Goal: Task Accomplishment & Management: Use online tool/utility

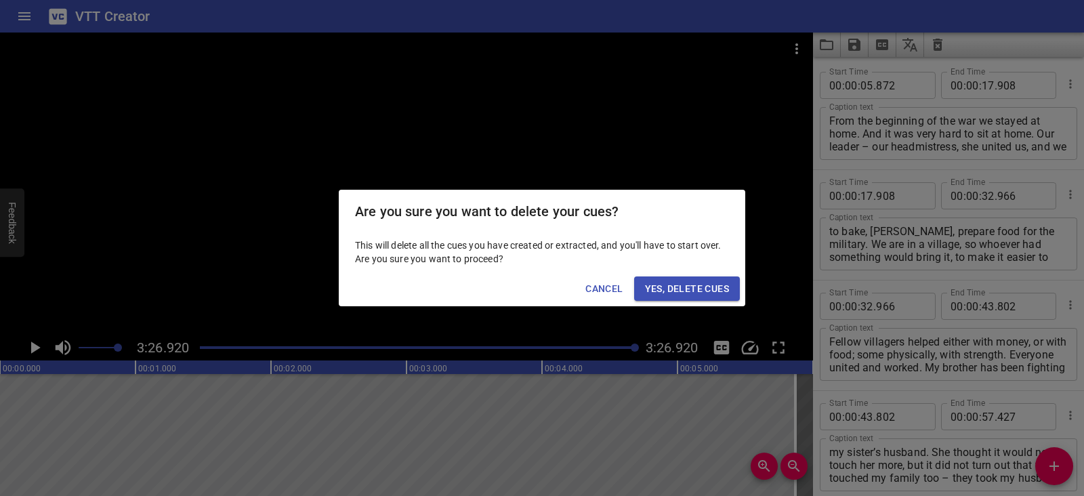
click at [693, 289] on span "Yes, Delete Cues" at bounding box center [687, 289] width 84 height 17
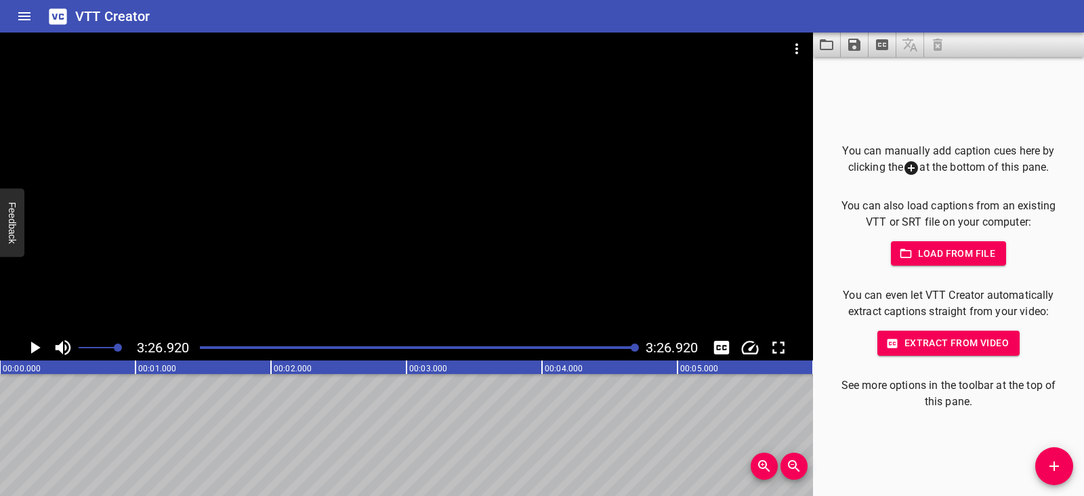
scroll to position [0, 28041]
click at [793, 41] on icon "Video Options" at bounding box center [797, 49] width 16 height 16
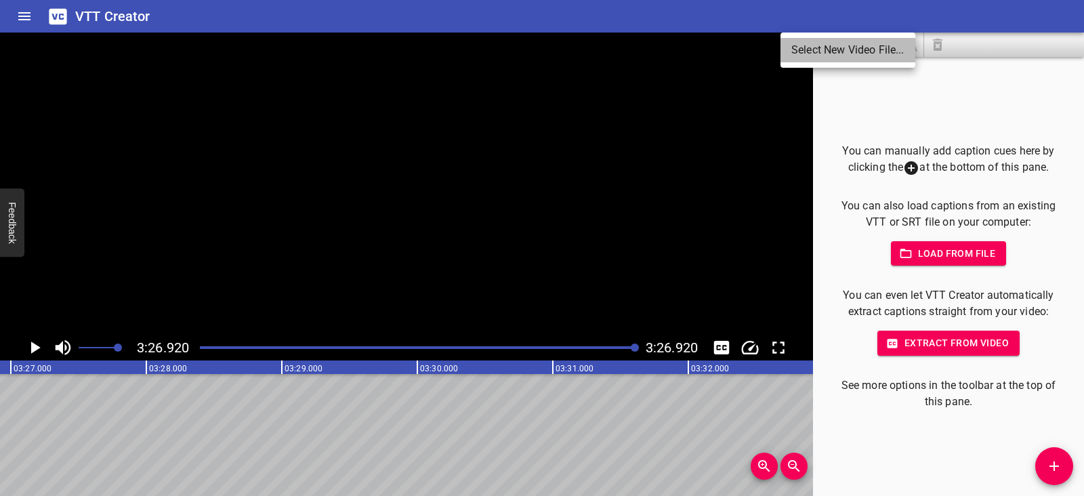
click at [793, 41] on li "Select New Video File..." at bounding box center [848, 50] width 135 height 24
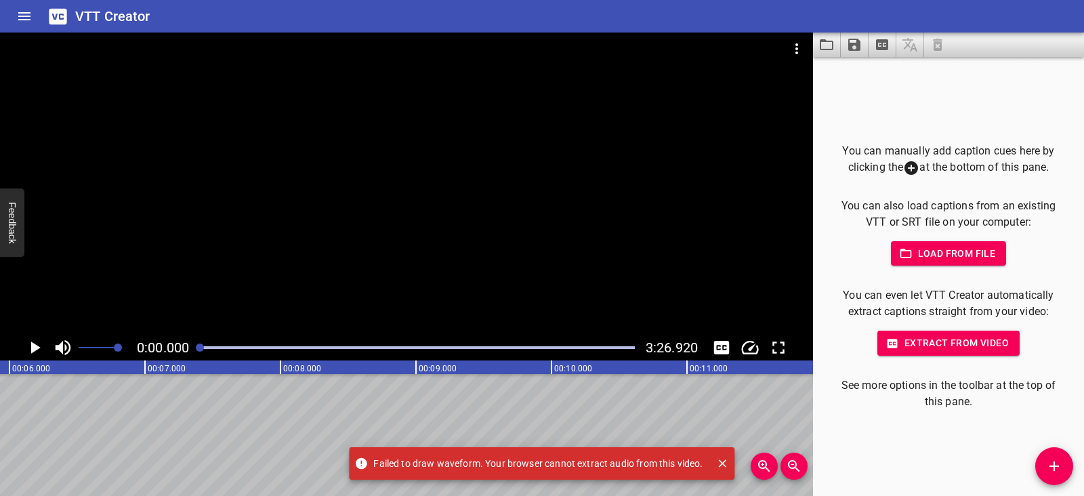
scroll to position [0, 0]
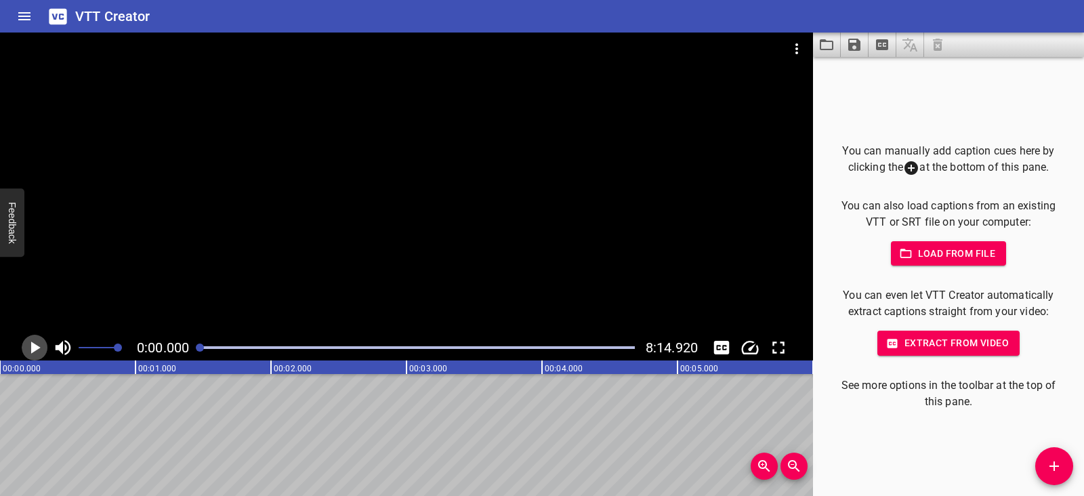
click at [30, 348] on icon "Play/Pause" at bounding box center [34, 347] width 20 height 20
click at [30, 348] on icon "Play/Pause" at bounding box center [35, 347] width 10 height 12
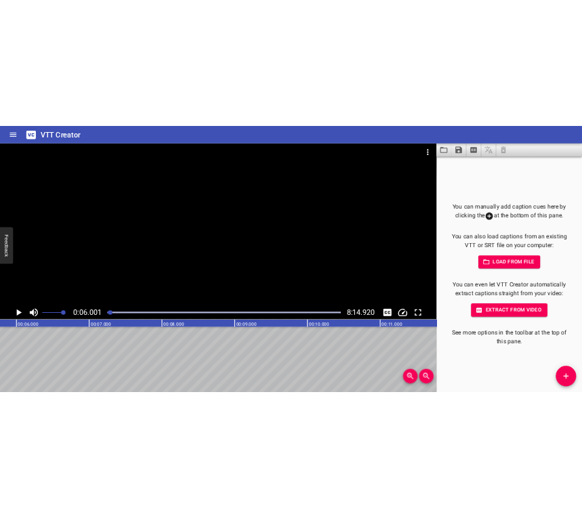
scroll to position [0, 813]
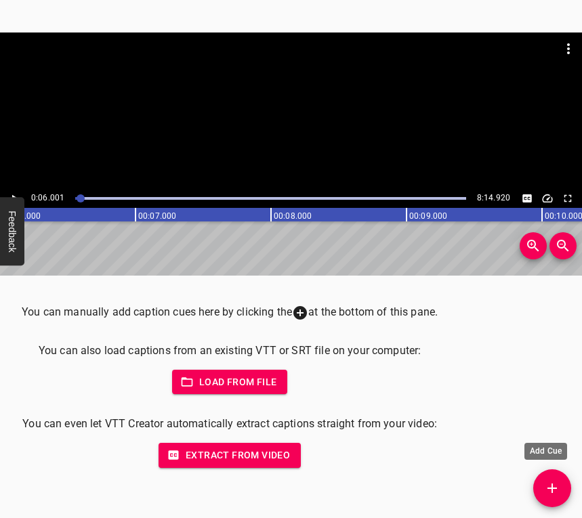
click at [558, 490] on icon "Add Cue" at bounding box center [552, 488] width 16 height 16
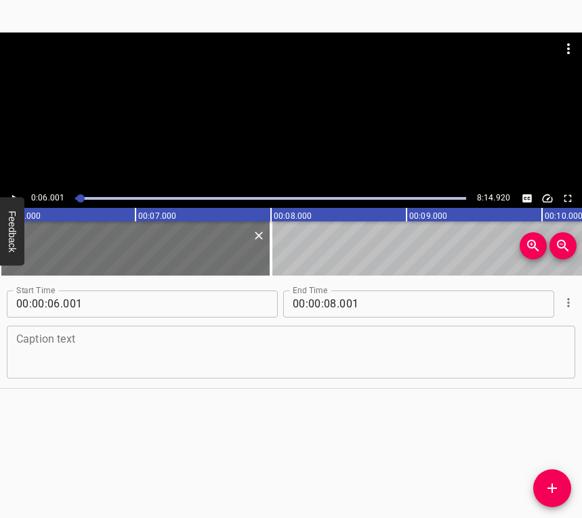
click at [65, 346] on textarea at bounding box center [291, 352] width 550 height 39
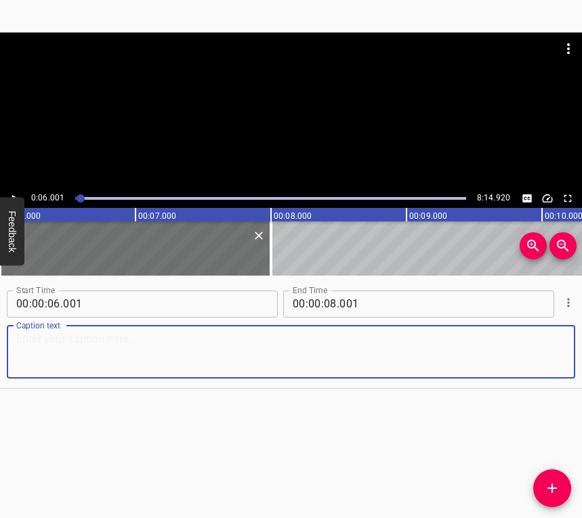
paste textarea "I am [PERSON_NAME], I work at the Mariianivskyi Lyceum as head of maintenance. …"
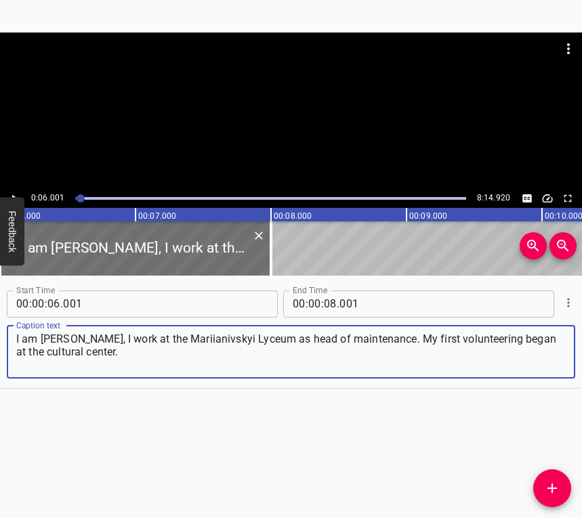
type textarea "I am [PERSON_NAME], I work at the Mariianivskyi Lyceum as head of maintenance. …"
click at [14, 192] on icon "Play/Pause" at bounding box center [14, 198] width 12 height 12
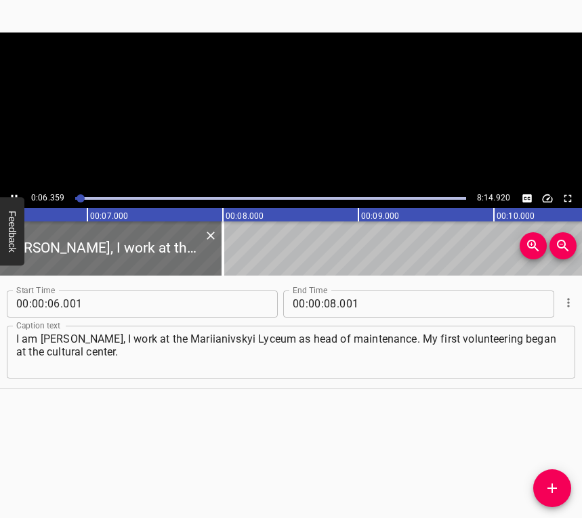
scroll to position [0, 896]
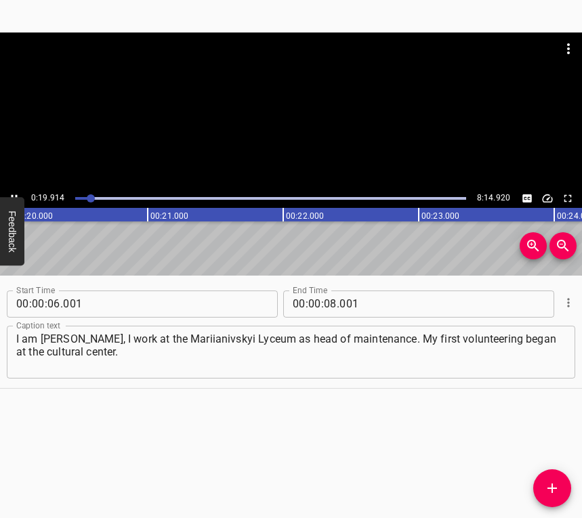
click at [15, 188] on div at bounding box center [291, 111] width 582 height 157
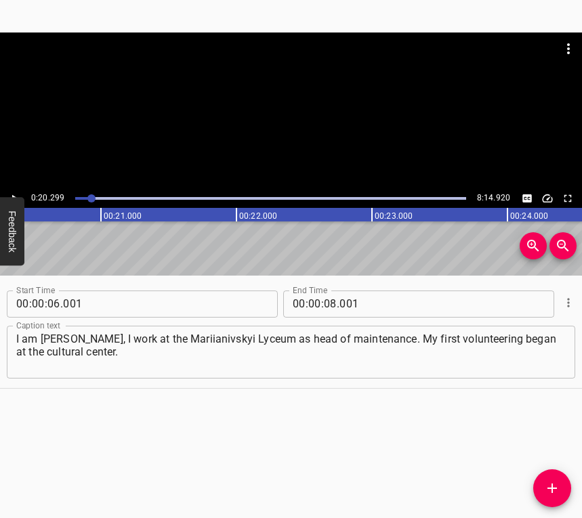
scroll to position [0, 2750]
click at [14, 194] on icon "Play/Pause" at bounding box center [14, 198] width 12 height 12
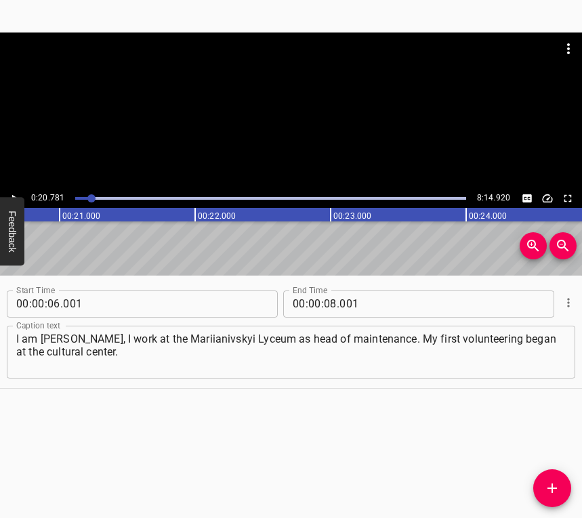
scroll to position [0, 2816]
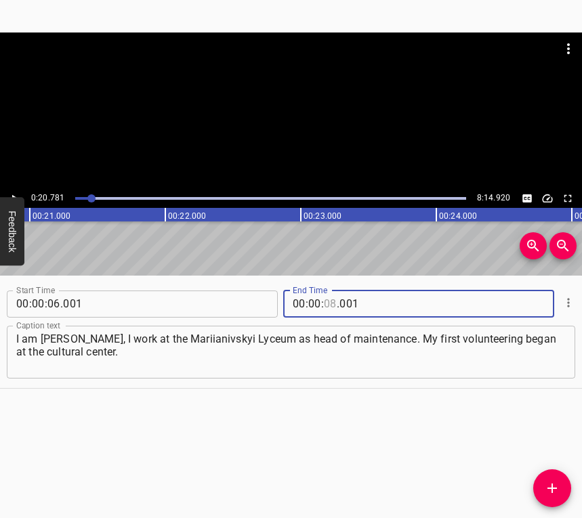
click at [324, 303] on input "number" at bounding box center [330, 304] width 13 height 27
type input "20"
type input "8"
type input "001"
type input "20"
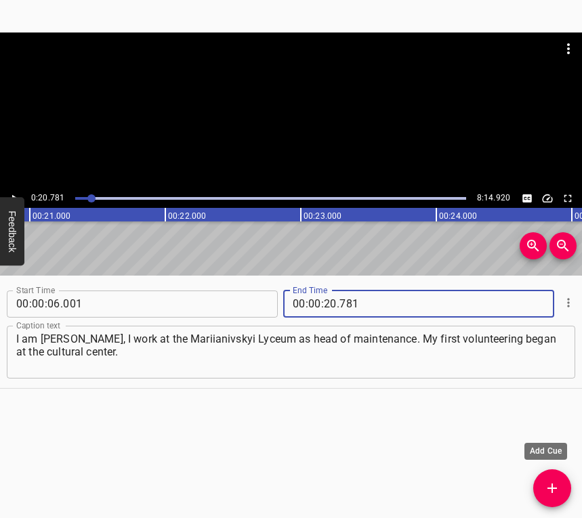
type input "781"
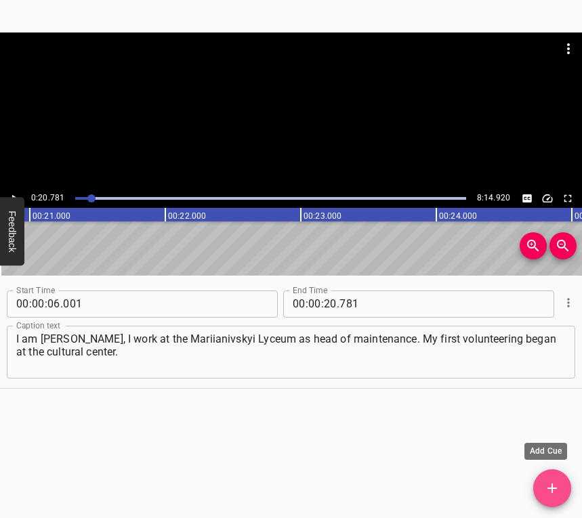
click at [546, 492] on icon "Add Cue" at bounding box center [552, 488] width 16 height 16
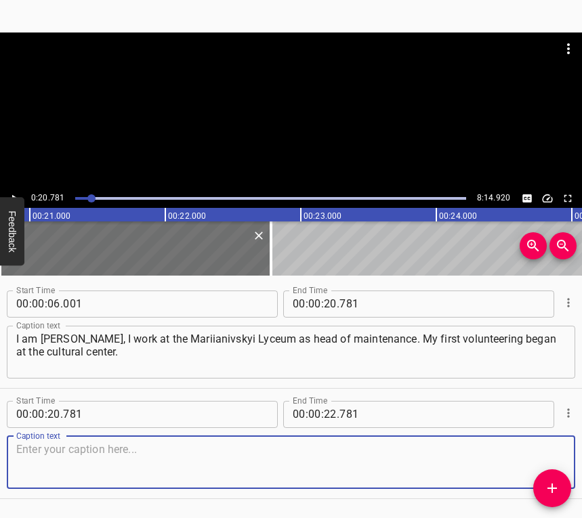
scroll to position [41, 0]
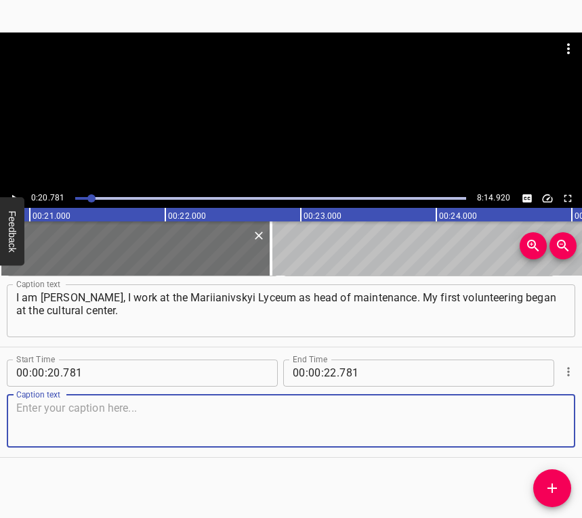
click at [532, 419] on textarea at bounding box center [291, 421] width 550 height 39
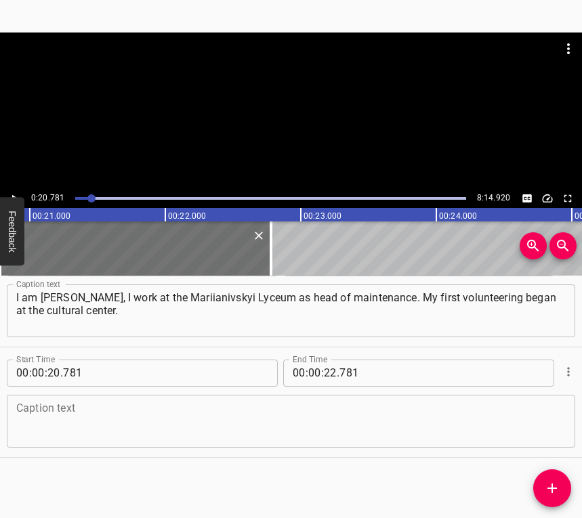
click at [45, 423] on textarea at bounding box center [291, 421] width 550 height 39
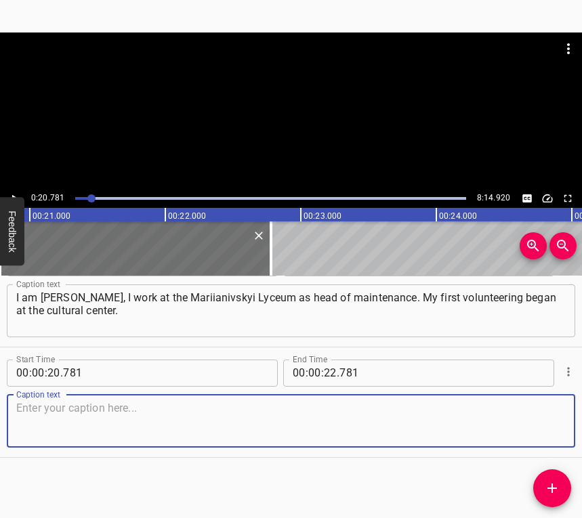
paste textarea "It is very hard to recall those days. We gathered together, everyone brought so…"
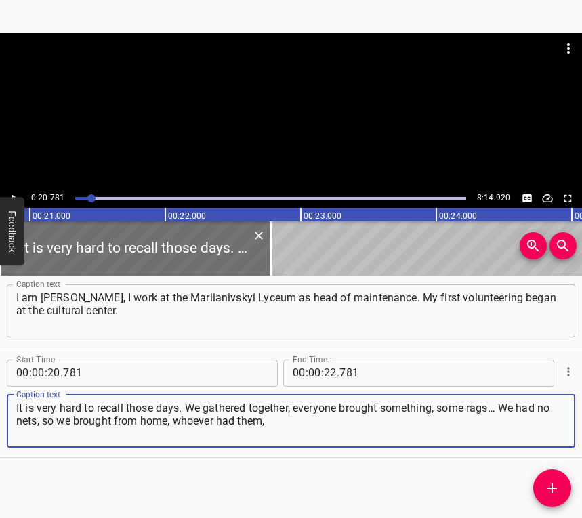
type textarea "It is very hard to recall those days. We gathered together, everyone brought so…"
click at [16, 196] on icon "Play/Pause" at bounding box center [14, 198] width 12 height 12
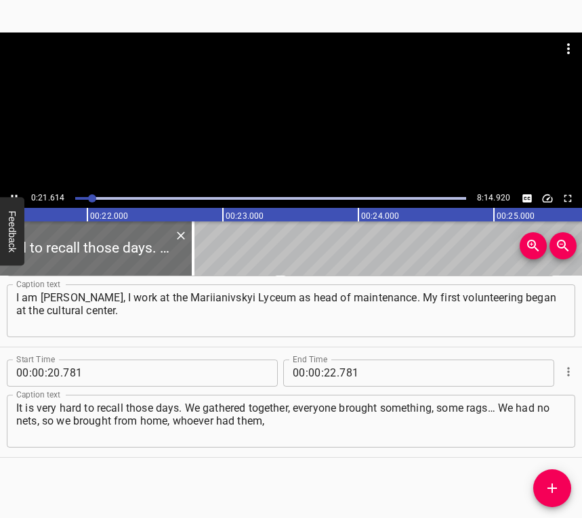
scroll to position [0, 2928]
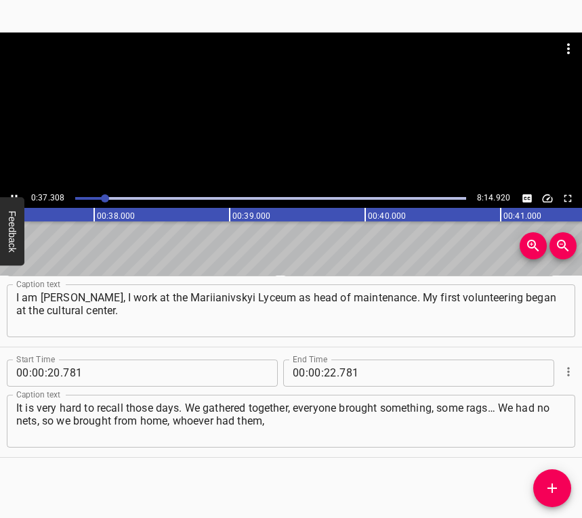
click at [16, 192] on icon "Play/Pause" at bounding box center [14, 198] width 12 height 12
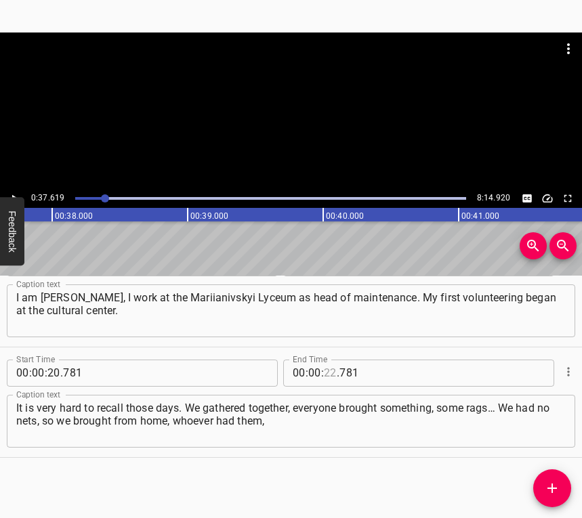
click at [324, 375] on input "number" at bounding box center [330, 373] width 13 height 27
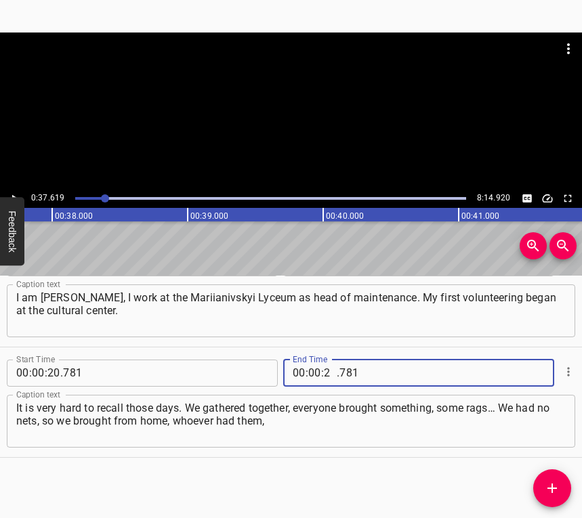
type input "23"
type input "7"
type input "007"
click at [324, 375] on input "number" at bounding box center [330, 373] width 13 height 27
type input "37"
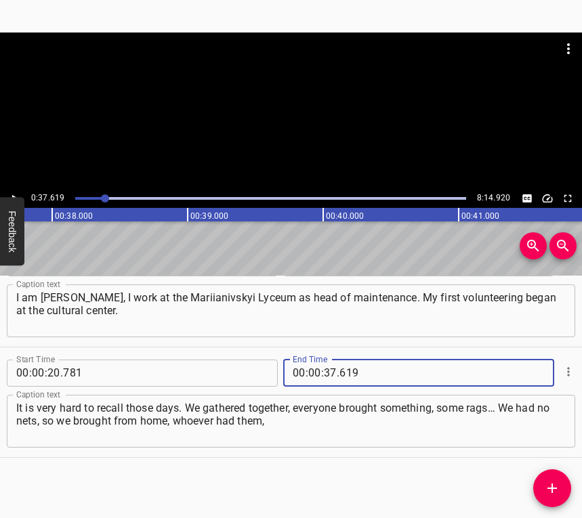
type input "619"
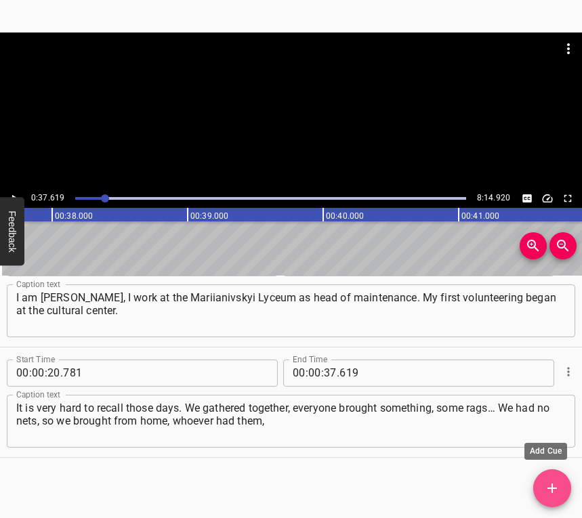
click at [550, 491] on icon "Add Cue" at bounding box center [552, 488] width 16 height 16
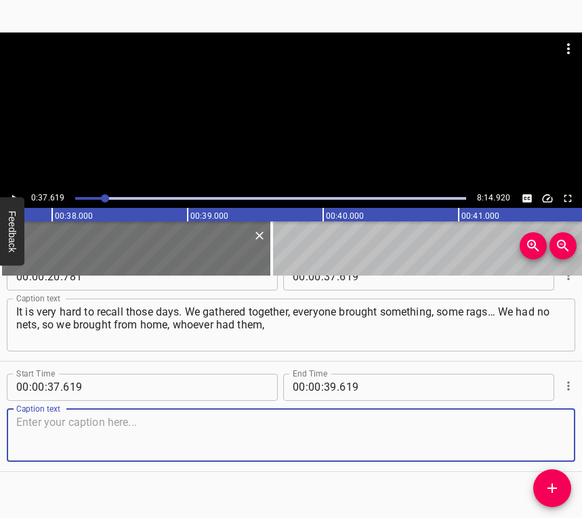
scroll to position [152, 0]
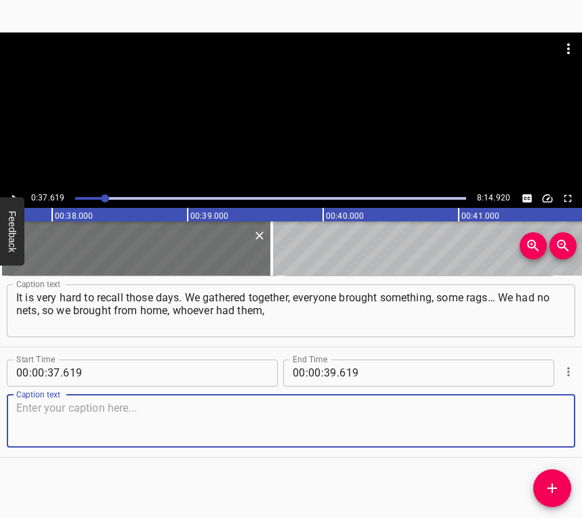
click at [537, 424] on textarea at bounding box center [291, 421] width 550 height 39
click at [112, 412] on textarea at bounding box center [291, 421] width 550 height 39
paste textarea "fishing nets. They gave them to us… Everyone was looking for scissors. As I rem…"
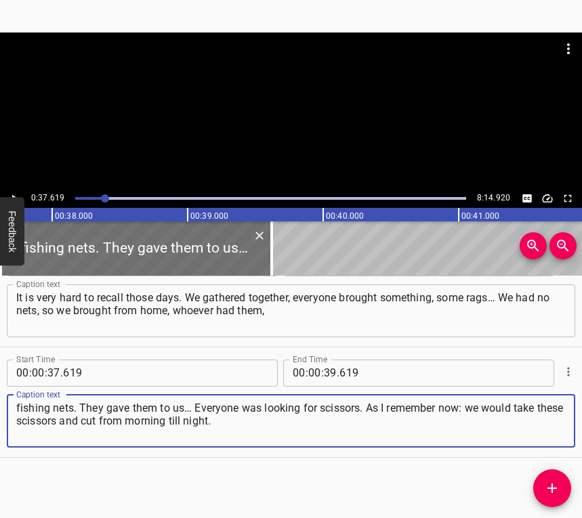
type textarea "fishing nets. They gave them to us… Everyone was looking for scissors. As I rem…"
click at [13, 190] on button "Play/Pause" at bounding box center [14, 199] width 18 height 18
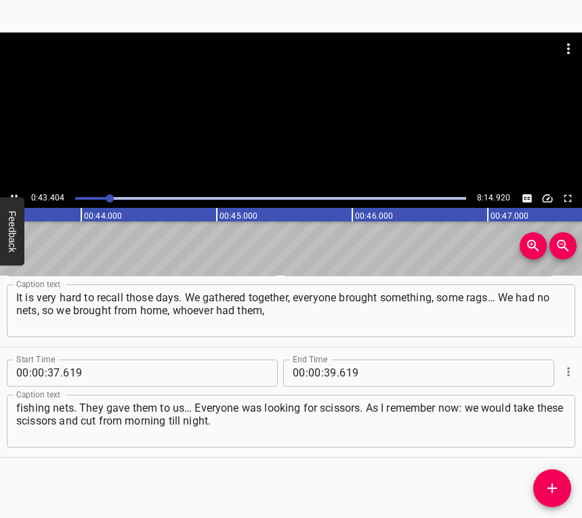
scroll to position [0, 5918]
click at [13, 190] on button "Play/Pause" at bounding box center [14, 199] width 18 height 18
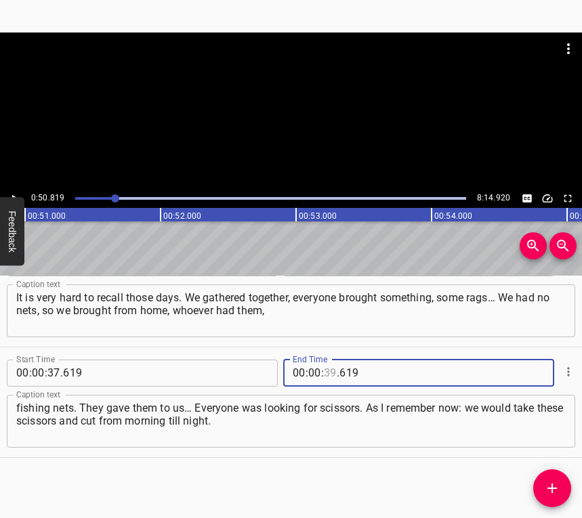
click at [329, 371] on input "number" at bounding box center [330, 373] width 13 height 27
type input "50"
type input "819"
click at [547, 482] on icon "Add Cue" at bounding box center [552, 488] width 16 height 16
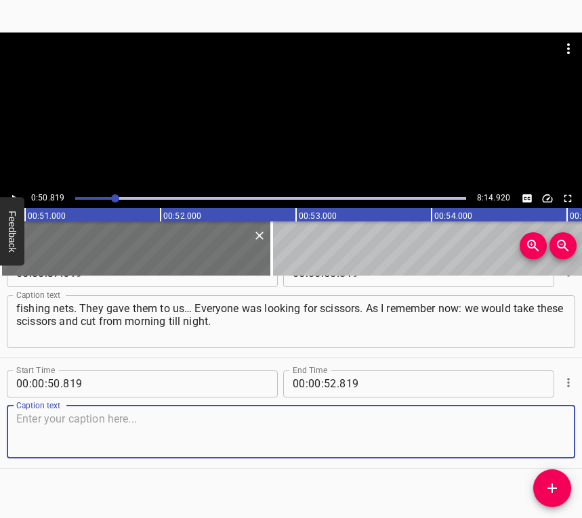
scroll to position [262, 0]
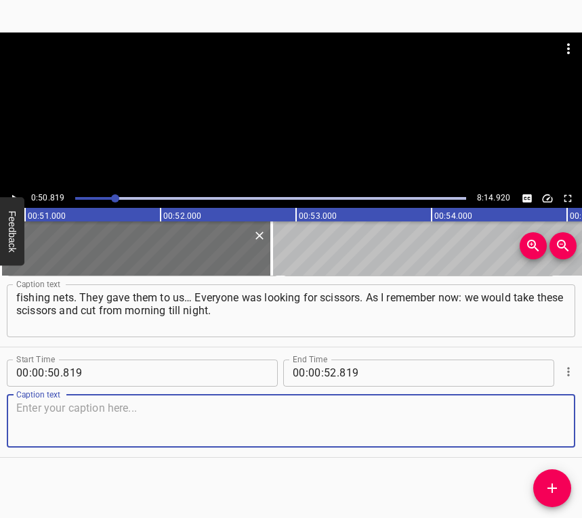
click at [549, 425] on textarea at bounding box center [291, 421] width 550 height 39
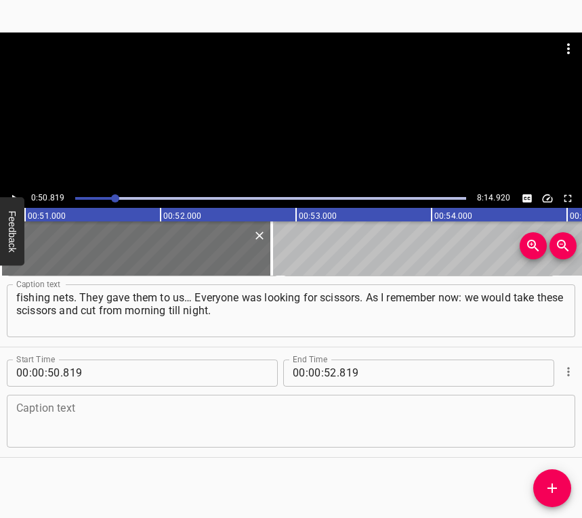
click at [53, 412] on textarea at bounding box center [291, 421] width 550 height 39
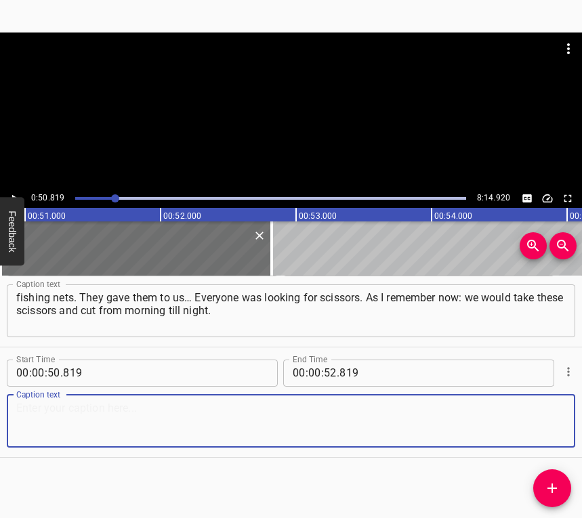
paste textarea "We went home with hands rubbed raw… And we also had joy. We united and remember…"
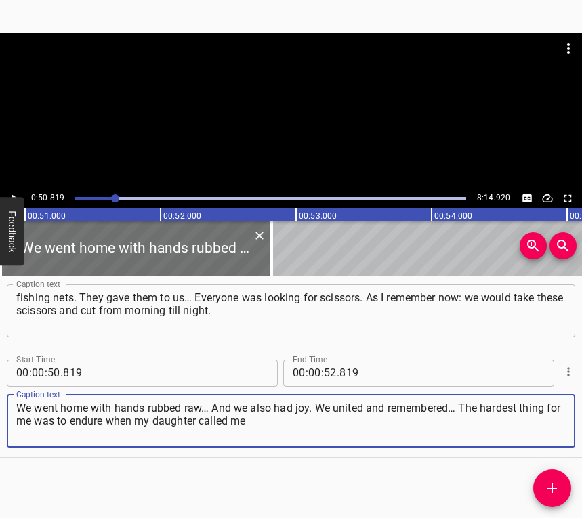
type textarea "We went home with hands rubbed raw… And we also had joy. We united and remember…"
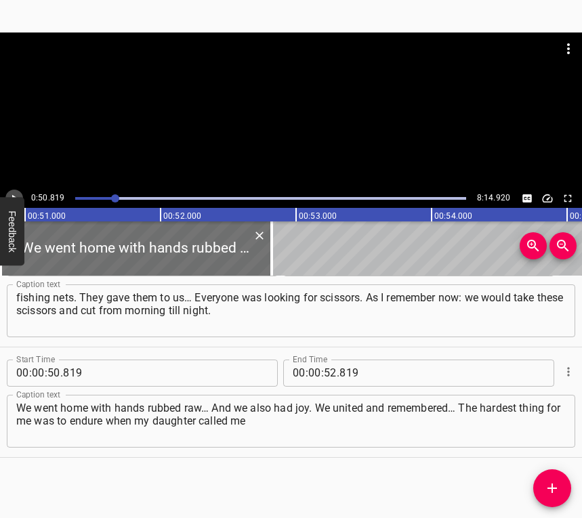
click at [18, 194] on icon "Play/Pause" at bounding box center [14, 198] width 12 height 12
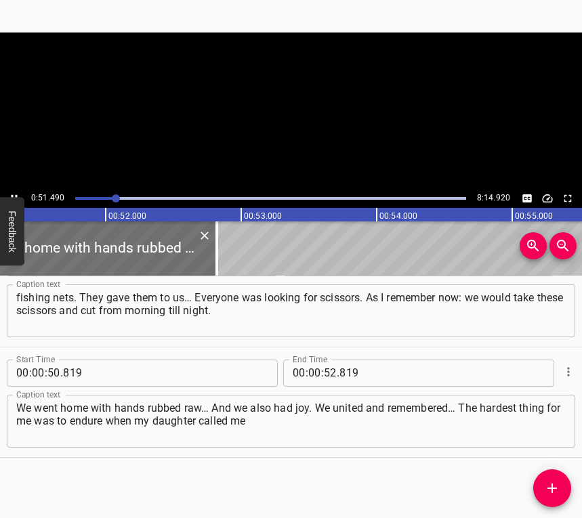
scroll to position [0, 6977]
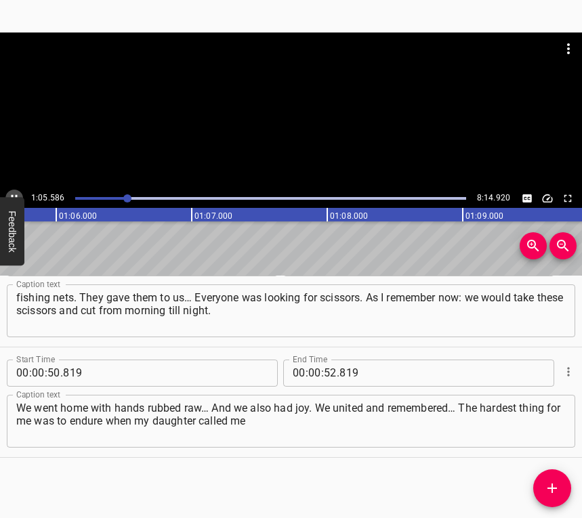
click at [14, 191] on button "Play/Pause" at bounding box center [14, 199] width 18 height 18
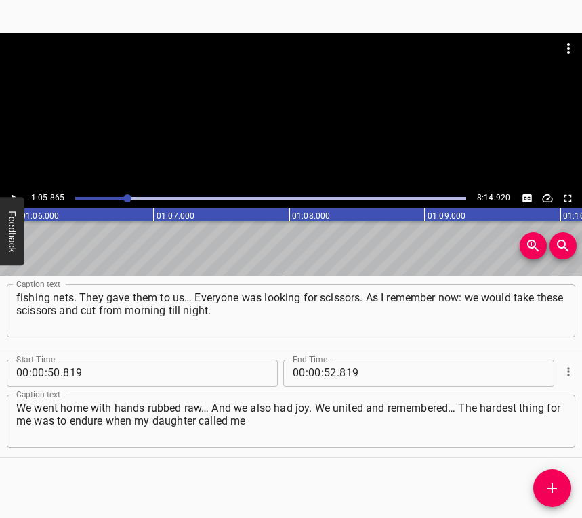
click at [14, 191] on button "Play/Pause" at bounding box center [14, 199] width 18 height 18
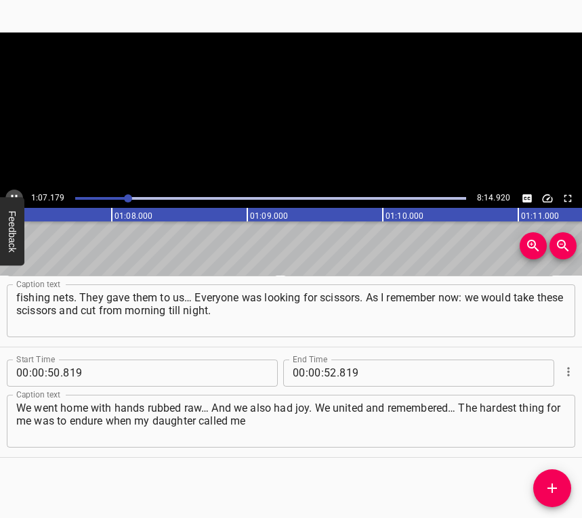
click at [14, 191] on button "Play/Pause" at bounding box center [14, 199] width 18 height 18
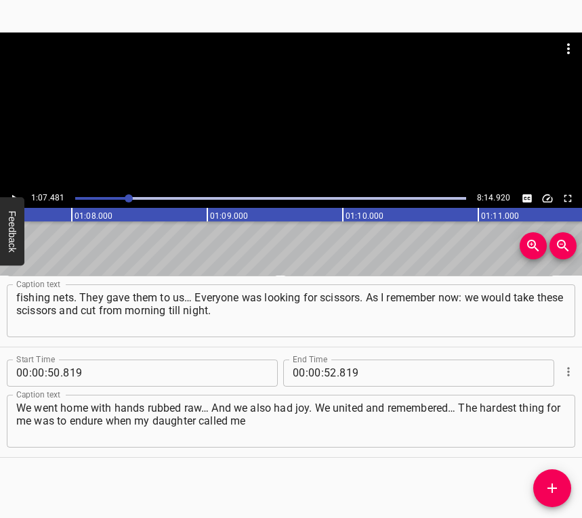
scroll to position [0, 9144]
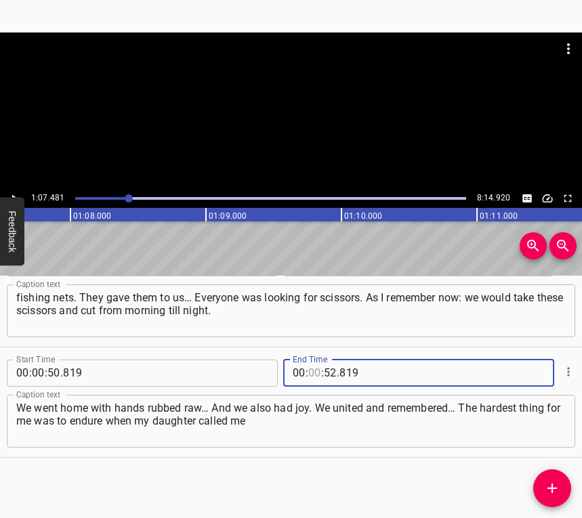
click at [314, 366] on input "number" at bounding box center [314, 373] width 13 height 27
type input "01"
type input "07"
type input "481"
click at [567, 485] on span "Add Cue" at bounding box center [552, 488] width 38 height 16
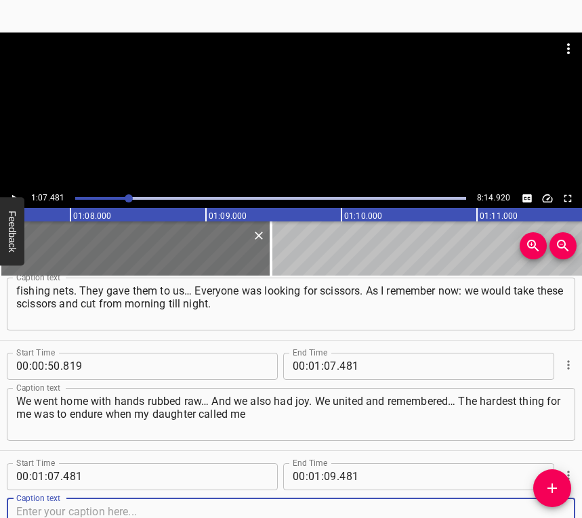
scroll to position [373, 0]
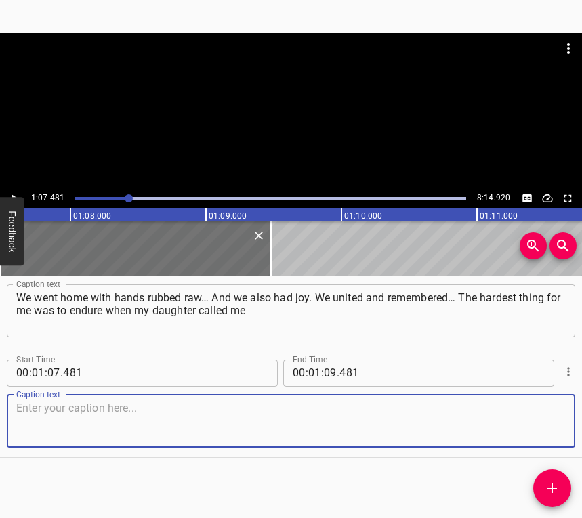
click at [537, 427] on textarea at bounding box center [291, 421] width 550 height 39
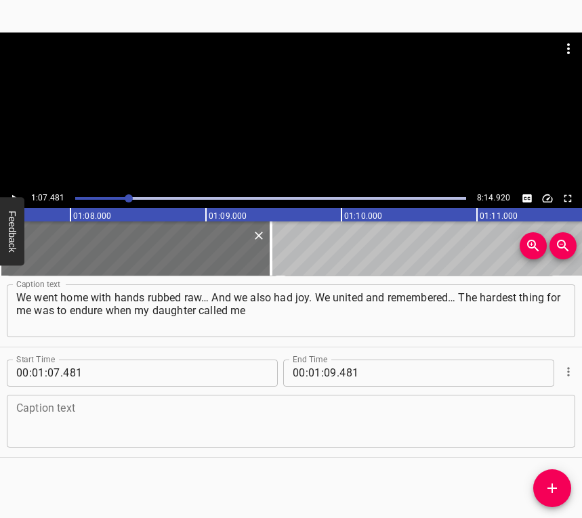
click at [22, 411] on textarea at bounding box center [291, 421] width 550 height 39
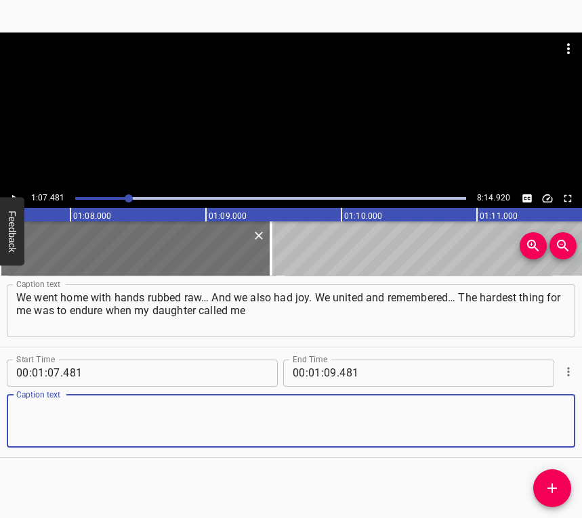
paste textarea "from Sumy and said: “Mom, the war has started. I don’t know what to do.” My son…"
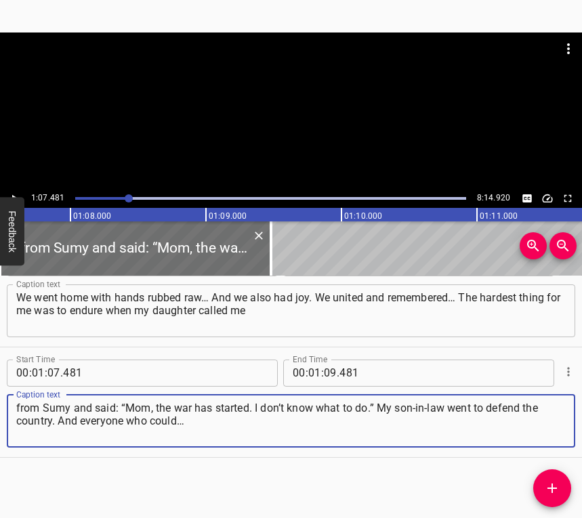
type textarea "from Sumy and said: “Mom, the war has started. I don’t know what to do.” My son…"
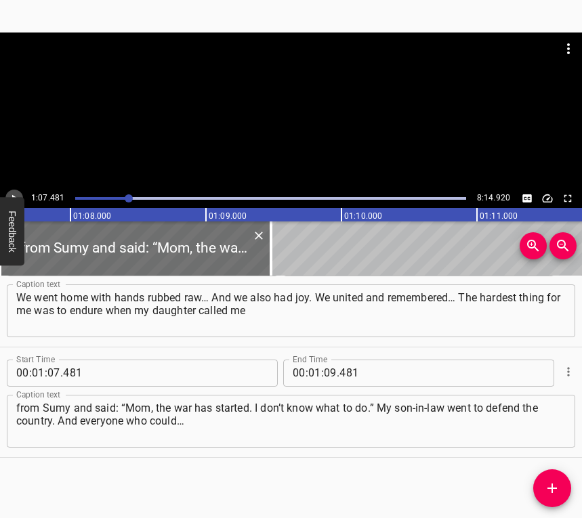
click at [18, 192] on icon "Play/Pause" at bounding box center [14, 198] width 12 height 12
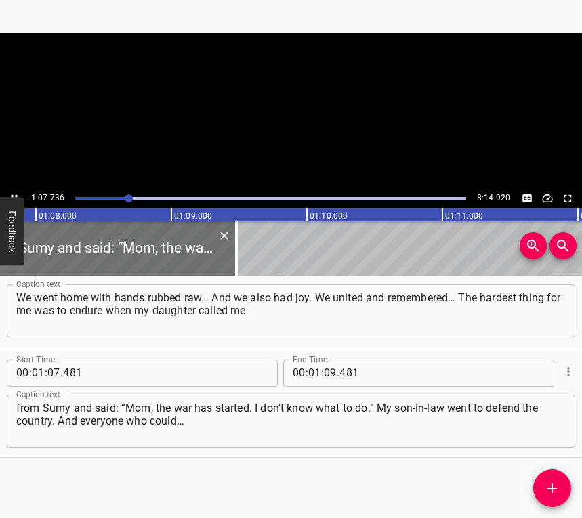
scroll to position [0, 9214]
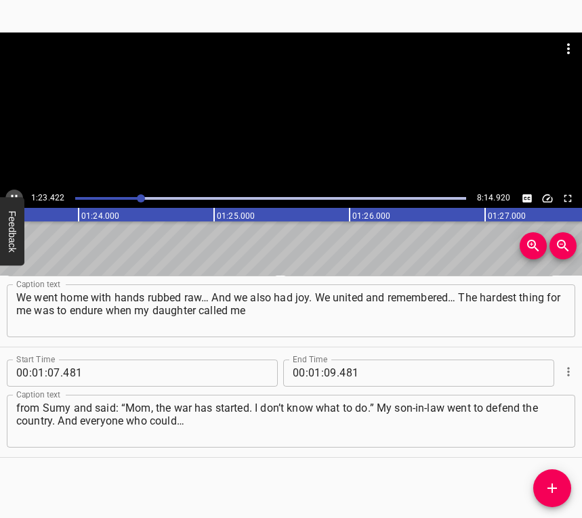
click at [12, 191] on button "Play/Pause" at bounding box center [14, 199] width 18 height 18
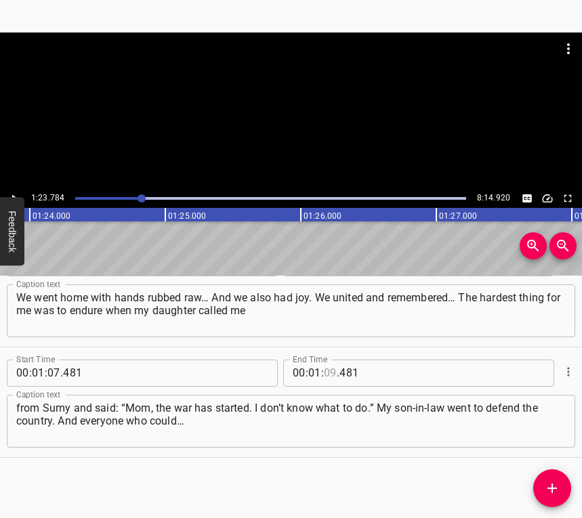
click at [325, 370] on input "number" at bounding box center [330, 373] width 13 height 27
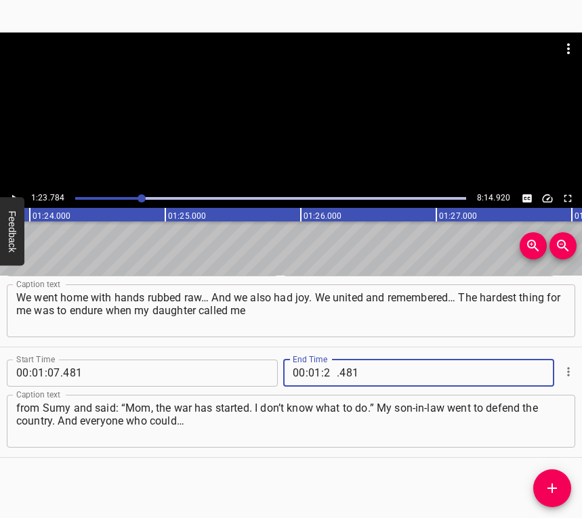
type input "23"
type input "784"
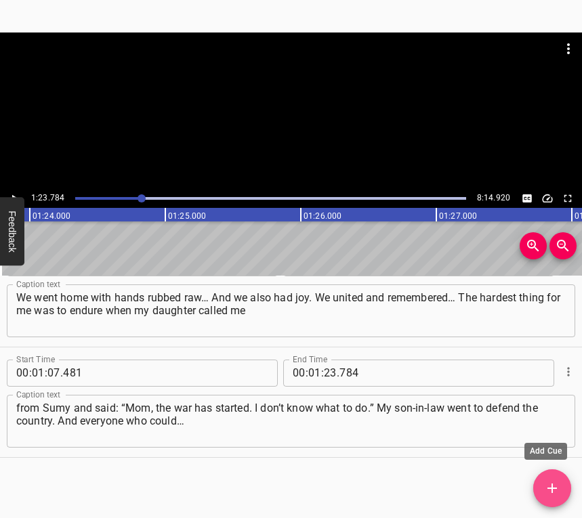
click at [555, 482] on icon "Add Cue" at bounding box center [552, 488] width 16 height 16
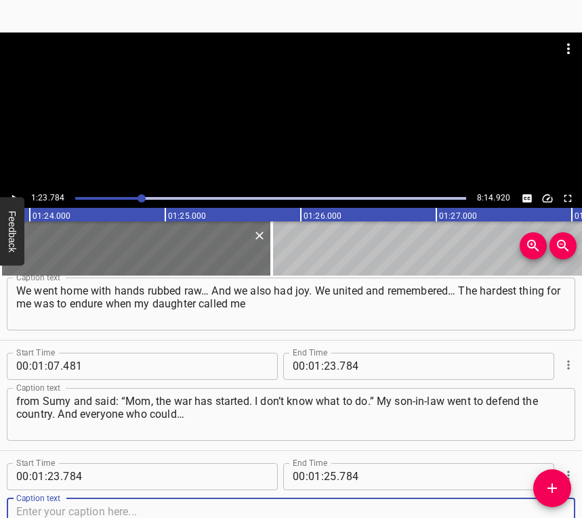
scroll to position [483, 0]
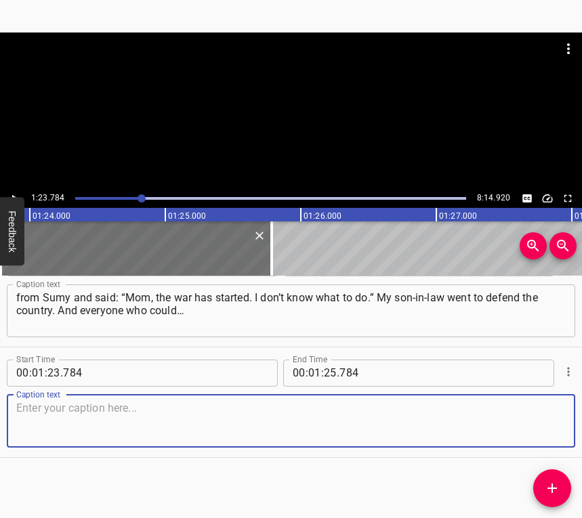
click at [546, 414] on textarea at bounding box center [291, 421] width 550 height 39
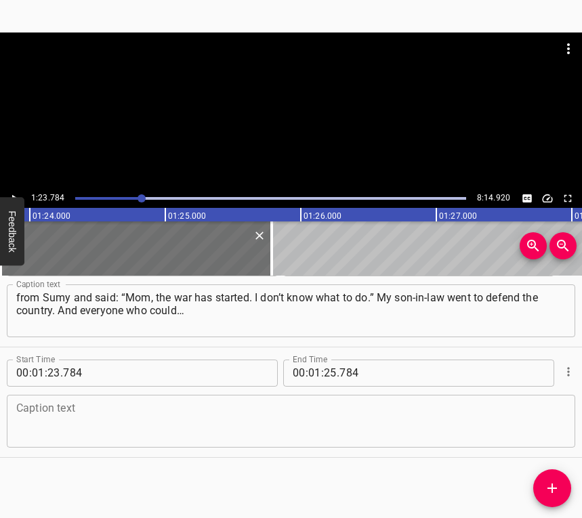
click at [33, 427] on textarea at bounding box center [291, 421] width 550 height 39
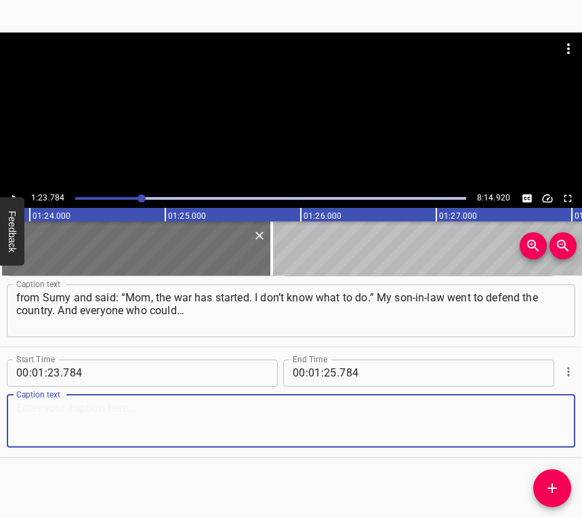
paste textarea "Their districts gave them weapons and registered them into the army. From the v…"
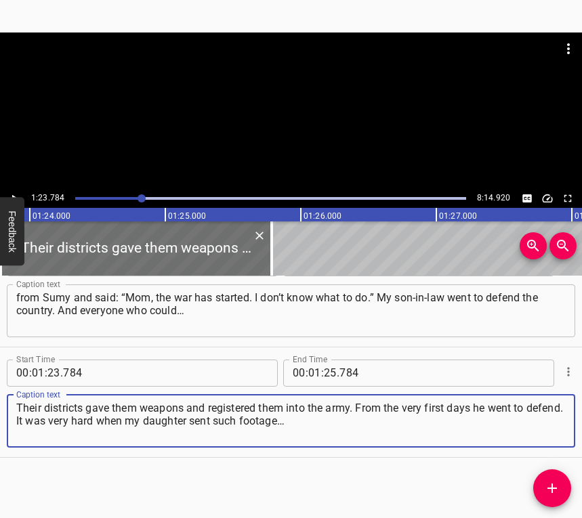
type textarea "Their districts gave them weapons and registered them into the army. From the v…"
click at [15, 192] on icon "Play/Pause" at bounding box center [14, 198] width 12 height 12
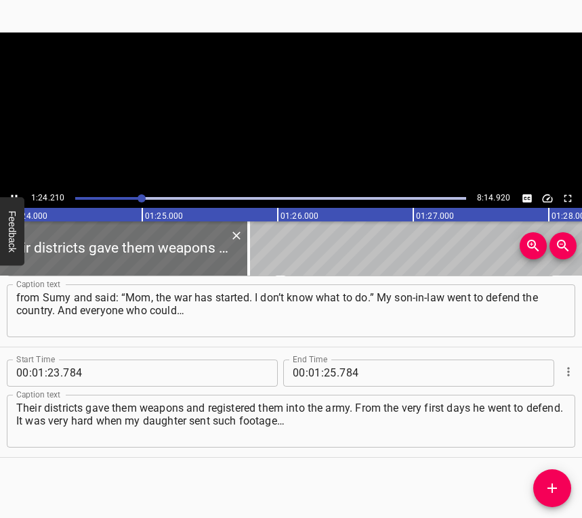
scroll to position [0, 11411]
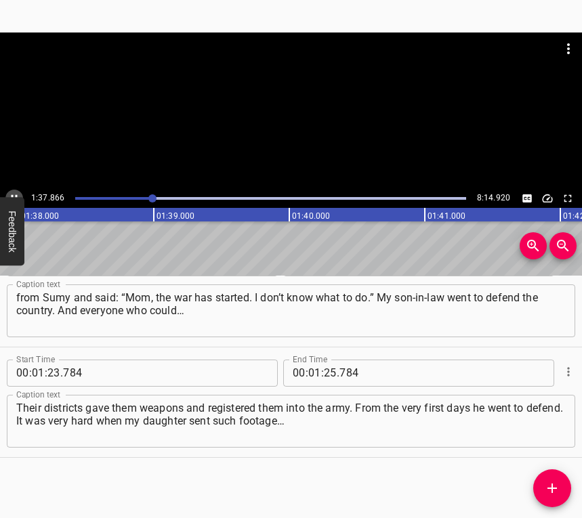
click at [11, 194] on icon "Play/Pause" at bounding box center [14, 198] width 12 height 12
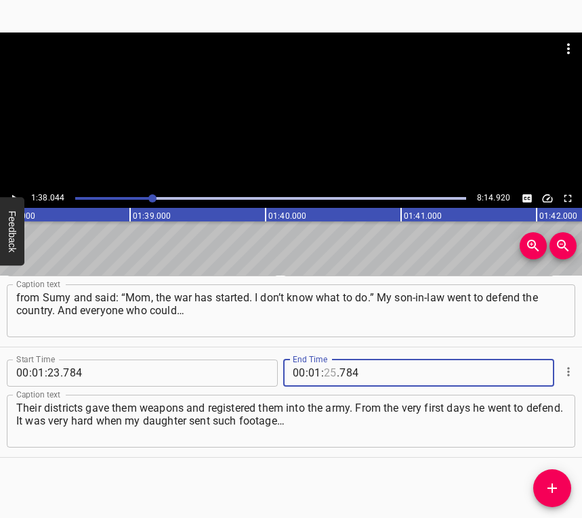
click at [325, 371] on input "number" at bounding box center [330, 373] width 13 height 27
type input "38"
type input "044"
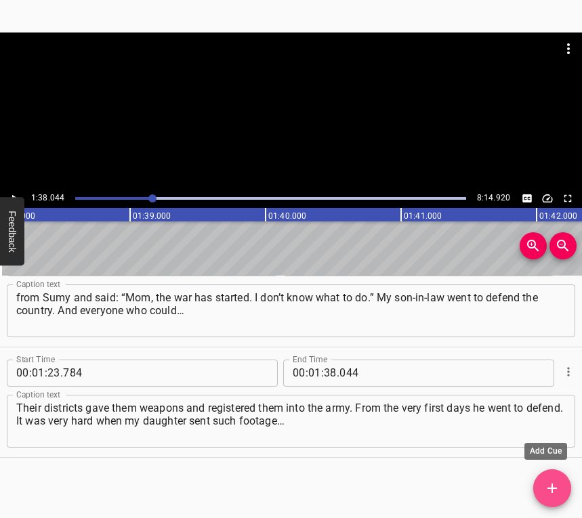
click at [550, 482] on icon "Add Cue" at bounding box center [552, 488] width 16 height 16
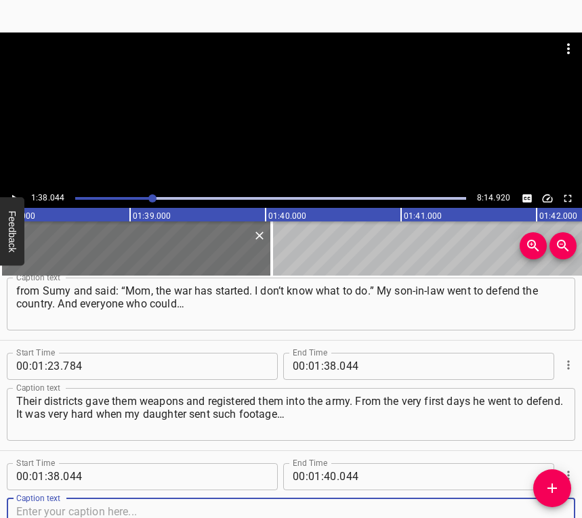
scroll to position [594, 0]
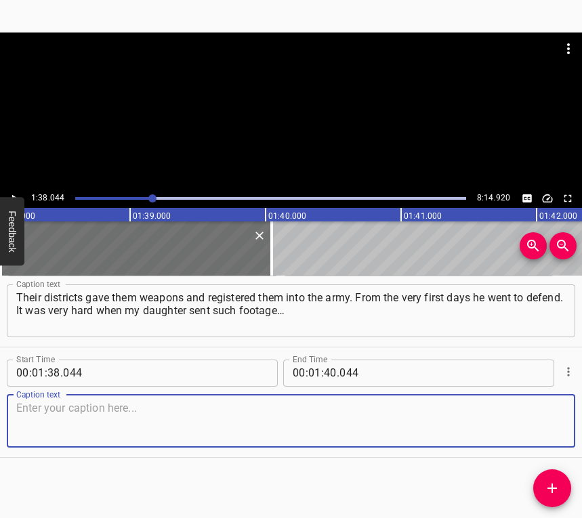
click at [535, 425] on textarea at bounding box center [291, 421] width 550 height 39
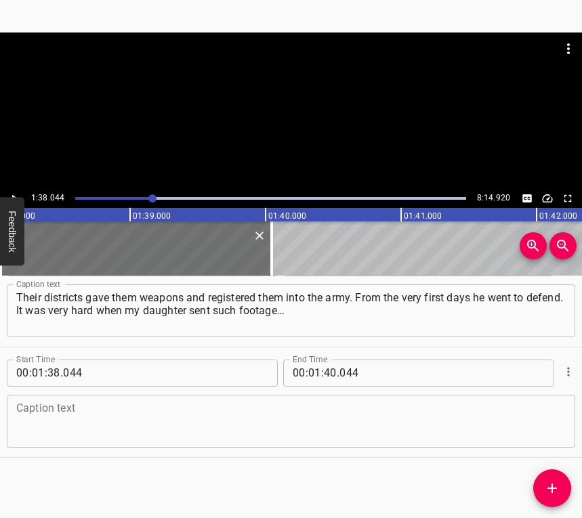
click at [82, 423] on textarea at bounding box center [291, 421] width 550 height 39
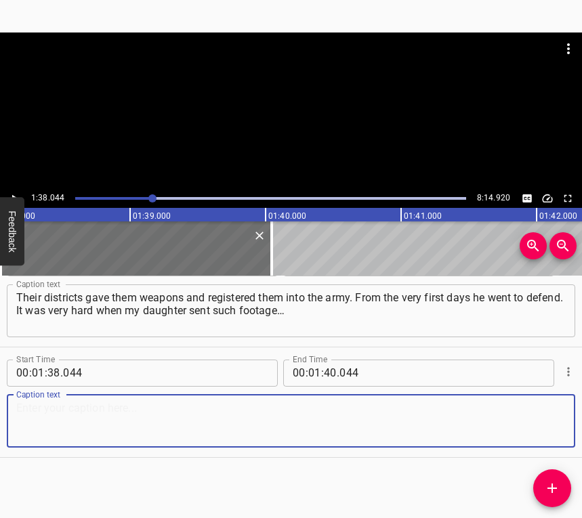
paste textarea "I thought this would never repeat — what our parents went through. They stood. …"
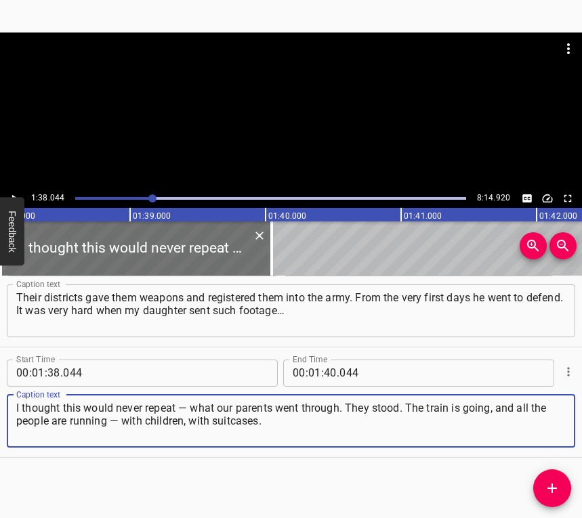
type textarea "I thought this would never repeat — what our parents went through. They stood. …"
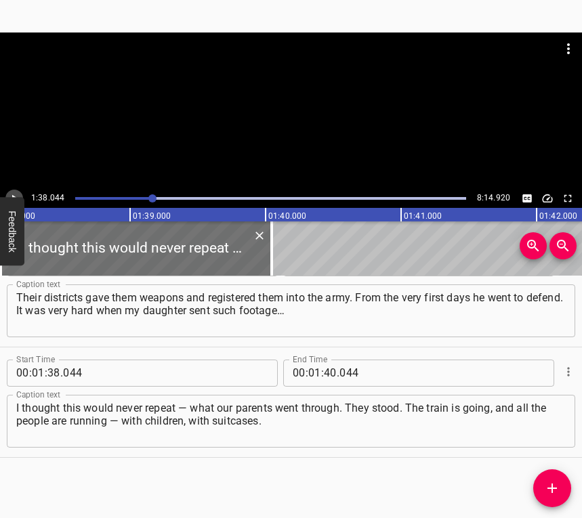
click at [12, 194] on icon "Play/Pause" at bounding box center [14, 198] width 12 height 12
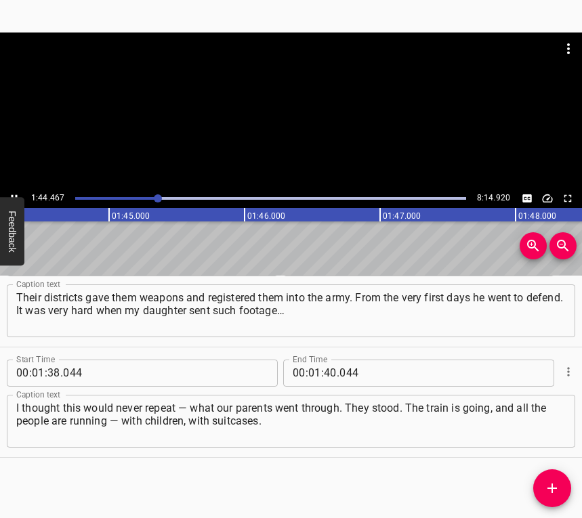
scroll to position [0, 14156]
click at [12, 190] on button "Play/Pause" at bounding box center [14, 199] width 18 height 18
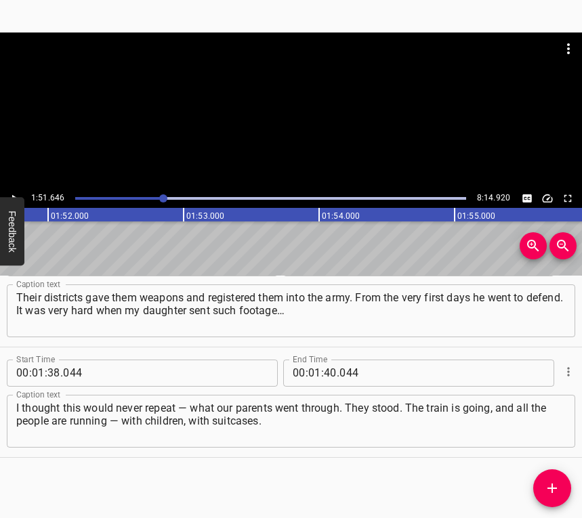
click at [337, 367] on span "." at bounding box center [338, 373] width 3 height 27
click at [329, 369] on input "number" at bounding box center [330, 373] width 13 height 27
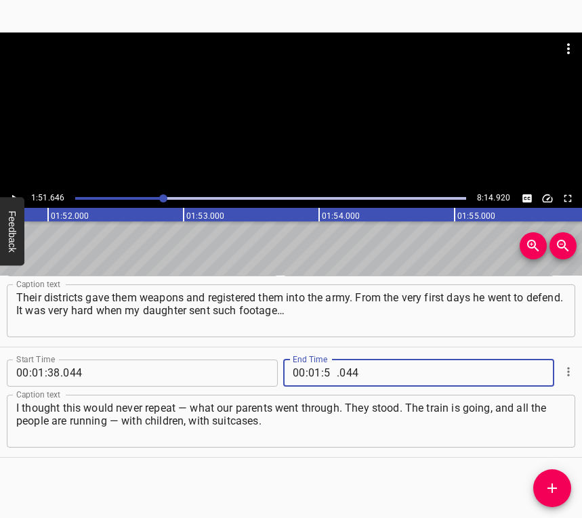
type input "51"
type input "646"
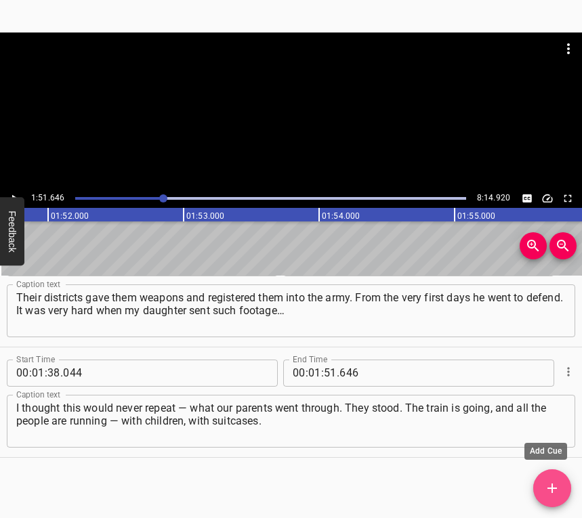
click at [547, 483] on icon "Add Cue" at bounding box center [552, 488] width 16 height 16
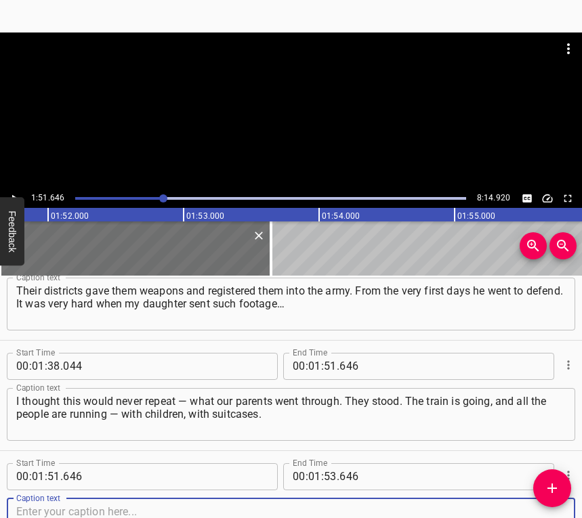
scroll to position [704, 0]
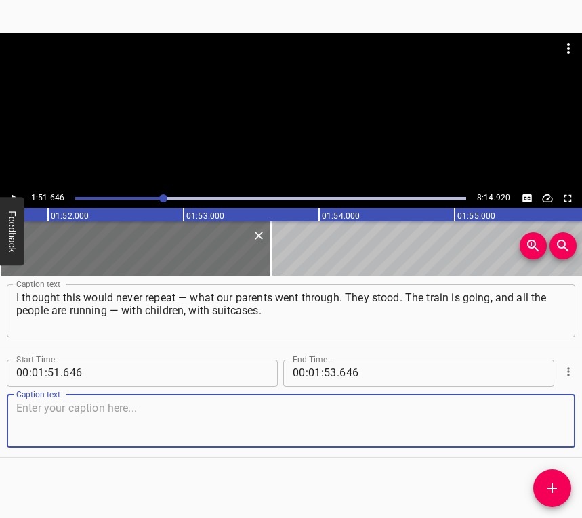
click at [528, 417] on textarea at bounding box center [291, 421] width 550 height 39
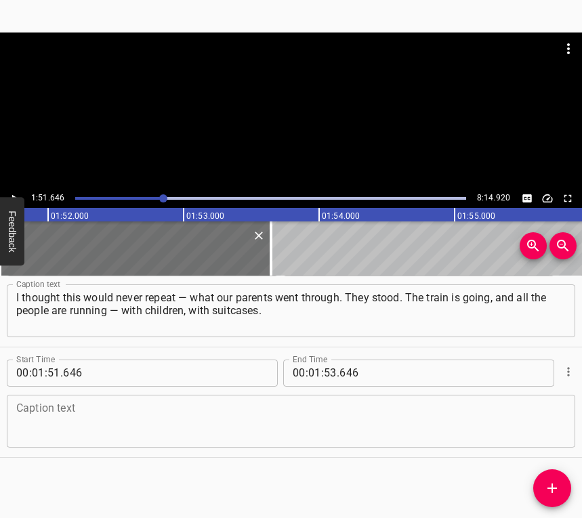
click at [100, 434] on textarea at bounding box center [291, 421] width 550 height 39
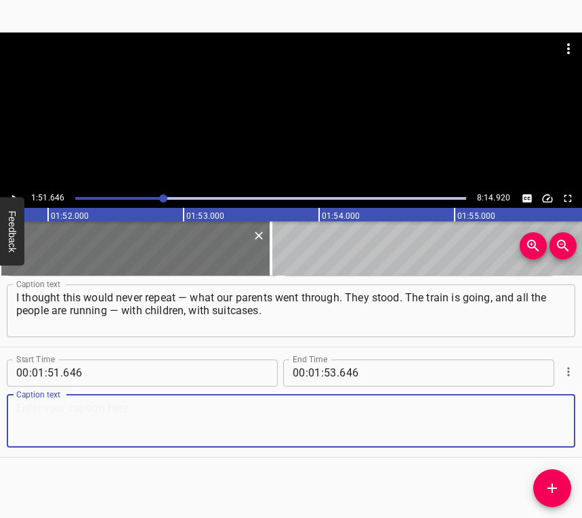
paste textarea "My daughter ran out with just a small bundle. Her husband was very afraid and p…"
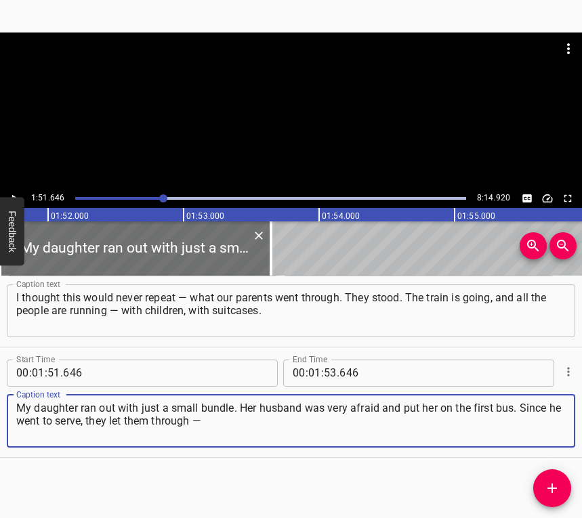
type textarea "My daughter ran out with just a small bundle. Her husband was very afraid and p…"
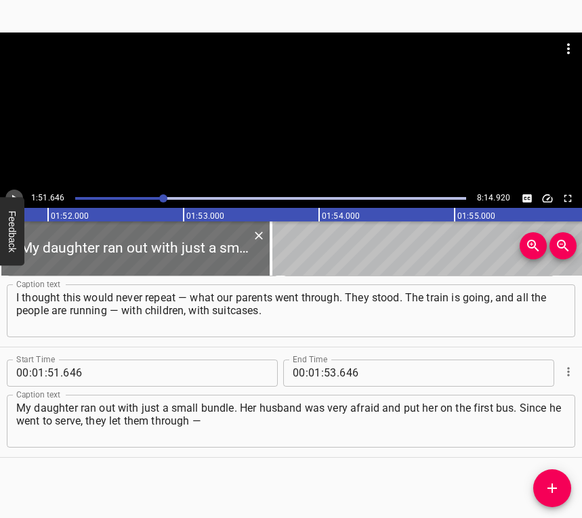
click at [14, 194] on icon "Play/Pause" at bounding box center [14, 198] width 12 height 12
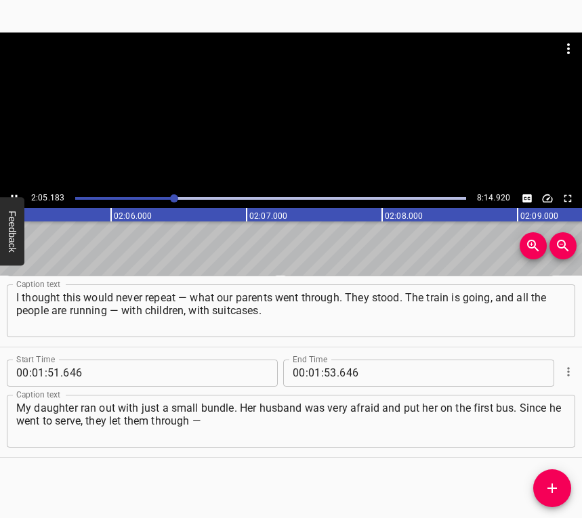
click at [16, 192] on icon "Play/Pause" at bounding box center [14, 198] width 12 height 12
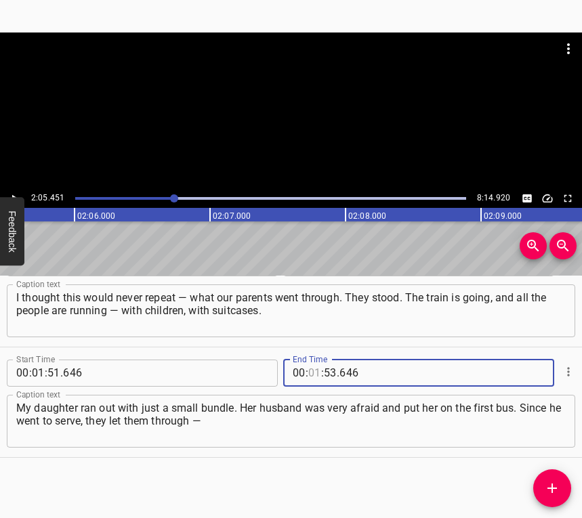
click at [312, 373] on input "number" at bounding box center [314, 373] width 13 height 27
type input "02"
type input "05"
type input "451"
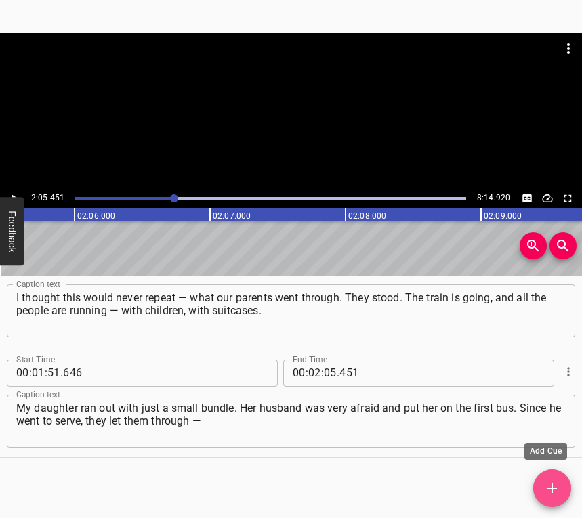
click at [546, 493] on icon "Add Cue" at bounding box center [552, 488] width 16 height 16
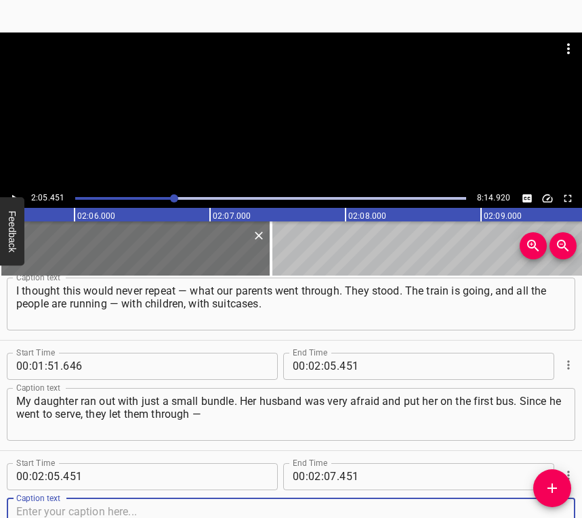
scroll to position [814, 0]
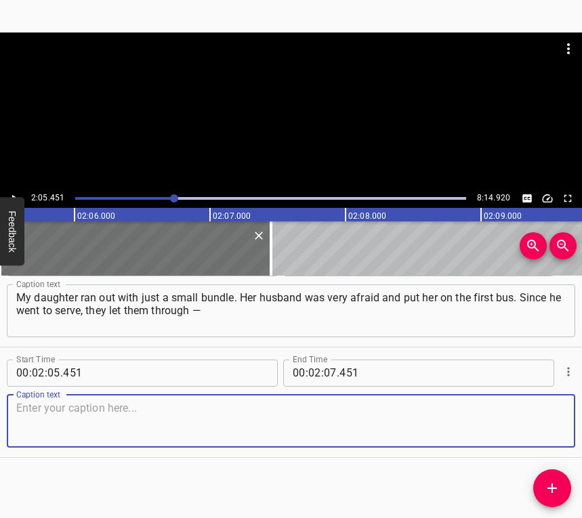
click at [543, 422] on textarea at bounding box center [291, 421] width 550 height 39
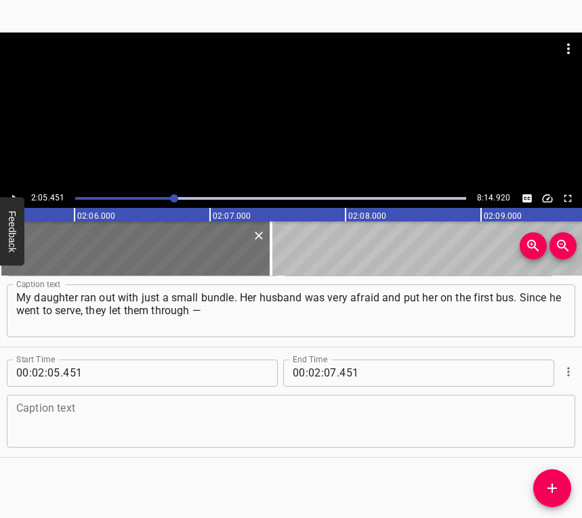
click at [22, 428] on textarea at bounding box center [291, 421] width 550 height 39
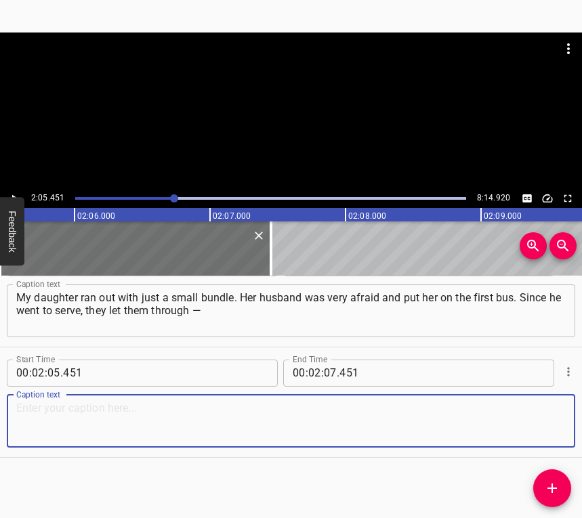
paste textarea "those who defend the country. And he put her on the bus. But she managed to tak…"
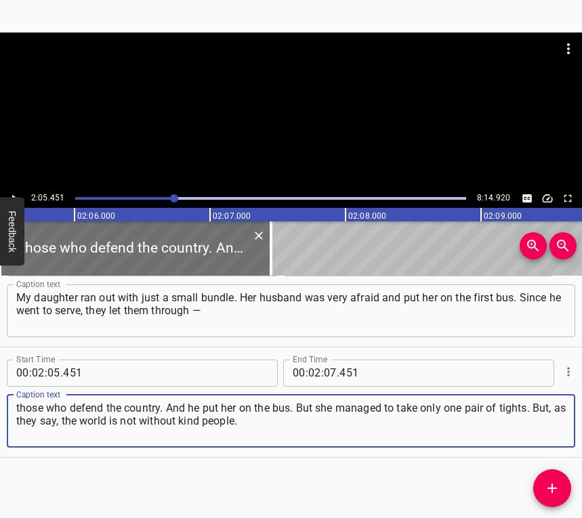
type textarea "those who defend the country. And he put her on the bus. But she managed to tak…"
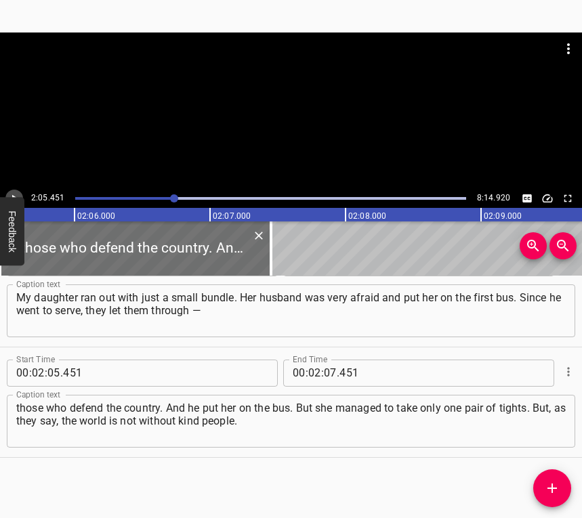
click at [13, 193] on icon "Play/Pause" at bounding box center [14, 198] width 12 height 12
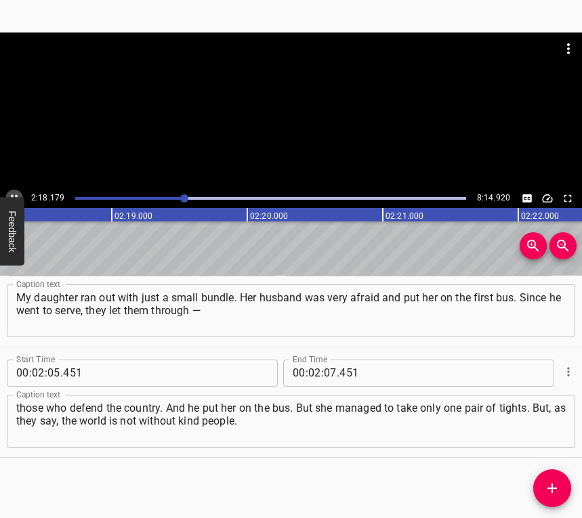
click at [12, 192] on icon "Play/Pause" at bounding box center [14, 198] width 12 height 12
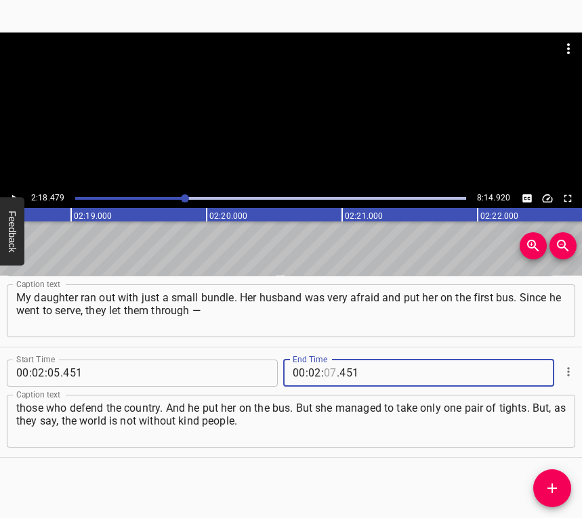
click at [327, 367] on input "number" at bounding box center [330, 373] width 13 height 27
type input "18"
type input "479"
click at [545, 489] on icon "Add Cue" at bounding box center [552, 488] width 16 height 16
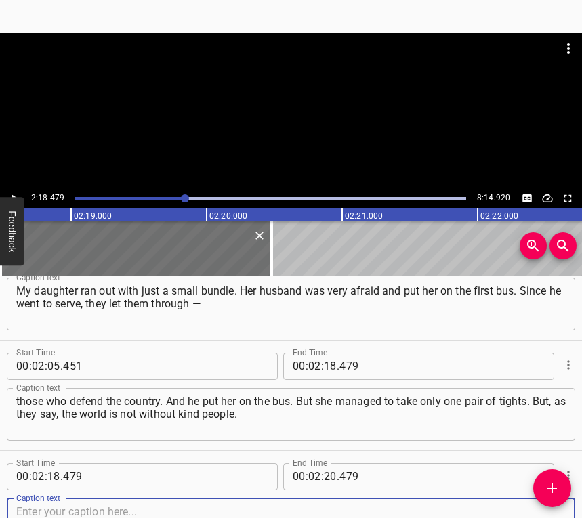
scroll to position [925, 0]
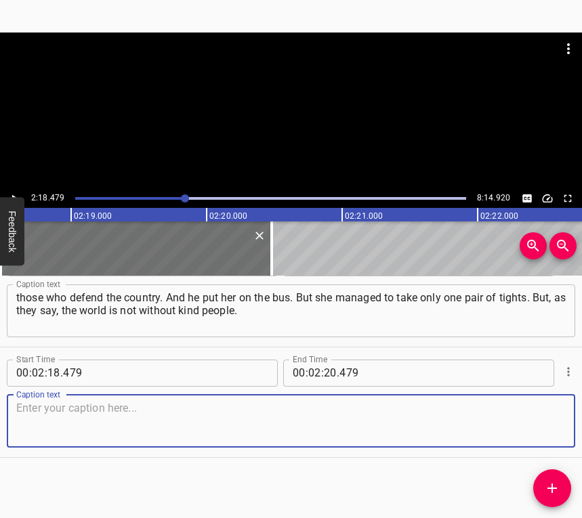
click at [547, 416] on textarea at bounding box center [291, 421] width 550 height 39
click at [49, 409] on textarea at bounding box center [291, 421] width 550 height 39
paste textarea "On the road, they dressed the child for her, gave food. They went to [GEOGRAPHI…"
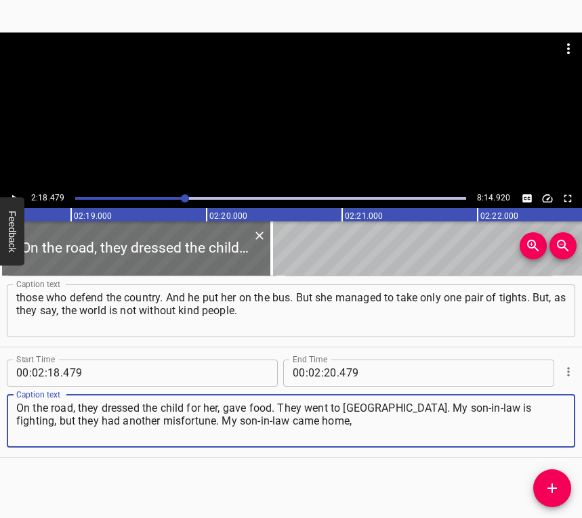
type textarea "On the road, they dressed the child for her, gave food. They went to [GEOGRAPHI…"
click at [14, 194] on icon "Play/Pause" at bounding box center [14, 198] width 12 height 12
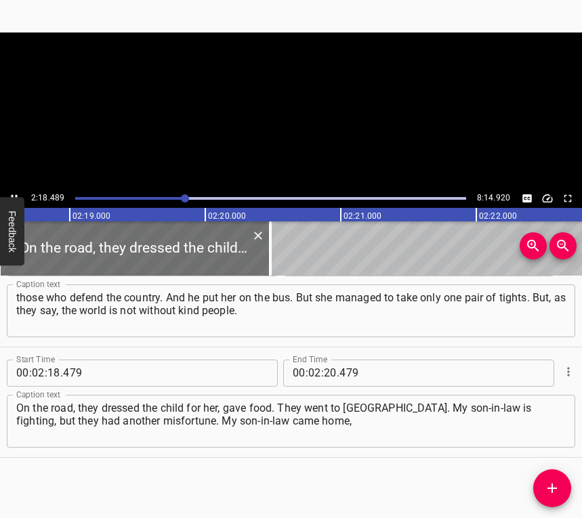
scroll to position [0, 18788]
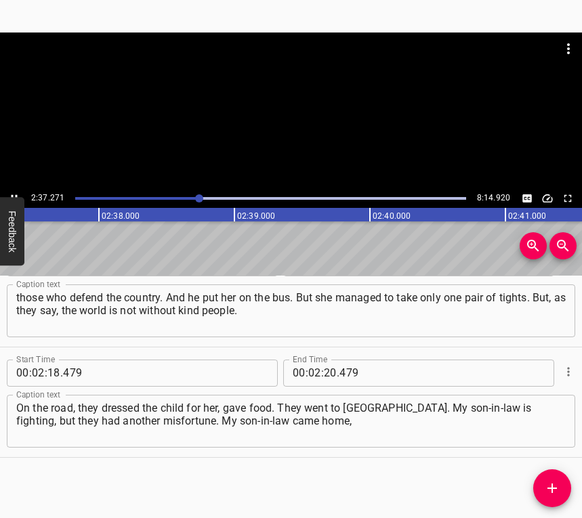
click at [12, 191] on button "Play/Pause" at bounding box center [14, 199] width 18 height 18
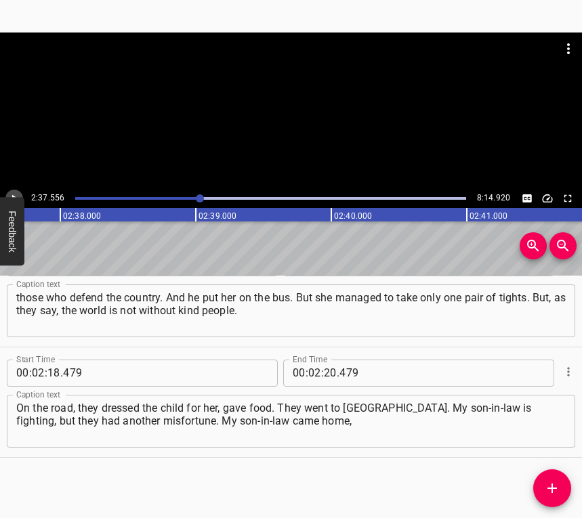
click at [13, 192] on icon "Play/Pause" at bounding box center [14, 198] width 12 height 12
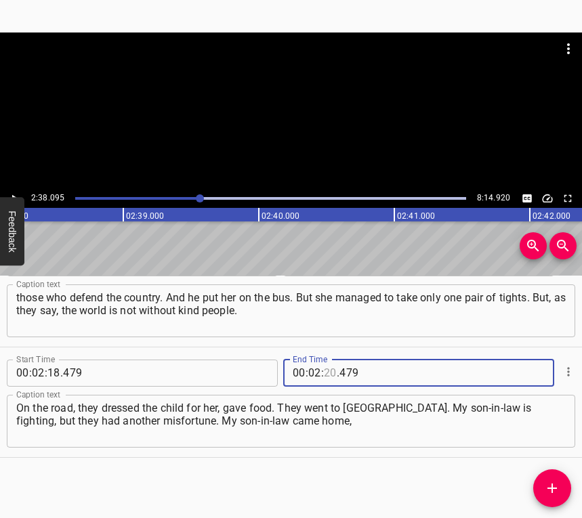
click at [326, 371] on input "number" at bounding box center [330, 373] width 13 height 27
type input "38"
type input "095"
click at [550, 493] on icon "Add Cue" at bounding box center [552, 488] width 16 height 16
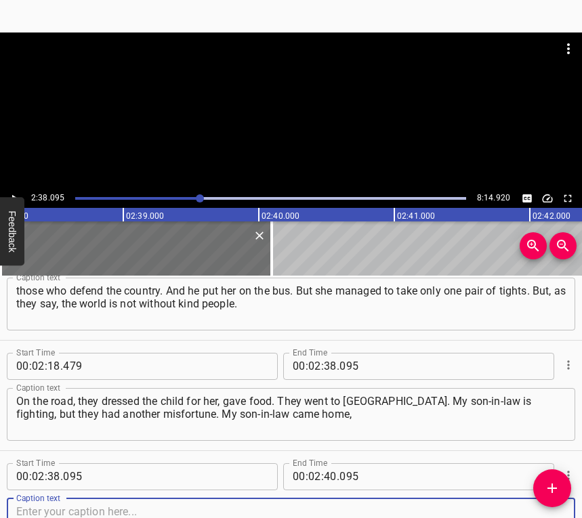
scroll to position [1035, 0]
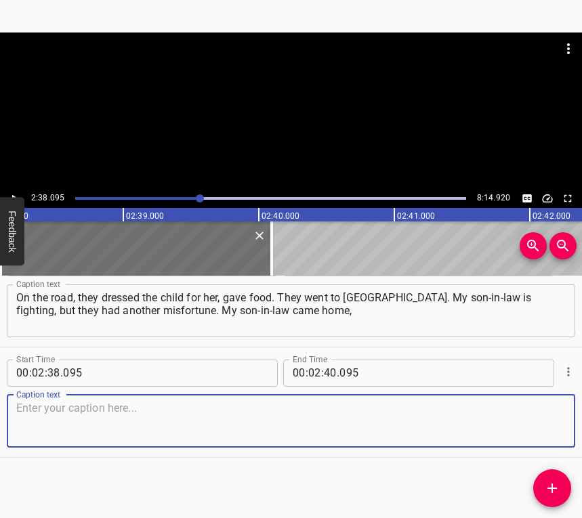
click at [541, 419] on textarea at bounding box center [291, 421] width 550 height 39
drag, startPoint x: 31, startPoint y: 409, endPoint x: 39, endPoint y: 409, distance: 7.5
click at [39, 409] on textarea at bounding box center [291, 421] width 550 height 39
paste textarea "they released him. His father died. They endured a second grief. It is good tha…"
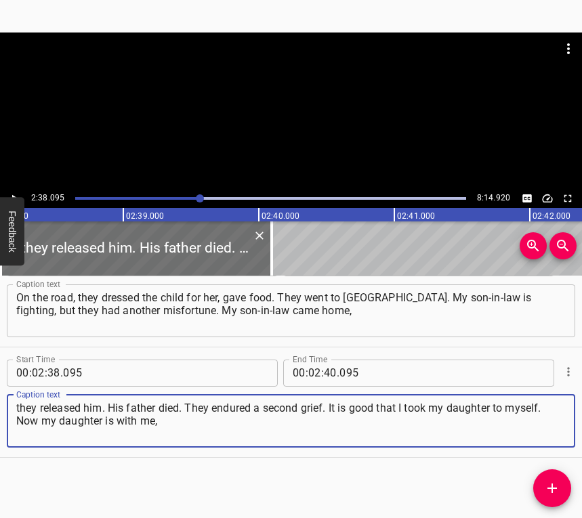
type textarea "they released him. His father died. They endured a second grief. It is good tha…"
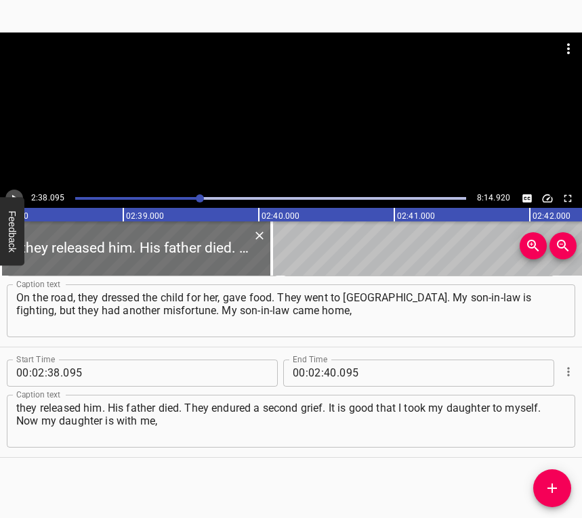
click at [16, 192] on icon "Play/Pause" at bounding box center [14, 198] width 12 height 12
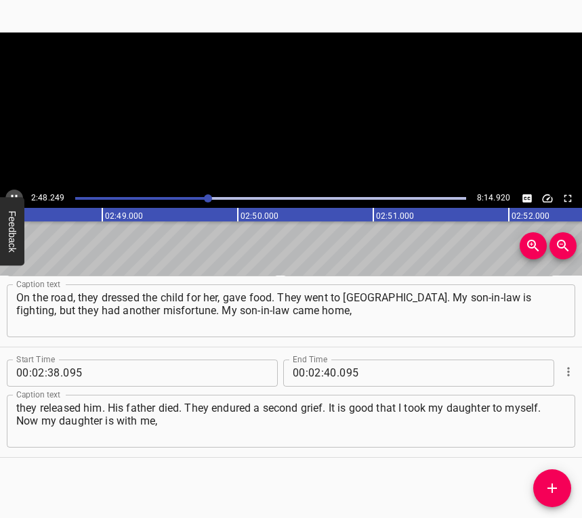
click at [16, 192] on icon "Play/Pause" at bounding box center [14, 198] width 12 height 12
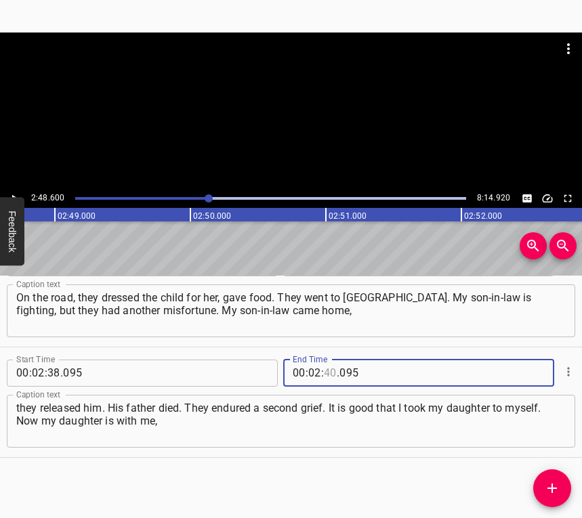
click at [324, 369] on input "number" at bounding box center [330, 373] width 13 height 27
type input "48"
type input "600"
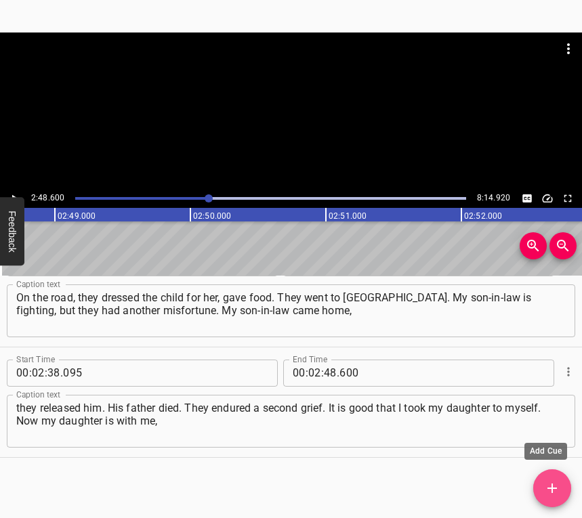
click at [543, 491] on span "Add Cue" at bounding box center [552, 488] width 38 height 16
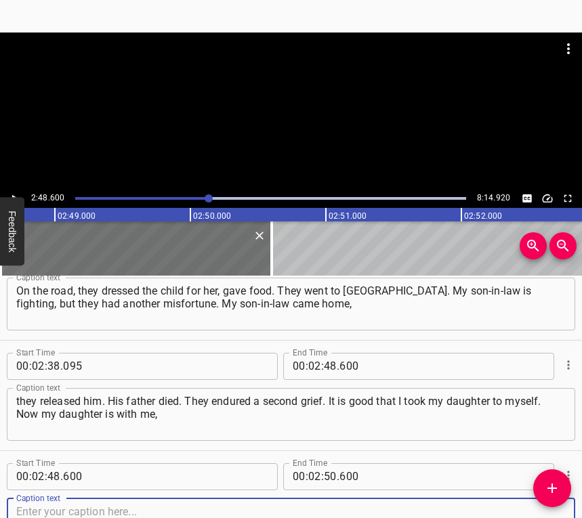
scroll to position [1146, 0]
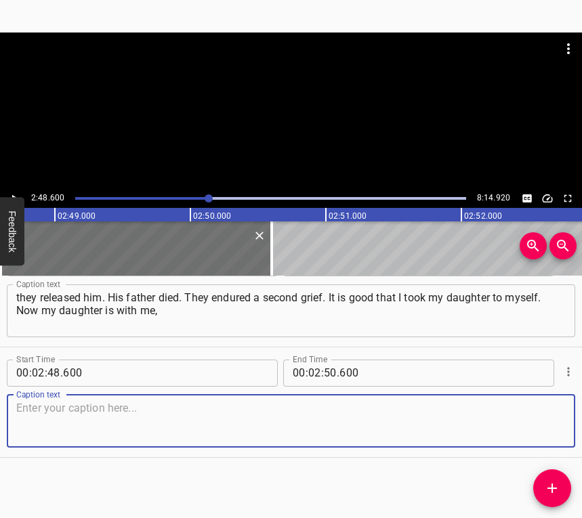
drag, startPoint x: 540, startPoint y: 417, endPoint x: 574, endPoint y: 410, distance: 34.5
click at [543, 414] on textarea at bounding box center [291, 421] width 550 height 39
click at [57, 420] on textarea at bounding box center [291, 421] width 550 height 39
paste textarea "and the boy went to the first grade with us temporarily at the [GEOGRAPHIC_DATA…"
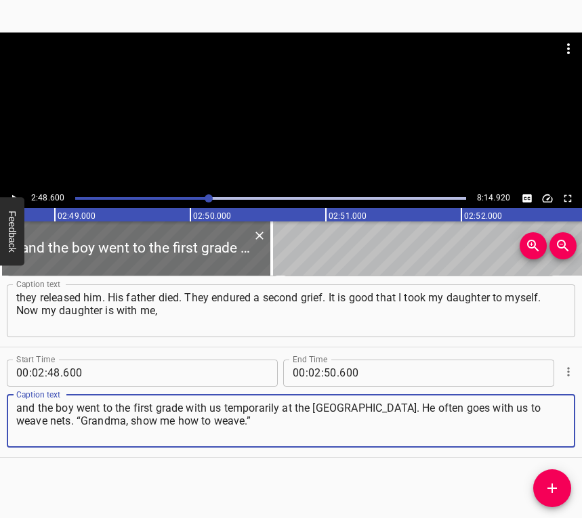
type textarea "and the boy went to the first grade with us temporarily at the [GEOGRAPHIC_DATA…"
click at [18, 191] on button "Play/Pause" at bounding box center [14, 199] width 18 height 18
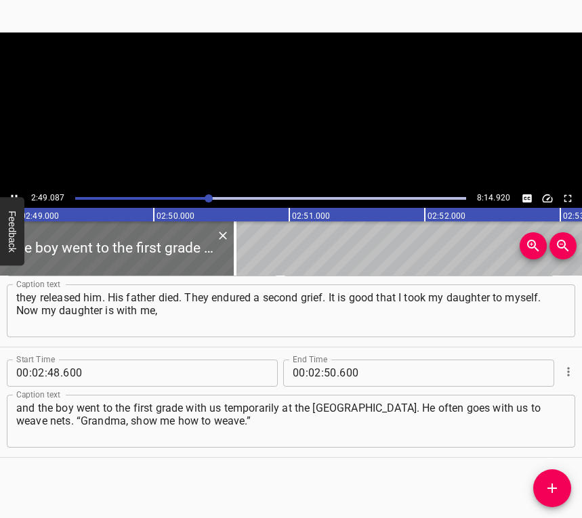
scroll to position [0, 22886]
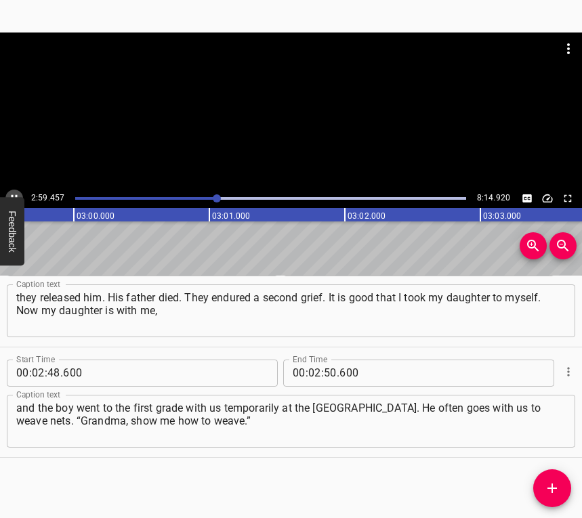
click at [15, 190] on button "Play/Pause" at bounding box center [14, 199] width 18 height 18
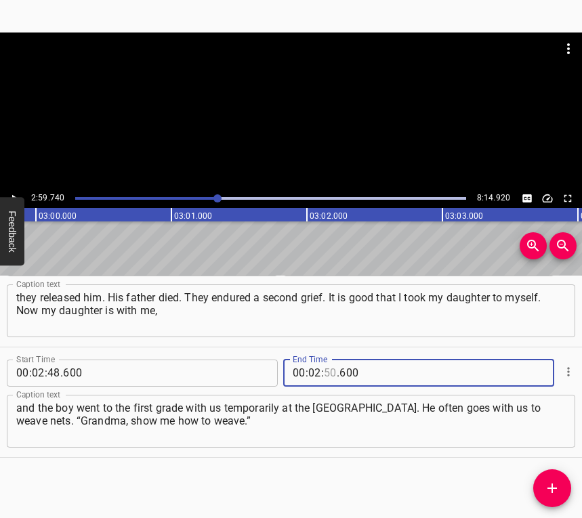
click at [324, 362] on input "number" at bounding box center [330, 373] width 13 height 27
type input "59"
type input "740"
click at [556, 482] on icon "Add Cue" at bounding box center [552, 488] width 16 height 16
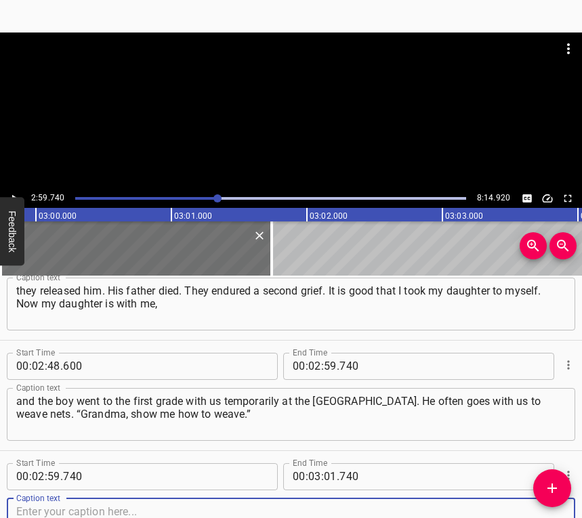
scroll to position [1256, 0]
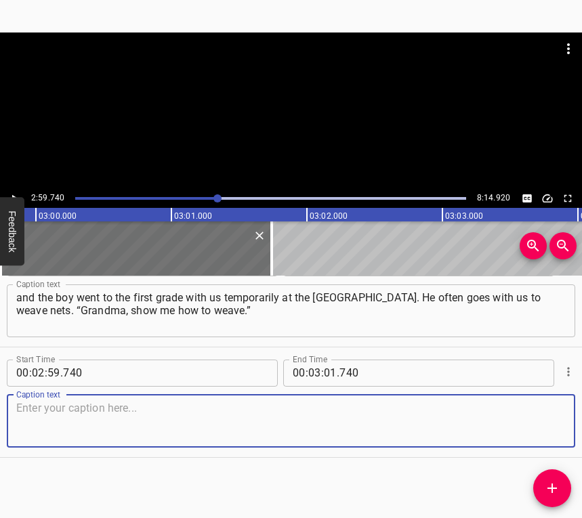
click at [540, 423] on textarea at bounding box center [291, 421] width 550 height 39
click at [72, 411] on textarea at bounding box center [291, 421] width 550 height 39
paste textarea "All the children try, all the children come. Each one pulls a strip and asks wh…"
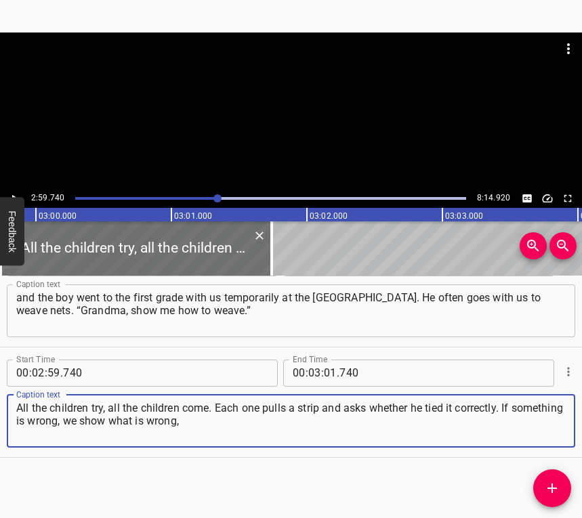
type textarea "All the children try, all the children come. Each one pulls a strip and asks wh…"
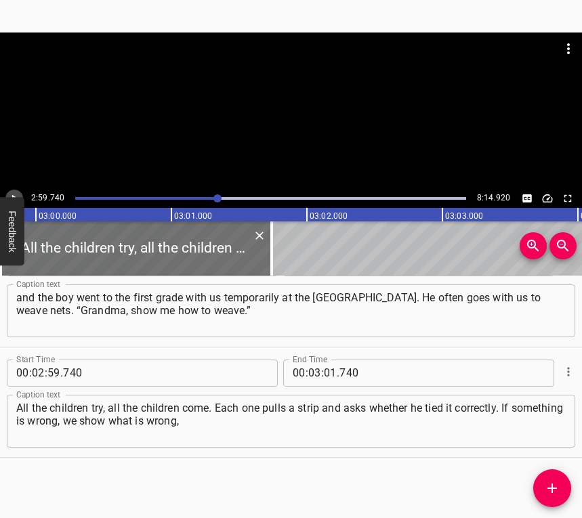
click at [15, 196] on icon "Play/Pause" at bounding box center [14, 198] width 12 height 12
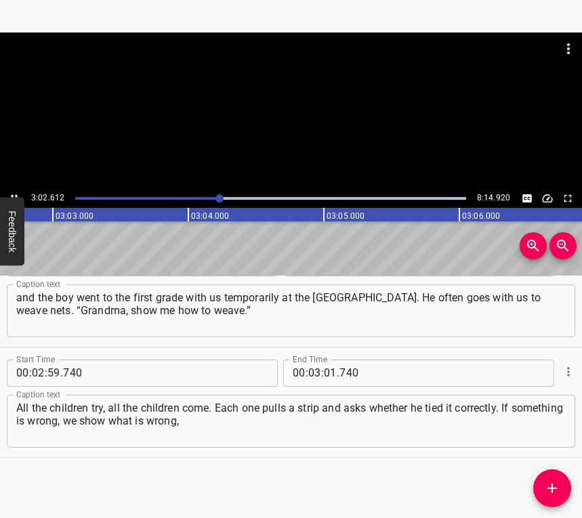
scroll to position [0, 24781]
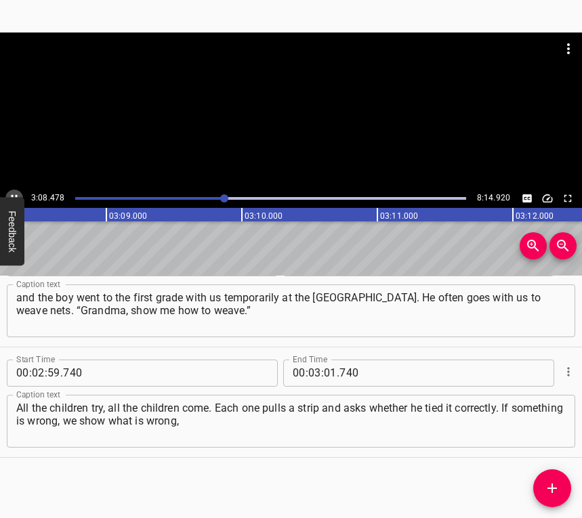
click at [11, 195] on icon "Play/Pause" at bounding box center [14, 198] width 12 height 12
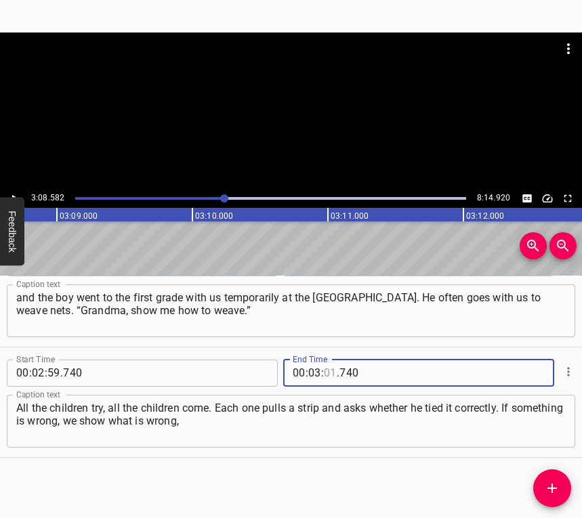
click at [324, 368] on input "number" at bounding box center [330, 373] width 13 height 27
type input "08"
type input "582"
click at [555, 483] on icon "Add Cue" at bounding box center [552, 488] width 16 height 16
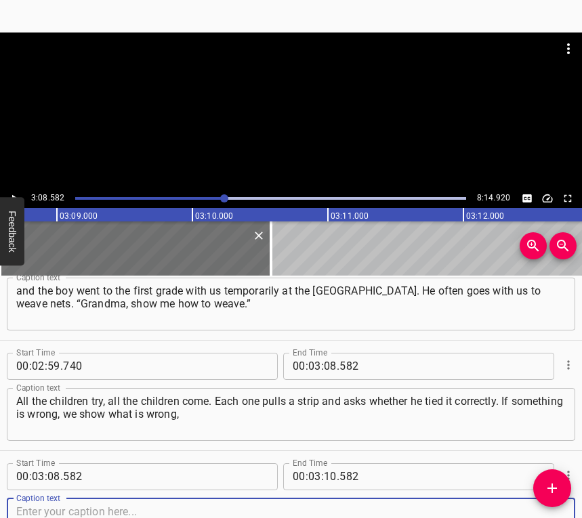
scroll to position [1367, 0]
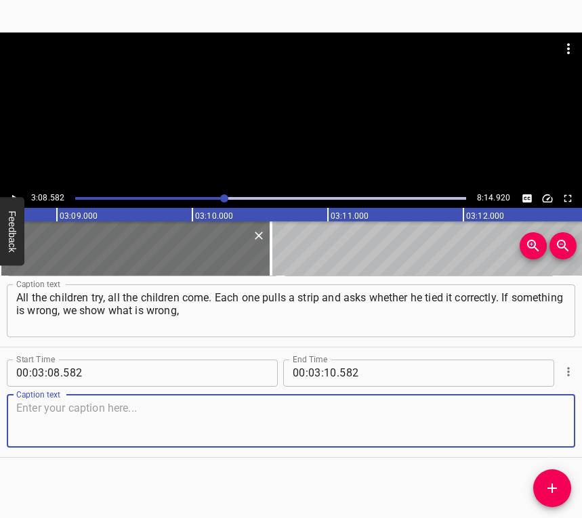
drag, startPoint x: 547, startPoint y: 421, endPoint x: 581, endPoint y: 409, distance: 35.4
click at [546, 421] on textarea at bounding box center [291, 421] width 550 height 39
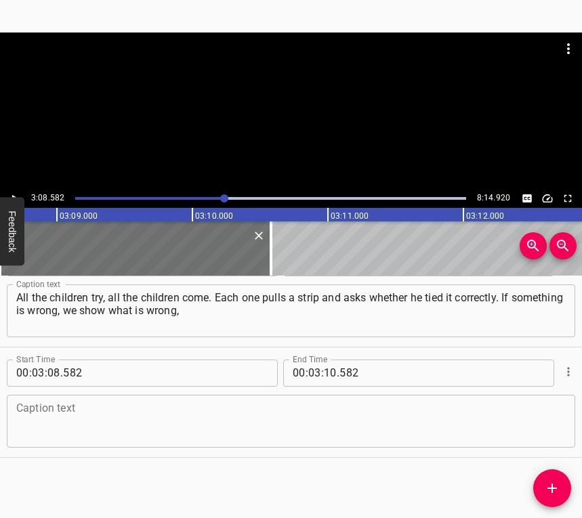
click at [28, 436] on textarea at bounding box center [291, 421] width 550 height 39
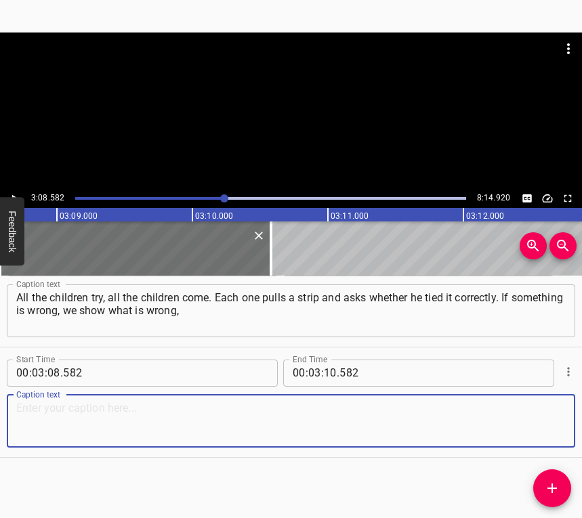
paste textarea "but we encourage them. But indeed, his psyche was a little disturbed, because a…"
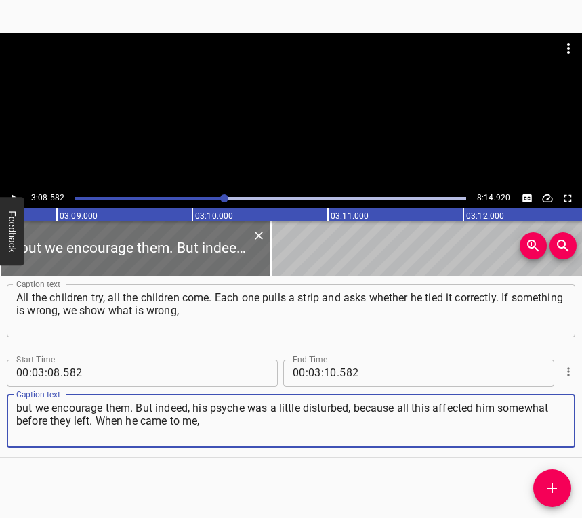
type textarea "but we encourage them. But indeed, his psyche was a little disturbed, because a…"
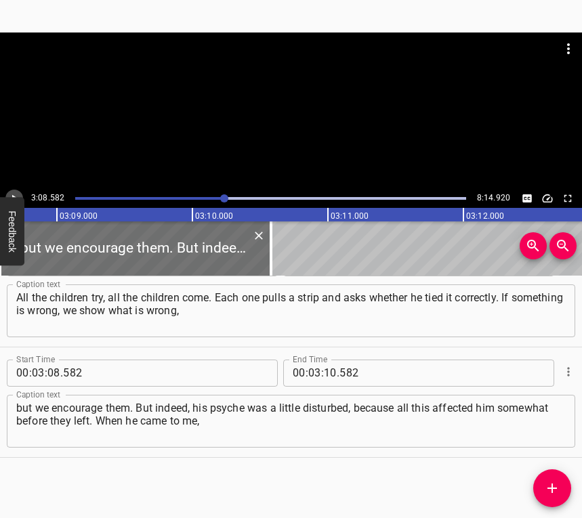
click at [12, 194] on icon "Play/Pause" at bounding box center [14, 198] width 12 height 12
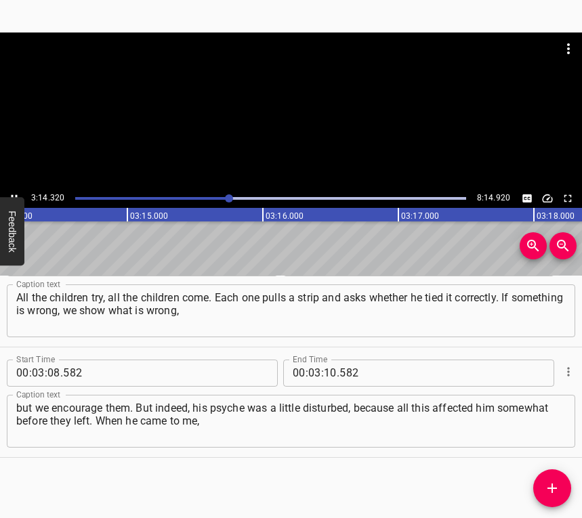
scroll to position [0, 26332]
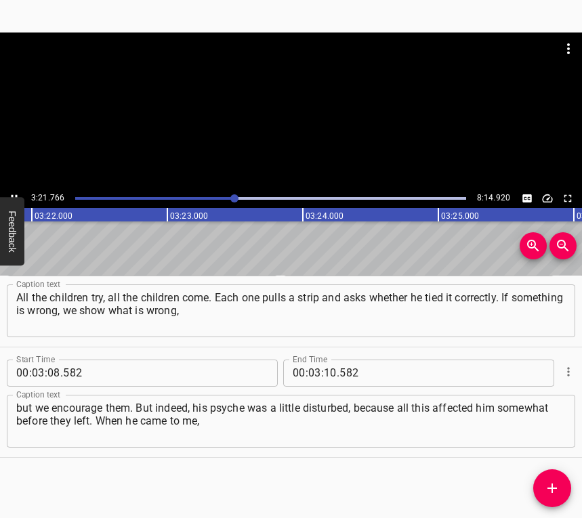
click at [13, 191] on button "Play/Pause" at bounding box center [14, 199] width 18 height 18
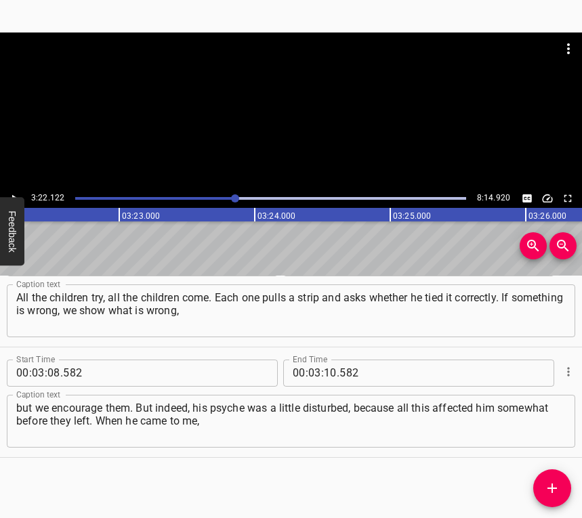
click at [13, 191] on button "Play/Pause" at bounding box center [14, 199] width 18 height 18
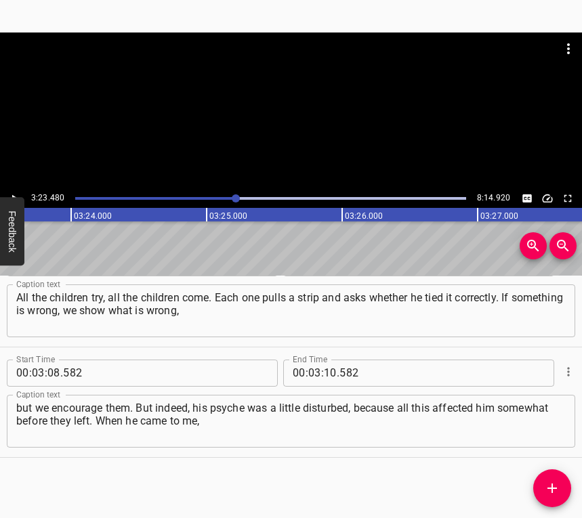
scroll to position [0, 27574]
click at [325, 369] on input "number" at bounding box center [330, 373] width 13 height 27
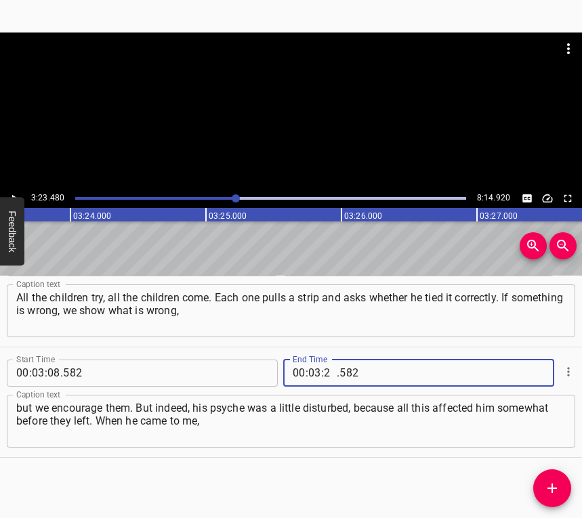
type input "23"
type input "480"
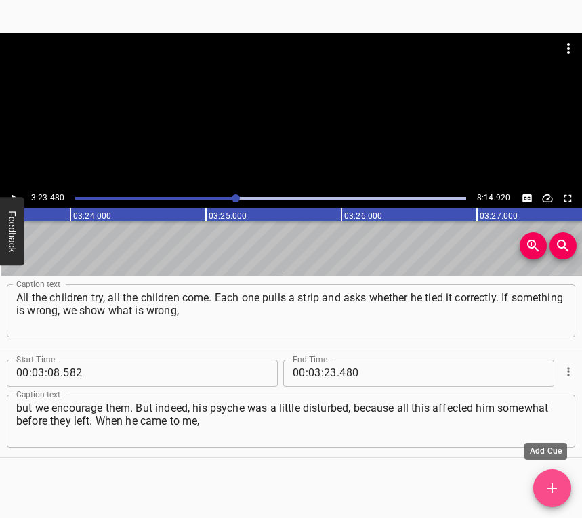
click at [550, 486] on icon "Add Cue" at bounding box center [552, 488] width 16 height 16
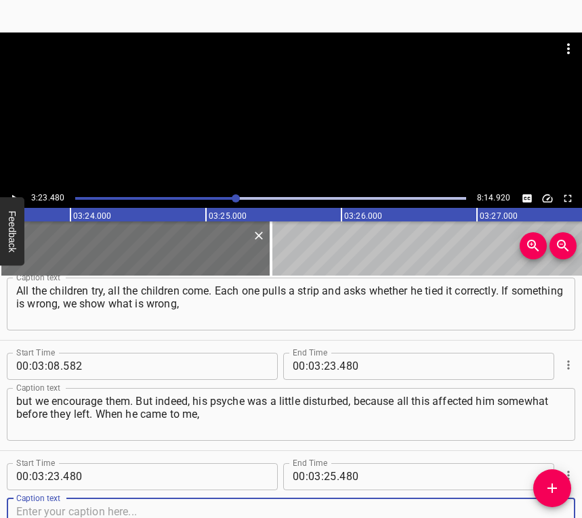
scroll to position [1477, 0]
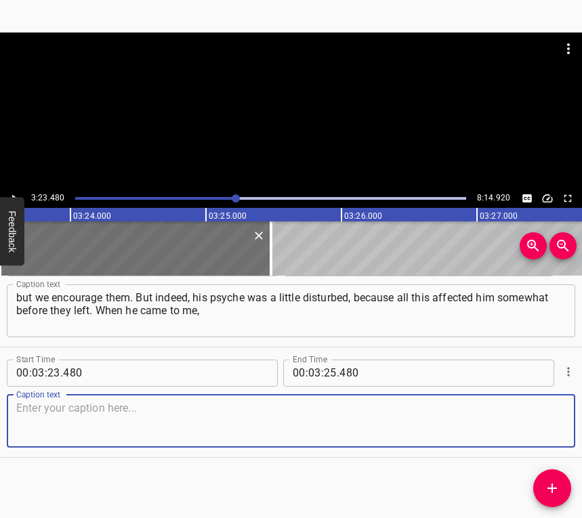
click at [526, 425] on textarea at bounding box center [291, 421] width 550 height 39
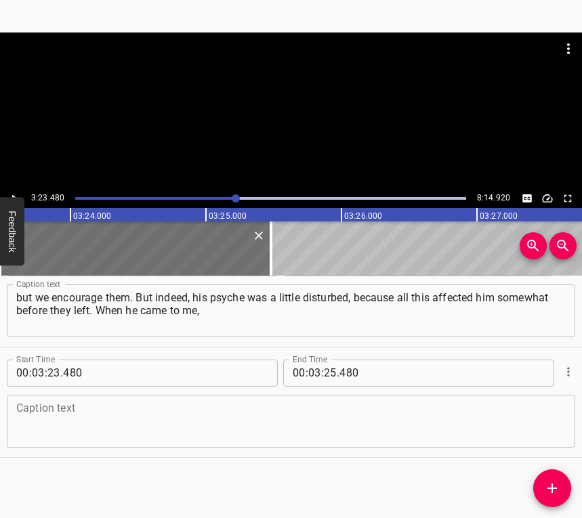
click at [144, 421] on textarea at bounding box center [291, 421] width 550 height 39
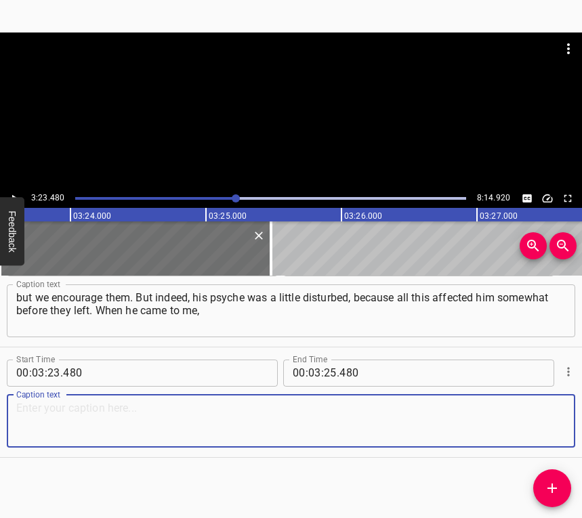
paste textarea "he blinked his eyes and often hid. He crawled under the cradle and hid. God gav…"
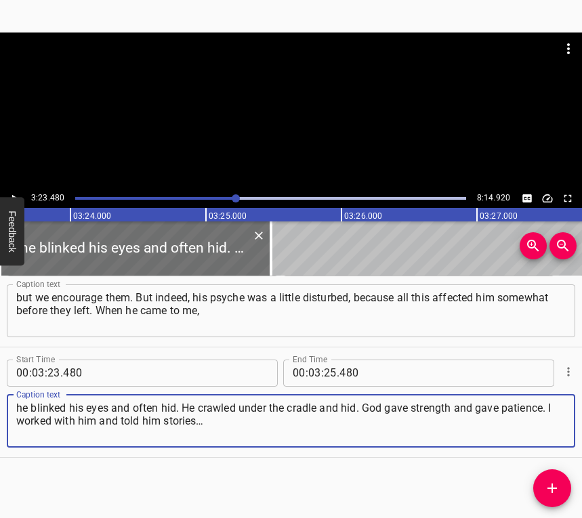
type textarea "he blinked his eyes and often hid. He crawled under the cradle and hid. God gav…"
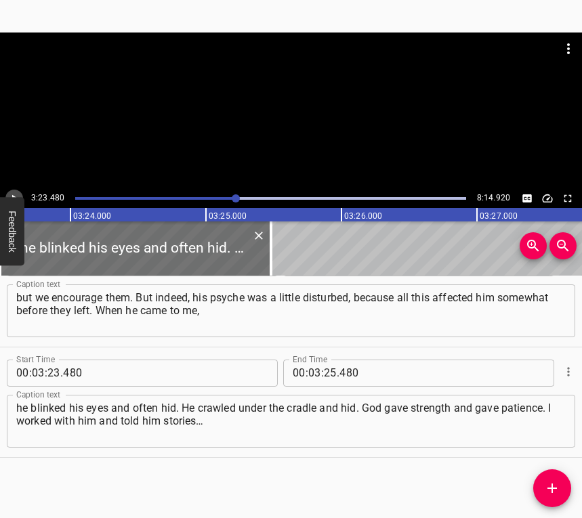
click at [12, 195] on icon "Play/Pause" at bounding box center [14, 197] width 5 height 7
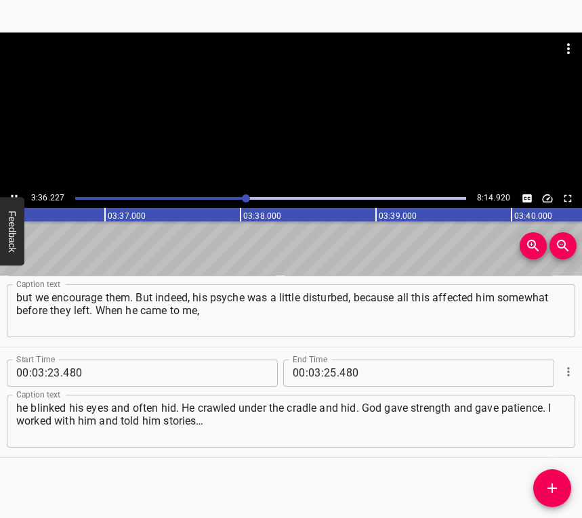
click at [14, 193] on icon "Play/Pause" at bounding box center [14, 198] width 12 height 12
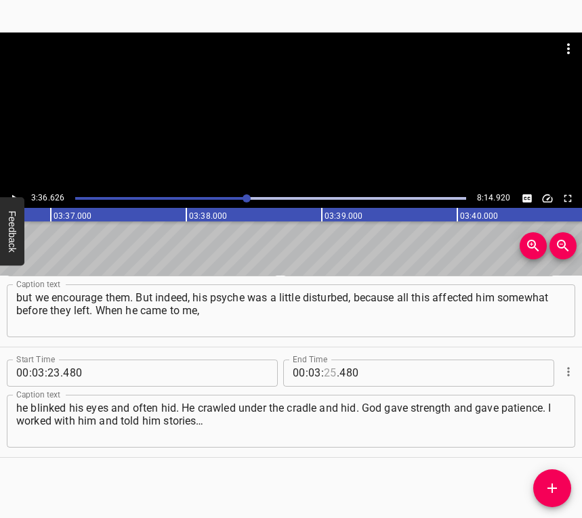
click at [329, 369] on input "number" at bounding box center [330, 373] width 13 height 27
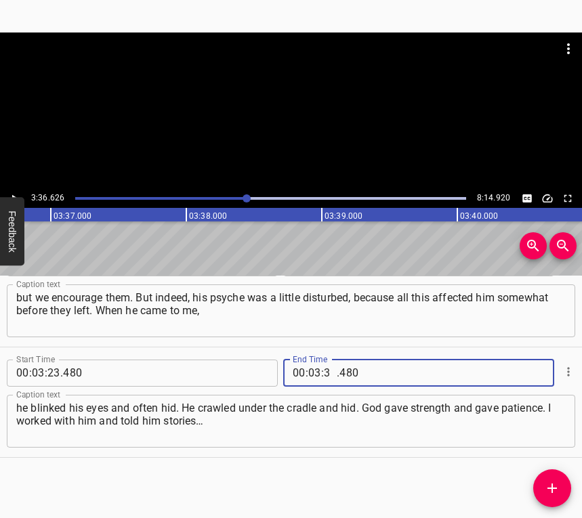
type input "36"
type input "626"
click at [553, 480] on icon "Add Cue" at bounding box center [552, 488] width 16 height 16
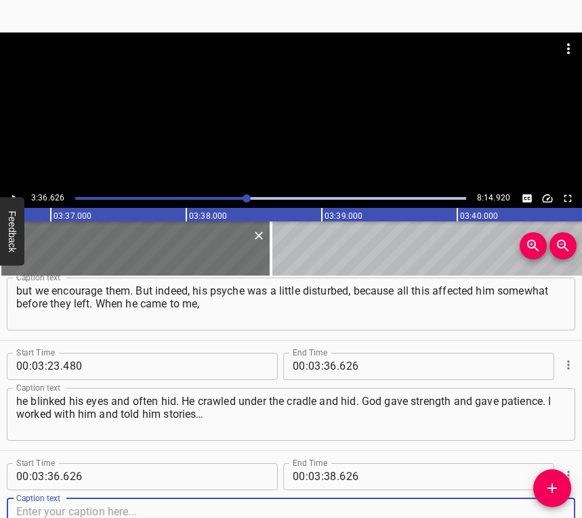
scroll to position [1588, 0]
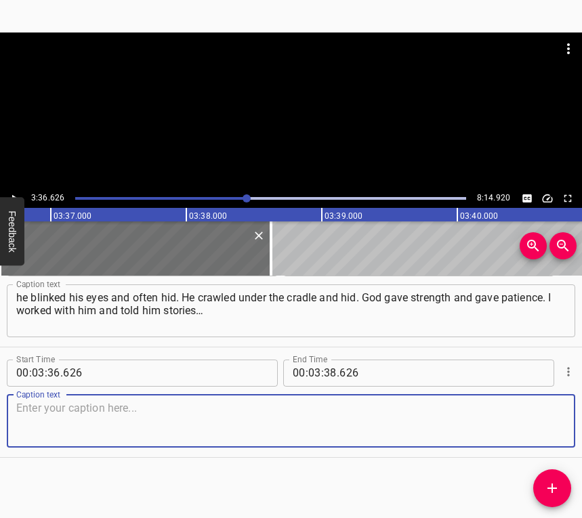
drag, startPoint x: 539, startPoint y: 425, endPoint x: 576, endPoint y: 413, distance: 39.0
click at [539, 423] on textarea at bounding box center [291, 421] width 550 height 39
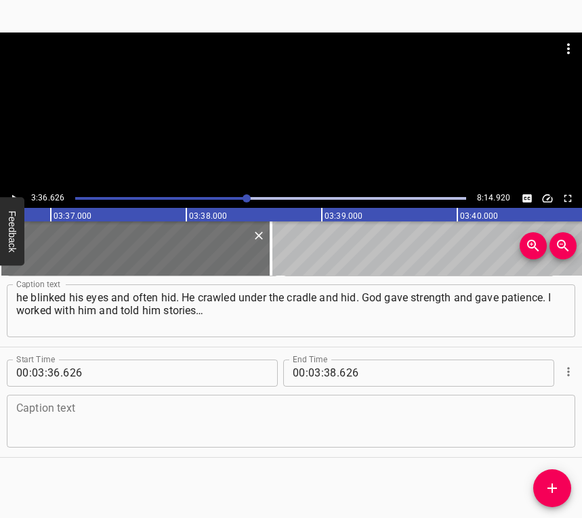
click at [76, 416] on textarea at bounding box center [291, 421] width 550 height 39
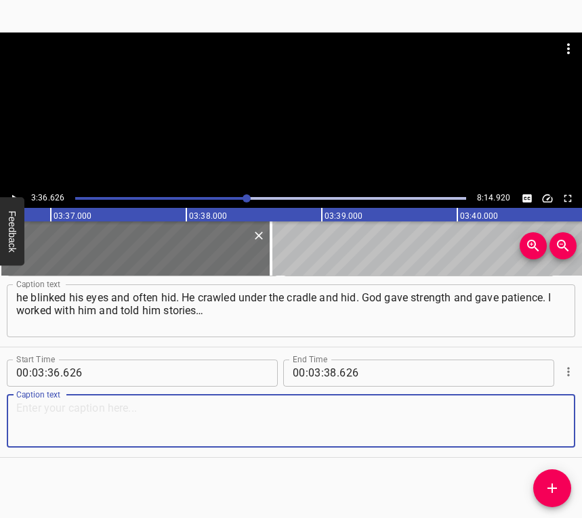
paste textarea "My nephew is also fighting, he also went through trauma. One nephew we lost. Ma…"
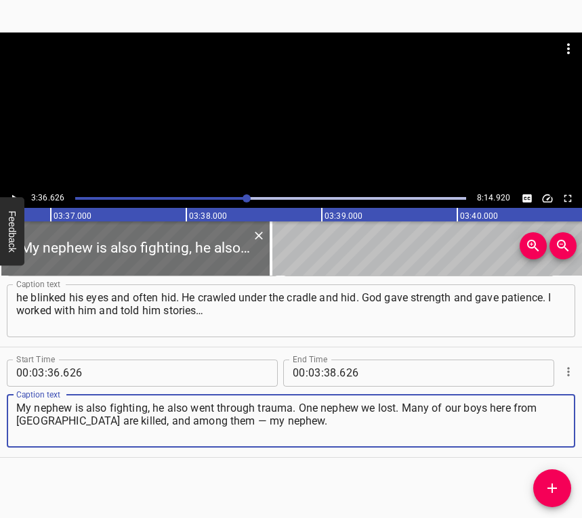
type textarea "My nephew is also fighting, he also went through trauma. One nephew we lost. Ma…"
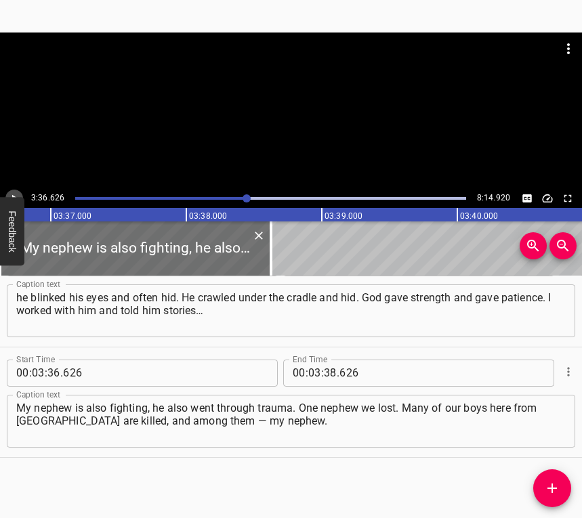
click at [16, 192] on icon "Play/Pause" at bounding box center [14, 198] width 12 height 12
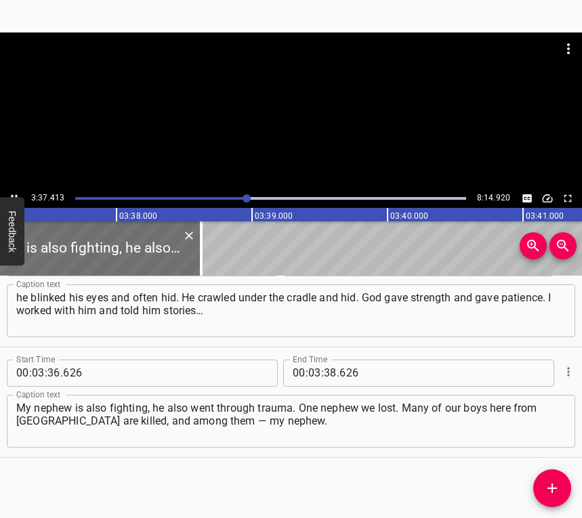
scroll to position [0, 29462]
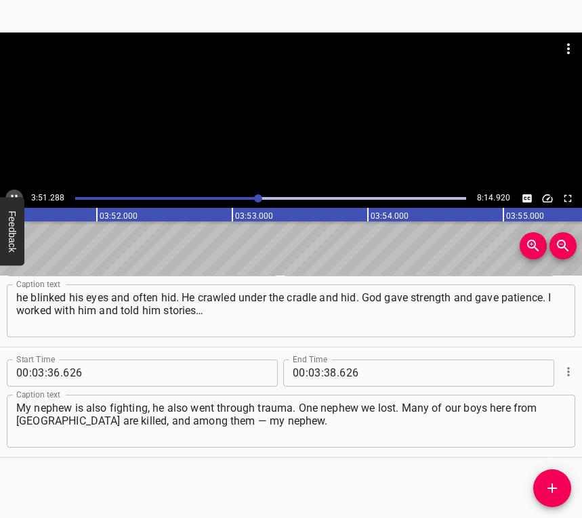
click at [13, 193] on icon "Play/Pause" at bounding box center [14, 198] width 12 height 12
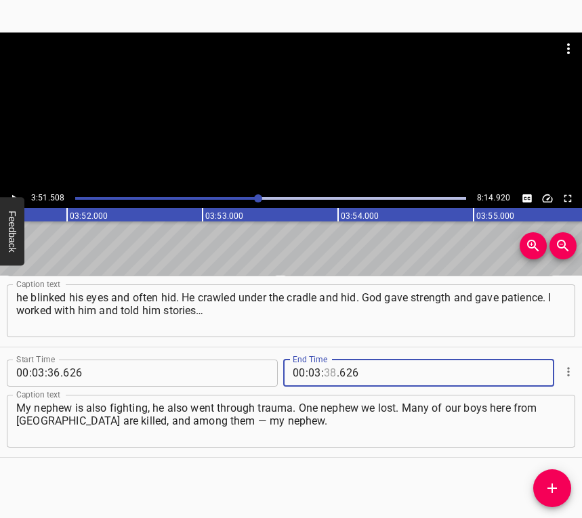
click at [328, 372] on input "number" at bounding box center [330, 373] width 13 height 27
type input "51"
type input "508"
click at [548, 480] on icon "Add Cue" at bounding box center [552, 488] width 16 height 16
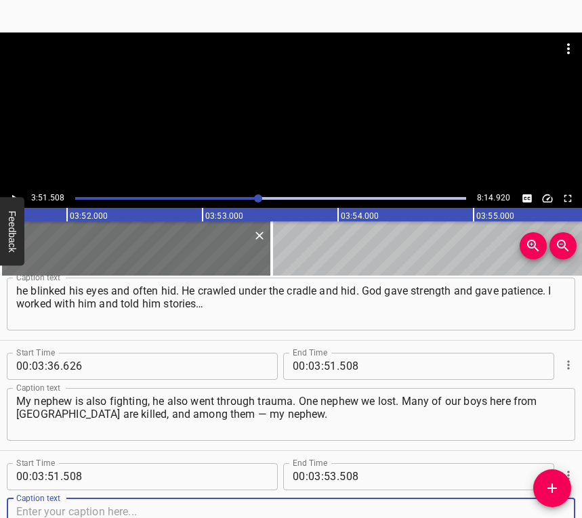
scroll to position [1698, 0]
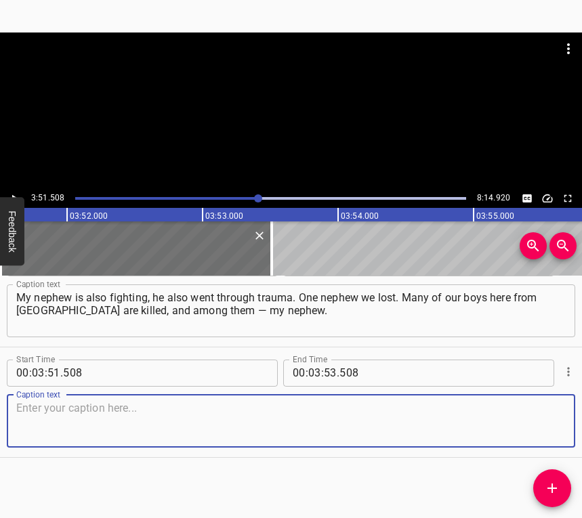
click at [540, 425] on textarea at bounding box center [291, 421] width 550 height 39
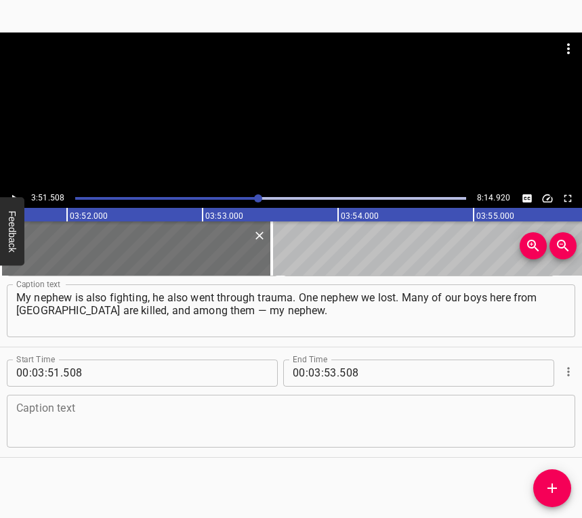
click at [78, 413] on textarea at bounding box center [291, 421] width 550 height 39
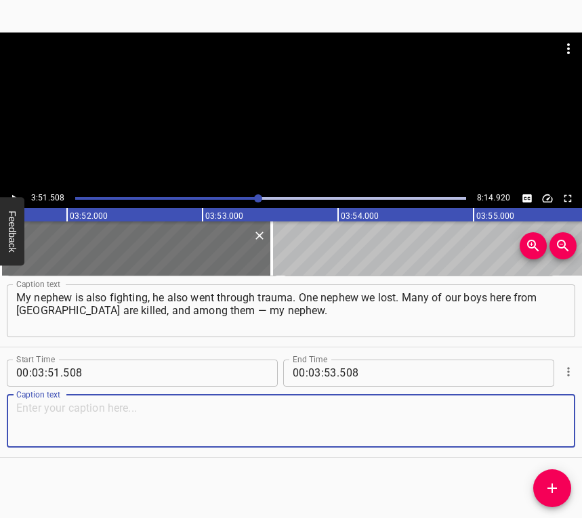
paste textarea "The death of two boys I also endured very hard. They used to go to me in kinder…"
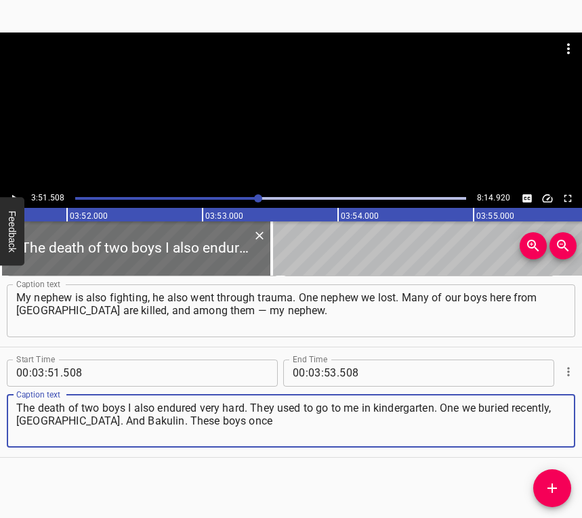
type textarea "The death of two boys I also endured very hard. They used to go to me in kinder…"
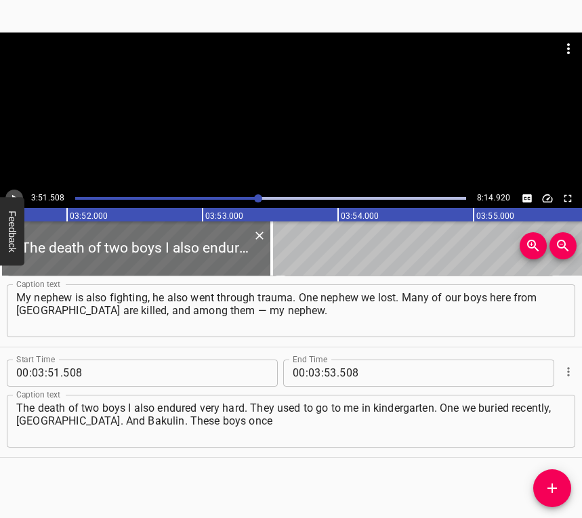
click at [15, 192] on icon "Play/Pause" at bounding box center [14, 198] width 12 height 12
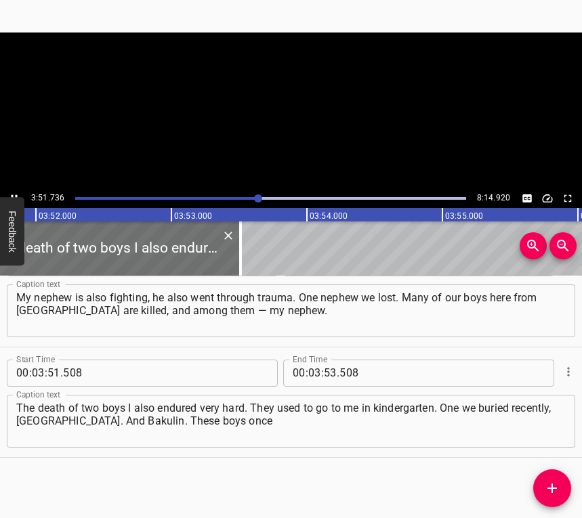
scroll to position [0, 31439]
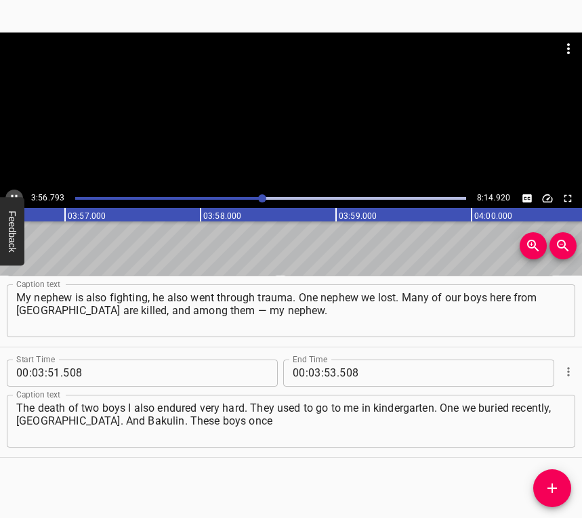
click at [13, 194] on icon "Play/Pause" at bounding box center [14, 198] width 12 height 12
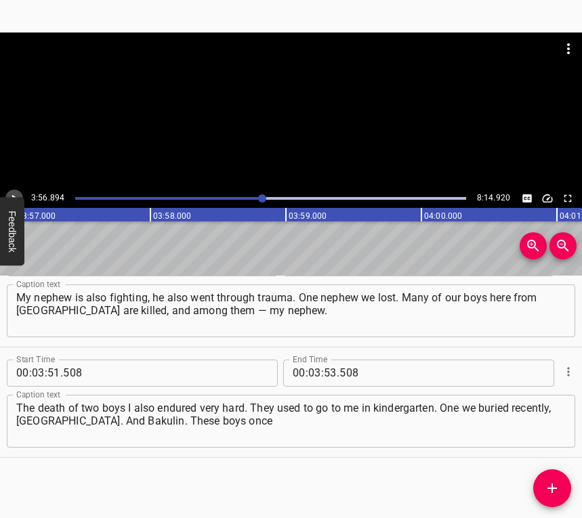
click at [14, 192] on icon "Play/Pause" at bounding box center [14, 198] width 12 height 12
click at [14, 193] on icon "Play/Pause" at bounding box center [14, 198] width 12 height 12
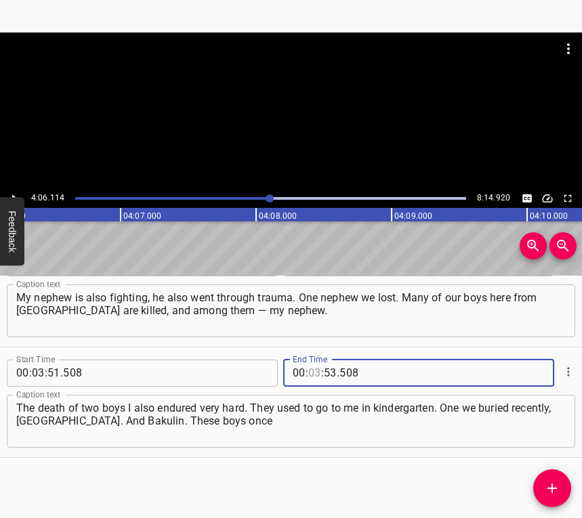
click at [312, 379] on input "number" at bounding box center [314, 373] width 13 height 27
type input "04"
type input "06"
type input "114"
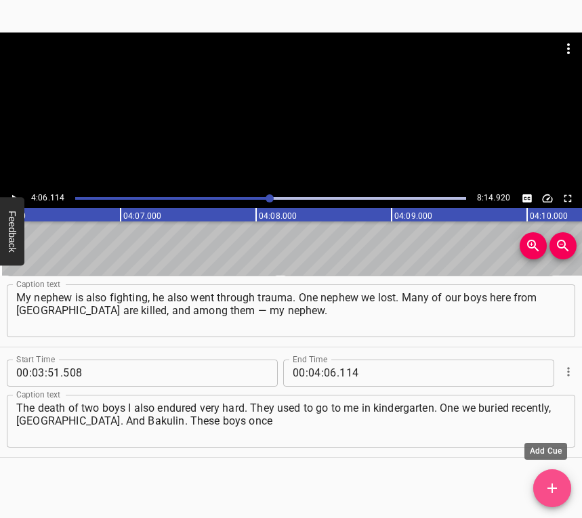
click at [554, 486] on icon "Add Cue" at bounding box center [552, 488] width 16 height 16
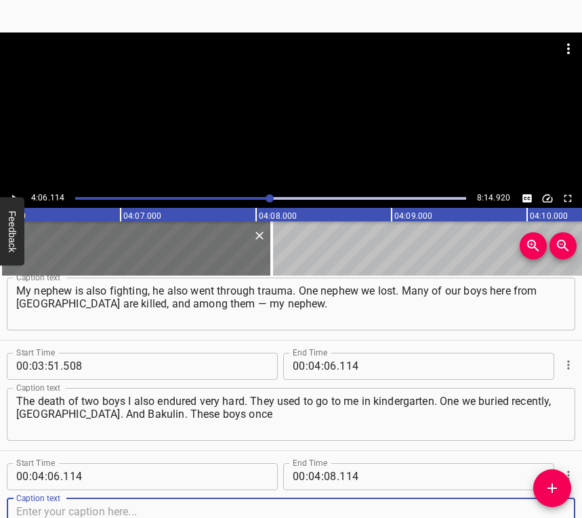
scroll to position [1808, 0]
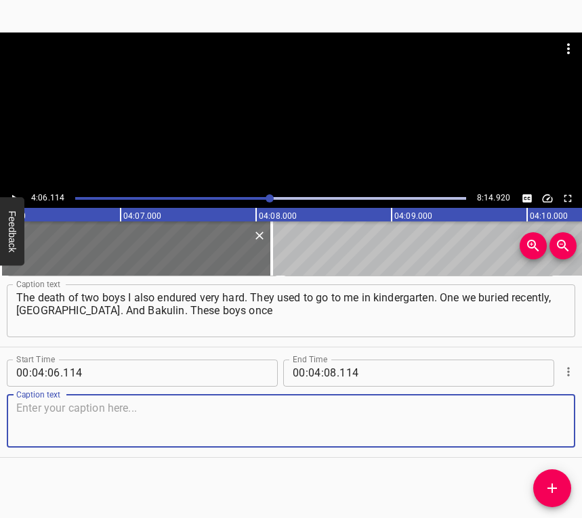
click at [526, 426] on textarea at bounding box center [291, 421] width 550 height 39
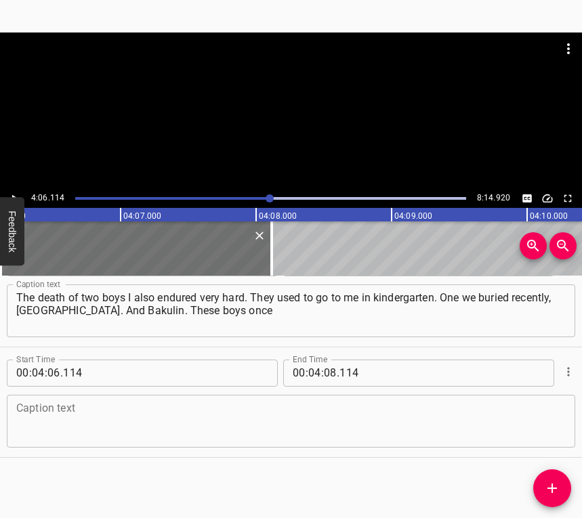
click at [319, 416] on textarea at bounding box center [291, 421] width 550 height 39
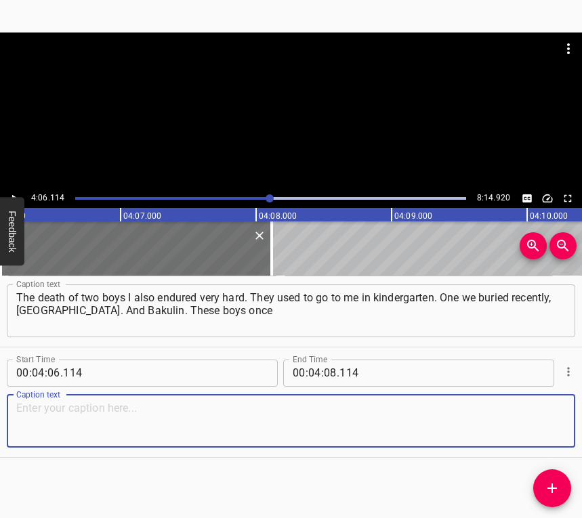
paste textarea "went to my kindergarten. I was their teacher, they came to my kindergarten. For…"
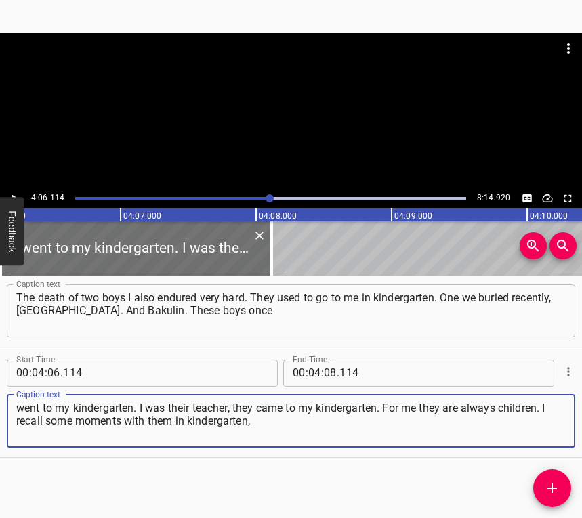
type textarea "went to my kindergarten. I was their teacher, they came to my kindergarten. For…"
click at [12, 193] on icon "Play/Pause" at bounding box center [14, 198] width 12 height 12
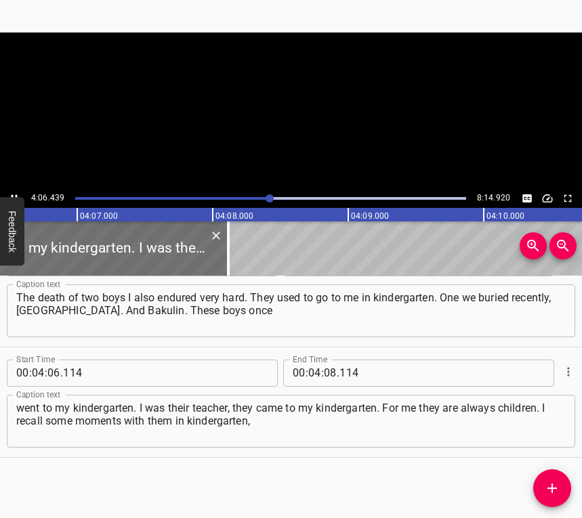
scroll to position [0, 33395]
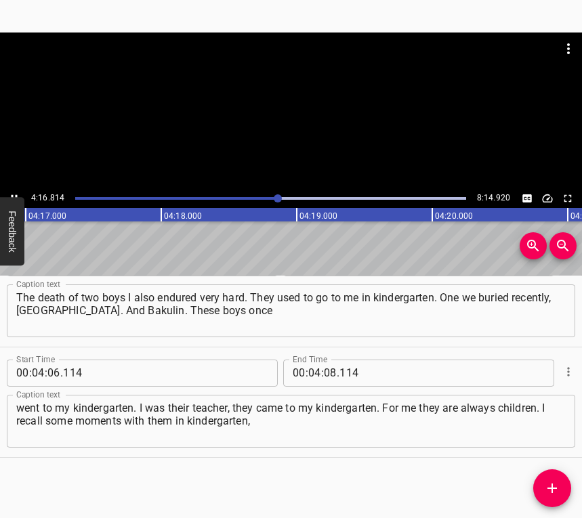
click at [14, 193] on icon "Play/Pause" at bounding box center [14, 198] width 12 height 12
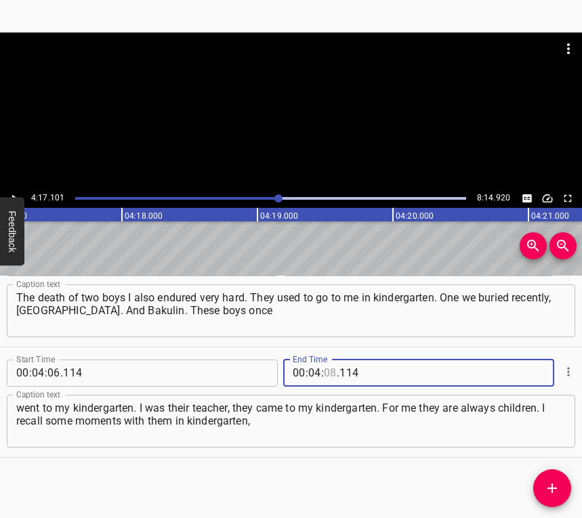
click at [329, 368] on input "number" at bounding box center [330, 373] width 13 height 27
type input "17"
type input "101"
click at [541, 486] on span "Add Cue" at bounding box center [552, 488] width 38 height 16
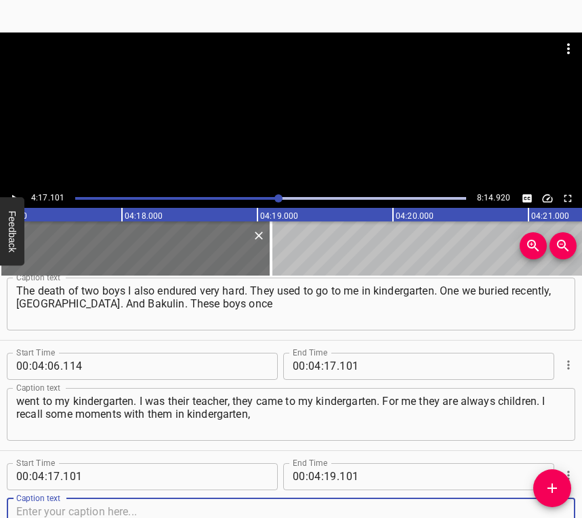
scroll to position [1919, 0]
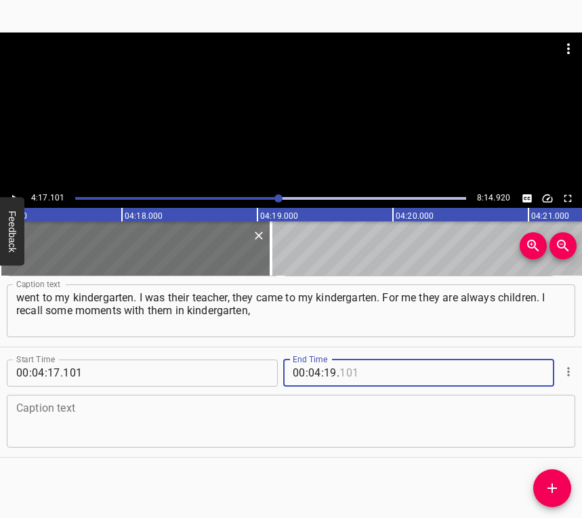
click at [523, 386] on div "00 : 04 : 19 . End Time" at bounding box center [418, 373] width 271 height 27
type input "101"
click at [529, 419] on textarea at bounding box center [291, 421] width 550 height 39
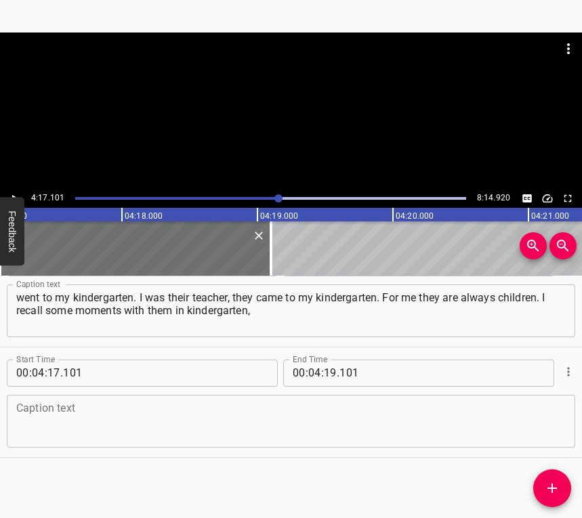
click at [189, 419] on textarea at bounding box center [291, 421] width 550 height 39
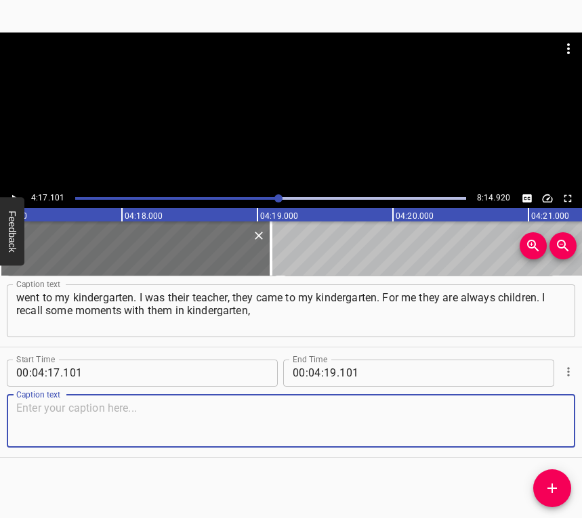
paste textarea "how they were with me. It was clear right away… They were so spirited with me. …"
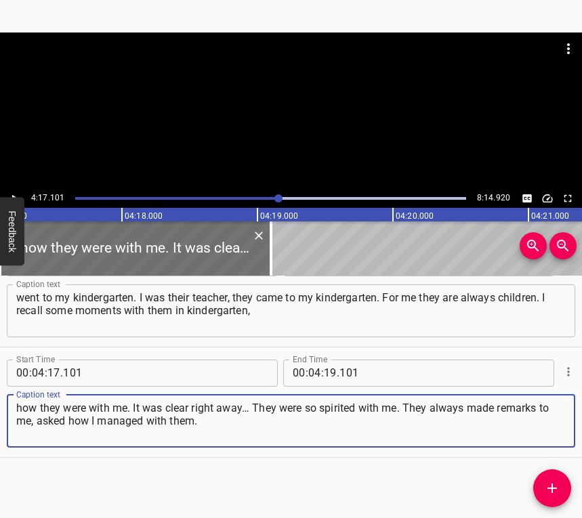
type textarea "how they were with me. It was clear right away… They were so spirited with me. …"
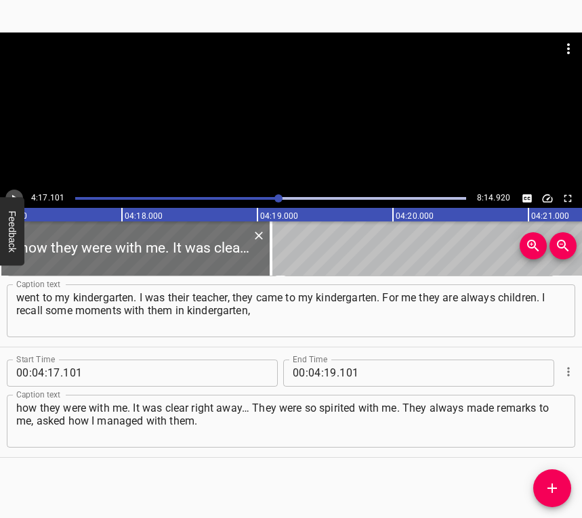
click at [13, 191] on button "Play/Pause" at bounding box center [14, 199] width 18 height 18
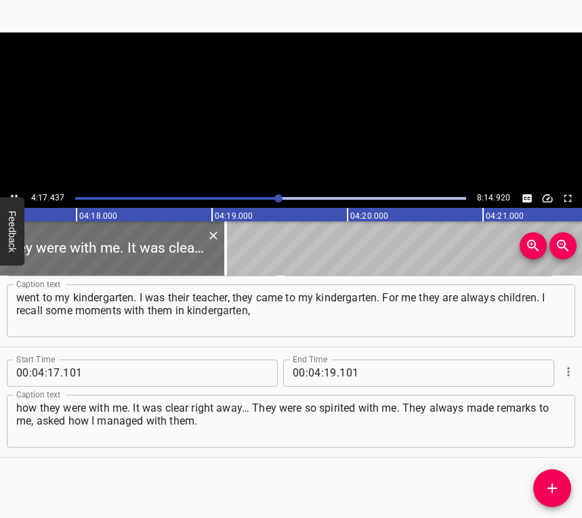
scroll to position [0, 34922]
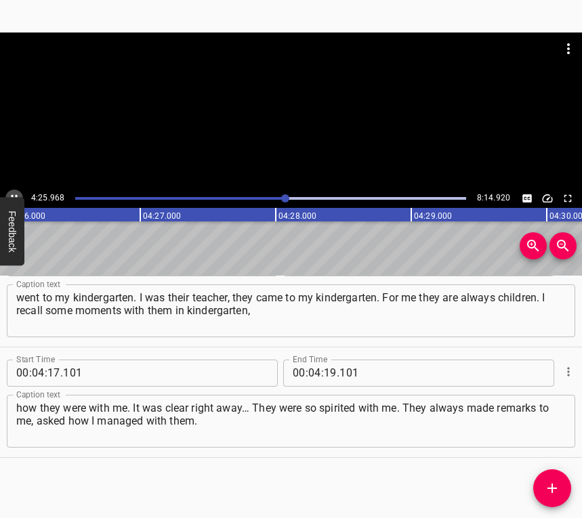
click at [15, 192] on icon "Play/Pause" at bounding box center [14, 198] width 12 height 12
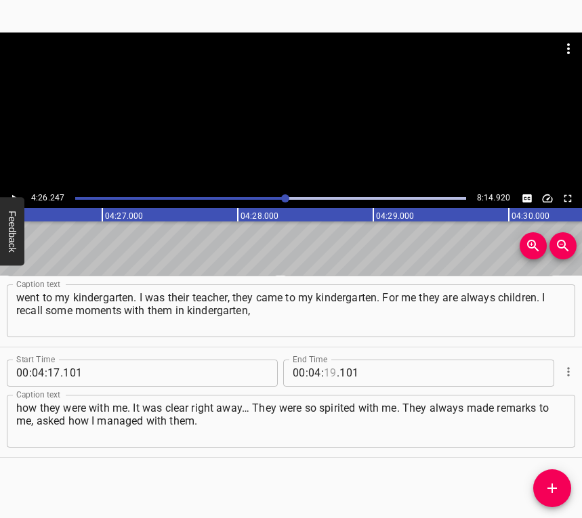
click at [324, 369] on input "number" at bounding box center [330, 373] width 13 height 27
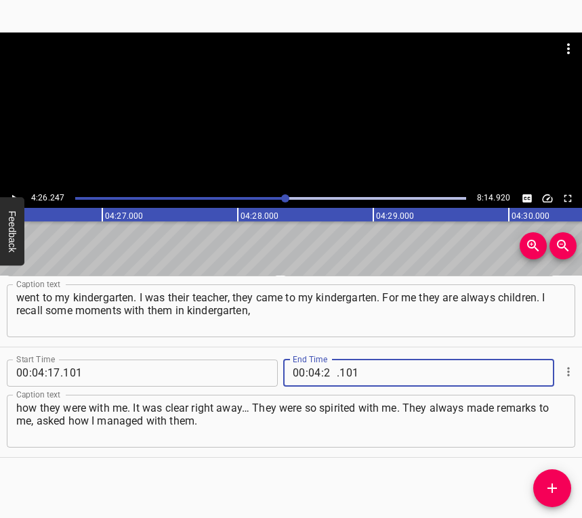
type input "26"
type input "247"
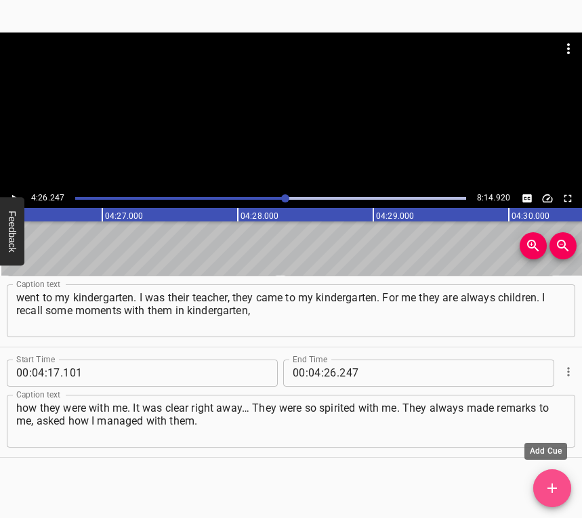
click at [552, 491] on icon "Add Cue" at bounding box center [551, 488] width 9 height 9
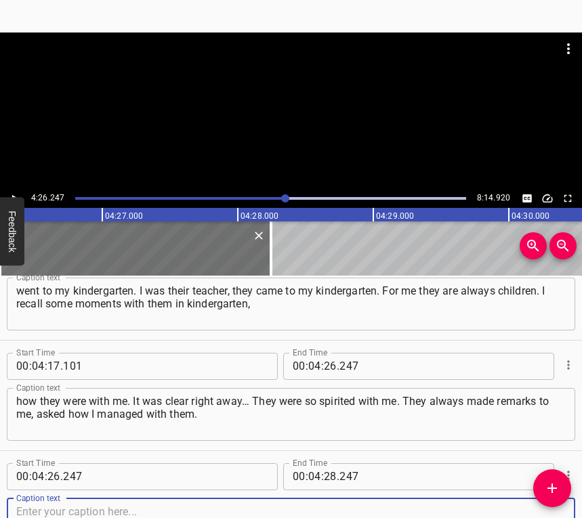
scroll to position [2029, 0]
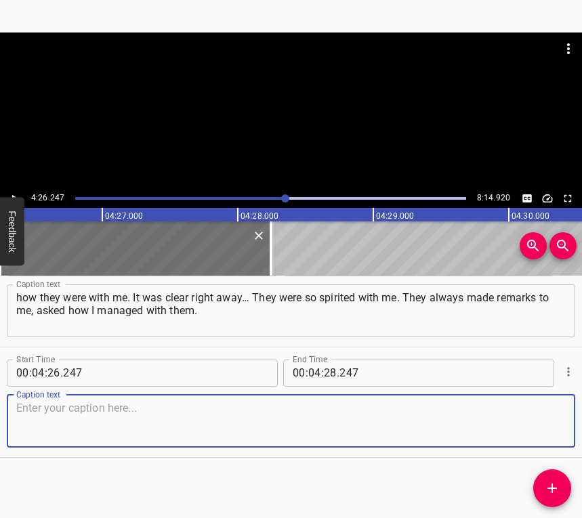
click at [538, 425] on textarea at bounding box center [291, 421] width 550 height 39
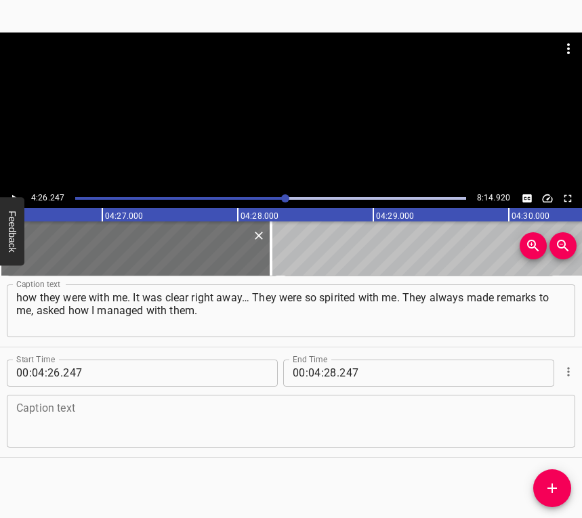
click at [52, 442] on div "Caption text" at bounding box center [291, 421] width 568 height 53
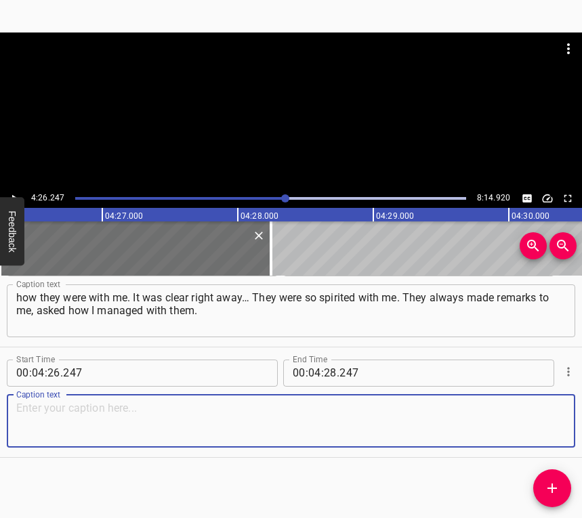
paste textarea "And I loved them so much! I gave them more attention, so it was very hard for m…"
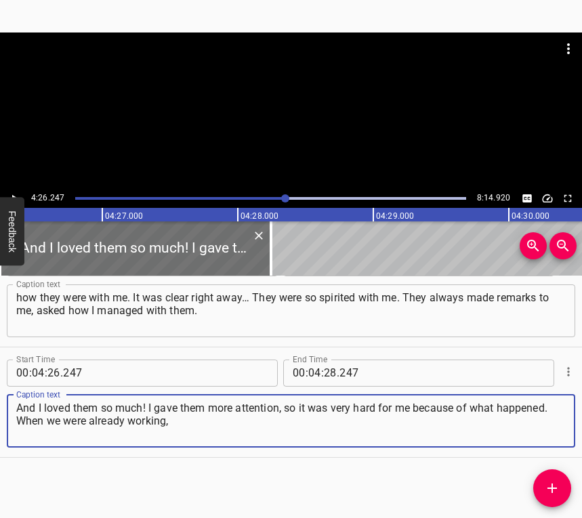
type textarea "And I loved them so much! I gave them more attention, so it was very hard for m…"
click at [16, 196] on icon "Play/Pause" at bounding box center [14, 198] width 12 height 12
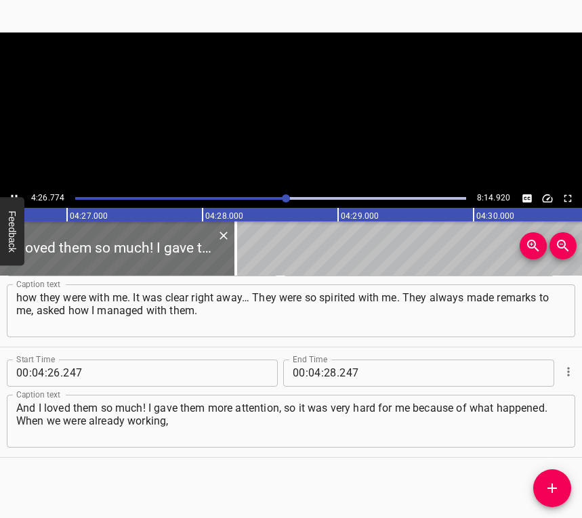
scroll to position [0, 36151]
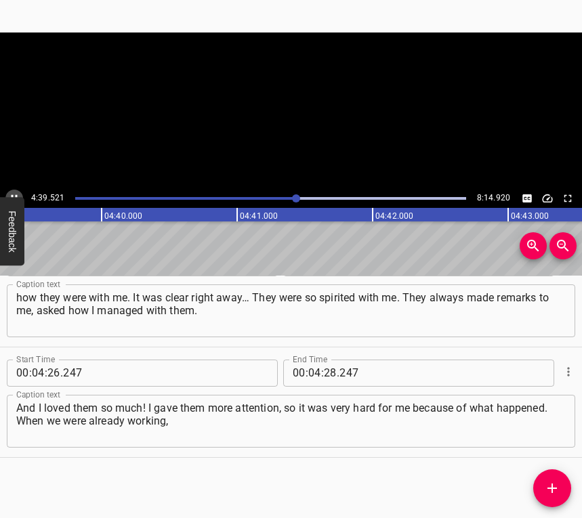
click at [13, 192] on icon "Play/Pause" at bounding box center [14, 198] width 12 height 12
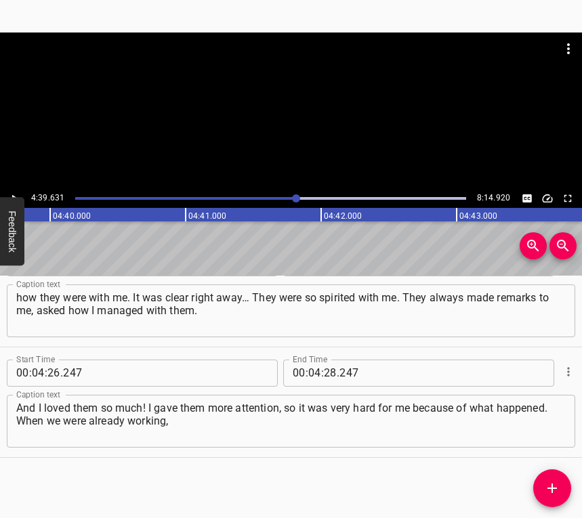
click at [13, 192] on icon "Play/Pause" at bounding box center [14, 198] width 12 height 12
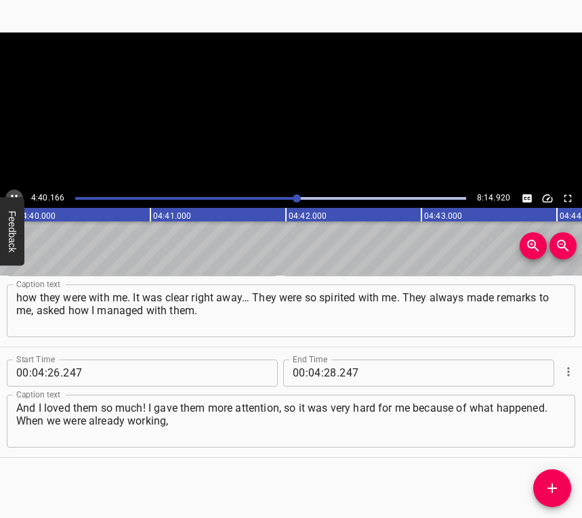
click at [13, 192] on icon "Play/Pause" at bounding box center [14, 198] width 12 height 12
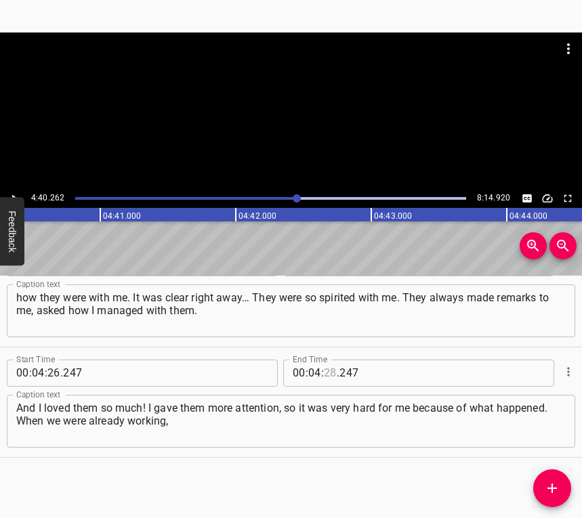
click at [325, 369] on input "number" at bounding box center [330, 373] width 13 height 27
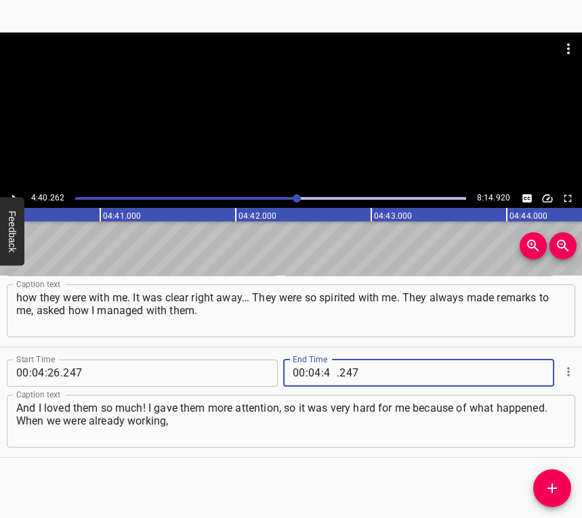
type input "40"
type input "262"
click at [556, 481] on icon "Add Cue" at bounding box center [552, 488] width 16 height 16
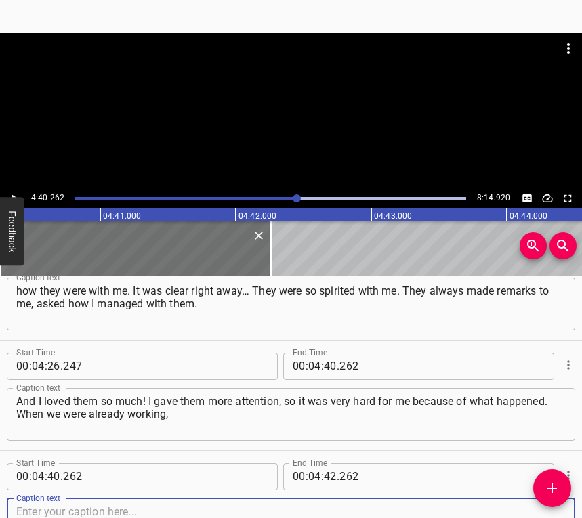
scroll to position [2140, 0]
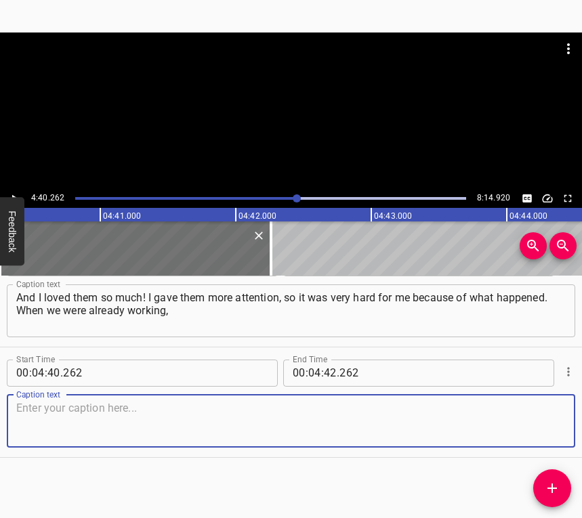
click at [529, 429] on textarea at bounding box center [291, 421] width 550 height 39
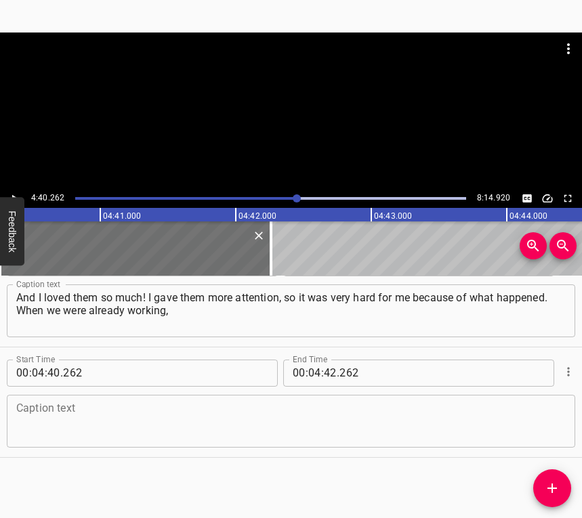
click at [36, 411] on textarea at bounding box center [291, 421] width 550 height 39
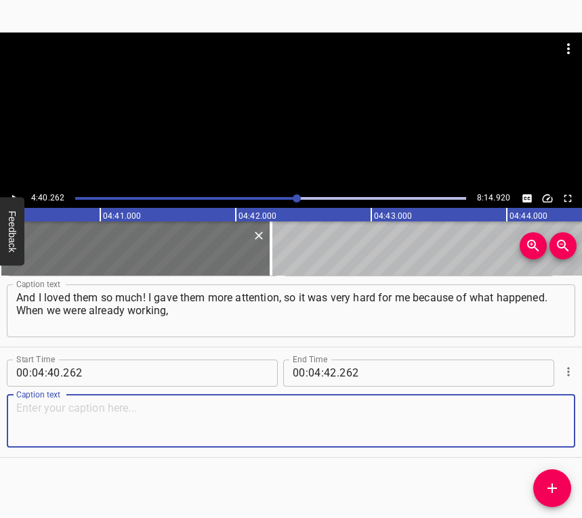
paste textarea "volunteering in the club, later we managed… We were very cold. There we had onl…"
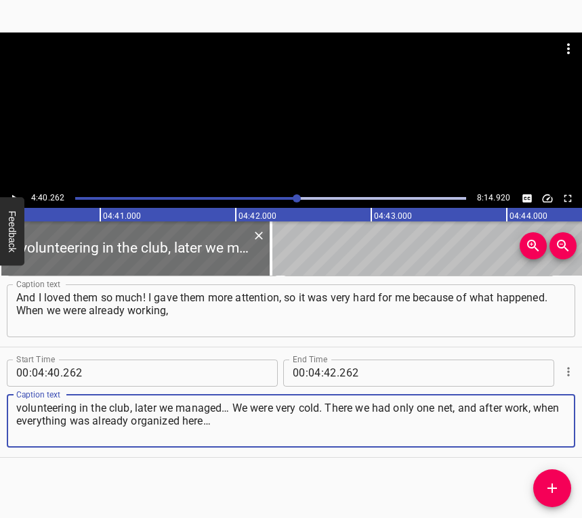
type textarea "volunteering in the club, later we managed… We were very cold. There we had onl…"
click at [12, 190] on button "Play/Pause" at bounding box center [14, 199] width 18 height 18
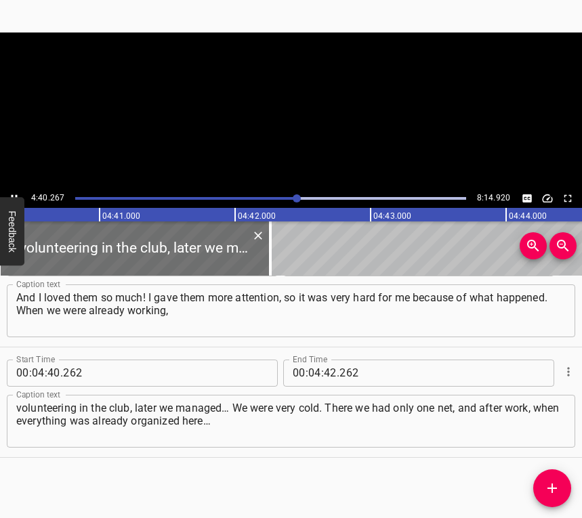
scroll to position [0, 38015]
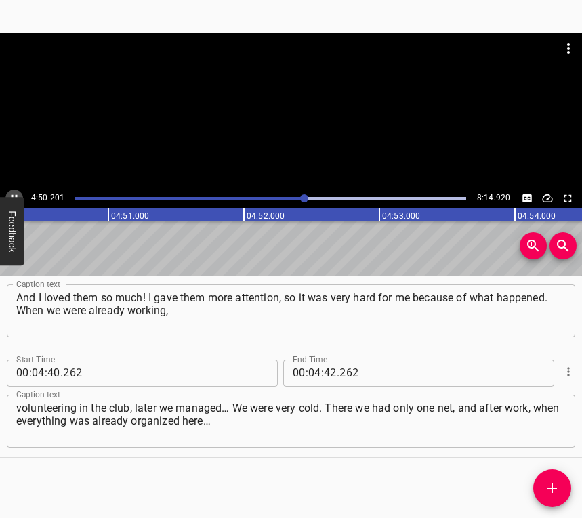
click at [10, 192] on icon "Play/Pause" at bounding box center [14, 198] width 12 height 12
click at [324, 371] on input "number" at bounding box center [330, 373] width 13 height 27
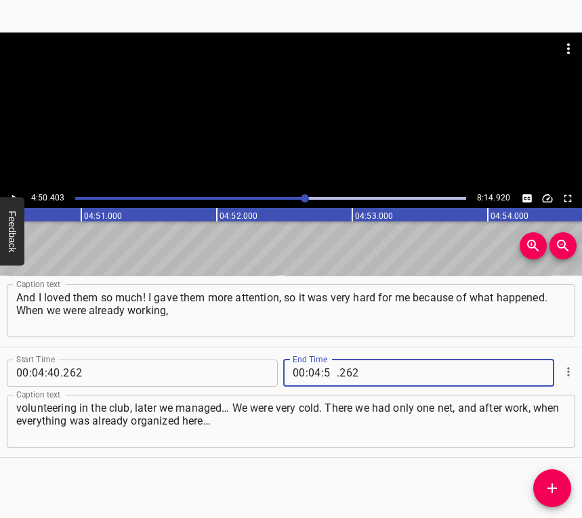
type input "50"
type input "403"
click at [554, 486] on icon "Add Cue" at bounding box center [552, 488] width 16 height 16
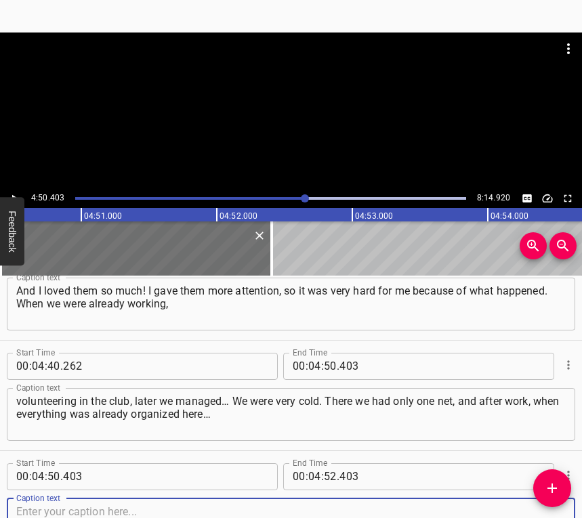
scroll to position [2250, 0]
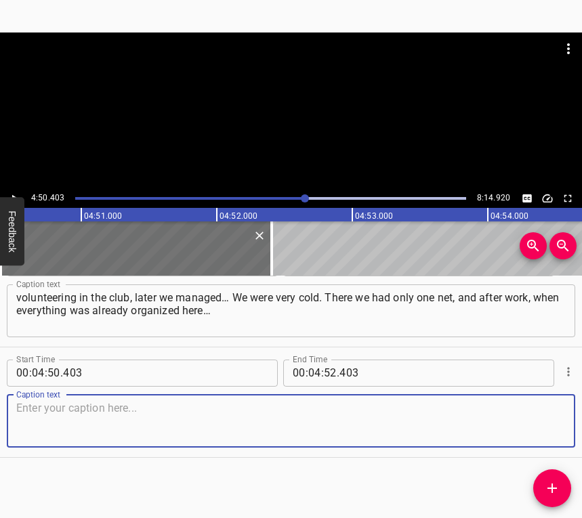
drag, startPoint x: 540, startPoint y: 435, endPoint x: 548, endPoint y: 433, distance: 8.4
click at [540, 434] on textarea at bounding box center [291, 421] width 550 height 39
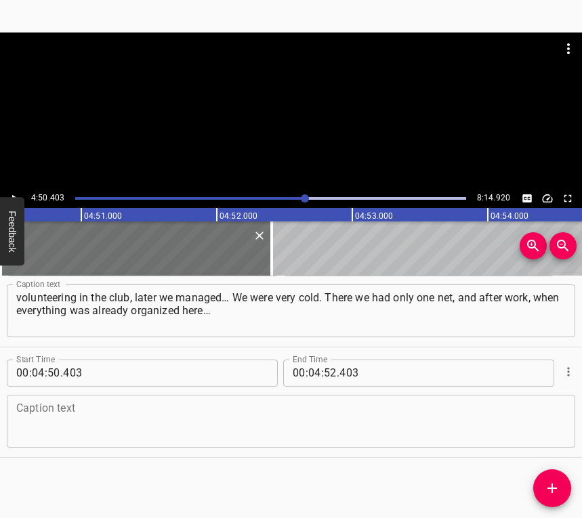
click at [37, 416] on textarea at bounding box center [291, 421] width 550 height 39
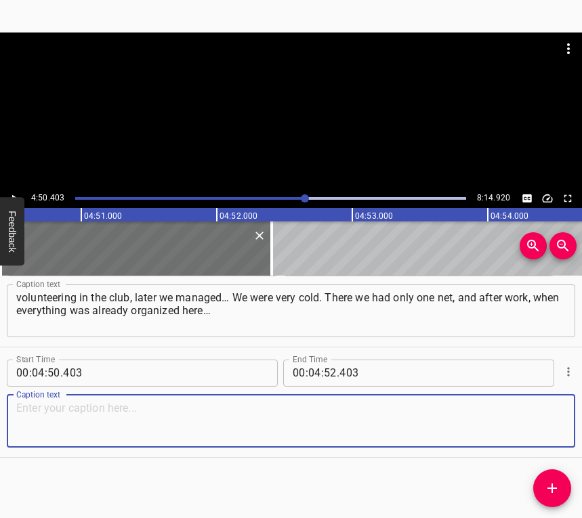
paste textarea "After work we went, the teachers too, and there we wove on the cement floor. We…"
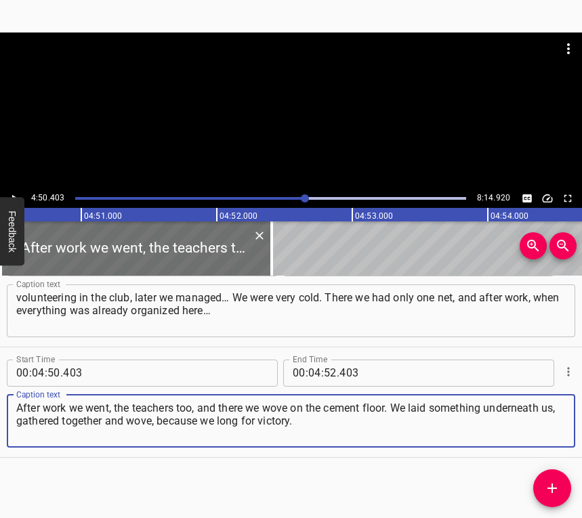
drag, startPoint x: 321, startPoint y: 428, endPoint x: 12, endPoint y: 407, distance: 309.6
click at [12, 407] on div "After work we went, the teachers too, and there we wove on the cement floor. We…" at bounding box center [291, 421] width 568 height 53
paste textarea "… After work we went, the teachers too, and there we wove on the cement floor. …"
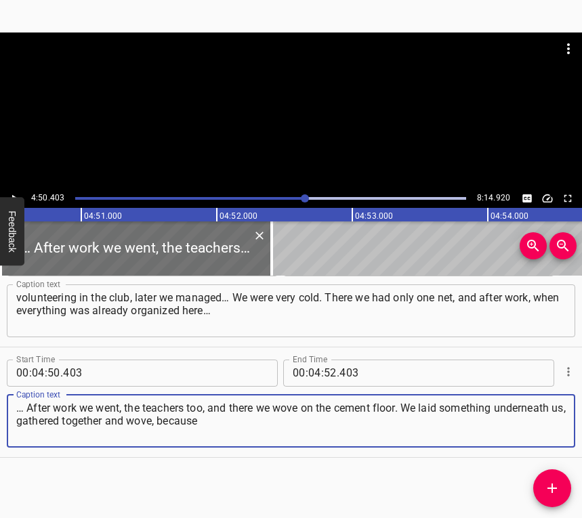
type textarea "… After work we went, the teachers too, and there we wove on the cement floor. …"
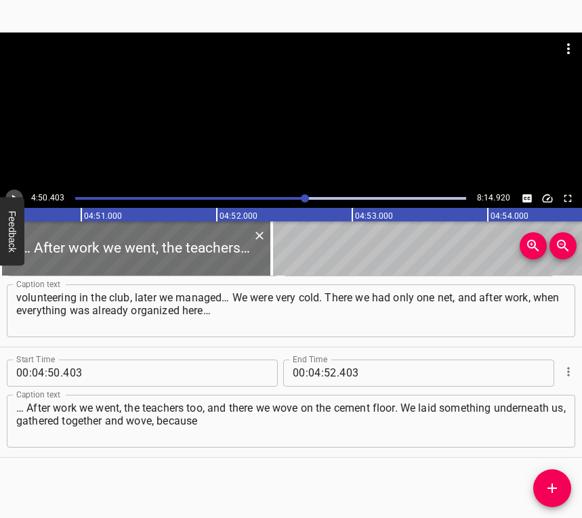
click at [16, 195] on icon "Play/Pause" at bounding box center [14, 198] width 12 height 12
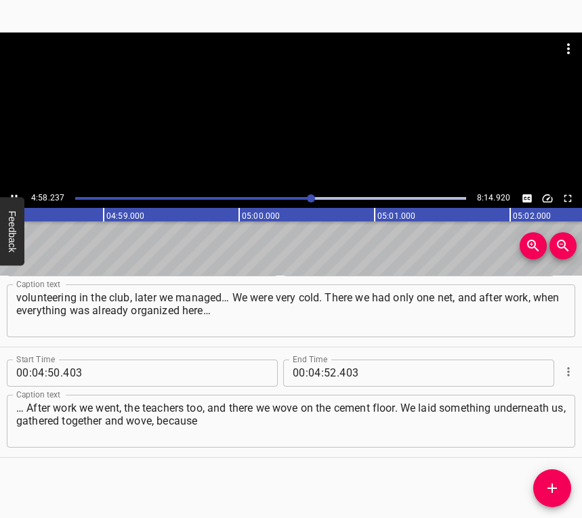
click at [14, 193] on icon "Play/Pause" at bounding box center [14, 198] width 12 height 12
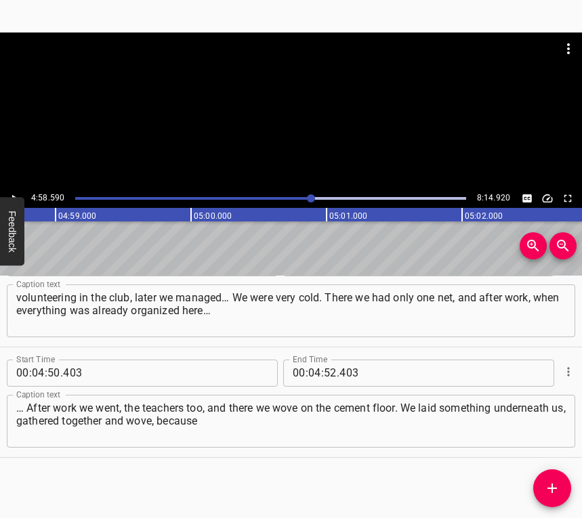
click at [13, 194] on icon "Play/Pause" at bounding box center [14, 198] width 12 height 12
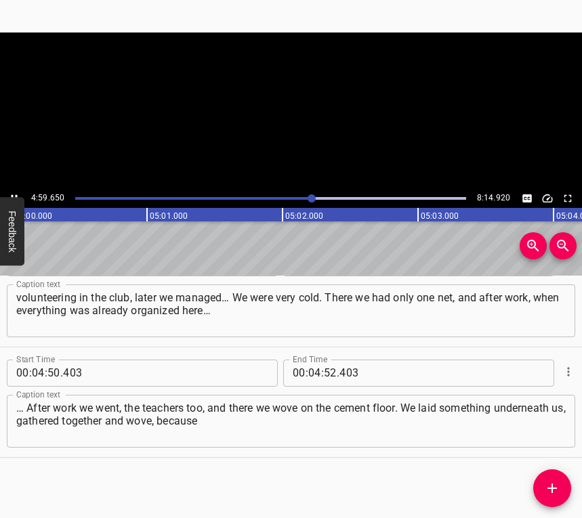
click at [13, 194] on icon "Play/Pause" at bounding box center [14, 198] width 12 height 12
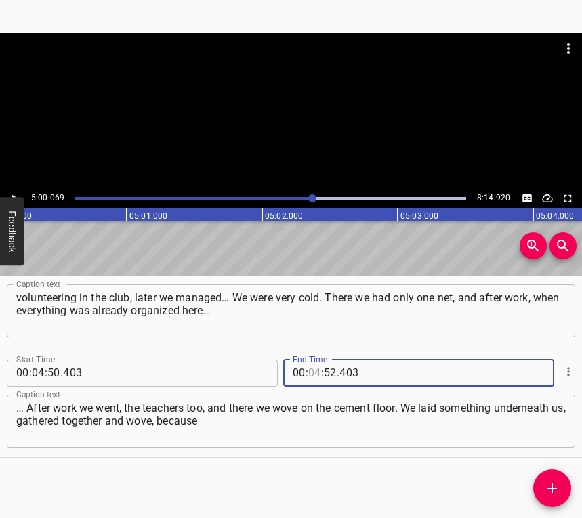
click at [313, 369] on input "number" at bounding box center [314, 373] width 13 height 27
type input "05"
type input "00"
type input "069"
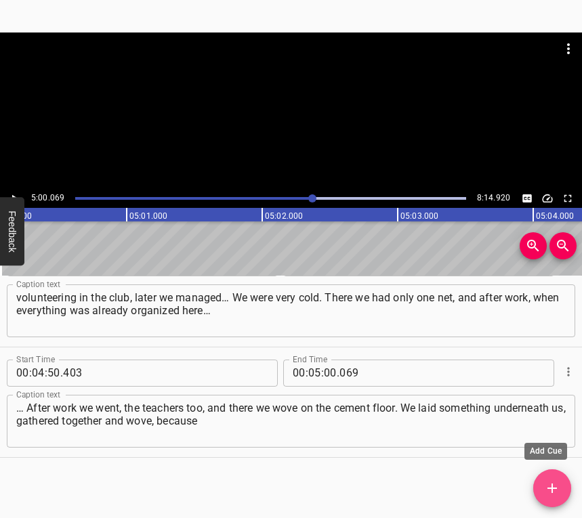
click at [556, 486] on icon "Add Cue" at bounding box center [552, 488] width 16 height 16
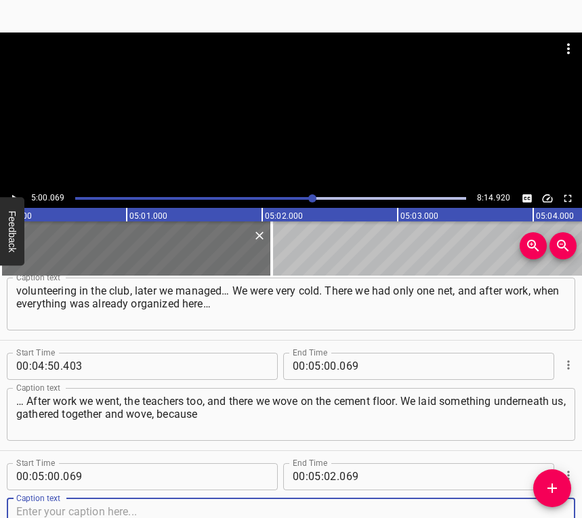
scroll to position [2361, 0]
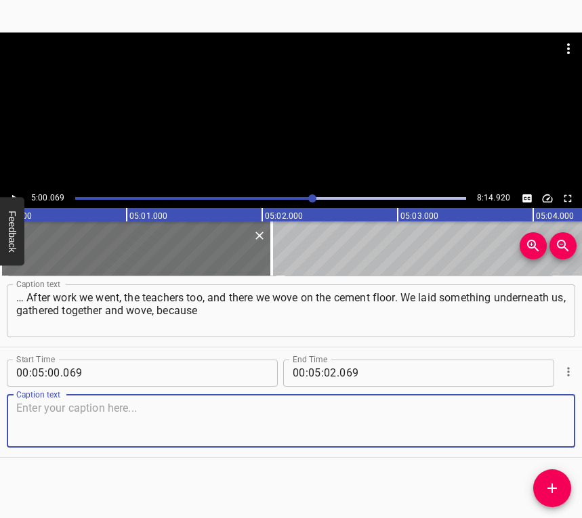
click at [534, 427] on textarea at bounding box center [291, 421] width 550 height 39
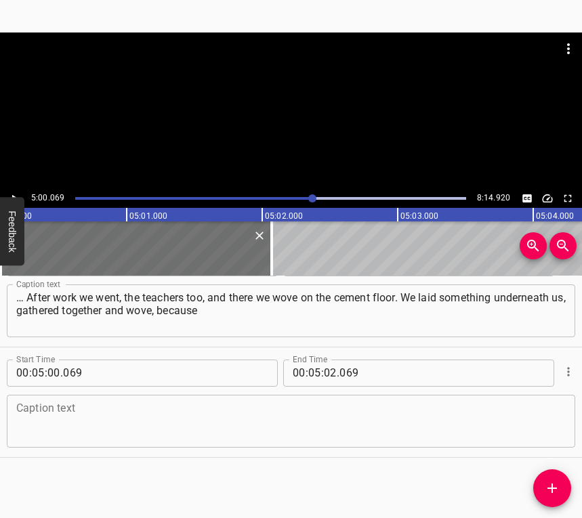
click at [407, 418] on textarea at bounding box center [291, 421] width 550 height 39
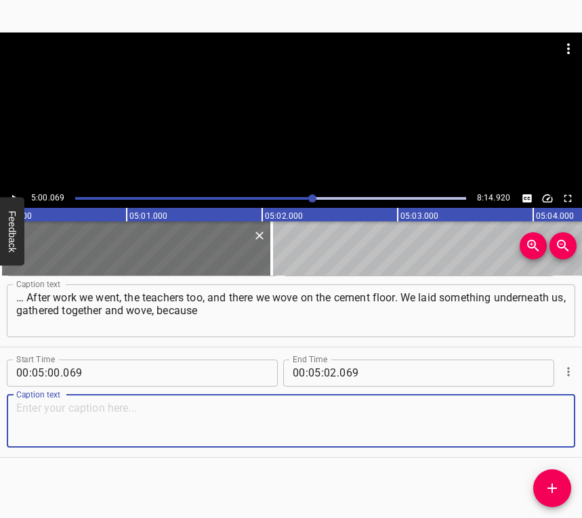
paste textarea "we long for victory. We long for these children not to go to war and not to per…"
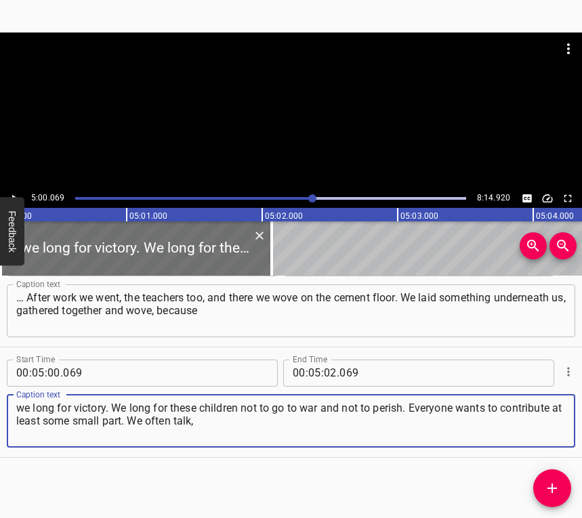
type textarea "we long for victory. We long for these children not to go to war and not to per…"
click at [9, 194] on icon "Play/Pause" at bounding box center [14, 198] width 12 height 12
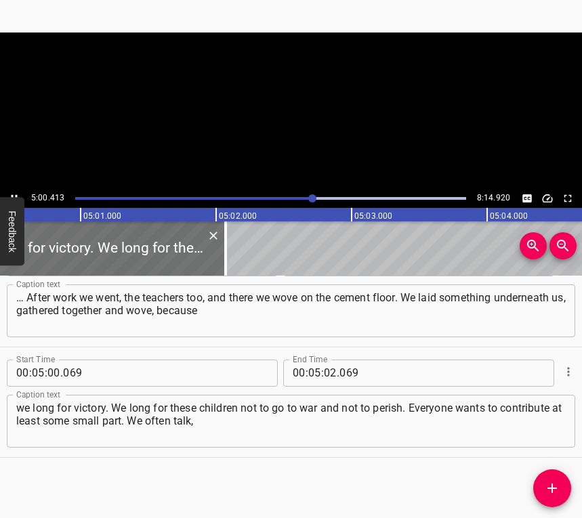
scroll to position [0, 40745]
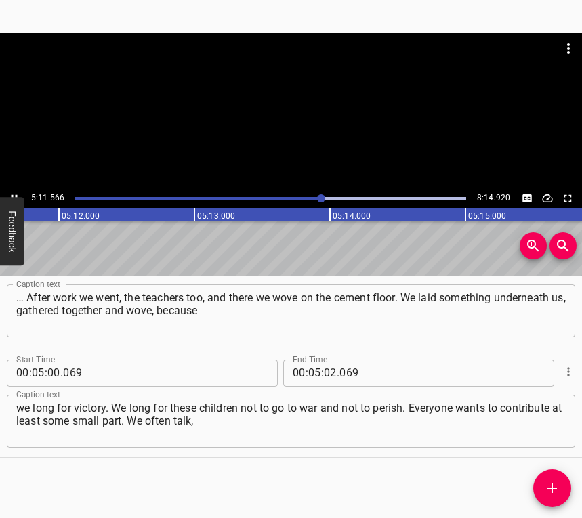
click at [16, 192] on icon "Play/Pause" at bounding box center [14, 198] width 12 height 12
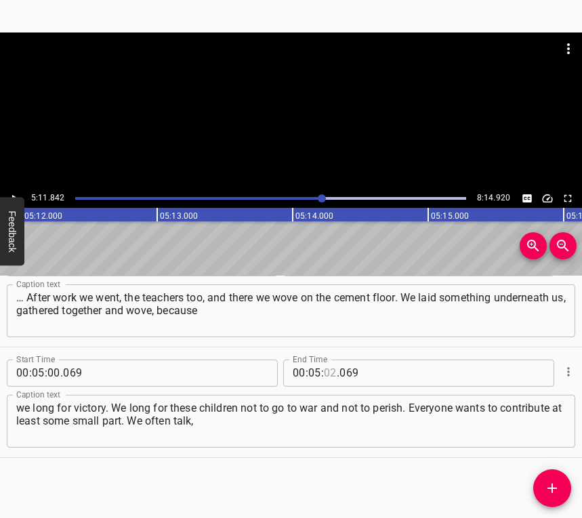
click at [325, 375] on input "number" at bounding box center [330, 373] width 13 height 27
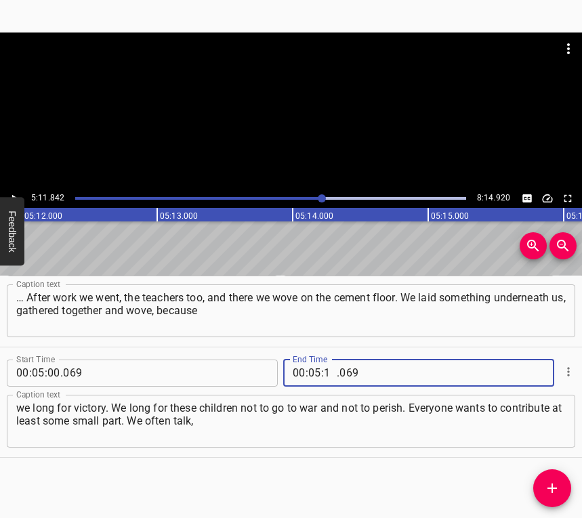
type input "11"
type input "842"
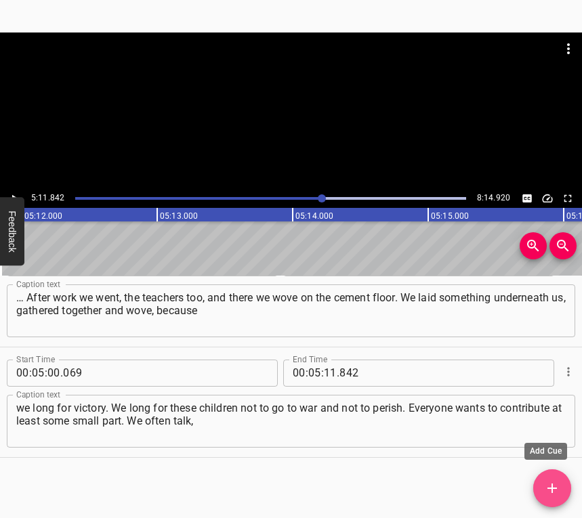
click at [543, 491] on span "Add Cue" at bounding box center [552, 488] width 38 height 16
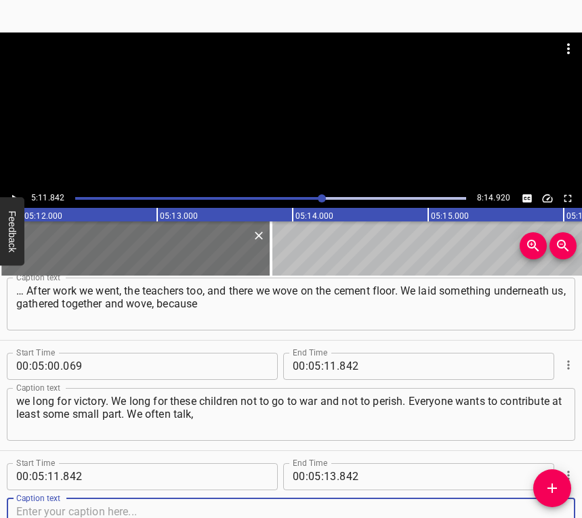
scroll to position [2471, 0]
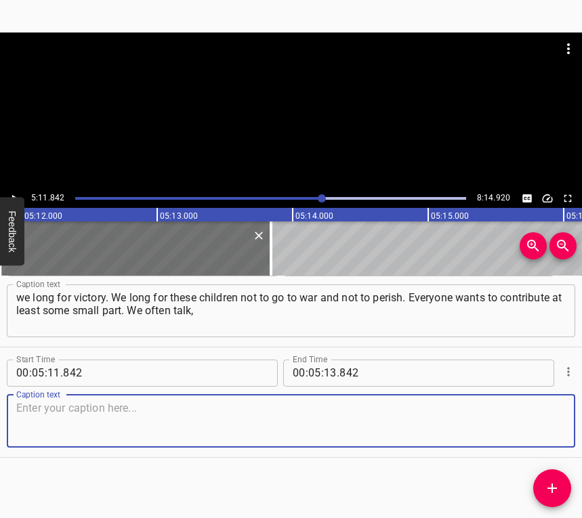
click at [543, 434] on textarea at bounding box center [291, 421] width 550 height 39
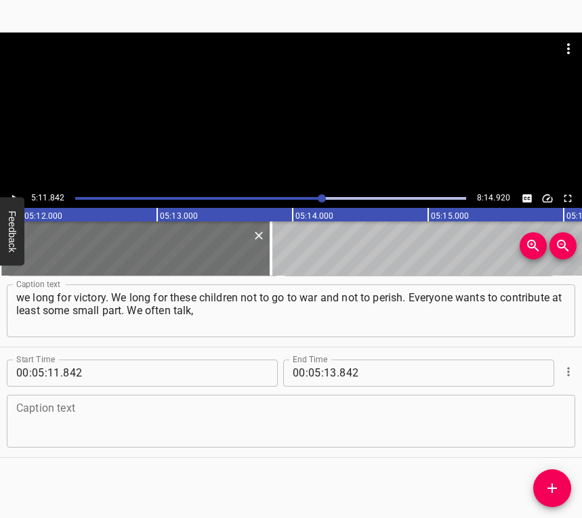
click at [74, 426] on textarea at bounding box center [291, 421] width 550 height 39
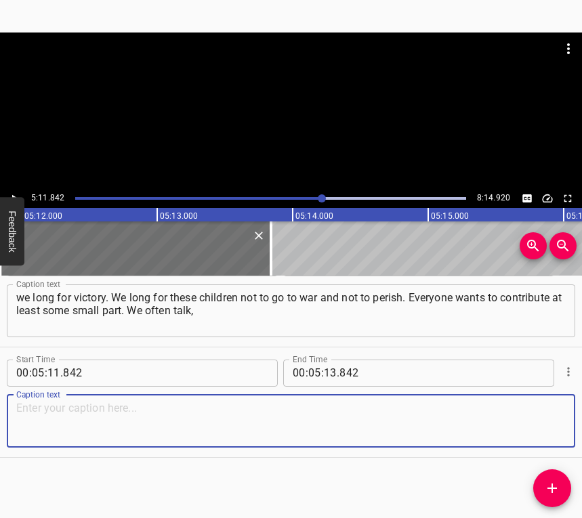
paste textarea "while weaving nets, about the day when we will joyfully shout that victory has …"
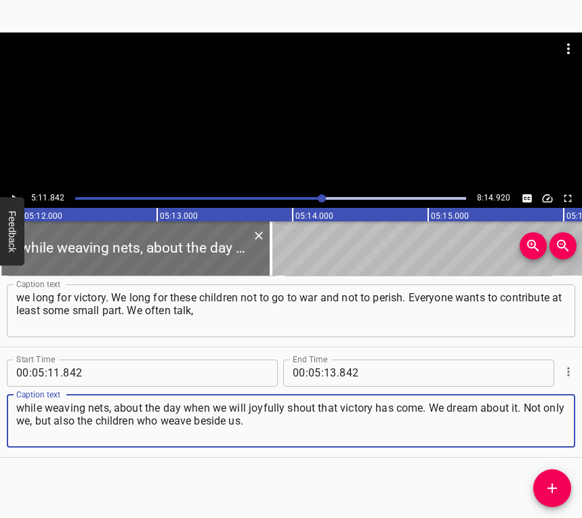
type textarea "while weaving nets, about the day when we will joyfully shout that victory has …"
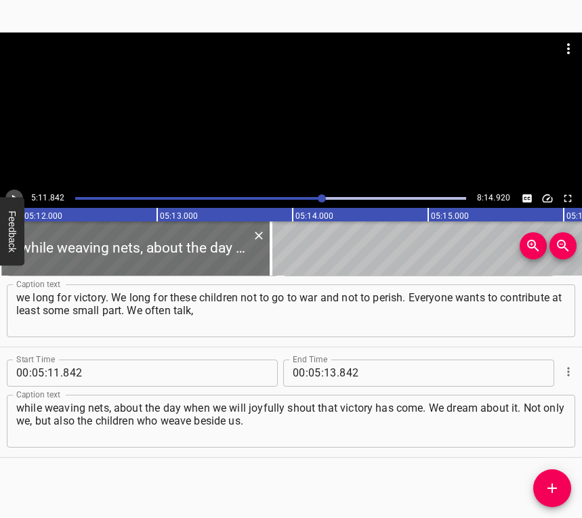
click at [12, 194] on icon "Play/Pause" at bounding box center [14, 198] width 12 height 12
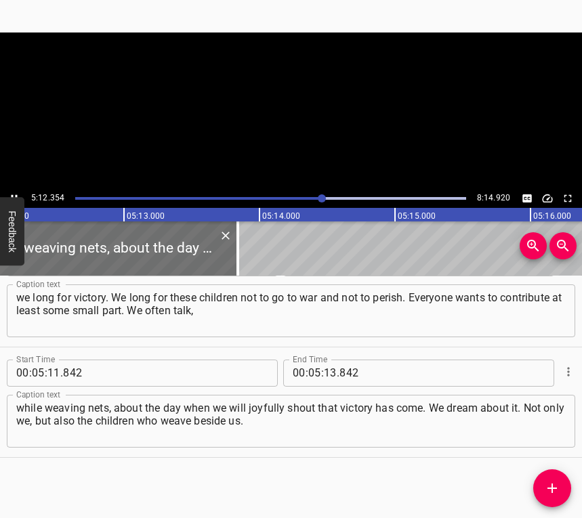
scroll to position [0, 42320]
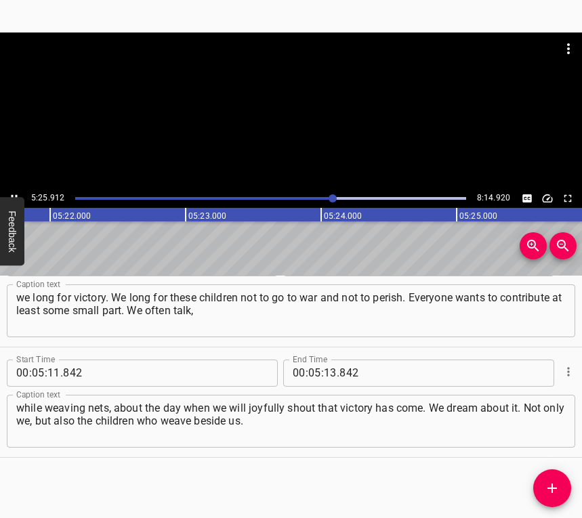
click at [11, 192] on icon "Play/Pause" at bounding box center [14, 198] width 12 height 12
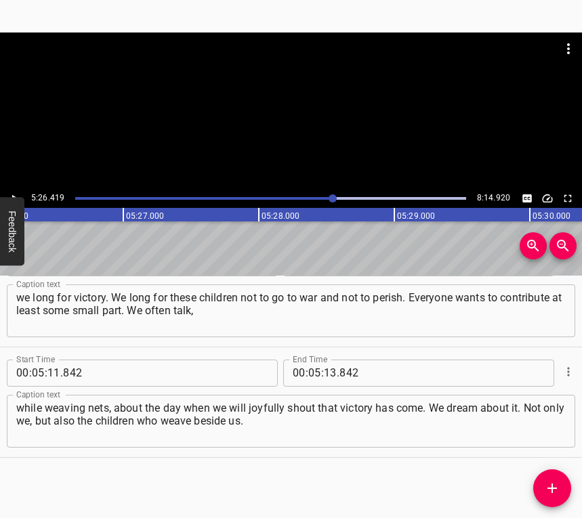
scroll to position [0, 44234]
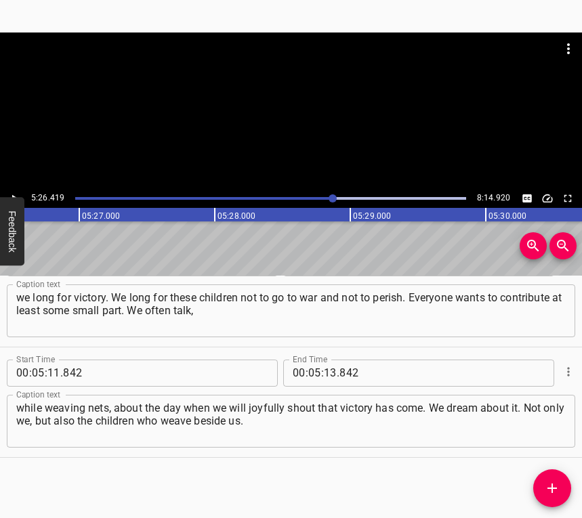
click at [14, 193] on icon "Play/Pause" at bounding box center [14, 198] width 12 height 12
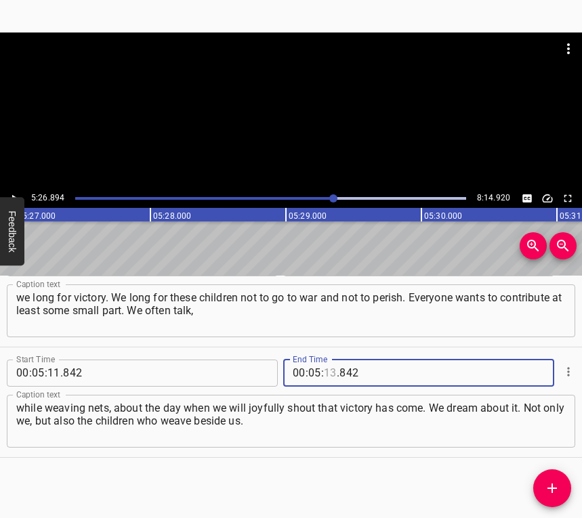
click at [324, 371] on input "number" at bounding box center [330, 373] width 13 height 27
type input "26"
type input "894"
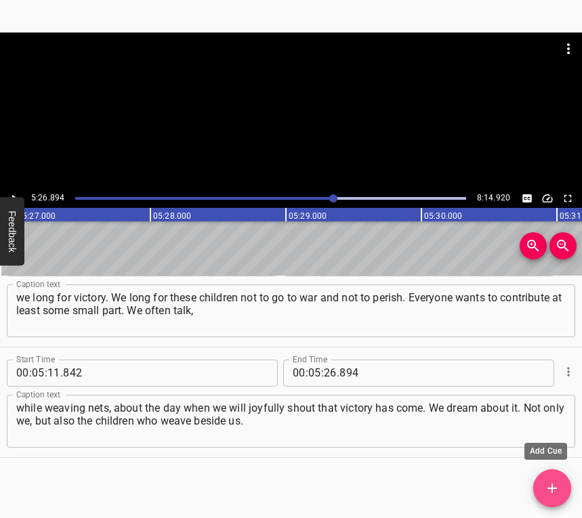
click at [560, 492] on span "Add Cue" at bounding box center [552, 488] width 38 height 16
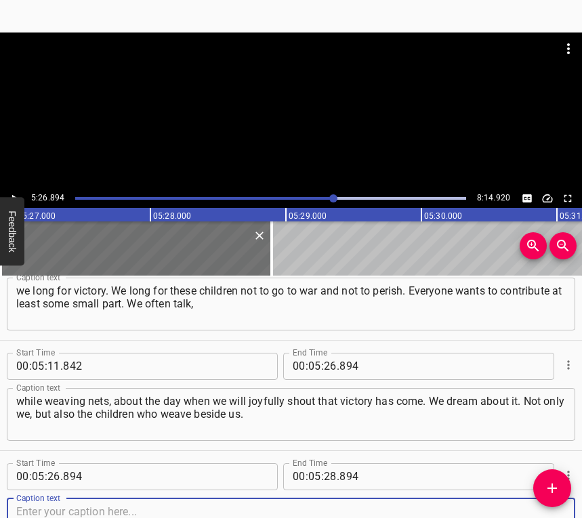
scroll to position [2582, 0]
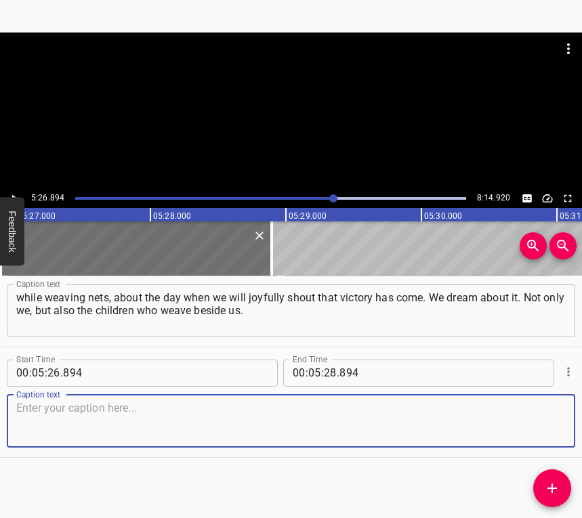
click at [524, 421] on textarea at bounding box center [291, 421] width 550 height 39
click at [153, 416] on textarea at bounding box center [291, 421] width 550 height 39
paste textarea "And they too tell their stories. Each one tells either about their father or th…"
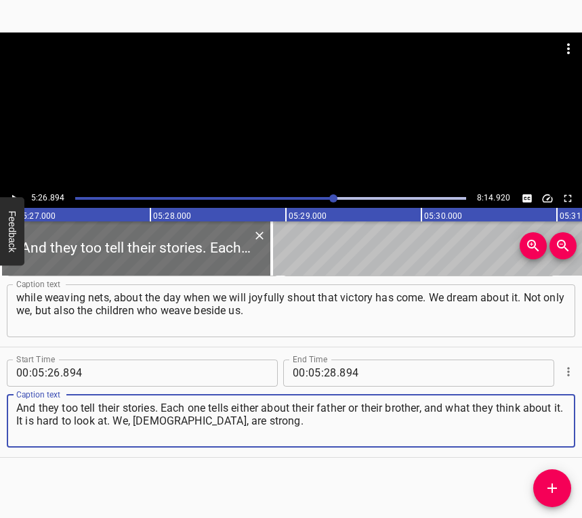
type textarea "And they too tell their stories. Each one tells either about their father or th…"
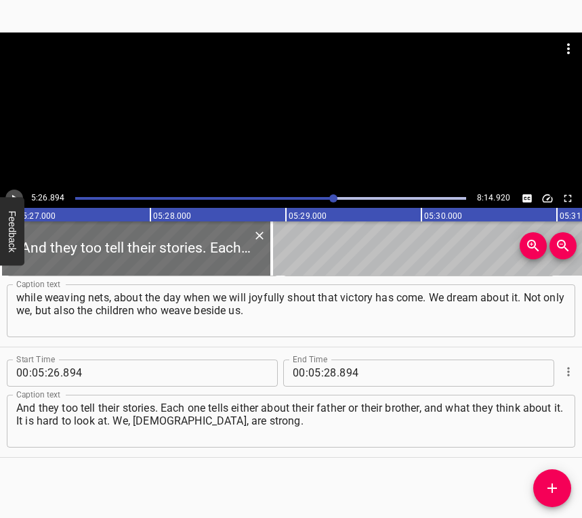
click at [19, 192] on icon "Play/Pause" at bounding box center [14, 198] width 12 height 12
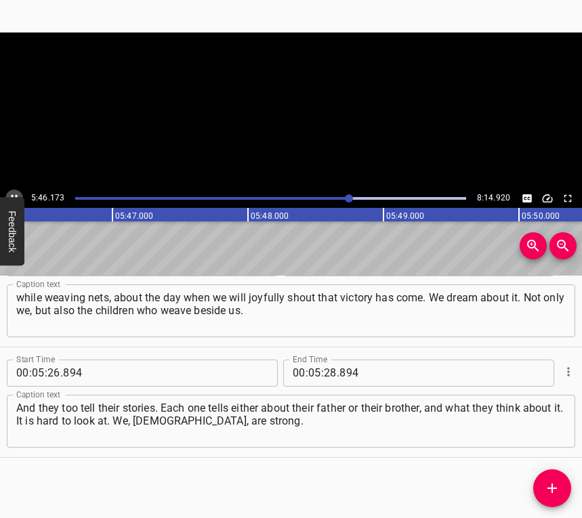
click at [12, 191] on button "Play/Pause" at bounding box center [14, 199] width 18 height 18
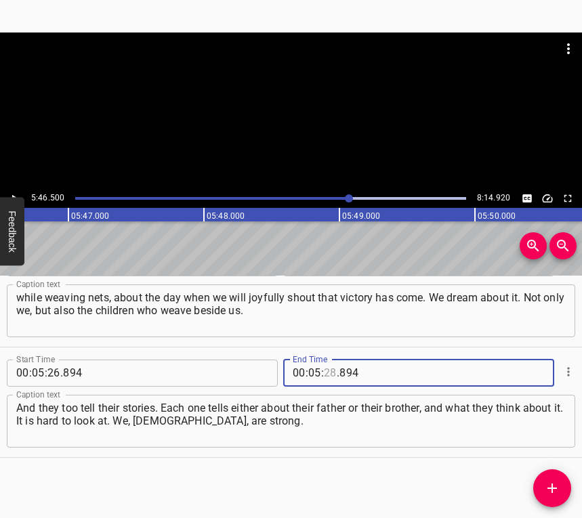
click at [325, 371] on input "number" at bounding box center [330, 373] width 13 height 27
type input "46"
type input "500"
click at [562, 479] on button "Add Cue" at bounding box center [552, 489] width 38 height 38
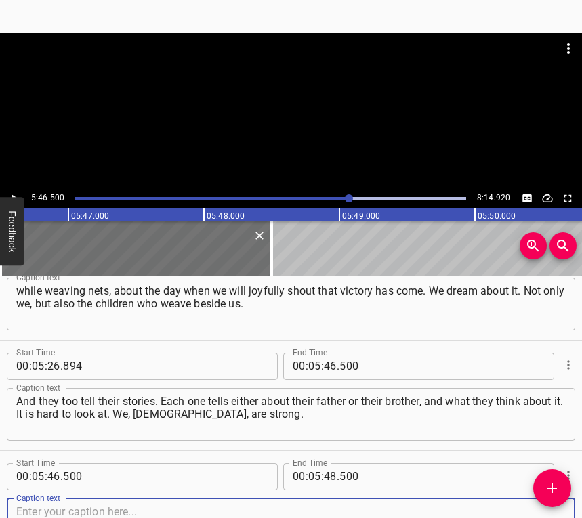
scroll to position [2692, 0]
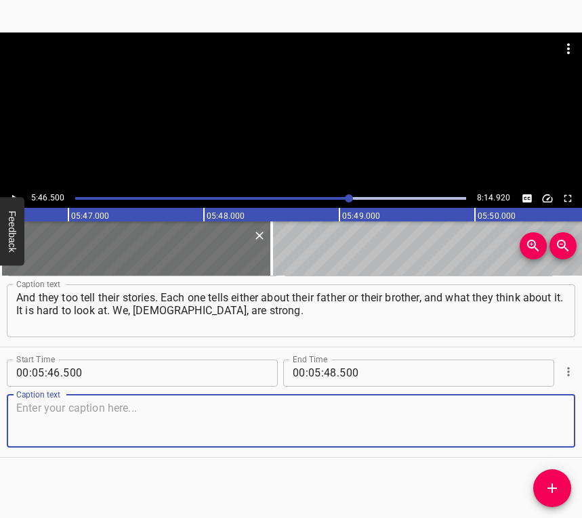
click at [553, 426] on textarea at bounding box center [291, 421] width 550 height 39
click at [56, 403] on textarea at bounding box center [291, 421] width 550 height 39
paste textarea "Every evening I lie down and pray for each one: for those lost, and for those n…"
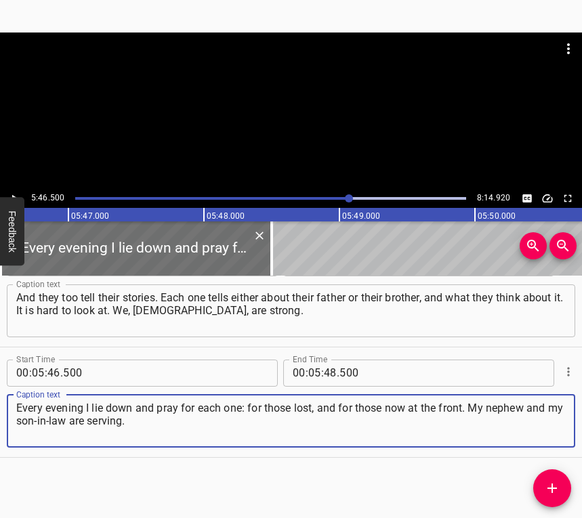
type textarea "Every evening I lie down and pray for each one: for those lost, and for those n…"
click at [9, 192] on icon "Play/Pause" at bounding box center [14, 198] width 12 height 12
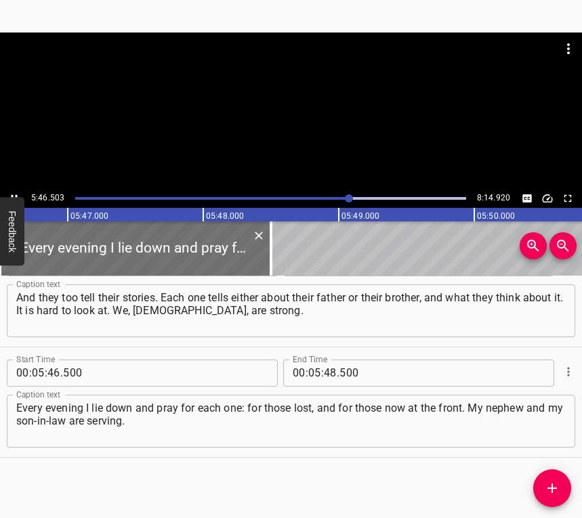
scroll to position [0, 46988]
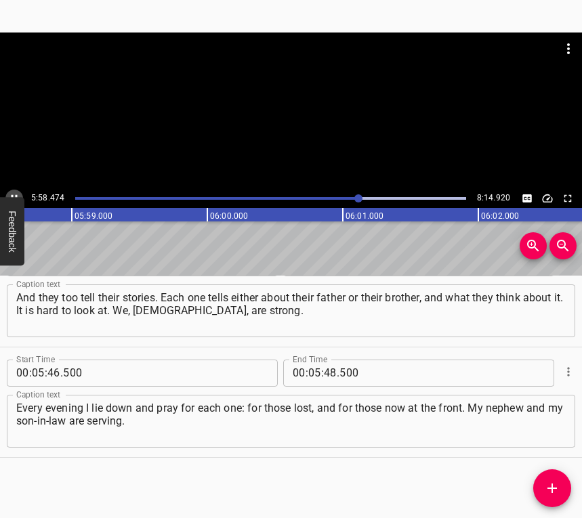
click at [15, 191] on button "Play/Pause" at bounding box center [14, 199] width 18 height 18
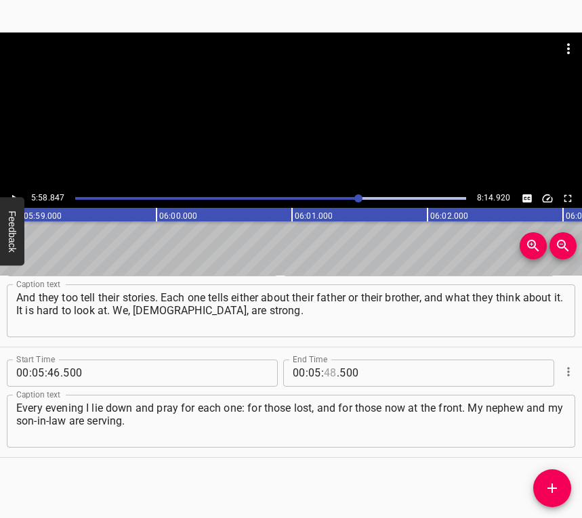
click at [329, 368] on input "number" at bounding box center [330, 373] width 13 height 27
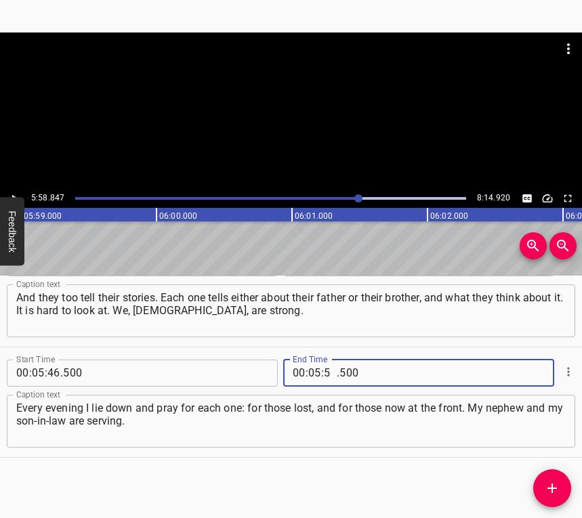
type input "58"
type input "847"
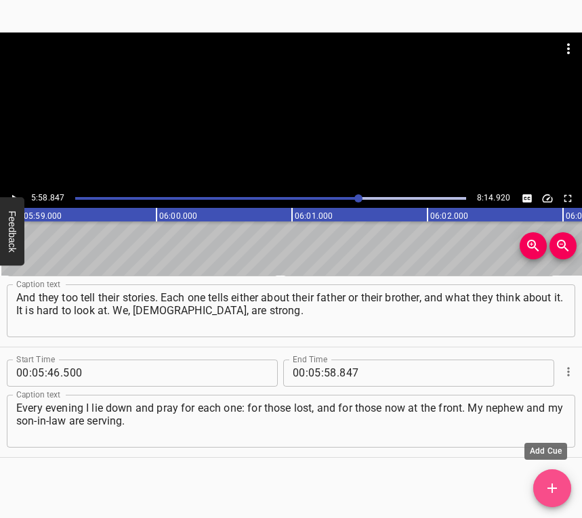
click at [560, 489] on span "Add Cue" at bounding box center [552, 488] width 38 height 16
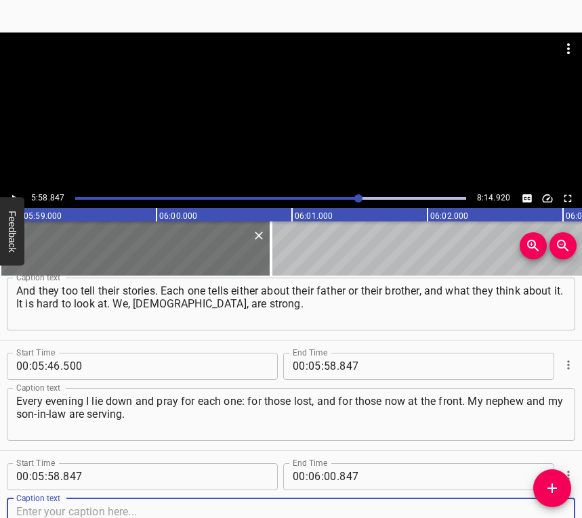
scroll to position [2802, 0]
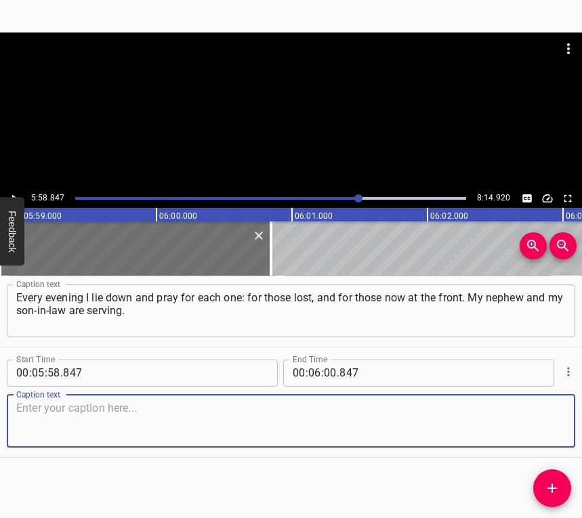
click at [535, 411] on textarea at bounding box center [291, 421] width 550 height 39
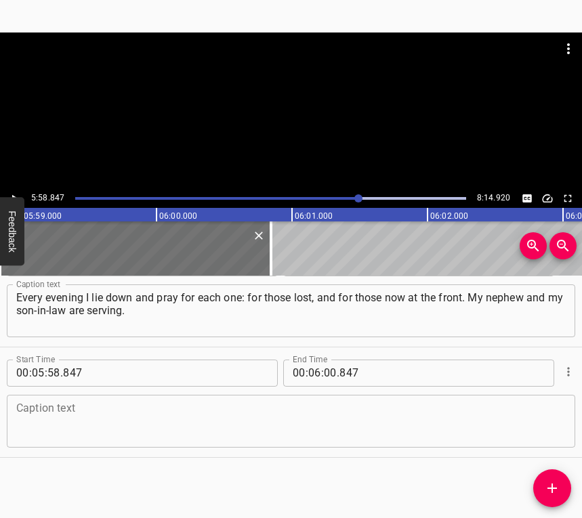
click at [81, 415] on textarea at bounding box center [291, 421] width 550 height 39
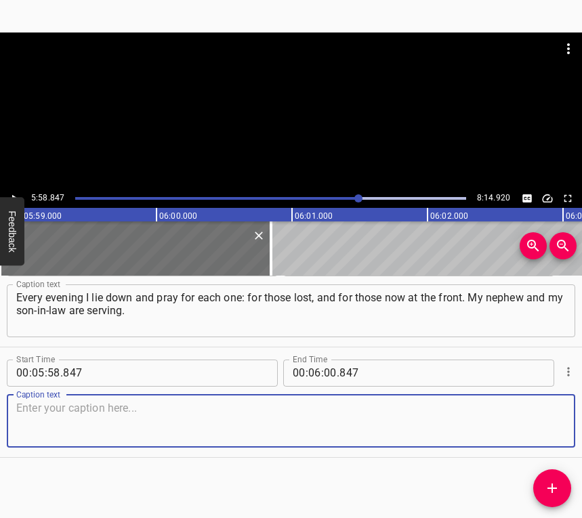
paste textarea "My son-in-law came for rehabilitation in [GEOGRAPHIC_DATA]. And at that time, w…"
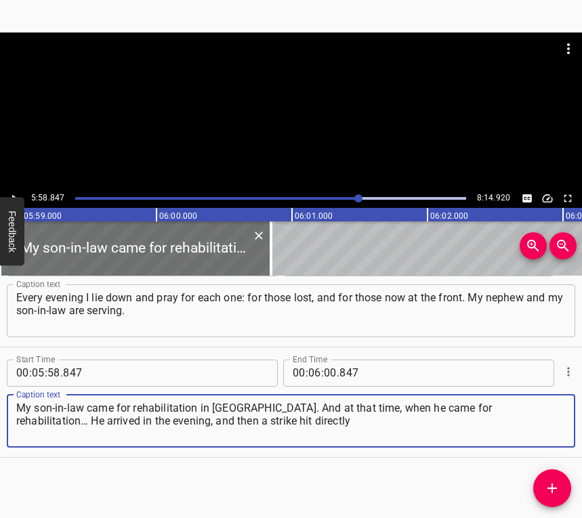
type textarea "My son-in-law came for rehabilitation in [GEOGRAPHIC_DATA]. And at that time, w…"
click at [14, 195] on icon "Play/Pause" at bounding box center [14, 198] width 12 height 12
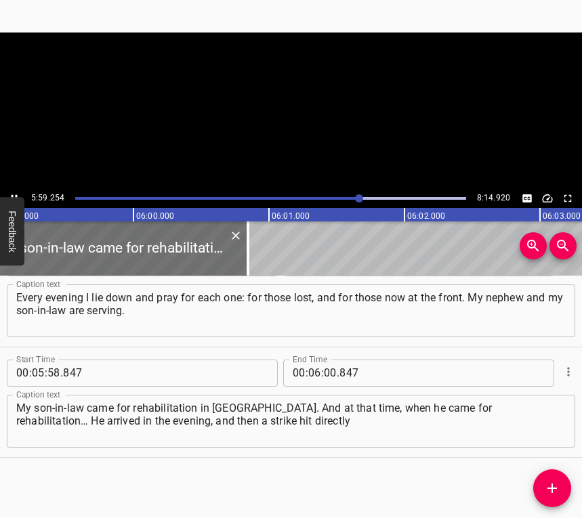
scroll to position [0, 48679]
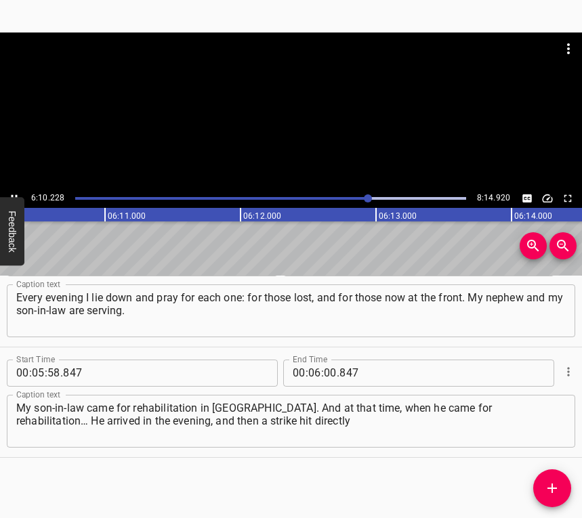
click at [15, 191] on button "Play/Pause" at bounding box center [14, 199] width 18 height 18
click at [329, 372] on input "number" at bounding box center [330, 373] width 13 height 27
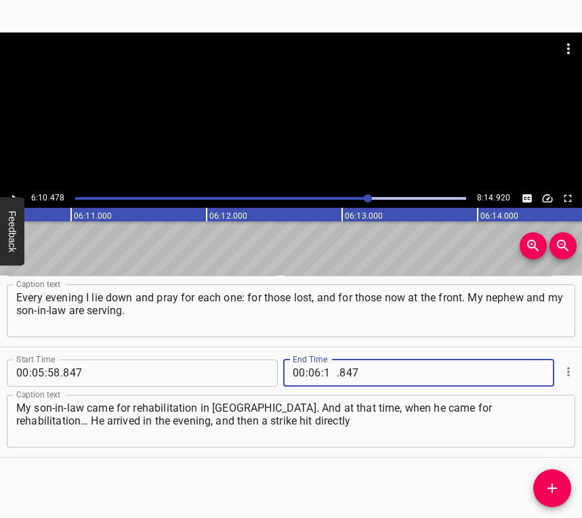
type input "10"
type input "478"
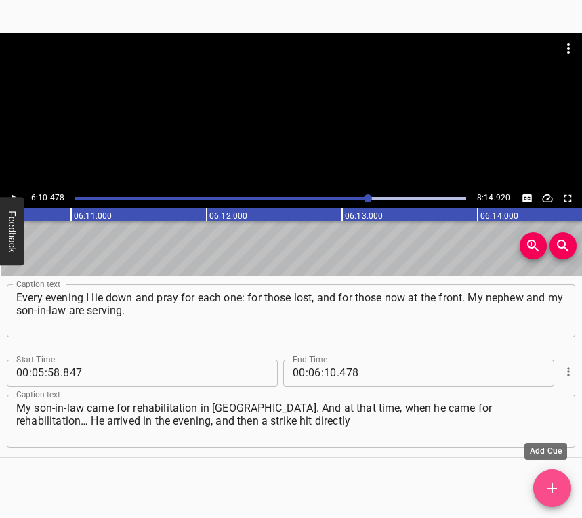
click at [562, 487] on span "Add Cue" at bounding box center [552, 488] width 38 height 16
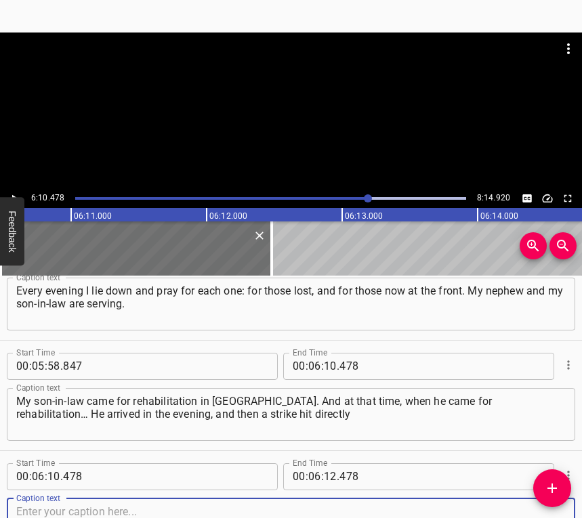
scroll to position [2913, 0]
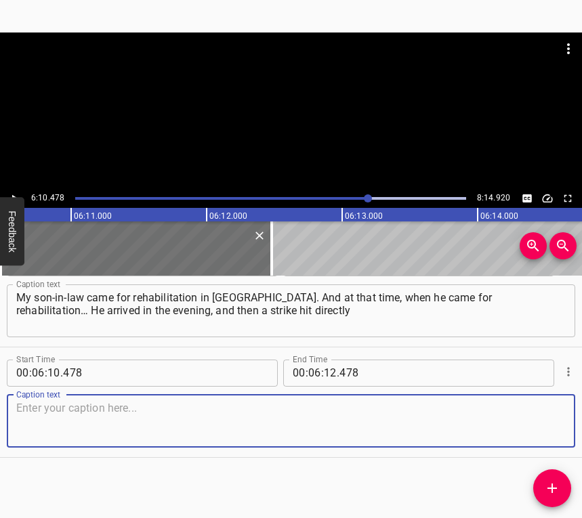
click at [548, 434] on textarea at bounding box center [291, 421] width 550 height 39
click at [110, 422] on textarea at bounding box center [291, 421] width 550 height 39
paste textarea "into their apartment. I took my daughter and grandson here. He goes to the firs…"
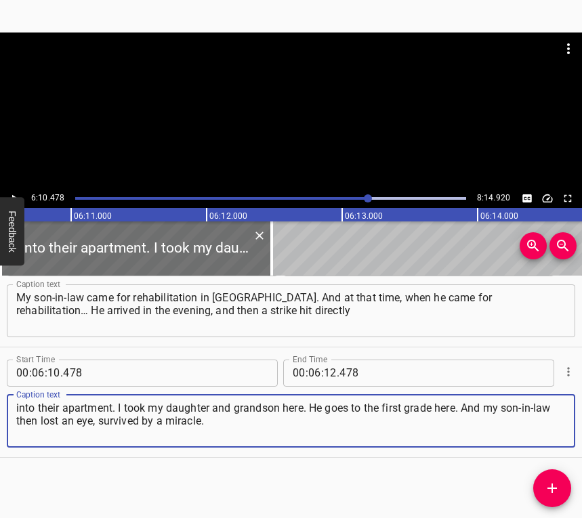
type textarea "into their apartment. I took my daughter and grandson here. He goes to the firs…"
click at [18, 194] on icon "Play/Pause" at bounding box center [14, 198] width 12 height 12
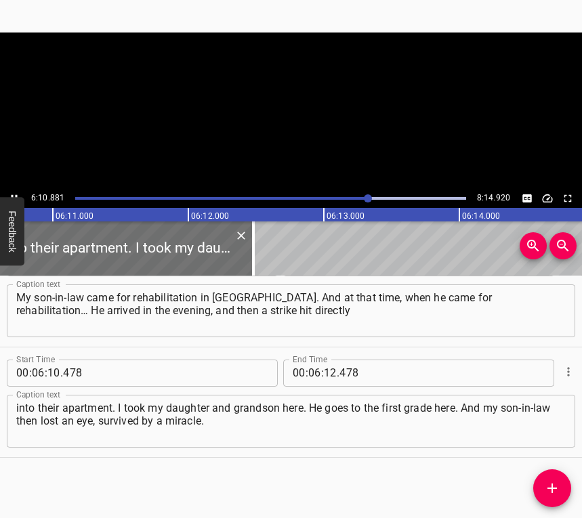
scroll to position [0, 50259]
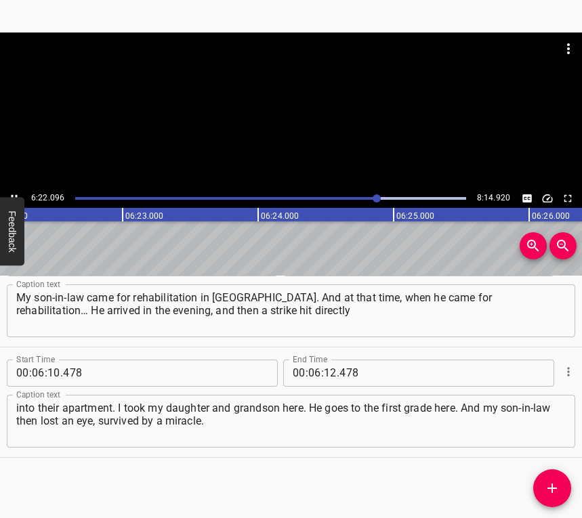
click at [11, 191] on button "Play/Pause" at bounding box center [14, 199] width 18 height 18
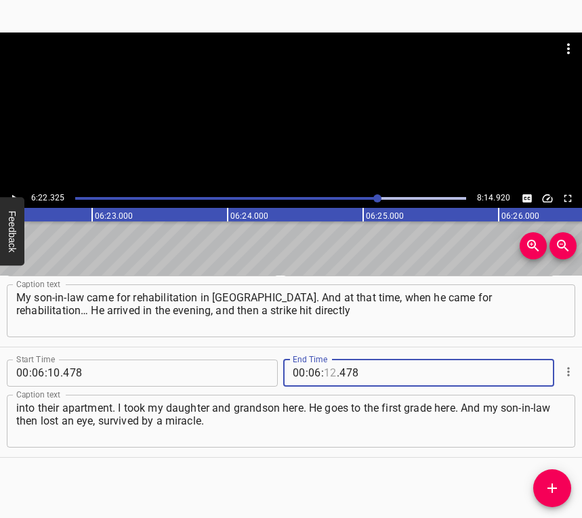
click at [328, 362] on input "number" at bounding box center [330, 373] width 13 height 27
type input "22"
type input "325"
click at [550, 487] on icon "Add Cue" at bounding box center [552, 488] width 16 height 16
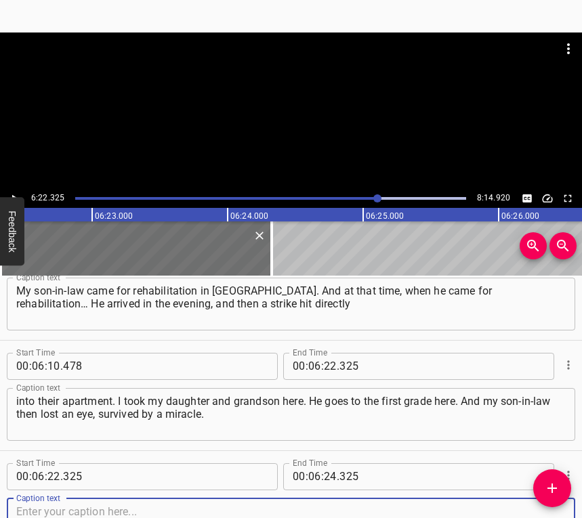
scroll to position [3023, 0]
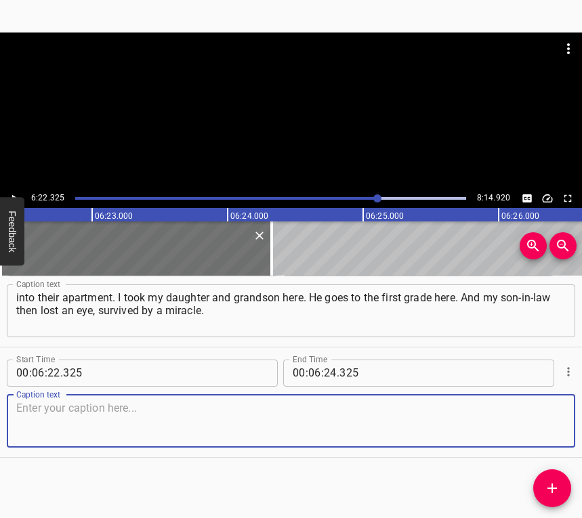
click at [539, 427] on textarea at bounding box center [291, 421] width 550 height 39
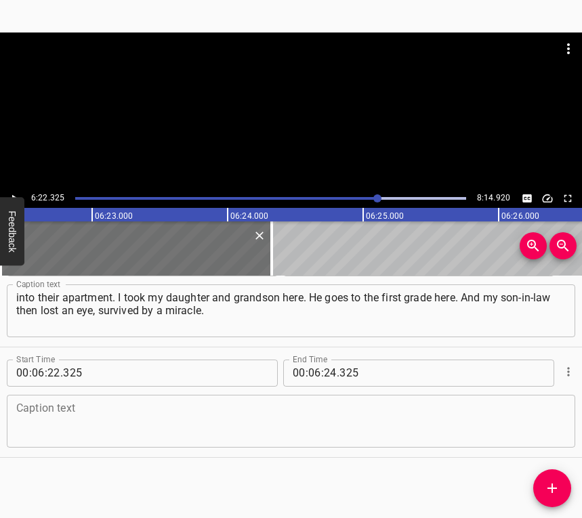
click at [237, 418] on textarea at bounding box center [291, 421] width 550 height 39
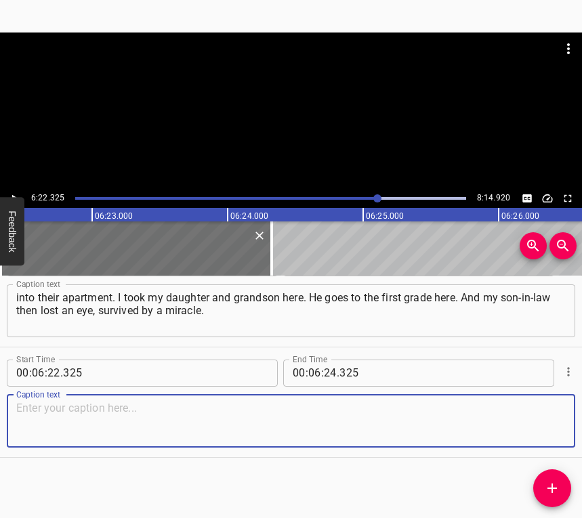
paste textarea "He lost an eye, and he has a fragment in his heart, but they did not risk doing…"
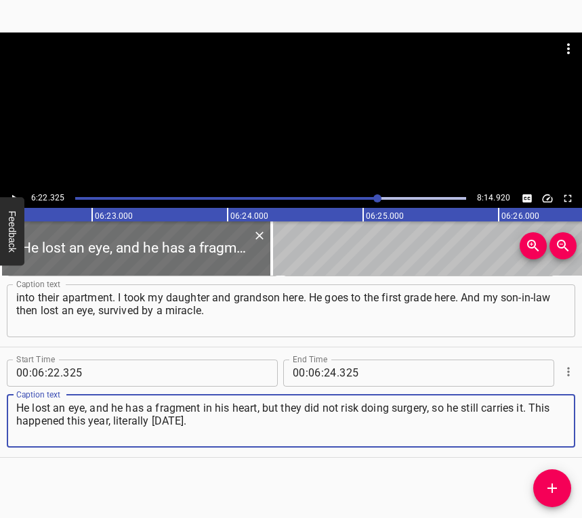
type textarea "He lost an eye, and he has a fragment in his heart, but they did not risk doing…"
click at [16, 194] on icon "Play/Pause" at bounding box center [14, 198] width 12 height 12
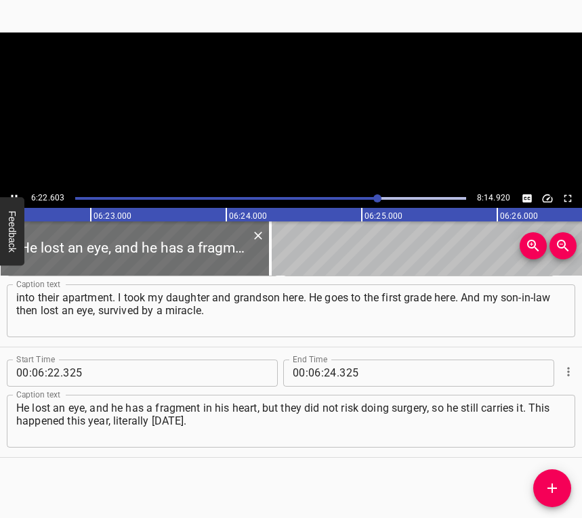
scroll to position [0, 51847]
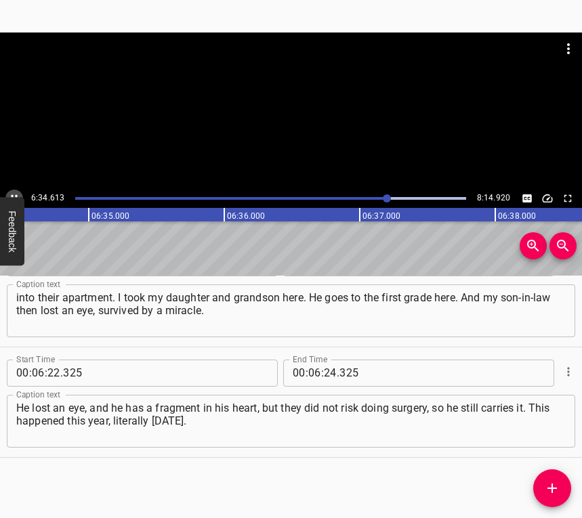
click at [16, 192] on icon "Play/Pause" at bounding box center [14, 198] width 12 height 12
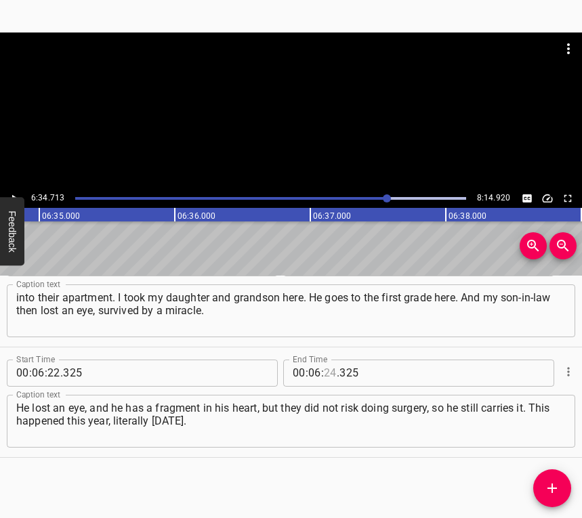
click at [324, 369] on input "number" at bounding box center [330, 373] width 13 height 27
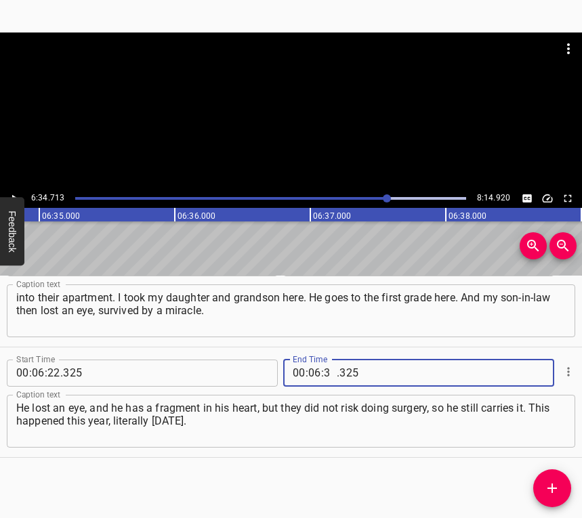
type input "34"
type input "713"
click at [554, 484] on icon "Add Cue" at bounding box center [552, 488] width 16 height 16
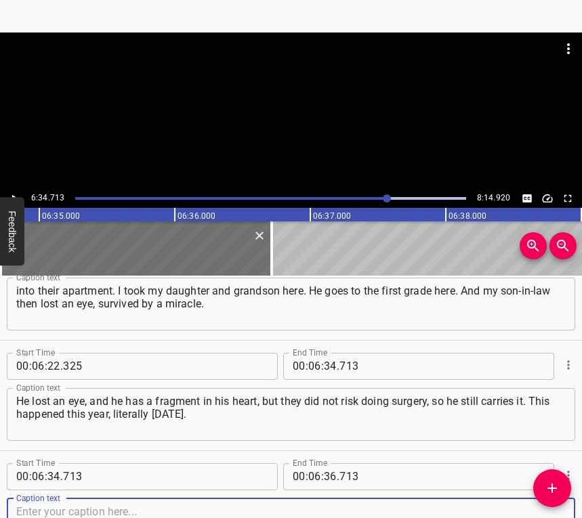
scroll to position [3134, 0]
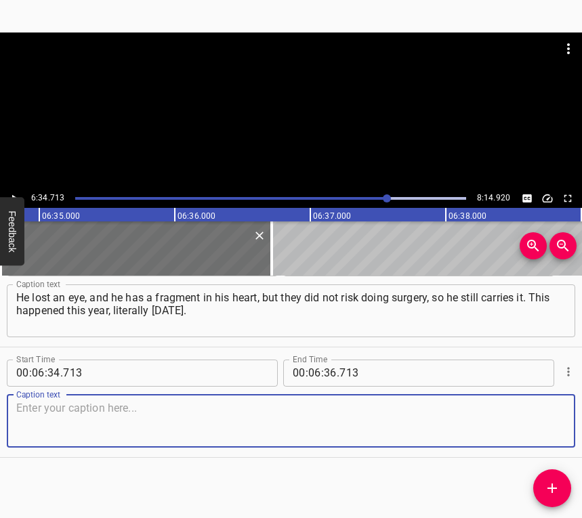
click at [543, 404] on textarea at bounding box center [291, 421] width 550 height 39
click at [56, 417] on textarea at bounding box center [291, 421] width 550 height 39
paste textarea "Thank God he survived, that the children were not there, that the little one wa…"
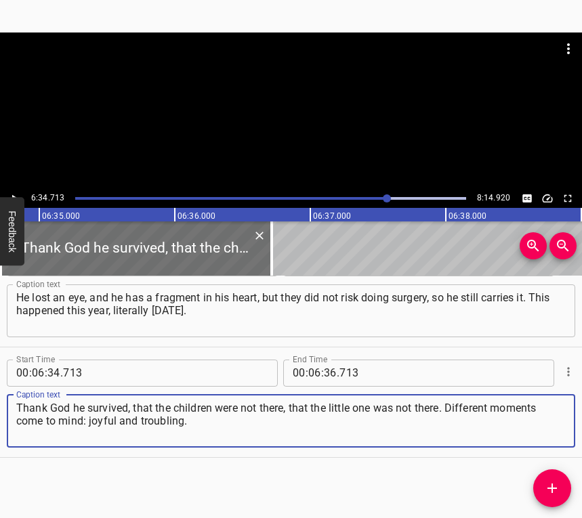
type textarea "Thank God he survived, that the children were not there, that the little one wa…"
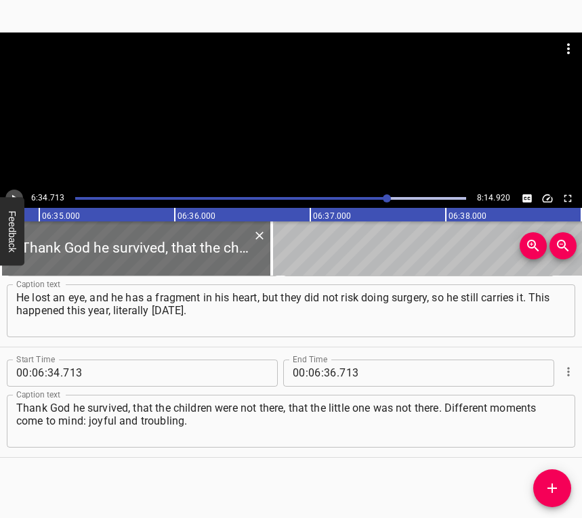
click at [12, 194] on icon "Play/Pause" at bounding box center [14, 198] width 12 height 12
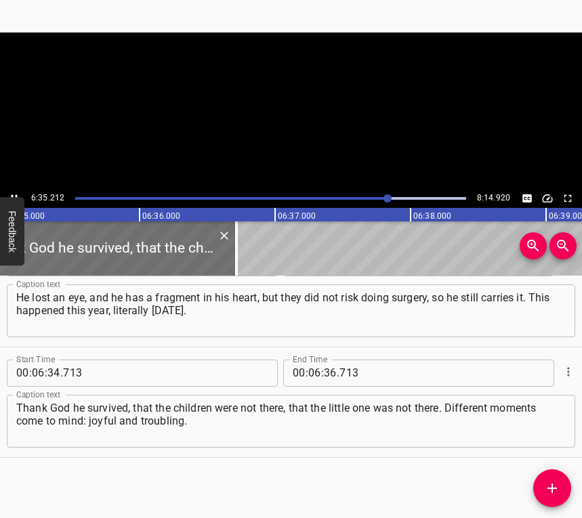
scroll to position [0, 53551]
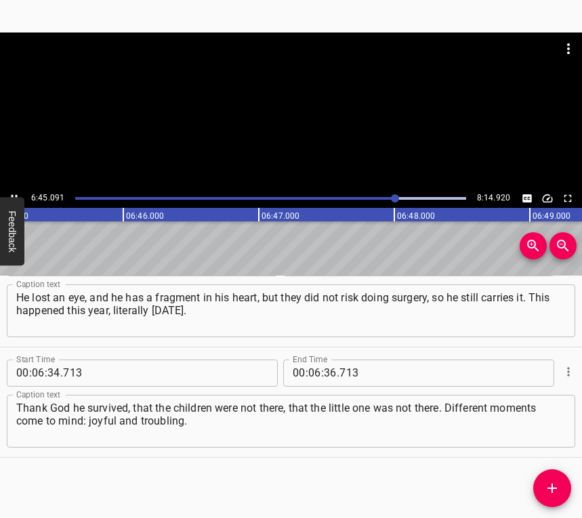
click at [12, 193] on icon "Play/Pause" at bounding box center [14, 198] width 12 height 12
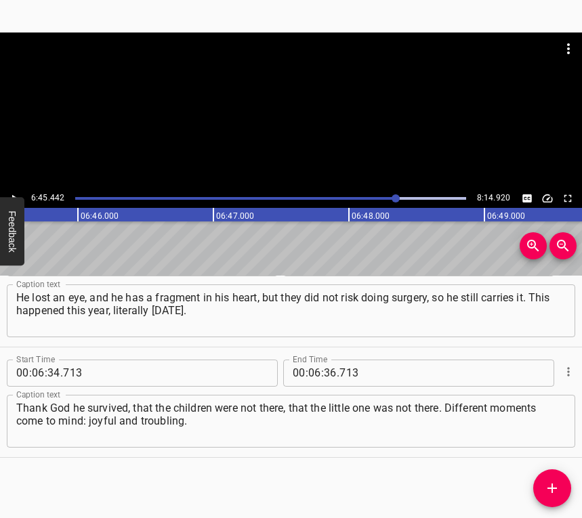
scroll to position [0, 54943]
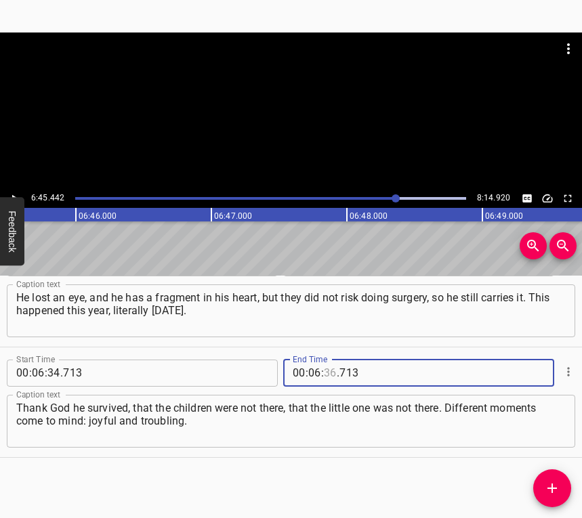
click at [325, 372] on input "number" at bounding box center [330, 373] width 13 height 27
type input "45"
type input "442"
click at [552, 480] on icon "Add Cue" at bounding box center [552, 488] width 16 height 16
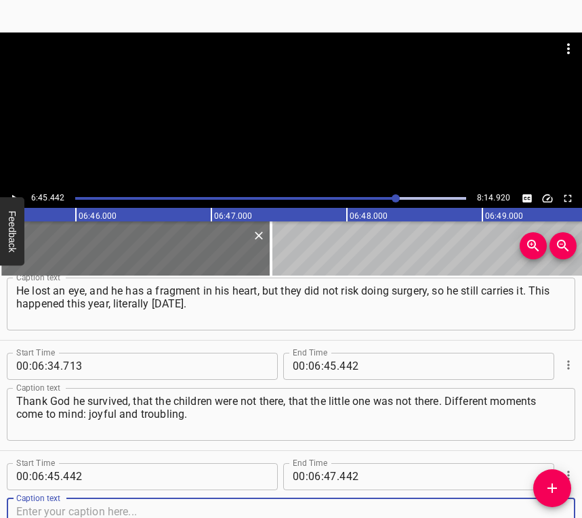
scroll to position [3244, 0]
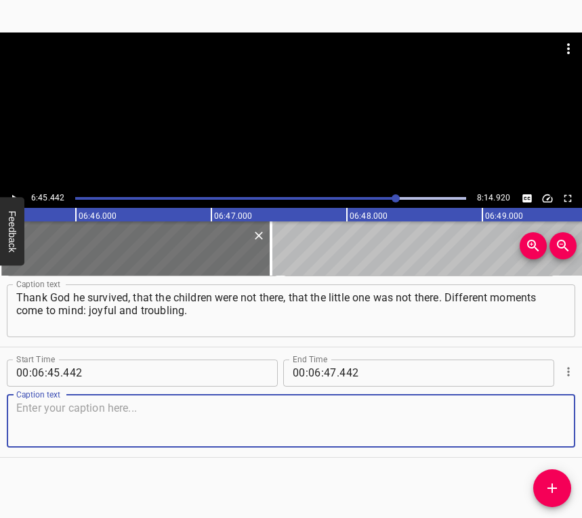
click at [539, 421] on textarea at bounding box center [291, 421] width 550 height 39
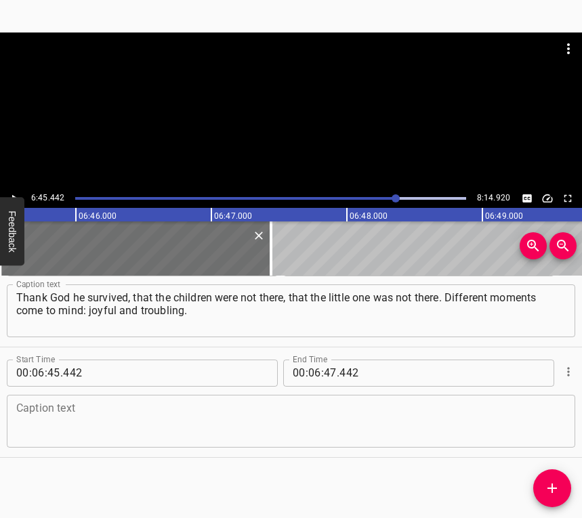
click at [140, 412] on textarea at bounding box center [291, 421] width 550 height 39
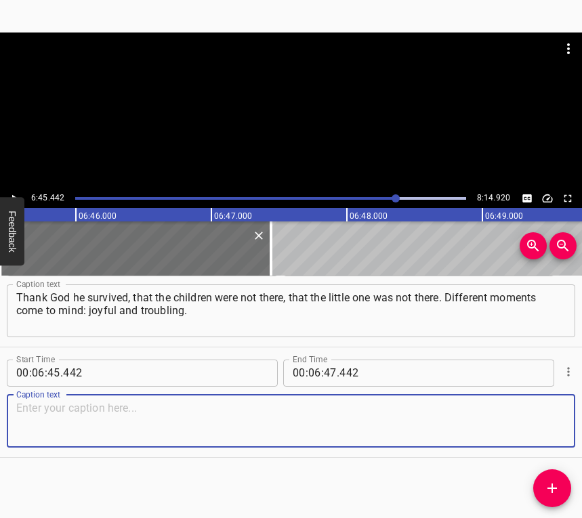
paste textarea "Pain, of course, is there. We know and we hope… We know that victory will come …"
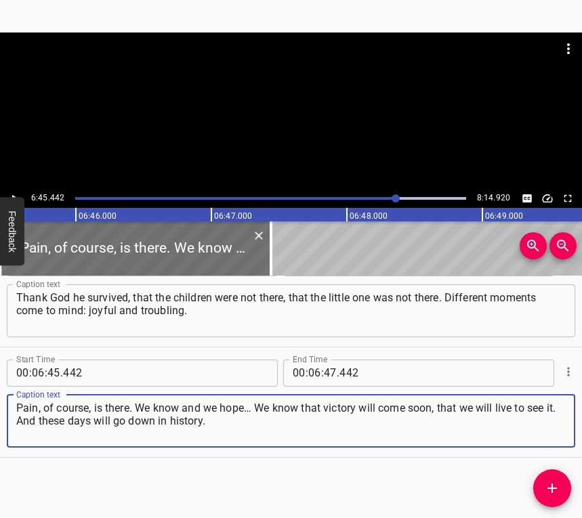
type textarea "Pain, of course, is there. We know and we hope… We know that victory will come …"
click at [16, 190] on button "Play/Pause" at bounding box center [14, 199] width 18 height 18
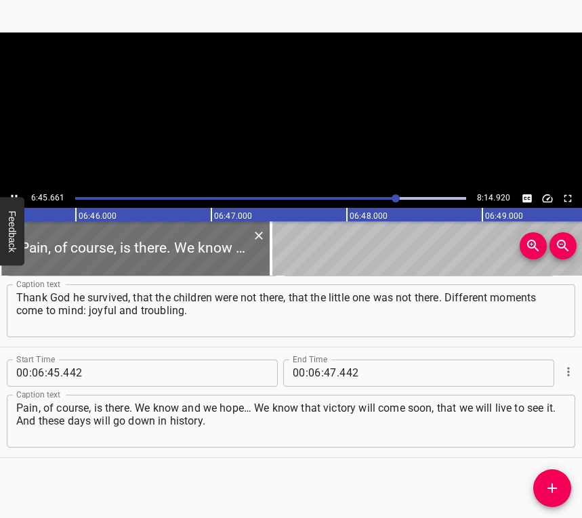
scroll to position [0, 54971]
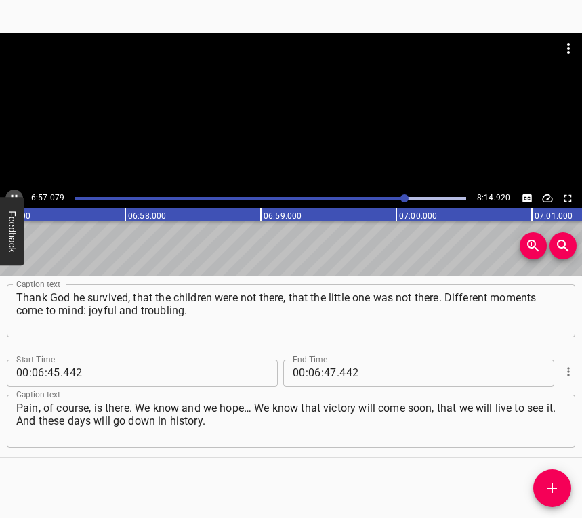
click at [12, 196] on icon "Play/Pause" at bounding box center [15, 197] width 6 height 7
click at [326, 370] on input "number" at bounding box center [330, 373] width 13 height 27
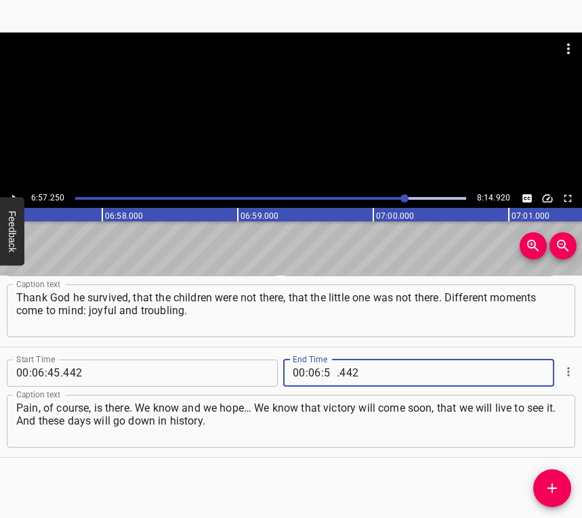
type input "57"
type input "250"
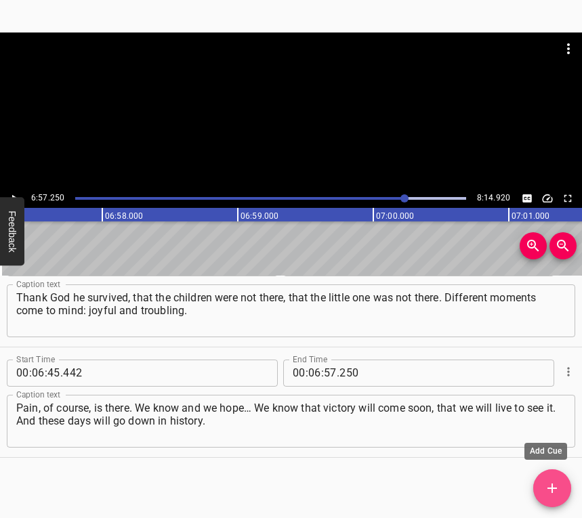
click at [557, 488] on icon "Add Cue" at bounding box center [551, 488] width 9 height 9
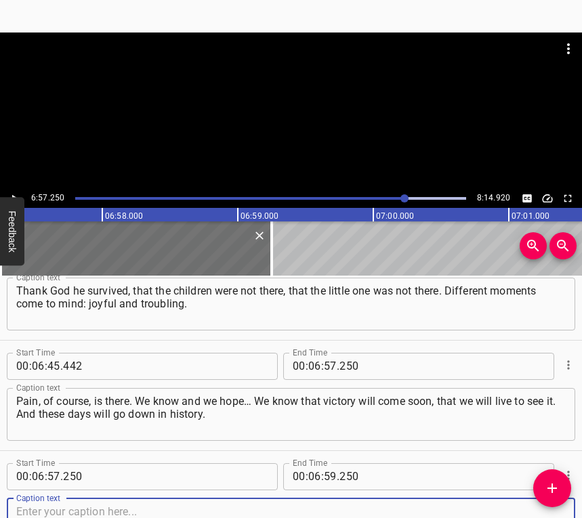
scroll to position [3355, 0]
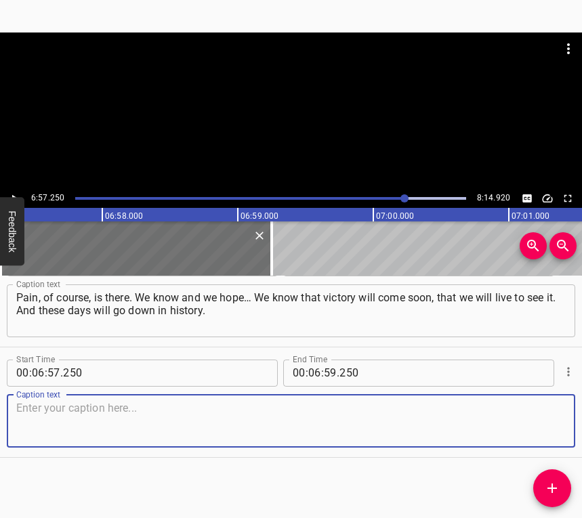
click at [520, 417] on textarea at bounding box center [291, 421] width 550 height 39
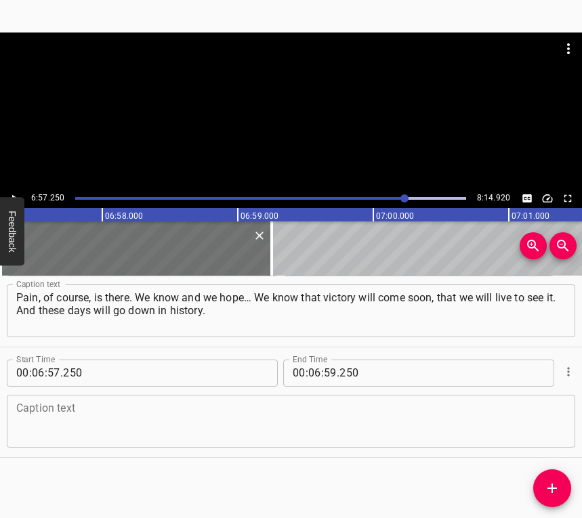
click at [41, 420] on textarea at bounding box center [291, 421] width 550 height 39
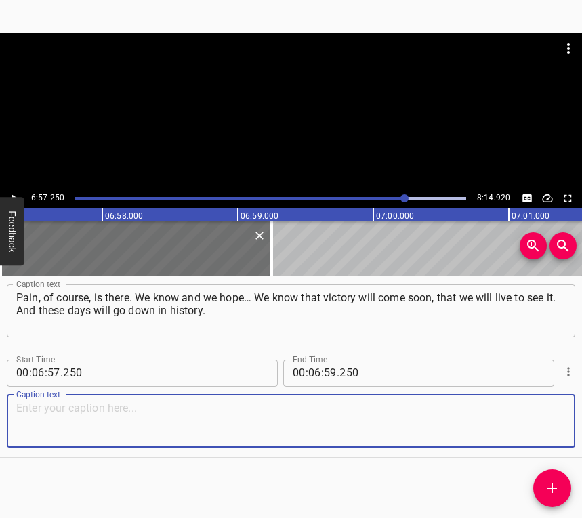
paste textarea "When my mother told me about the war, it was still interesting. Yes, we endured…"
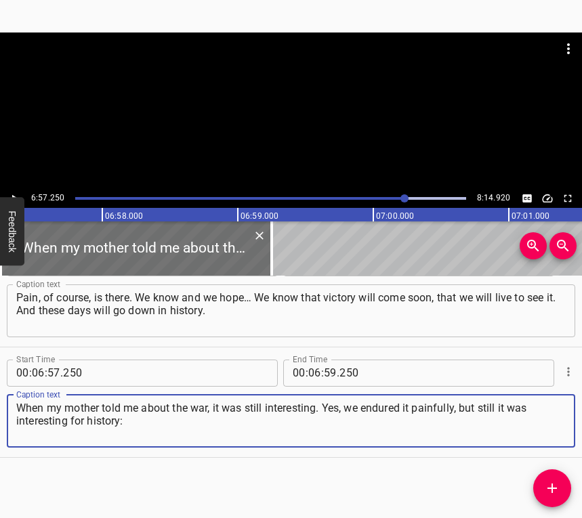
type textarea "When my mother told me about the war, it was still interesting. Yes, we endured…"
click at [14, 194] on icon "Play/Pause" at bounding box center [14, 198] width 12 height 12
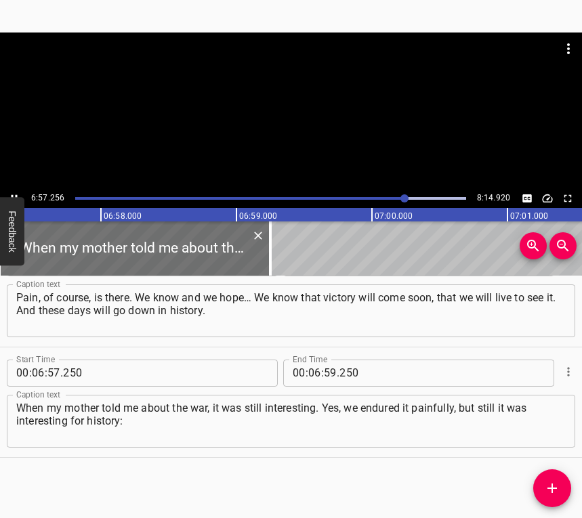
scroll to position [0, 56575]
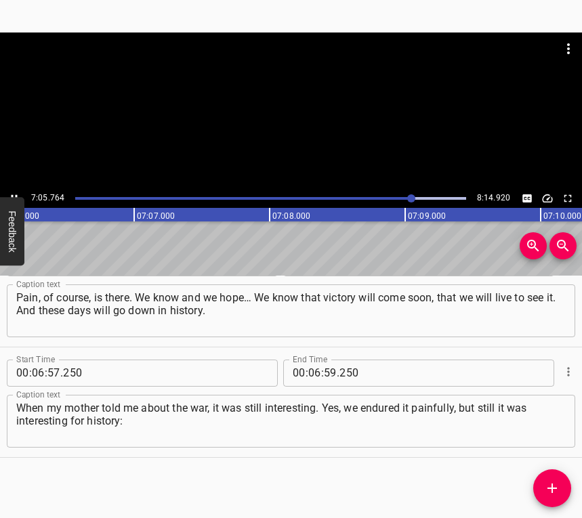
click at [17, 192] on icon "Play/Pause" at bounding box center [14, 198] width 12 height 12
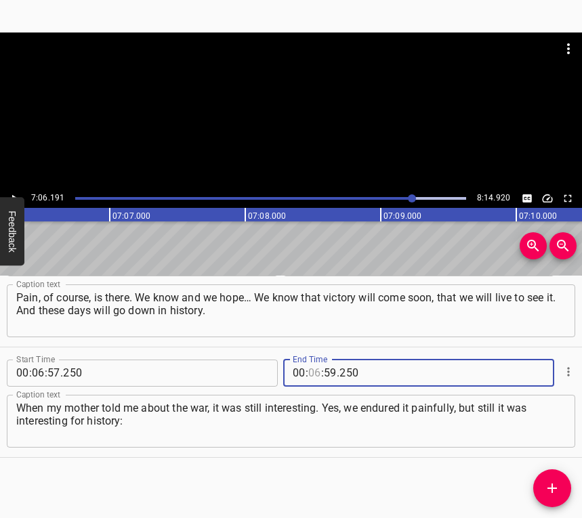
click at [308, 371] on input "number" at bounding box center [314, 373] width 13 height 27
type input "07"
type input "06"
type input "191"
drag, startPoint x: 539, startPoint y: 486, endPoint x: 581, endPoint y: 491, distance: 43.0
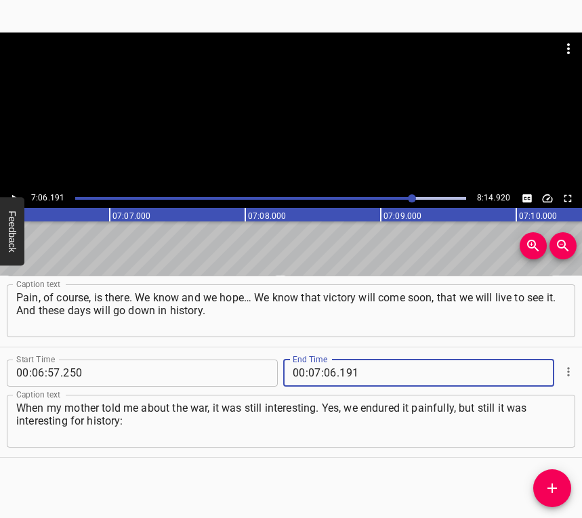
click at [540, 486] on span "Add Cue" at bounding box center [552, 488] width 38 height 16
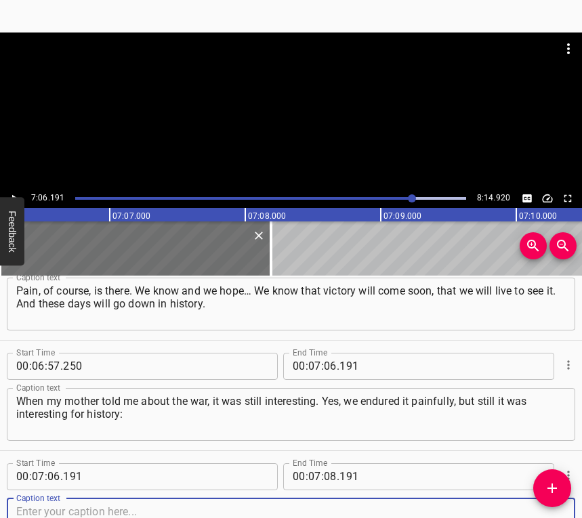
scroll to position [3465, 0]
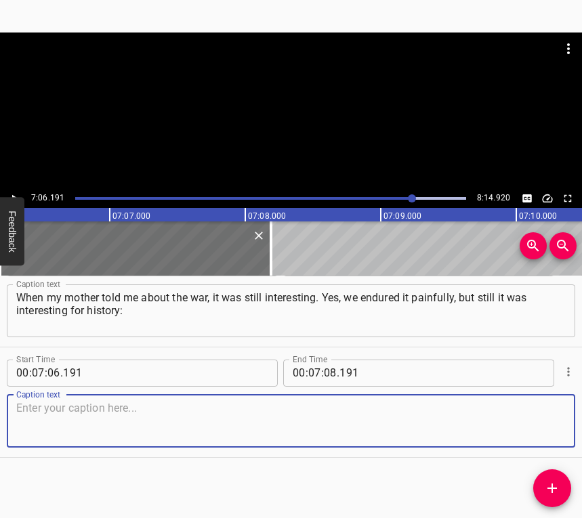
click at [532, 427] on textarea at bounding box center [291, 421] width 550 height 39
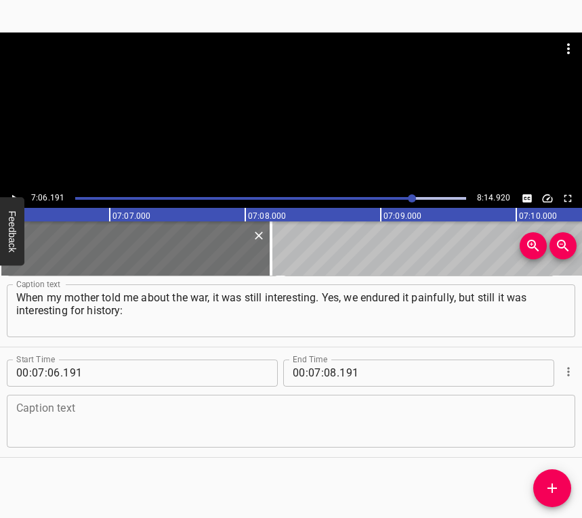
click at [222, 416] on textarea at bounding box center [291, 421] width 550 height 39
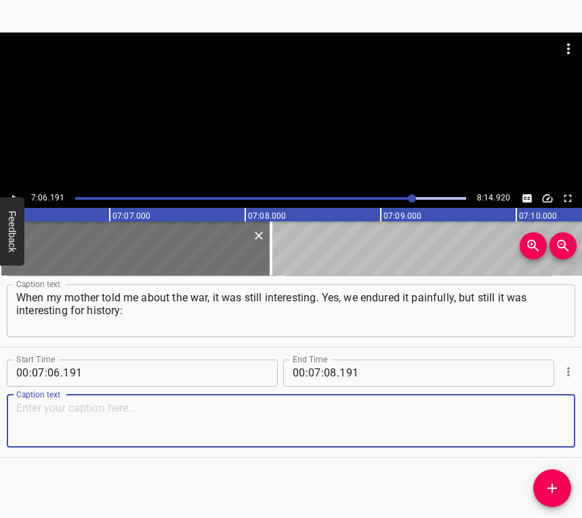
paste textarea "how they went through it, how they fled, how they hid… And now we tell our stor…"
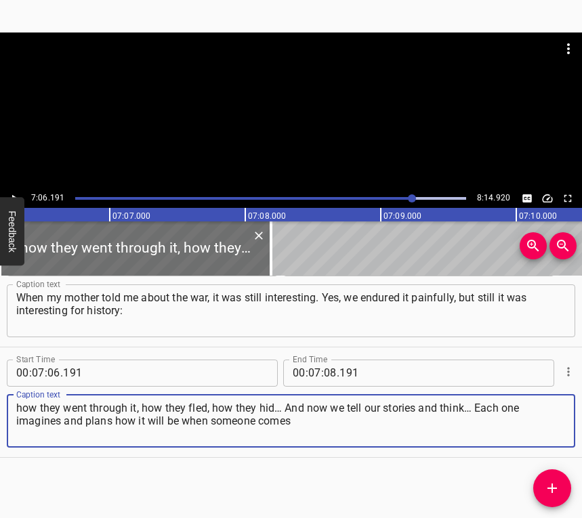
type textarea "how they went through it, how they fled, how they hid… And now we tell our stor…"
click at [14, 190] on button "Play/Pause" at bounding box center [14, 199] width 18 height 18
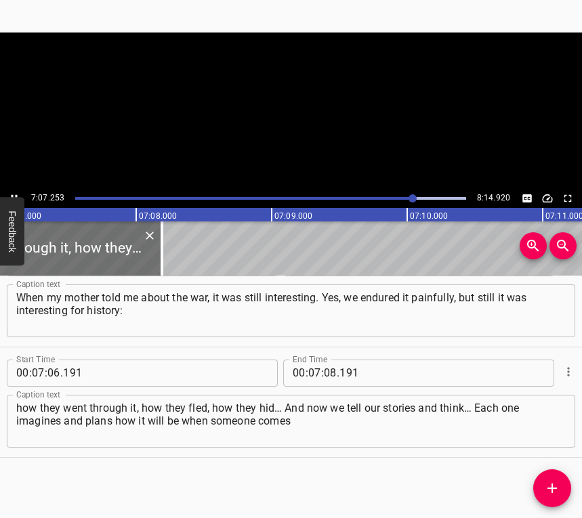
scroll to position [0, 57891]
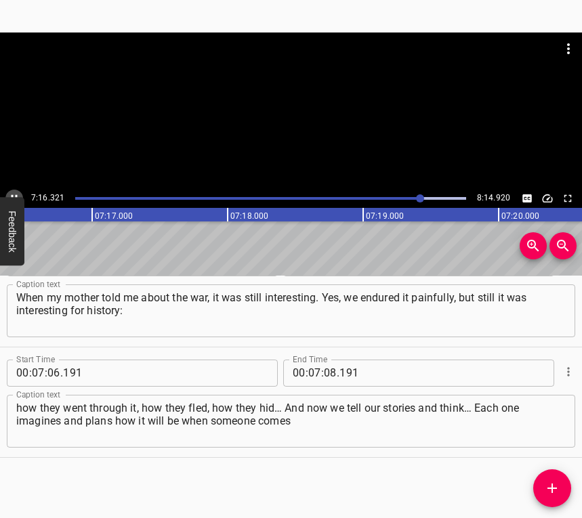
click at [16, 193] on icon "Play/Pause" at bounding box center [14, 198] width 12 height 12
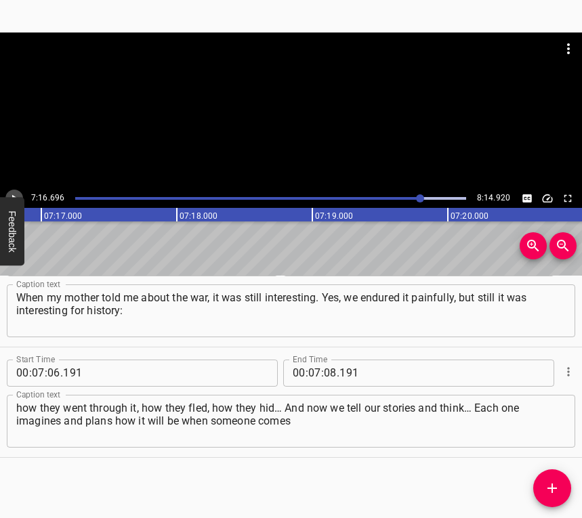
click at [12, 193] on icon "Play/Pause" at bounding box center [14, 198] width 12 height 12
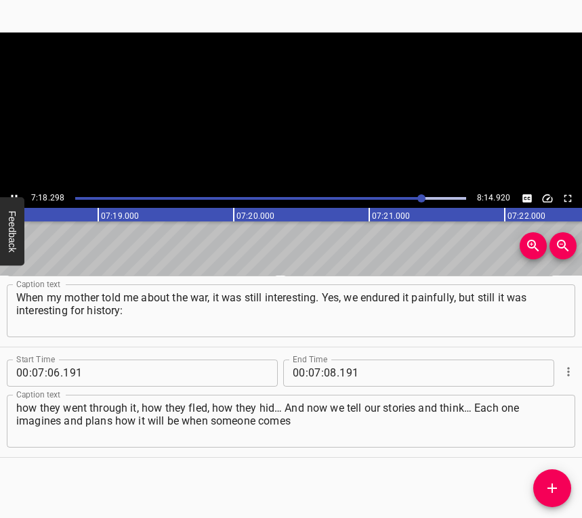
click at [16, 194] on icon "Play/Pause" at bounding box center [14, 198] width 12 height 12
click at [329, 372] on input "number" at bounding box center [330, 373] width 13 height 27
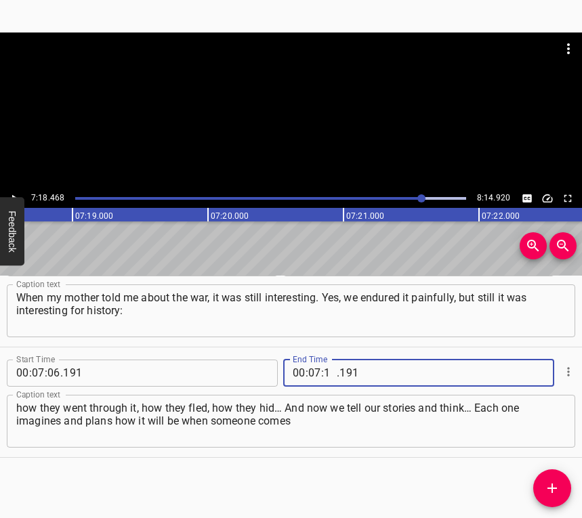
type input "18"
type input "468"
click at [560, 488] on span "Add Cue" at bounding box center [552, 488] width 38 height 16
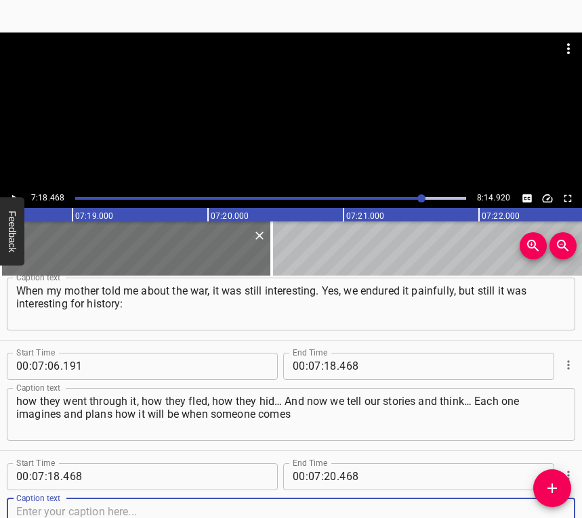
scroll to position [3576, 0]
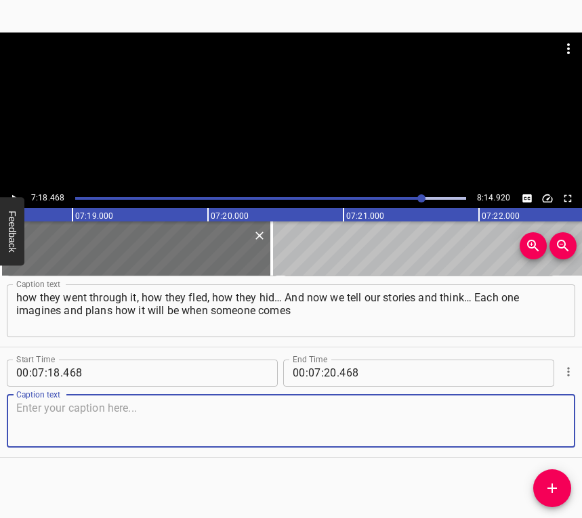
drag, startPoint x: 538, startPoint y: 420, endPoint x: 575, endPoint y: 414, distance: 37.8
click at [539, 420] on textarea at bounding box center [291, 421] width 550 height 39
click at [257, 417] on textarea at bounding box center [291, 421] width 550 height 39
paste textarea "and says that victory has come, how we will perceive it — of course, each in ou…"
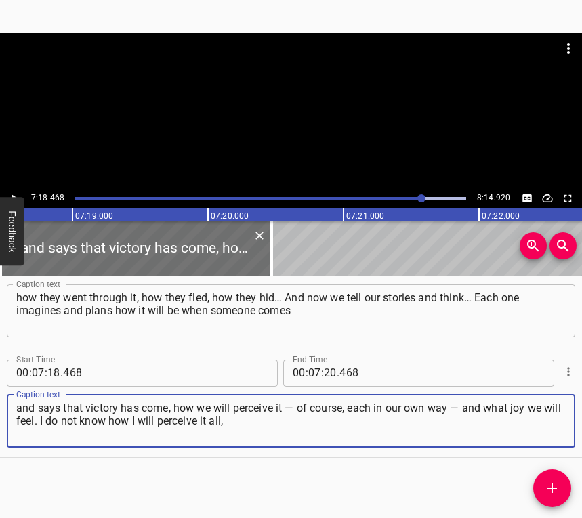
type textarea "and says that victory has come, how we will perceive it — of course, each in ou…"
click at [18, 197] on button "Feedback" at bounding box center [12, 231] width 24 height 68
click at [0, 0] on div at bounding box center [0, 0] width 0 height 0
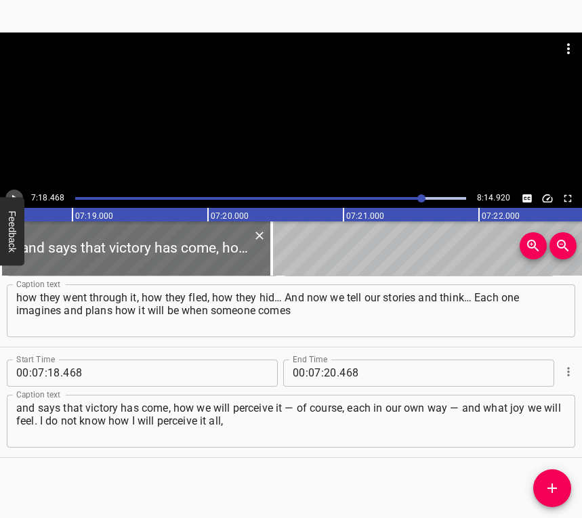
click at [12, 195] on icon "Play/Pause" at bounding box center [14, 197] width 5 height 7
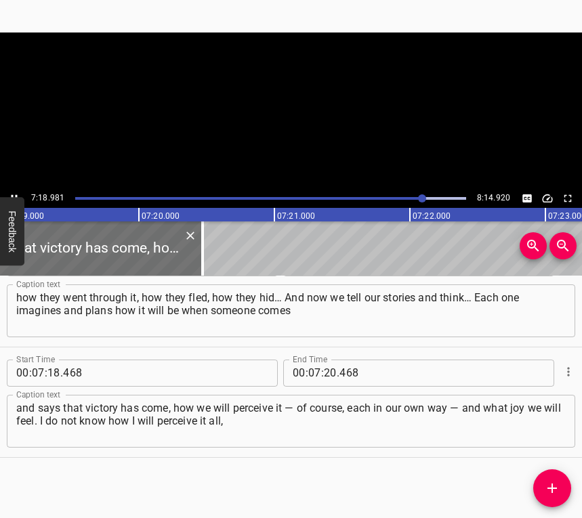
scroll to position [0, 59488]
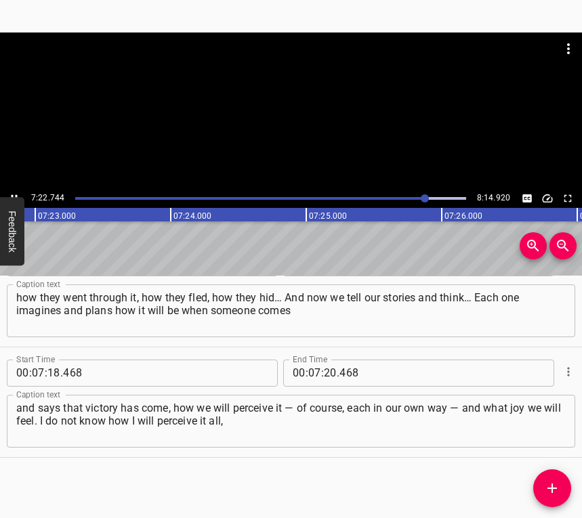
click at [14, 194] on icon "Play/Pause" at bounding box center [14, 198] width 12 height 12
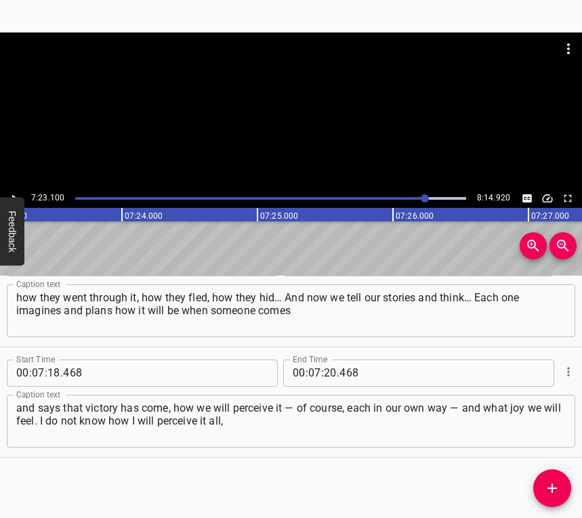
click at [421, 198] on div at bounding box center [425, 198] width 8 height 8
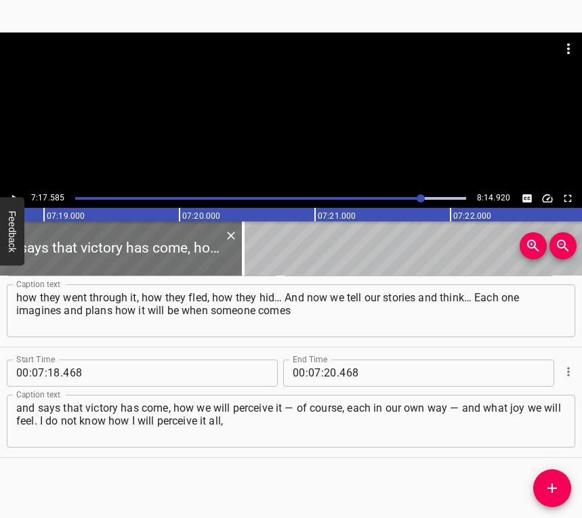
scroll to position [0, 59298]
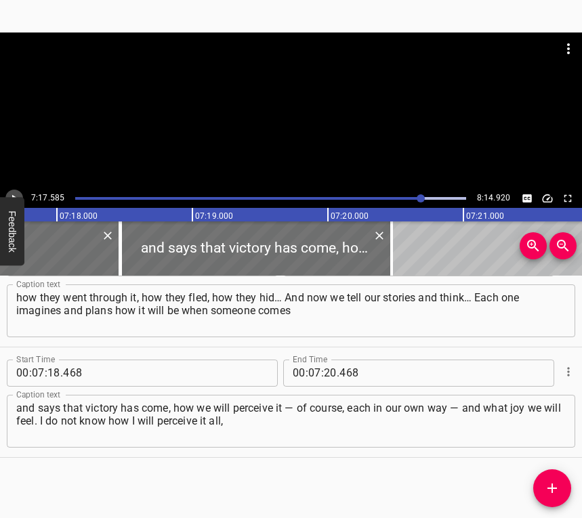
click at [13, 194] on icon "Play/Pause" at bounding box center [14, 198] width 12 height 12
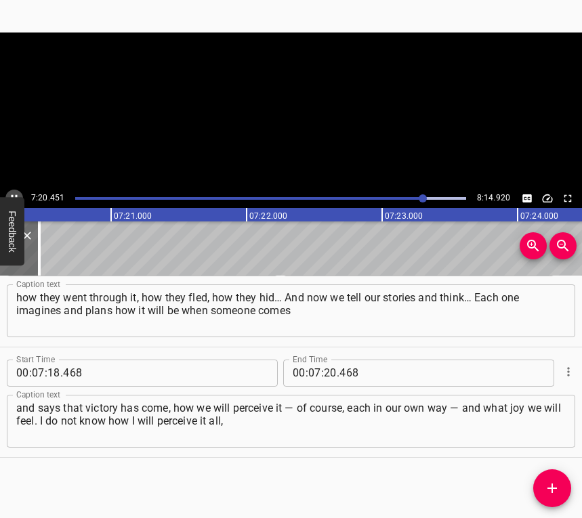
click at [13, 194] on icon "Play/Pause" at bounding box center [14, 198] width 12 height 12
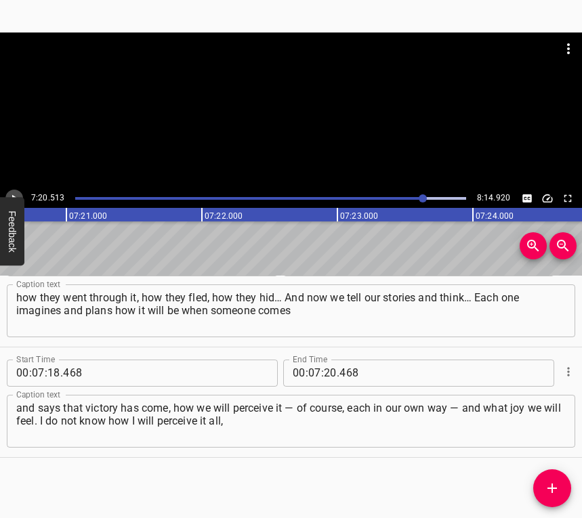
click at [12, 194] on icon "Play/Pause" at bounding box center [14, 198] width 12 height 12
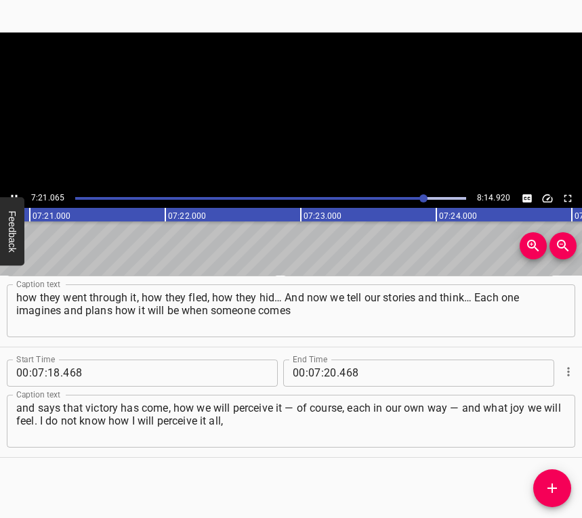
scroll to position [0, 59768]
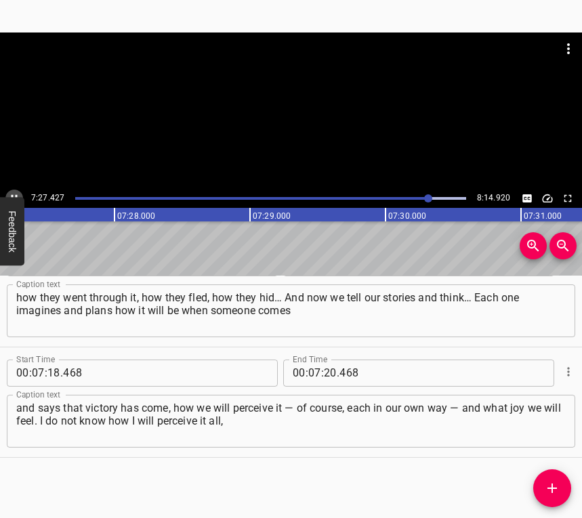
click at [14, 193] on icon "Play/Pause" at bounding box center [14, 198] width 12 height 12
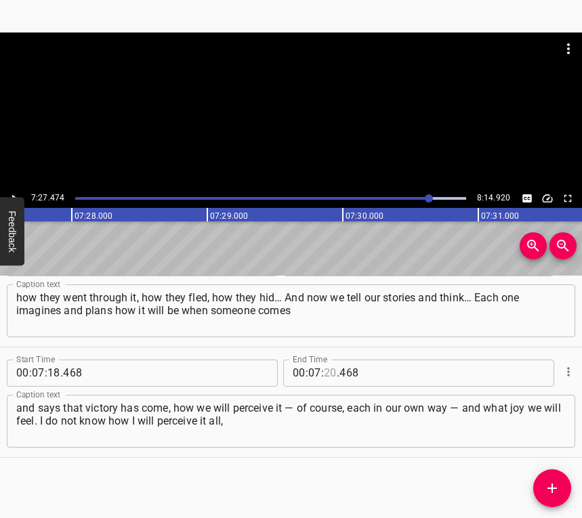
click at [327, 375] on input "number" at bounding box center [330, 373] width 13 height 27
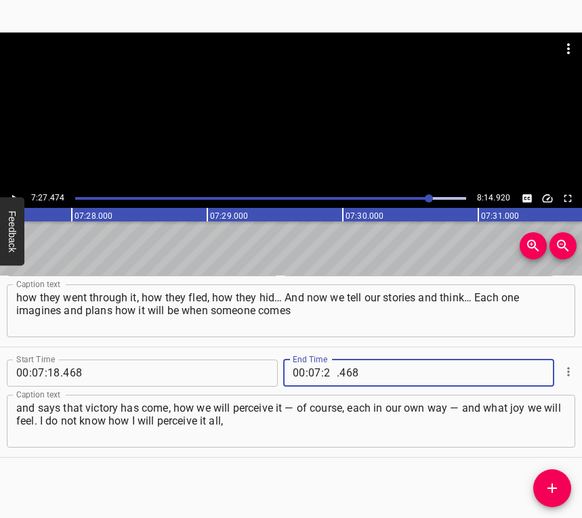
type input "27"
type input "474"
click at [558, 485] on icon "Add Cue" at bounding box center [552, 488] width 16 height 16
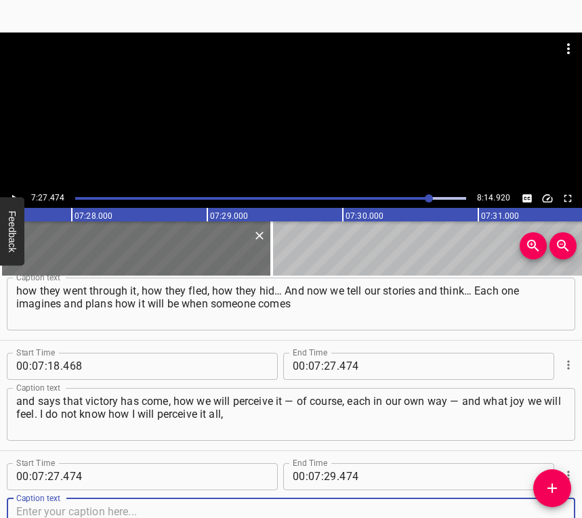
scroll to position [3686, 0]
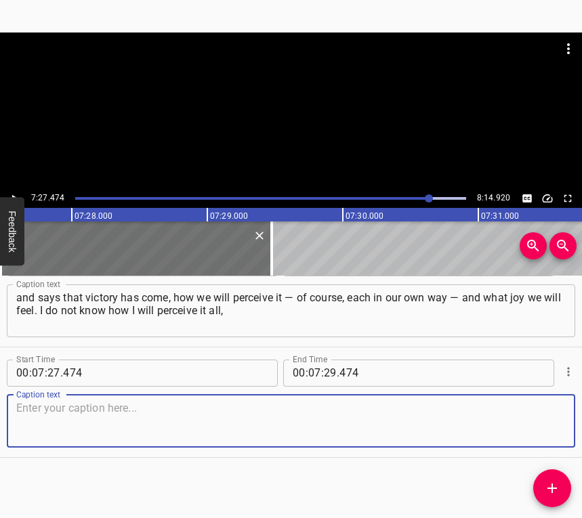
click at [545, 426] on textarea at bounding box center [291, 421] width 550 height 39
click at [56, 407] on textarea at bounding box center [291, 421] width 550 height 39
paste textarea "but I know it will come. We have lived through all this, and we will live to se…"
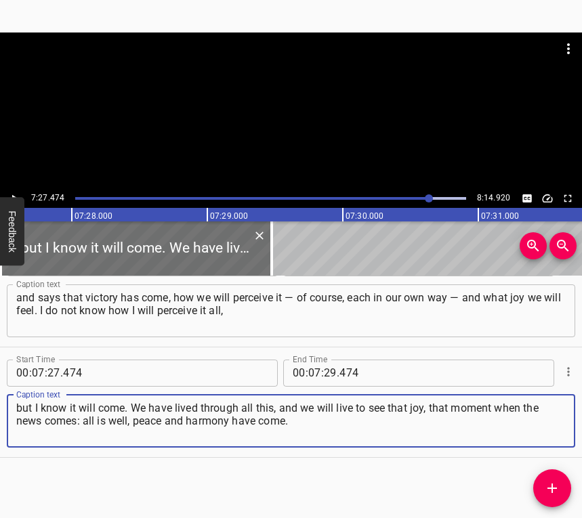
type textarea "but I know it will come. We have lived through all this, and we will live to se…"
click at [16, 191] on button "Play/Pause" at bounding box center [14, 199] width 18 height 18
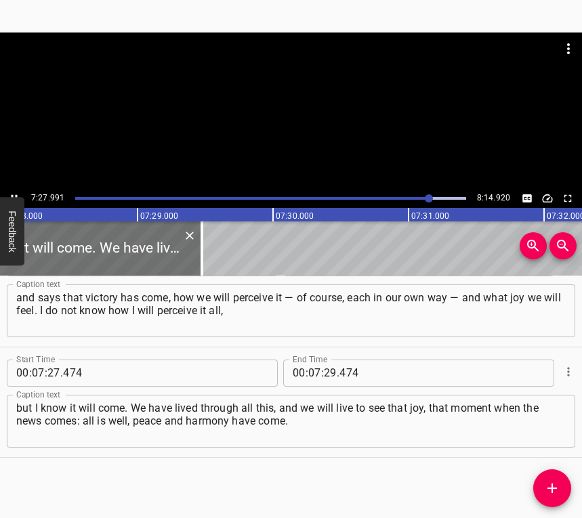
scroll to position [0, 60709]
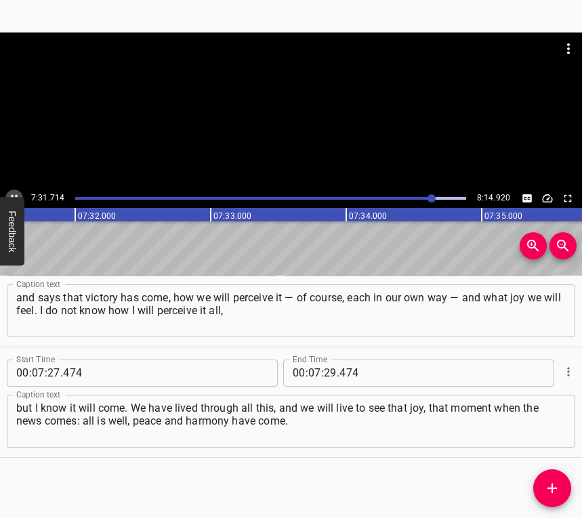
click at [14, 192] on icon "Play/Pause" at bounding box center [14, 198] width 12 height 12
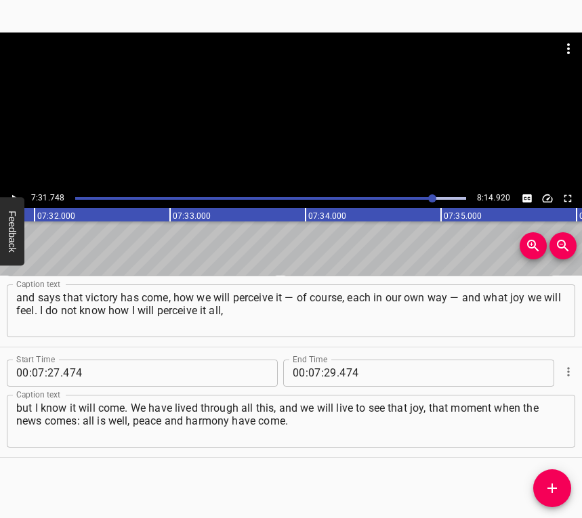
click at [14, 194] on icon "Play/Pause" at bounding box center [14, 198] width 12 height 12
click at [14, 193] on icon "Play/Pause" at bounding box center [14, 198] width 12 height 12
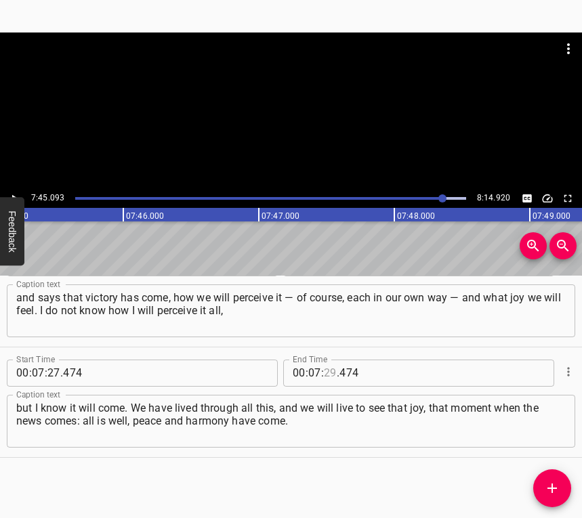
click at [324, 369] on input "number" at bounding box center [330, 373] width 13 height 27
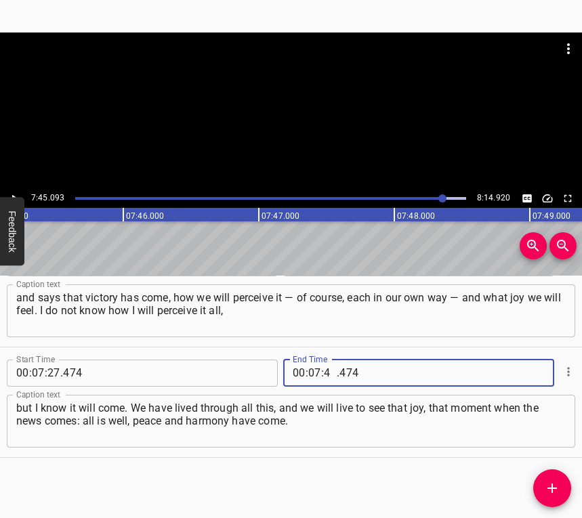
type input "45"
type input "093"
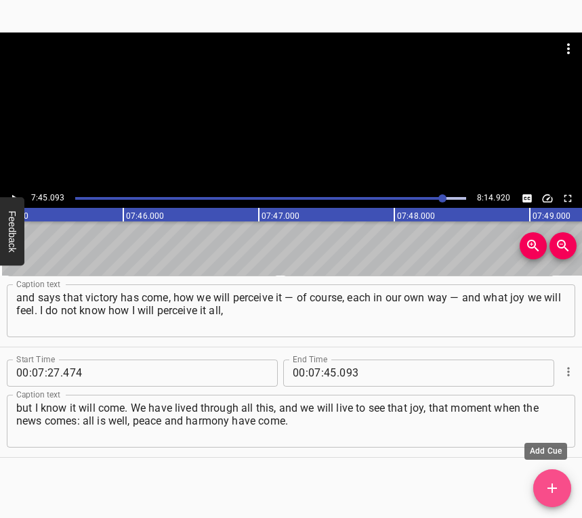
click at [558, 486] on icon "Add Cue" at bounding box center [552, 488] width 16 height 16
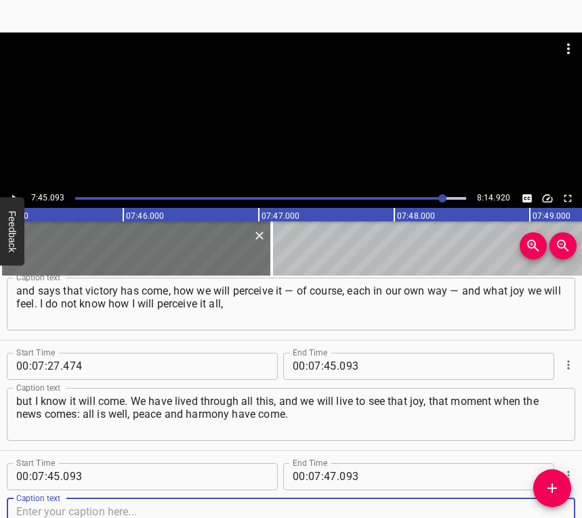
scroll to position [3796, 0]
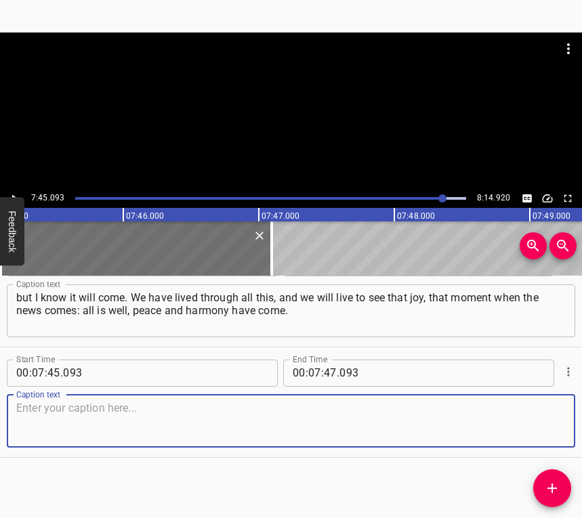
click at [533, 419] on textarea at bounding box center [291, 421] width 550 height 39
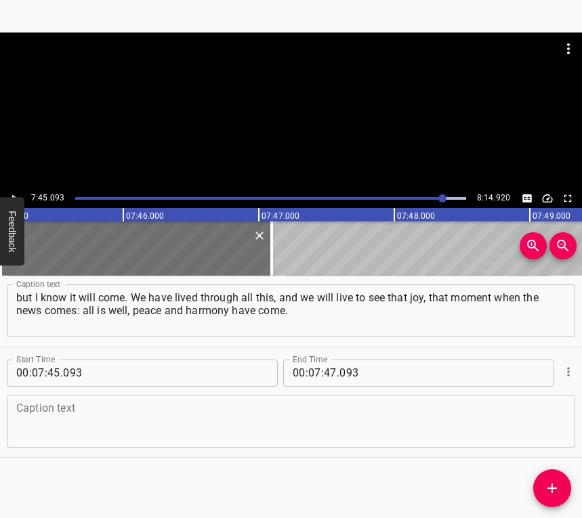
click at [291, 416] on textarea at bounding box center [291, 421] width 550 height 39
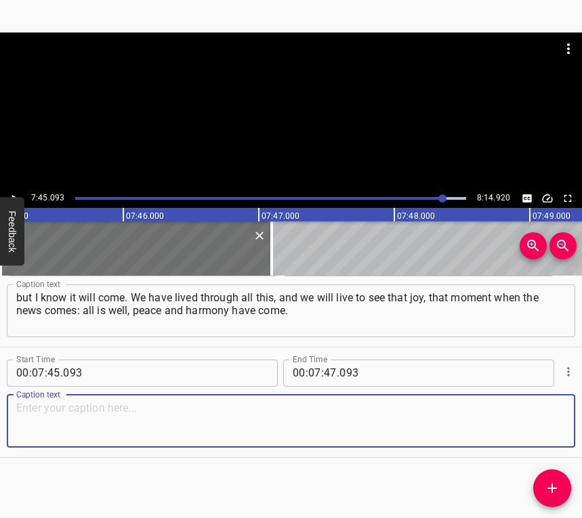
paste textarea "I want there to be happiness in every family, in every home, for all mothers… W…"
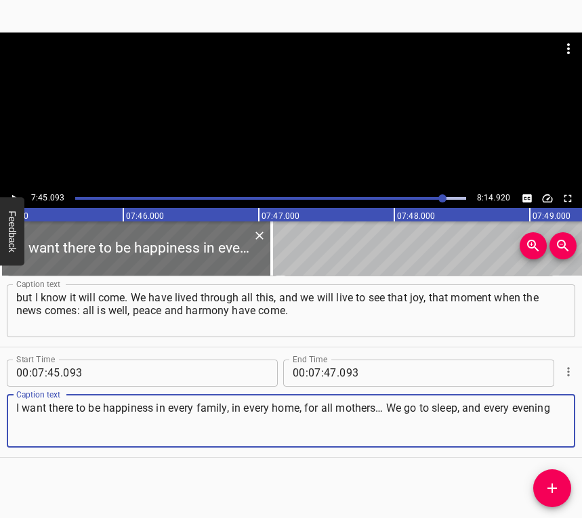
type textarea "I want there to be happiness in every family, in every home, for all mothers… W…"
click at [12, 195] on icon "Play/Pause" at bounding box center [14, 197] width 5 height 7
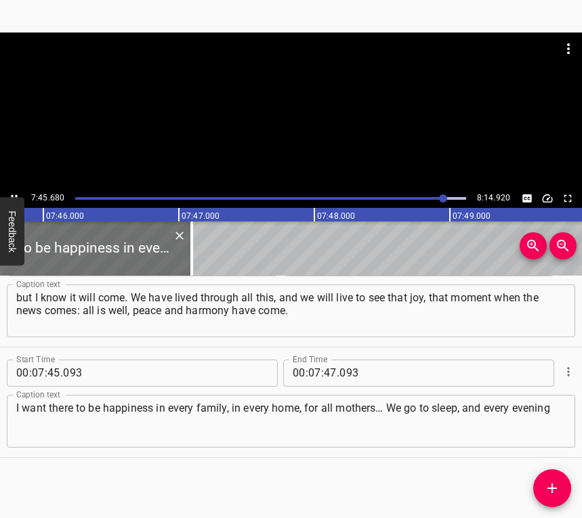
scroll to position [0, 63141]
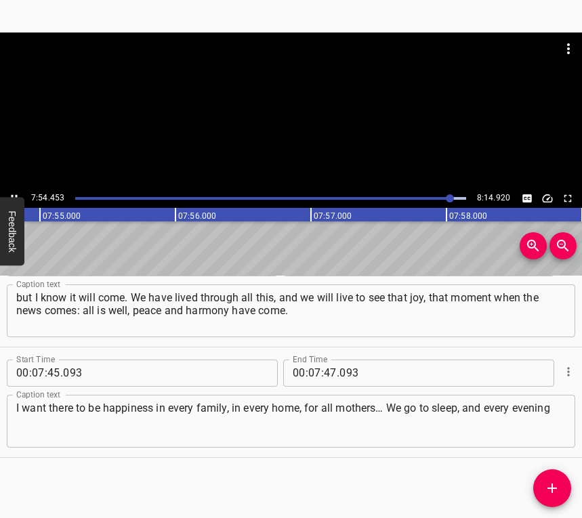
click at [15, 192] on icon "Play/Pause" at bounding box center [14, 198] width 12 height 12
click at [14, 191] on button "Play/Pause" at bounding box center [14, 199] width 18 height 18
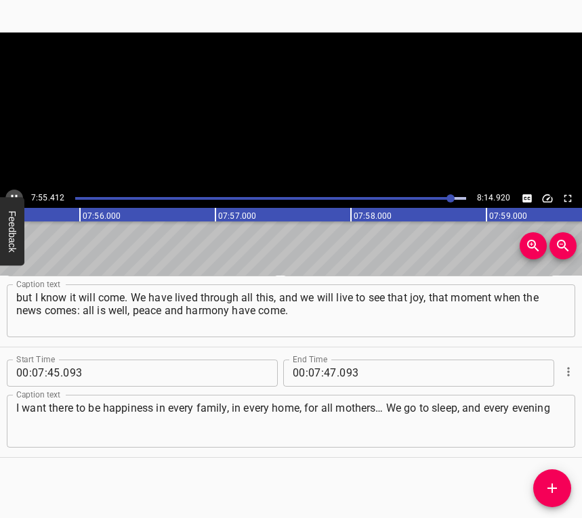
click at [14, 191] on button "Play/Pause" at bounding box center [14, 199] width 18 height 18
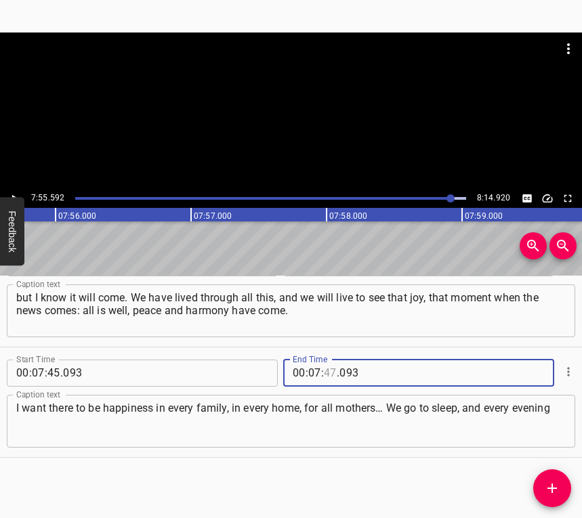
click at [325, 368] on input "number" at bounding box center [330, 373] width 13 height 27
type input "55"
type input "592"
click at [547, 486] on icon "Add Cue" at bounding box center [552, 488] width 16 height 16
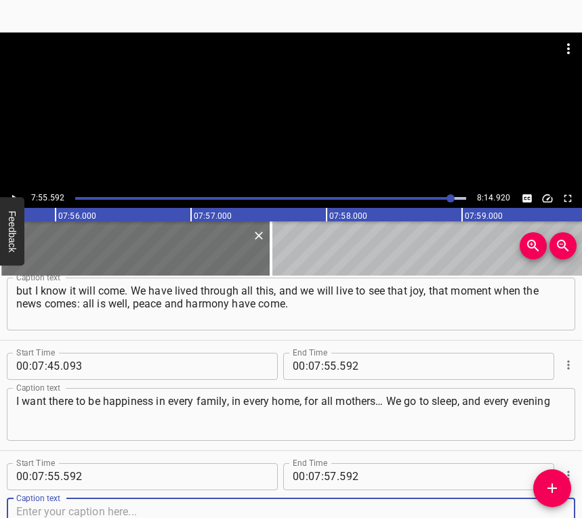
scroll to position [3907, 0]
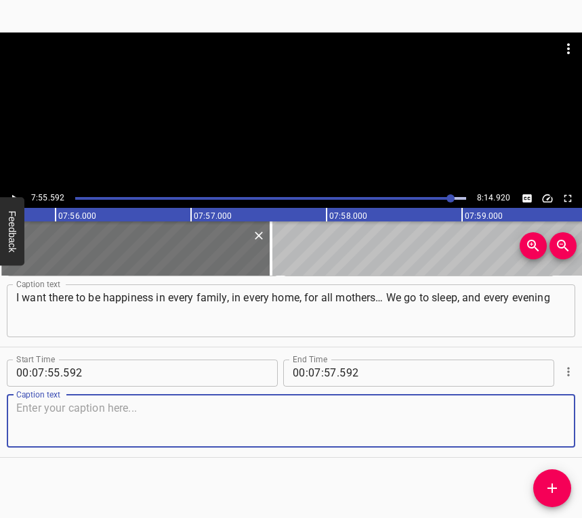
click at [527, 422] on textarea at bounding box center [291, 421] width 550 height 39
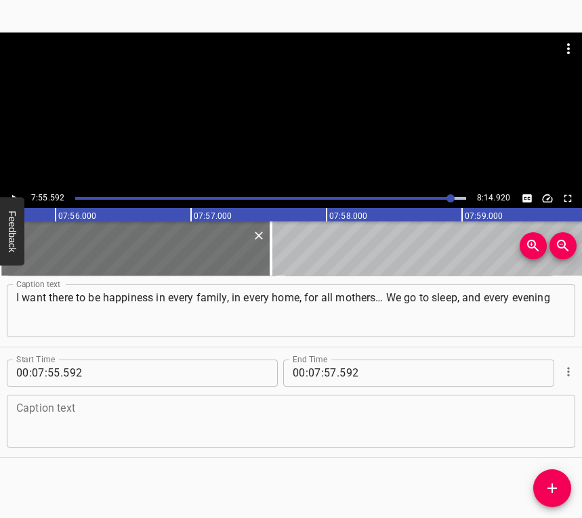
click at [36, 422] on textarea at bounding box center [291, 421] width 550 height 39
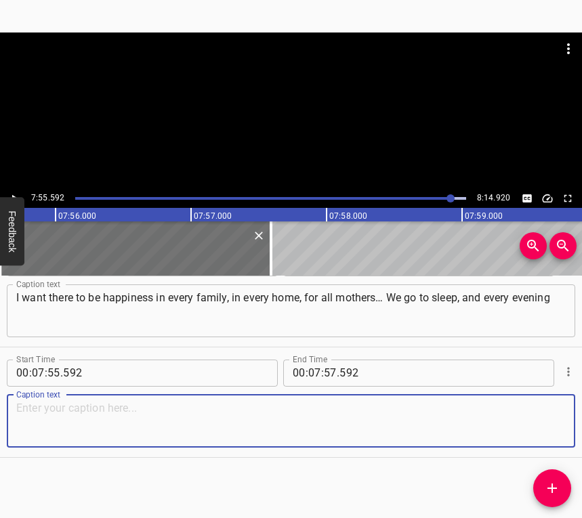
paste textarea "I pray that [DEMOGRAPHIC_DATA] will send us victory, that our children will not…"
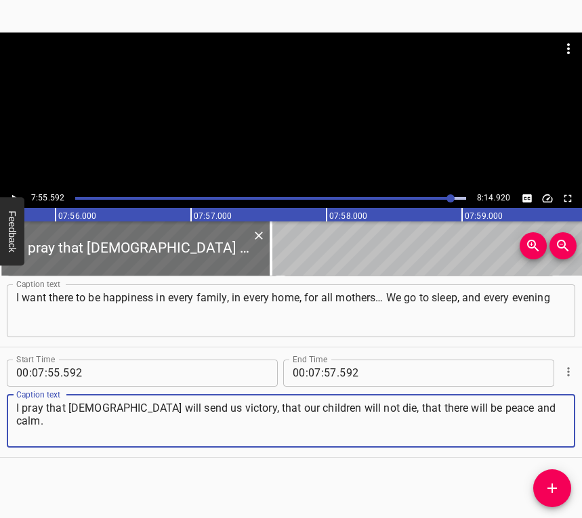
type textarea "I pray that [DEMOGRAPHIC_DATA] will send us victory, that our children will not…"
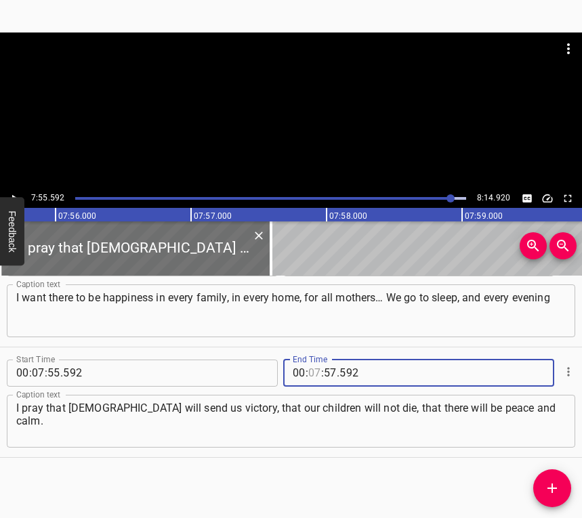
click at [312, 369] on input "number" at bounding box center [314, 373] width 13 height 27
type input "08"
type input "04"
type input "920"
click at [9, 194] on icon "Play/Pause" at bounding box center [14, 198] width 12 height 12
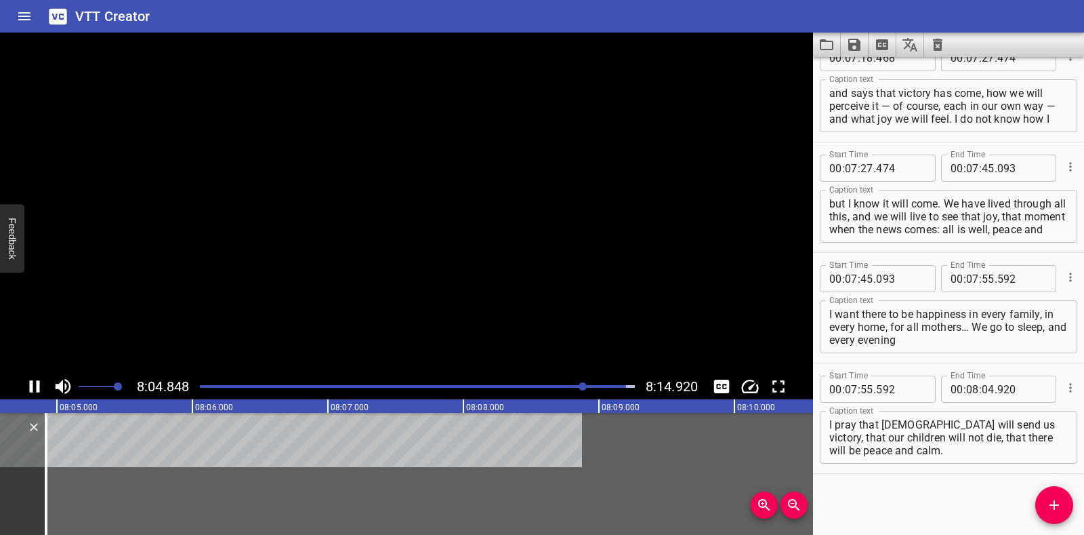
scroll to position [3672, 0]
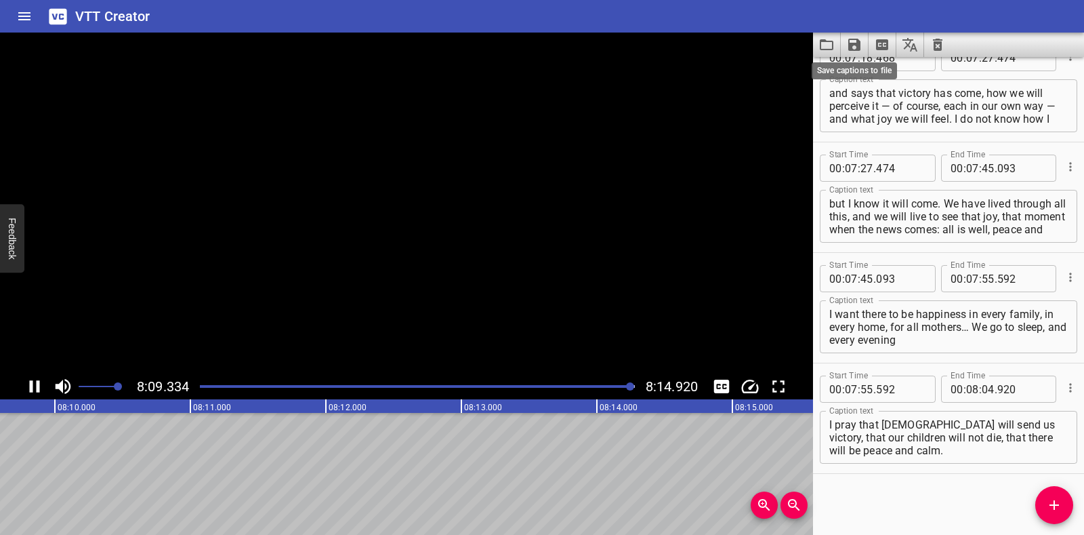
click at [854, 40] on icon "Save captions to file" at bounding box center [854, 45] width 12 height 12
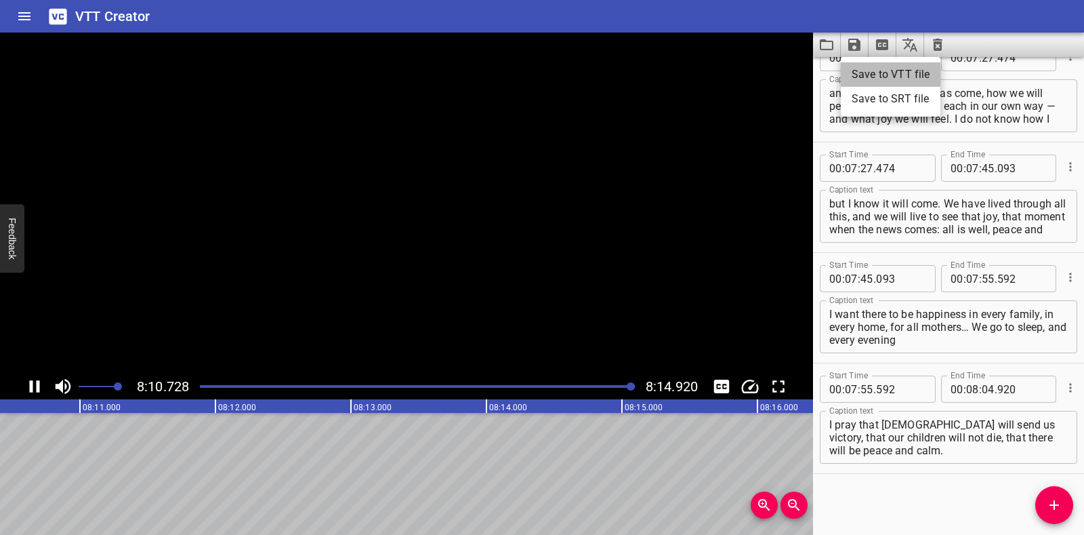
click at [861, 70] on li "Save to VTT file" at bounding box center [891, 74] width 100 height 24
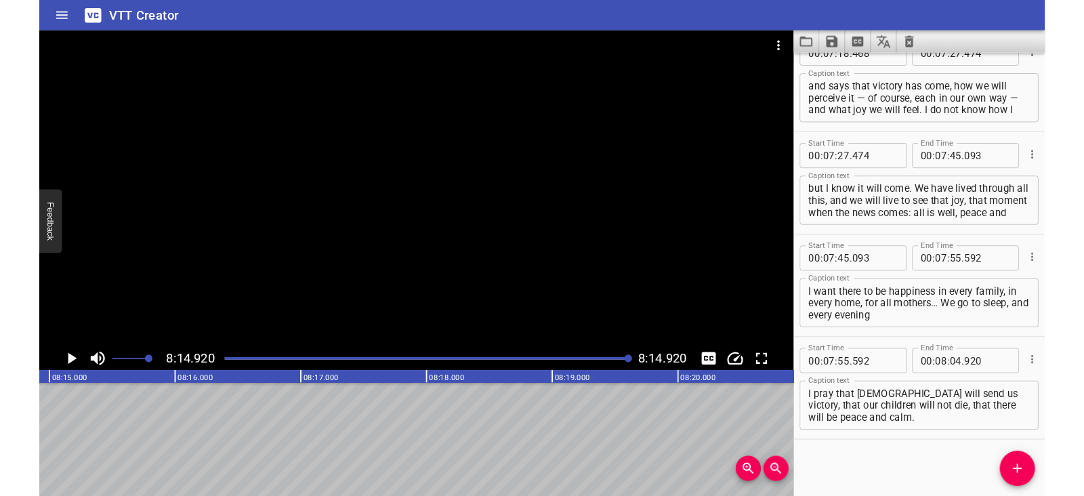
scroll to position [3711, 0]
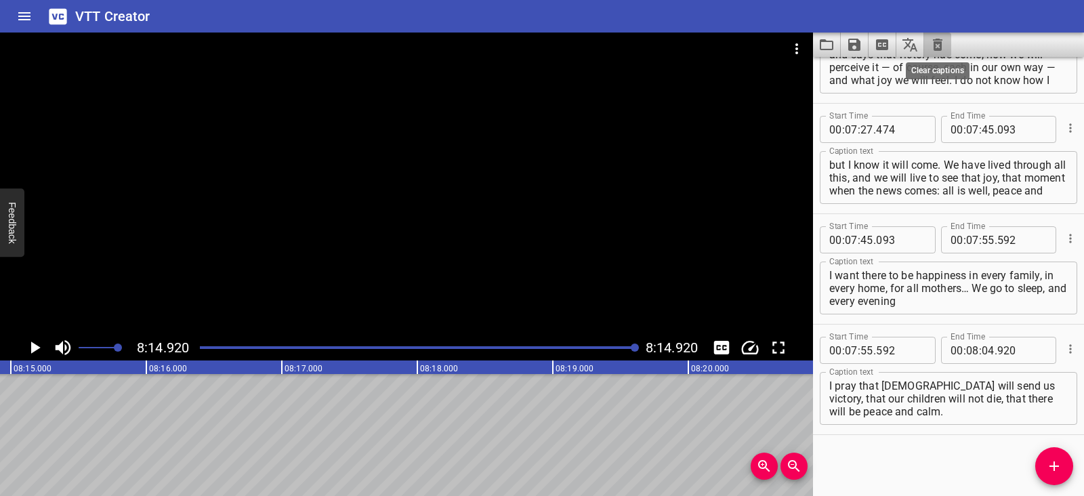
click at [939, 43] on icon "Clear captions" at bounding box center [937, 45] width 9 height 12
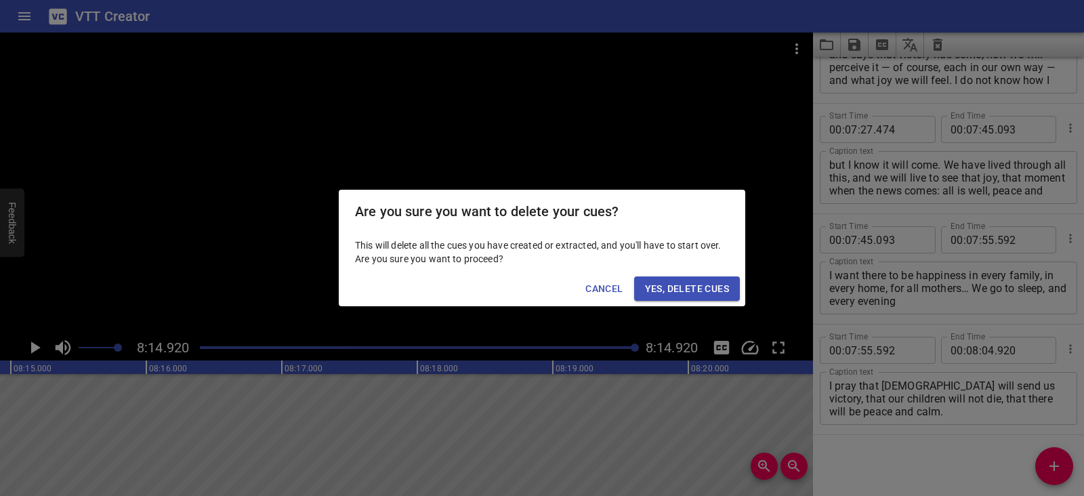
click at [697, 289] on span "Yes, Delete Cues" at bounding box center [687, 289] width 84 height 17
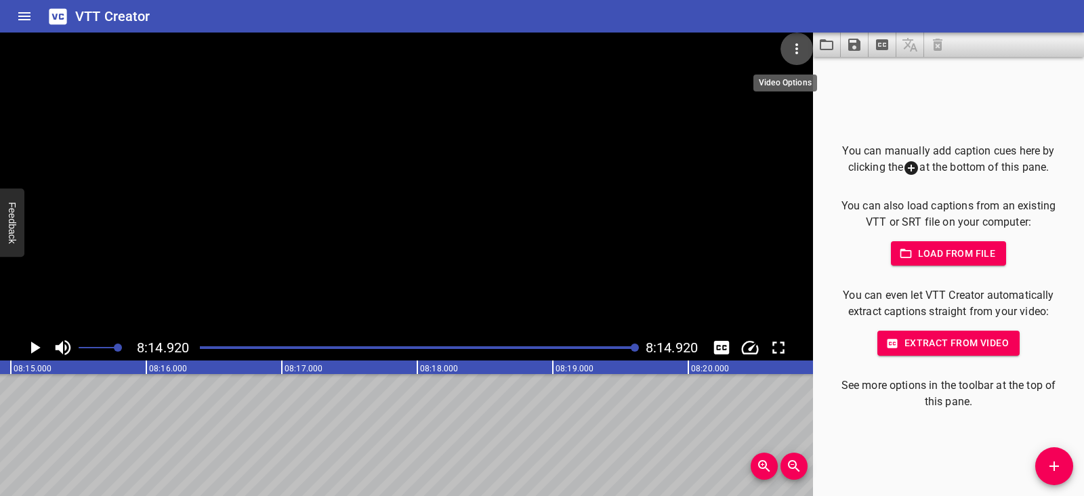
click at [797, 45] on icon "Video Options" at bounding box center [796, 48] width 3 height 11
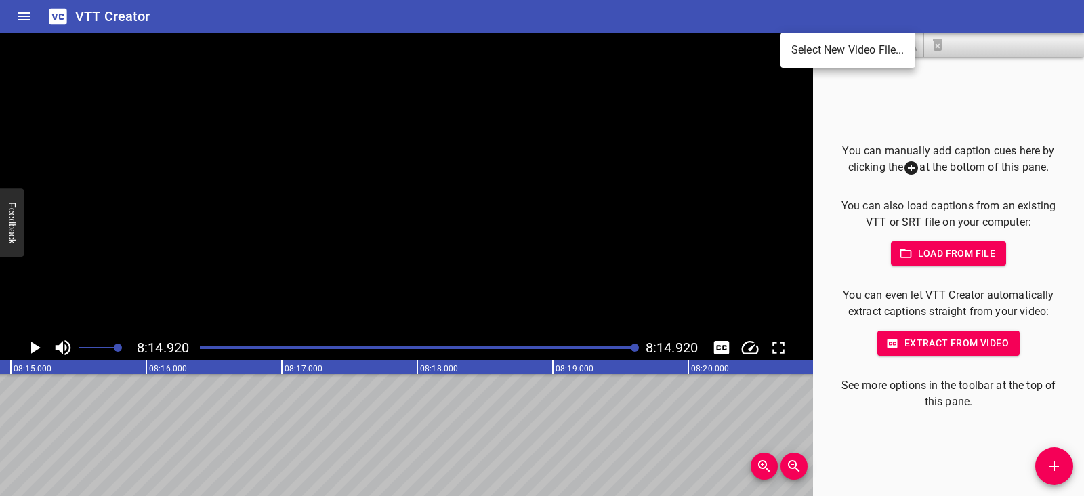
click at [797, 45] on li "Select New Video File..." at bounding box center [848, 50] width 135 height 24
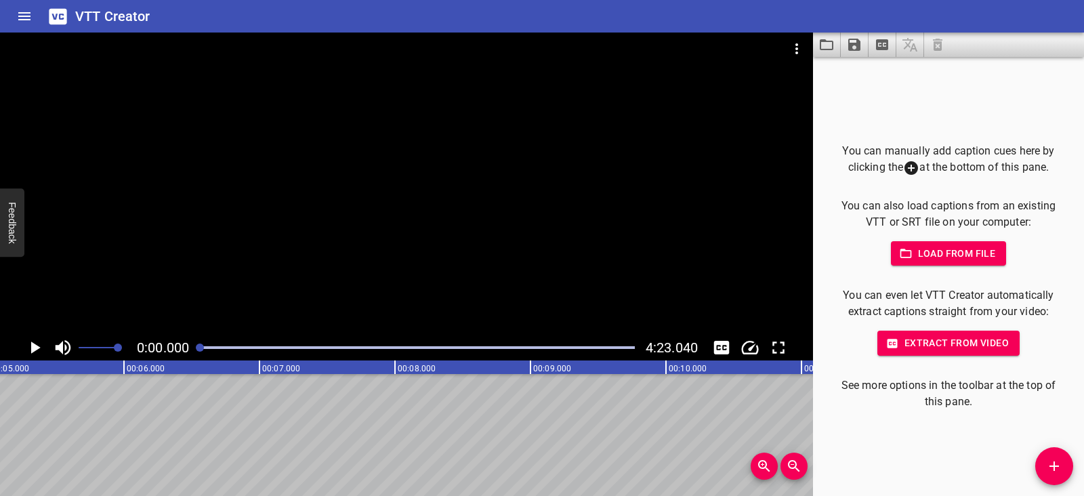
scroll to position [0, 0]
click at [29, 348] on icon "Play/Pause" at bounding box center [34, 347] width 20 height 20
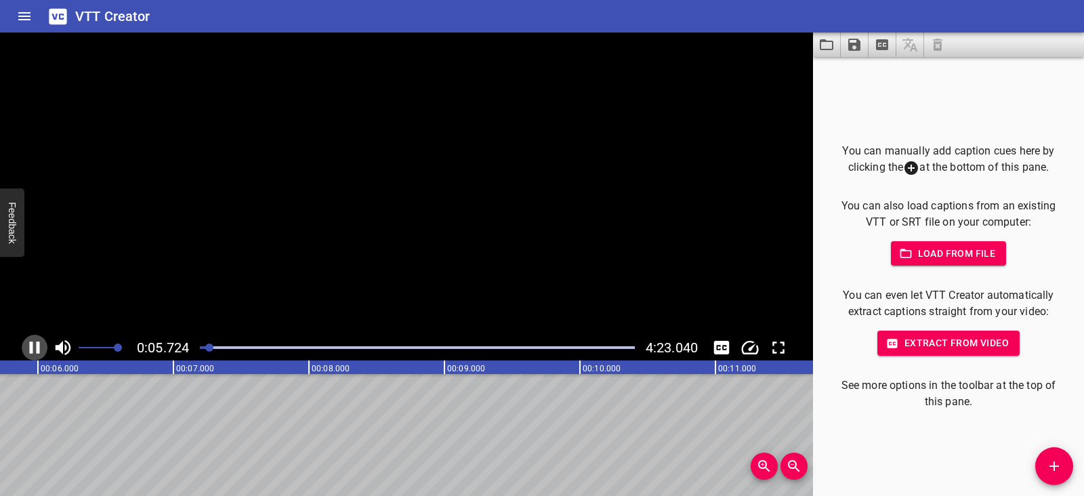
click at [29, 348] on icon "Play/Pause" at bounding box center [34, 347] width 20 height 20
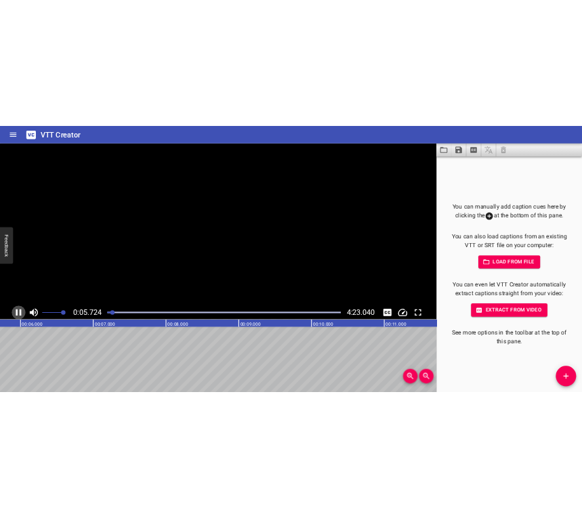
scroll to position [0, 804]
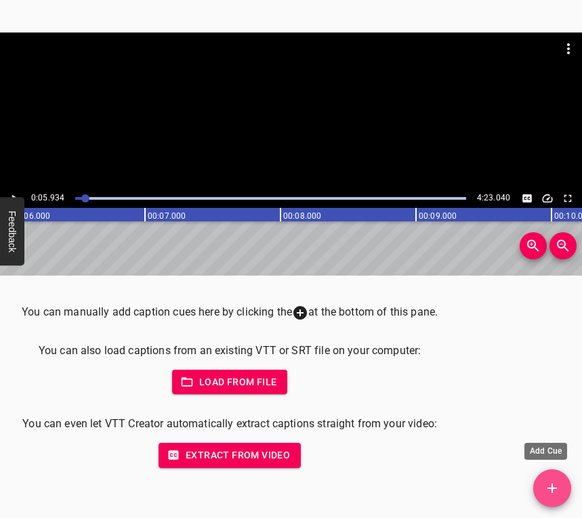
click at [558, 478] on button "Add Cue" at bounding box center [552, 489] width 38 height 38
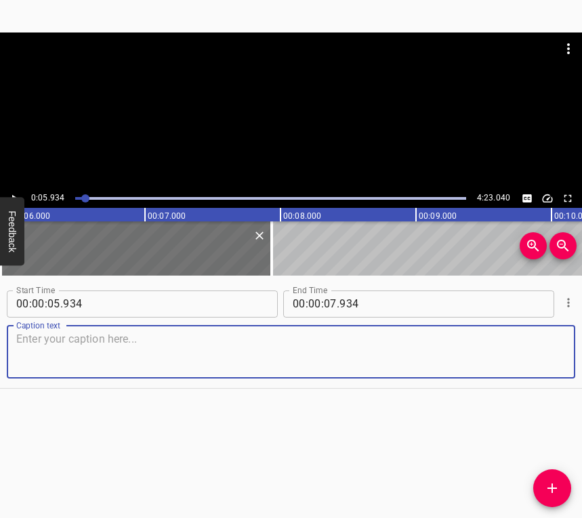
click at [79, 353] on textarea at bounding box center [291, 352] width 550 height 39
paste textarea "On the night of [DATE] to [DATE], Kyiv was once again attacked by the [DEMOGRAP…"
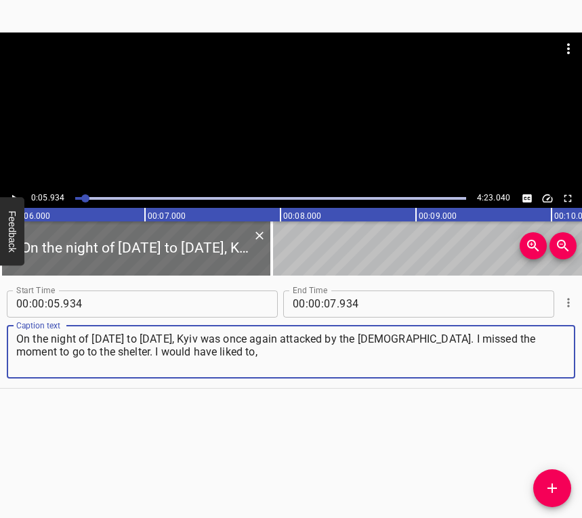
type textarea "On the night of [DATE] to [DATE], Kyiv was once again attacked by the [DEMOGRAP…"
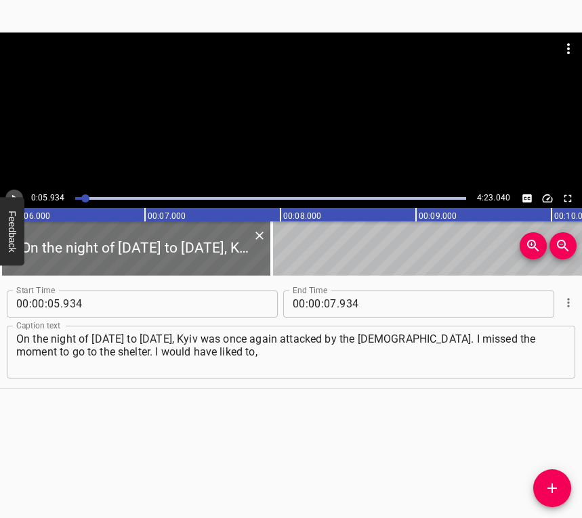
click at [15, 193] on icon "Play/Pause" at bounding box center [14, 198] width 12 height 12
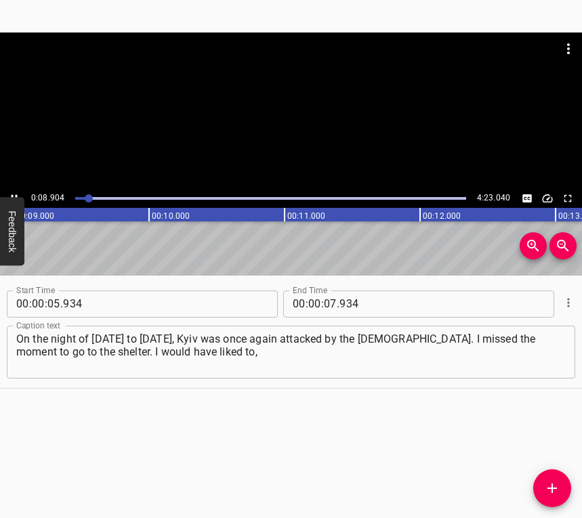
scroll to position [0, 1243]
click at [14, 192] on icon "Play/Pause" at bounding box center [14, 198] width 12 height 12
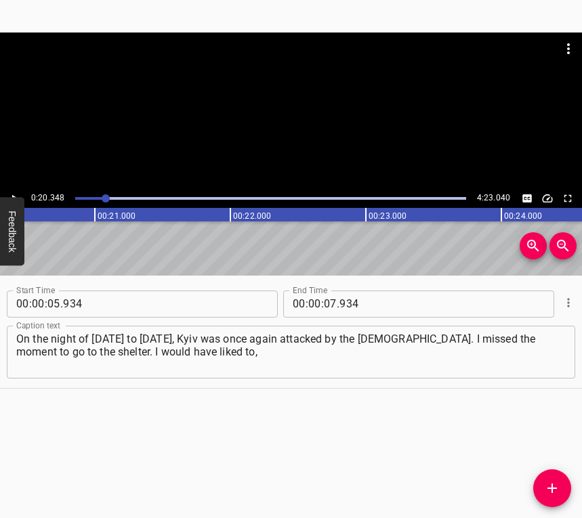
scroll to position [0, 2757]
click at [326, 308] on input "number" at bounding box center [330, 304] width 13 height 27
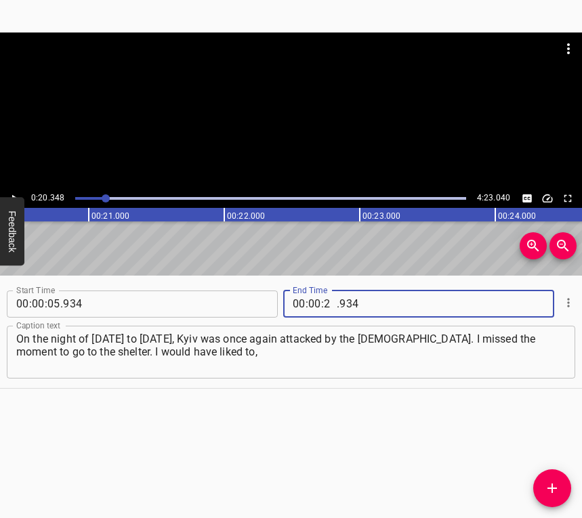
type input "20"
type input "348"
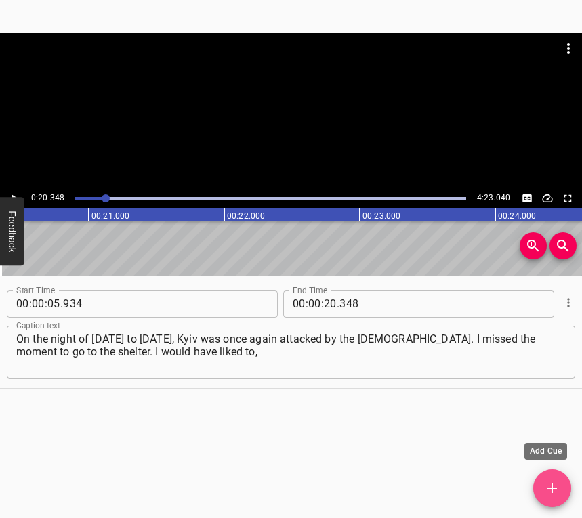
click at [553, 482] on icon "Add Cue" at bounding box center [552, 488] width 16 height 16
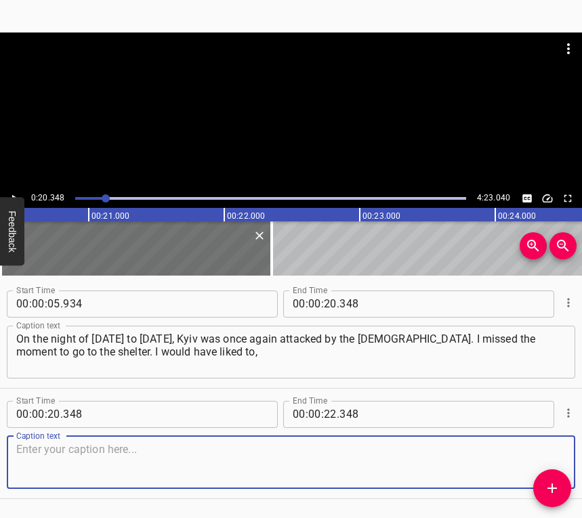
scroll to position [41, 0]
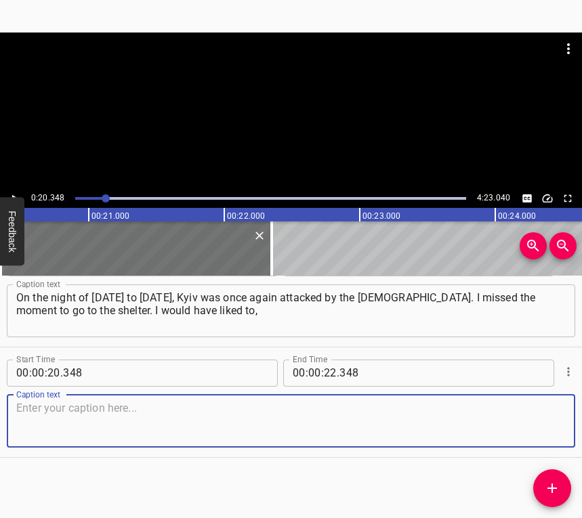
click at [541, 401] on div "Caption text" at bounding box center [291, 421] width 568 height 53
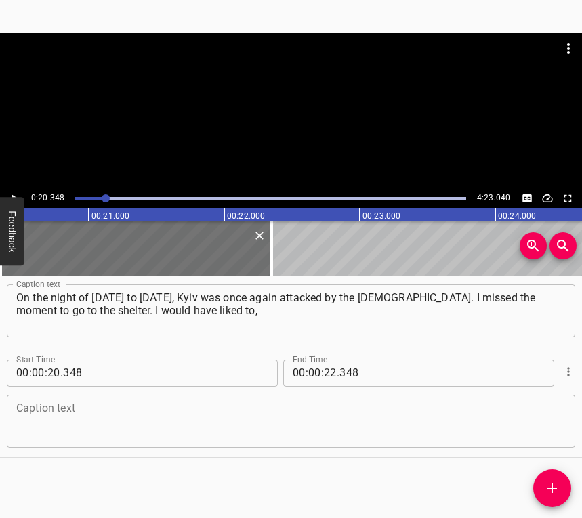
click at [54, 432] on textarea at bounding box center [291, 421] width 550 height 39
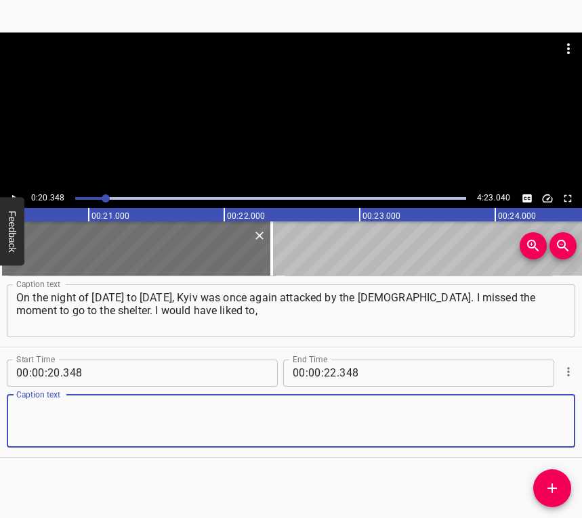
paste textarea "but when I realized that it was already happening… More precisely, there was an…"
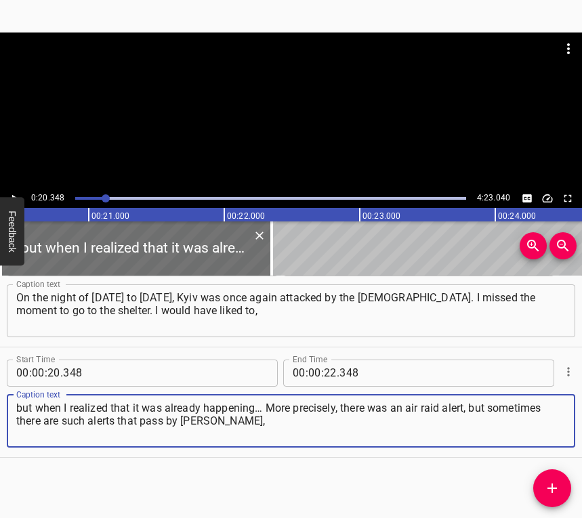
type textarea "but when I realized that it was already happening… More precisely, there was an…"
click at [16, 190] on button "Play/Pause" at bounding box center [14, 199] width 18 height 18
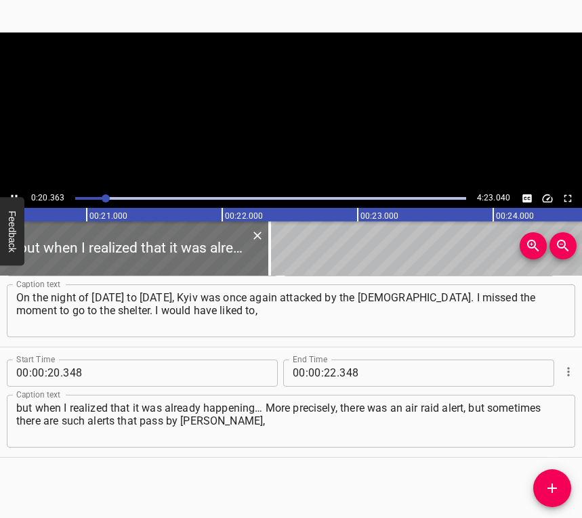
scroll to position [0, 2794]
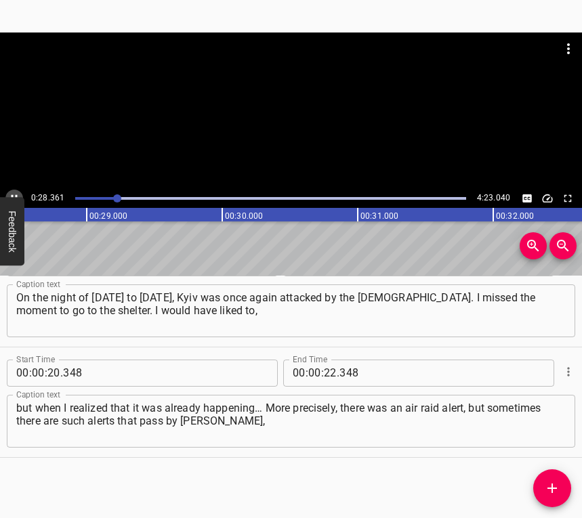
click at [10, 194] on icon "Play/Pause" at bounding box center [14, 198] width 12 height 12
click at [325, 370] on input "number" at bounding box center [330, 373] width 13 height 27
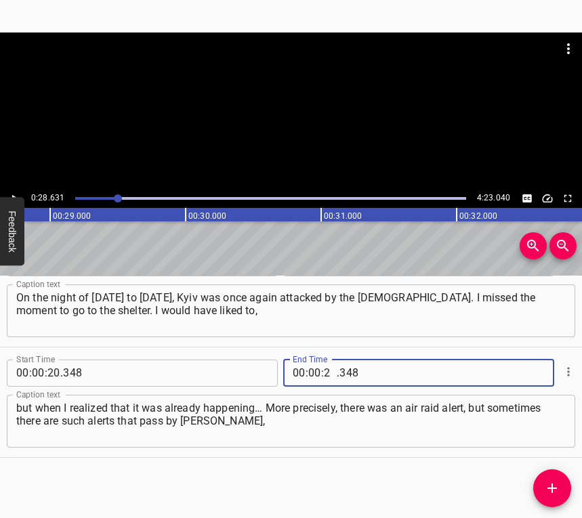
type input "28"
type input "631"
click at [556, 487] on icon "Add Cue" at bounding box center [552, 488] width 16 height 16
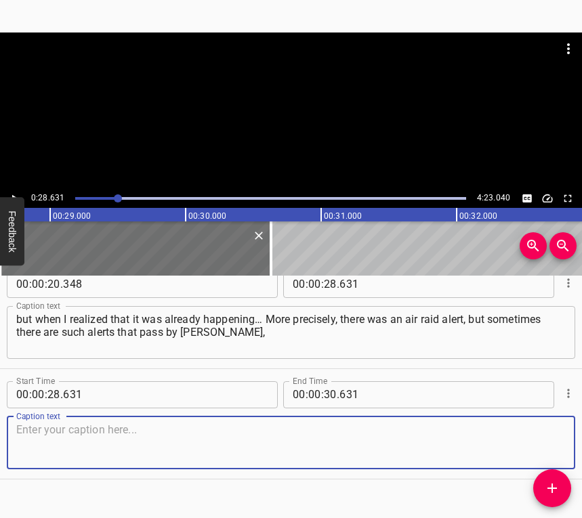
scroll to position [152, 0]
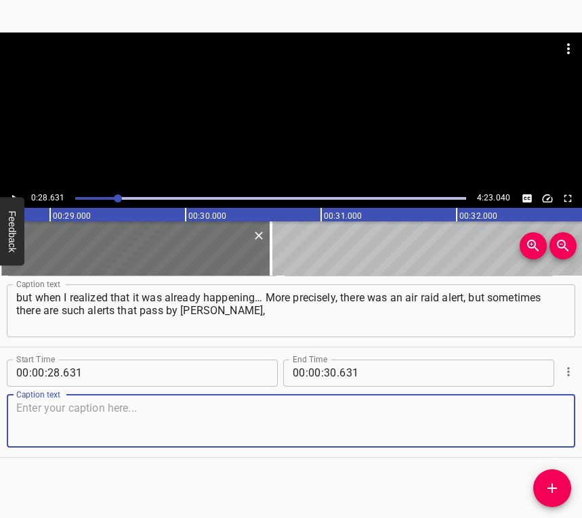
drag, startPoint x: 547, startPoint y: 419, endPoint x: 581, endPoint y: 399, distance: 38.9
click at [549, 418] on textarea at bounding box center [291, 421] width 550 height 39
click at [60, 415] on textarea at bounding box center [291, 421] width 550 height 39
paste textarea "and I did not understand… I did not want to go to the shelter just in case. And…"
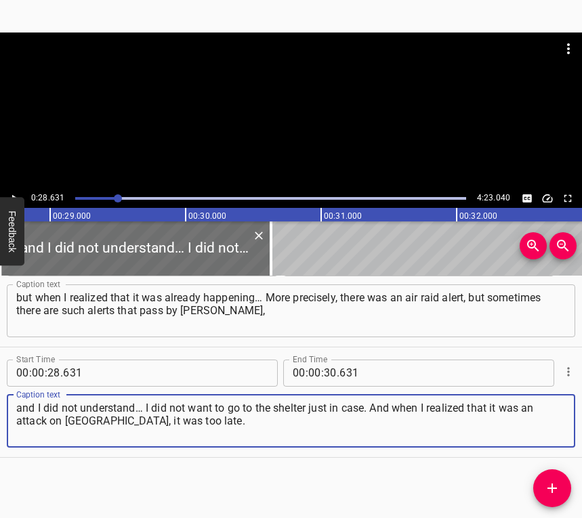
type textarea "and I did not understand… I did not want to go to the shelter just in case. And…"
click at [18, 190] on button "Play/Pause" at bounding box center [14, 199] width 18 height 18
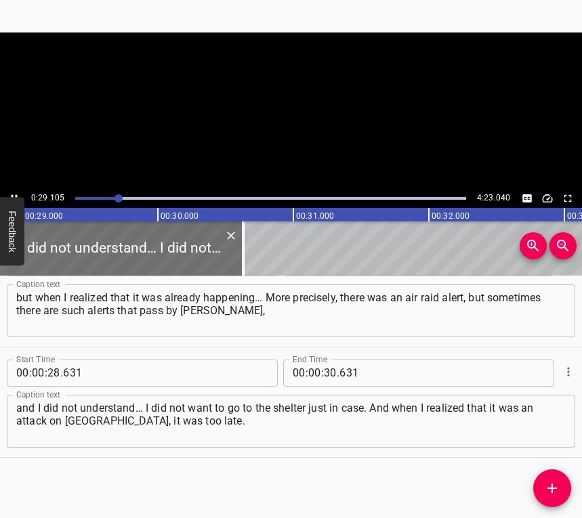
scroll to position [0, 3943]
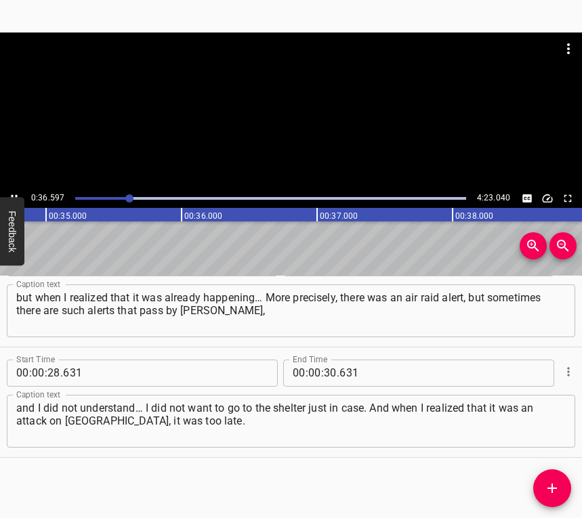
click at [12, 188] on div at bounding box center [291, 111] width 582 height 157
click at [328, 370] on input "number" at bounding box center [330, 373] width 13 height 27
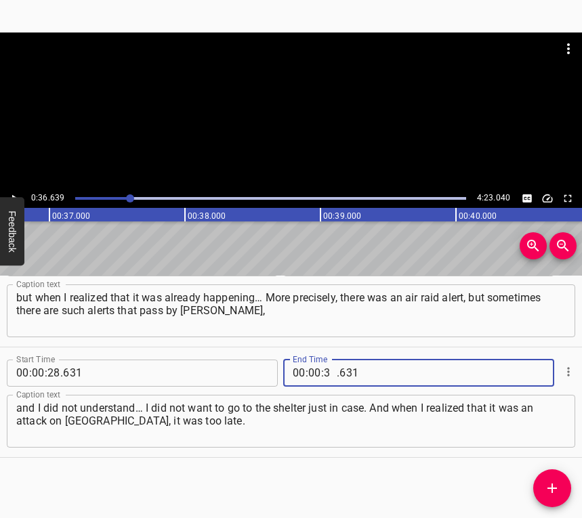
type input "36"
type input "639"
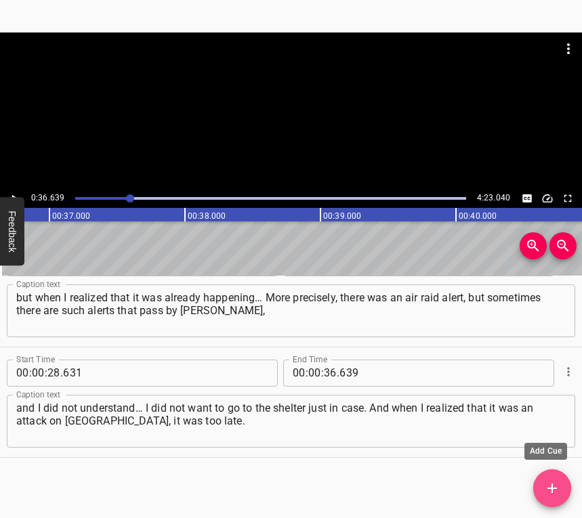
click at [563, 480] on button "Add Cue" at bounding box center [552, 489] width 38 height 38
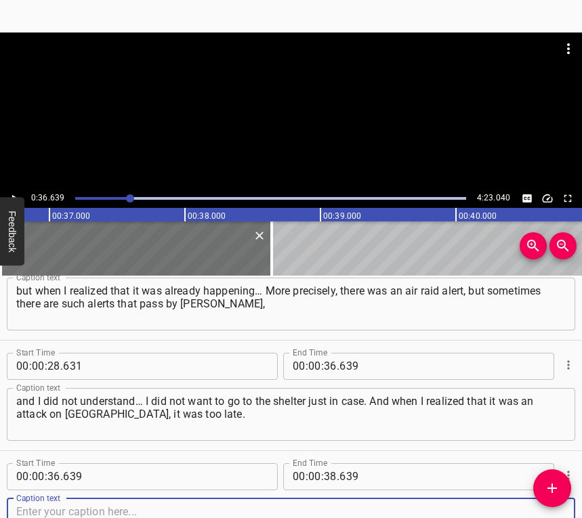
scroll to position [262, 0]
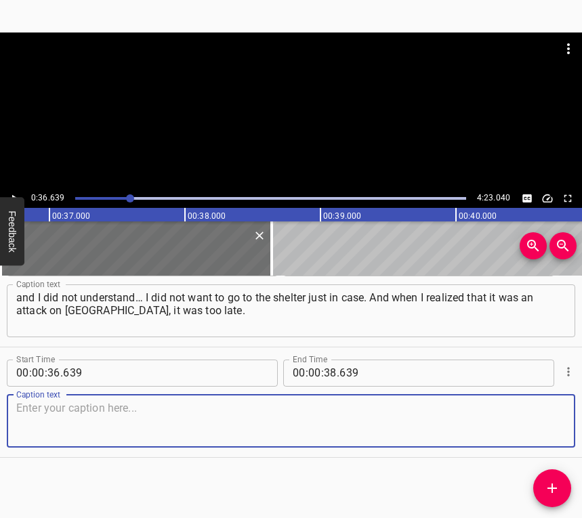
click at [541, 421] on textarea at bounding box center [291, 421] width 550 height 39
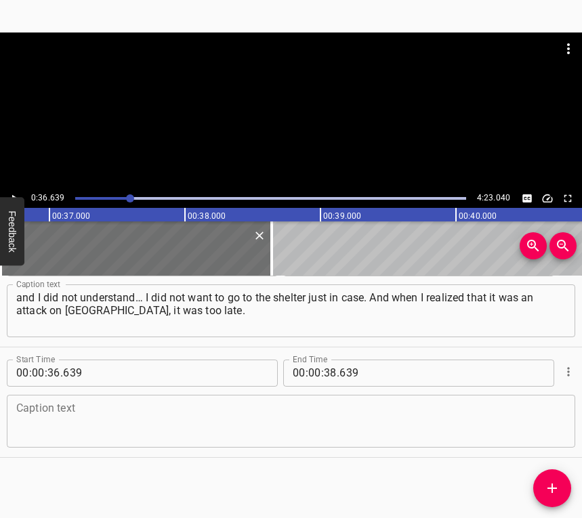
click at [41, 405] on textarea at bounding box center [291, 421] width 550 height 39
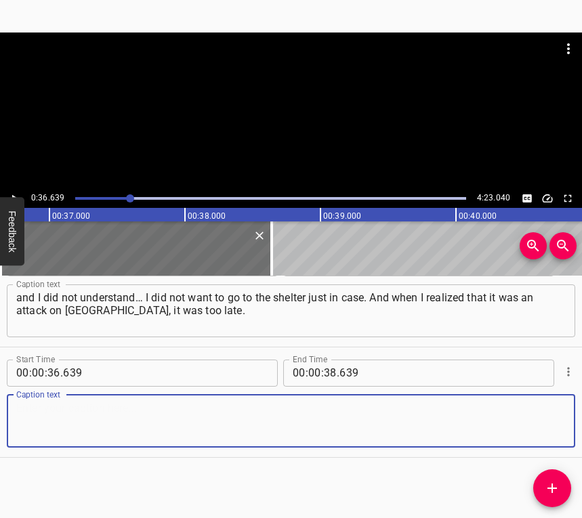
paste textarea "I was afraid to go to the shelter. It is not so close to me. Not very far, but …"
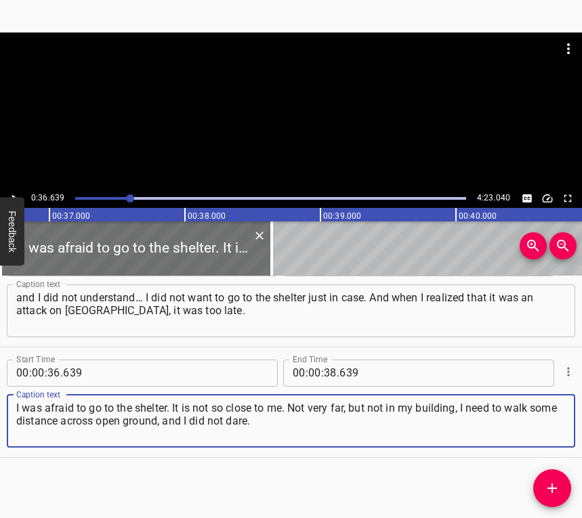
type textarea "I was afraid to go to the shelter. It is not so close to me. Not very far, but …"
click at [12, 192] on icon "Play/Pause" at bounding box center [14, 198] width 12 height 12
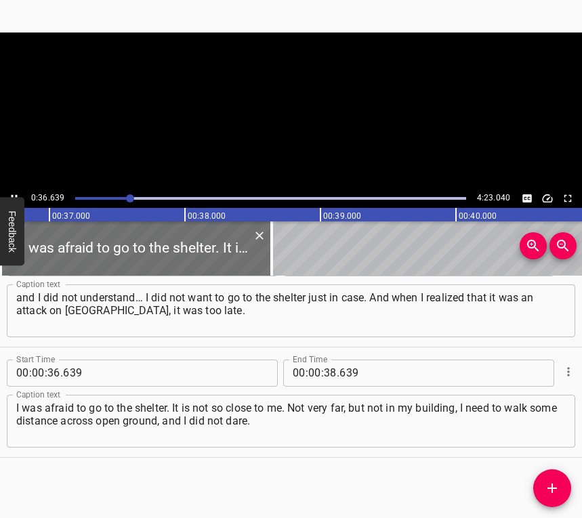
scroll to position [0, 5003]
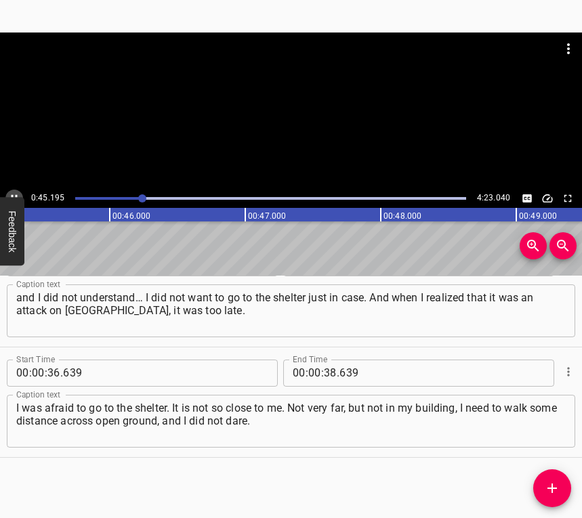
click at [14, 192] on icon "Play/Pause" at bounding box center [14, 198] width 12 height 12
click at [331, 371] on input "number" at bounding box center [330, 373] width 13 height 27
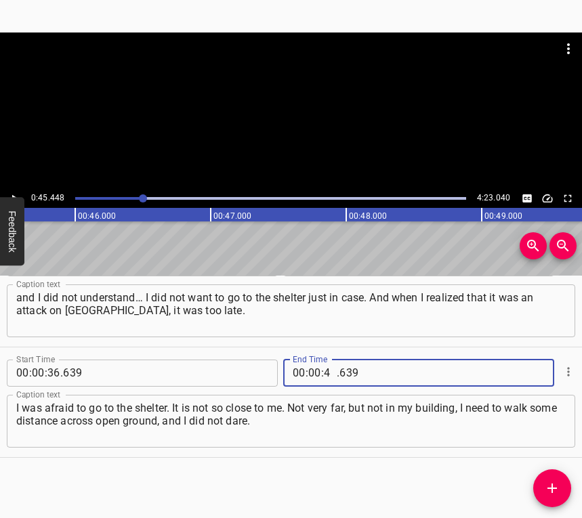
type input "45"
type input "448"
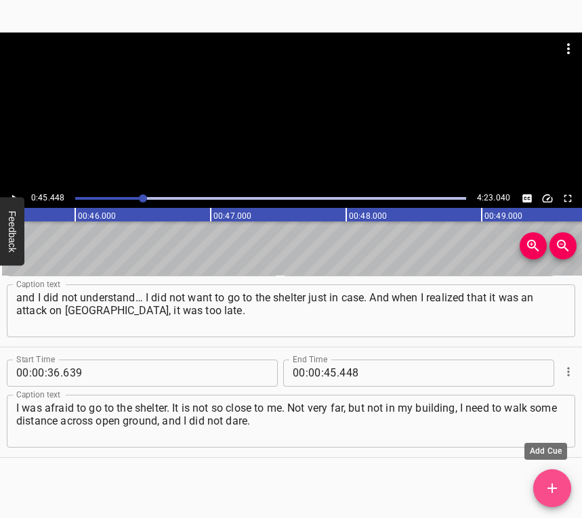
click at [541, 487] on span "Add Cue" at bounding box center [552, 488] width 38 height 16
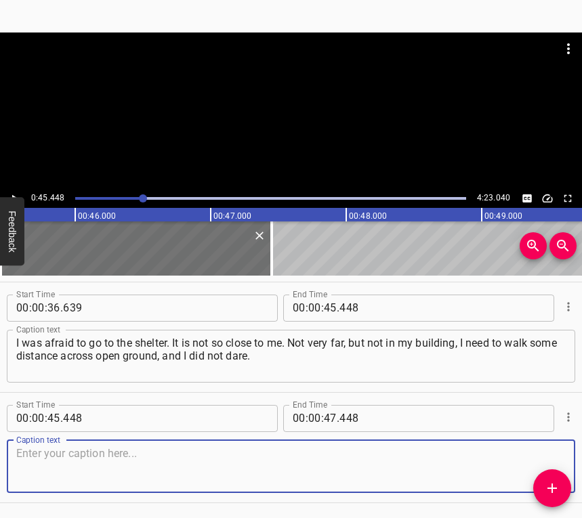
scroll to position [373, 0]
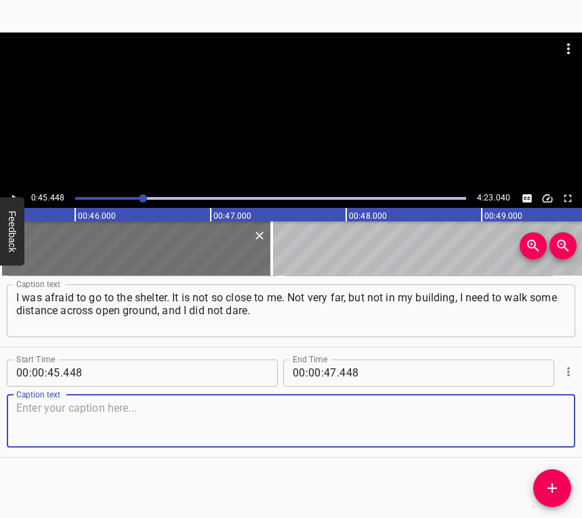
click at [549, 426] on textarea at bounding box center [291, 421] width 550 height 39
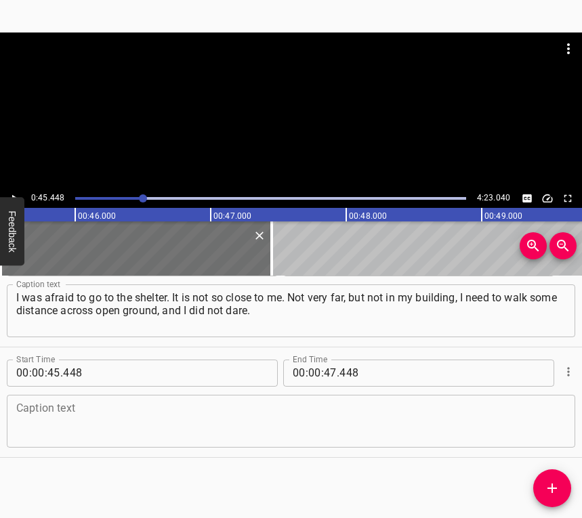
click at [123, 415] on textarea at bounding box center [291, 421] width 550 height 39
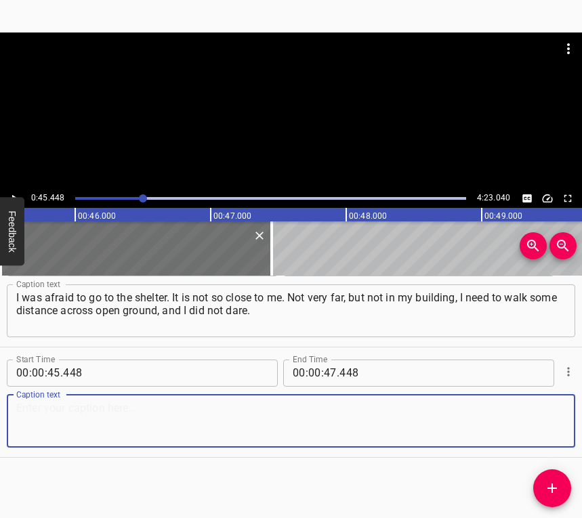
paste textarea "I gathered the cats and waited for a pause between explosions. There was no pau…"
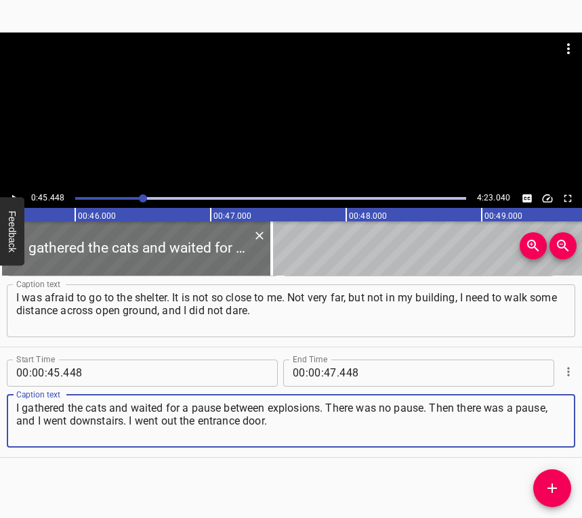
type textarea "I gathered the cats and waited for a pause between explosions. There was no pau…"
click at [14, 191] on button "Play/Pause" at bounding box center [14, 199] width 18 height 18
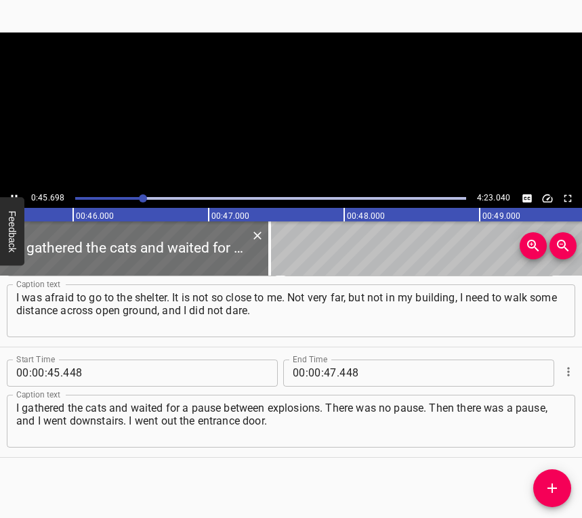
scroll to position [0, 6192]
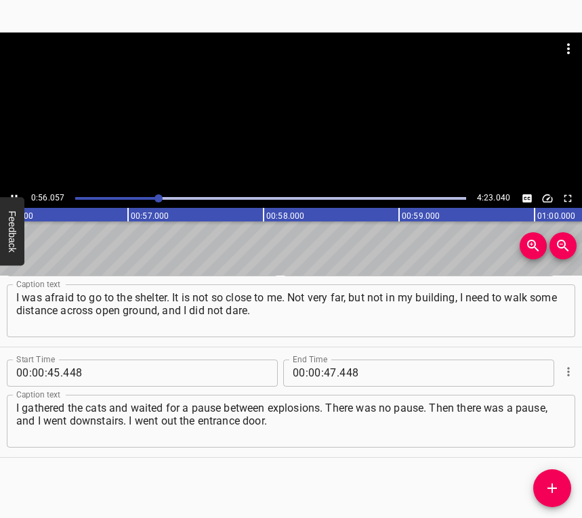
click at [14, 192] on icon "Play/Pause" at bounding box center [14, 198] width 12 height 12
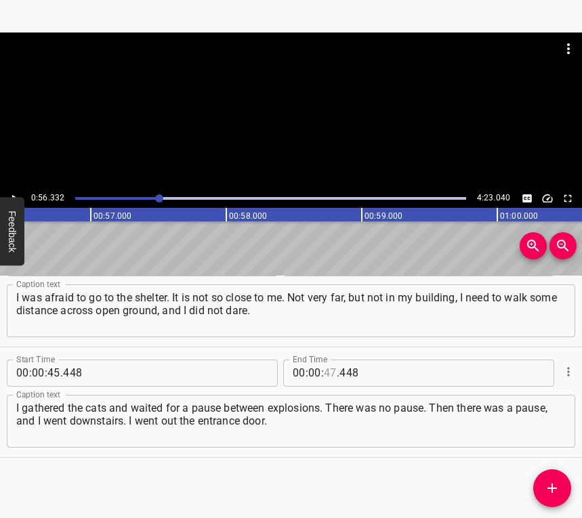
click at [327, 375] on input "number" at bounding box center [330, 373] width 13 height 27
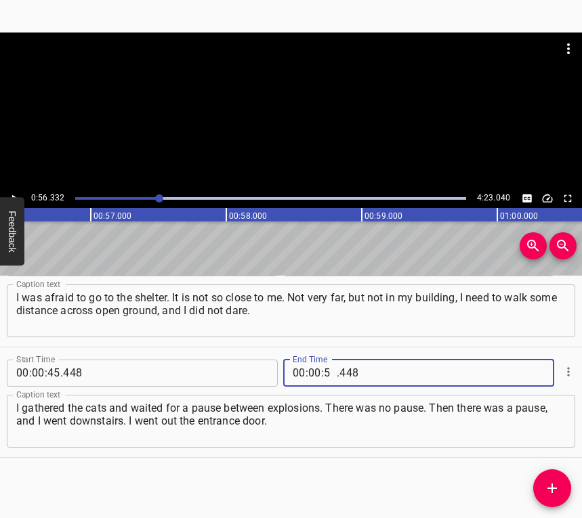
type input "56"
type input "332"
click at [560, 478] on button "Add Cue" at bounding box center [552, 489] width 38 height 38
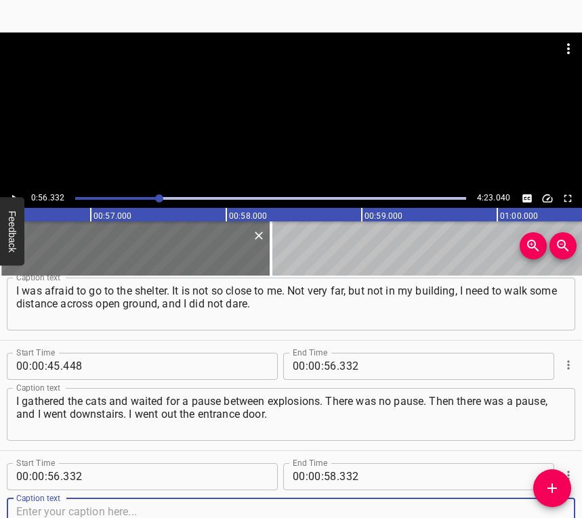
scroll to position [483, 0]
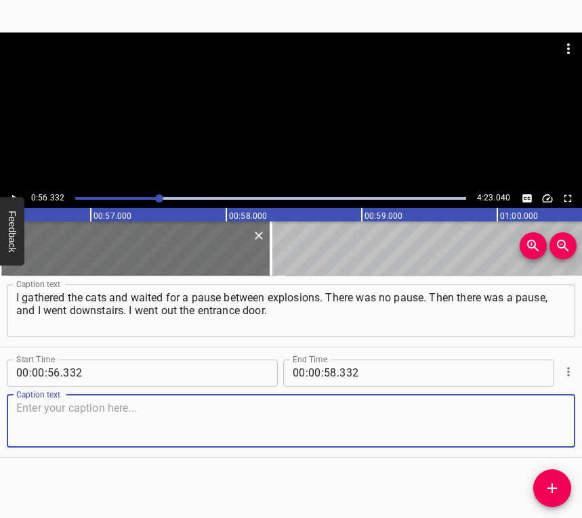
drag, startPoint x: 550, startPoint y: 423, endPoint x: 581, endPoint y: 402, distance: 37.6
click at [552, 421] on textarea at bounding box center [291, 421] width 550 height 39
click at [407, 413] on textarea at bounding box center [291, 421] width 550 height 39
paste textarea "But as soon as I went out the entrance door — again there was the piercing soun…"
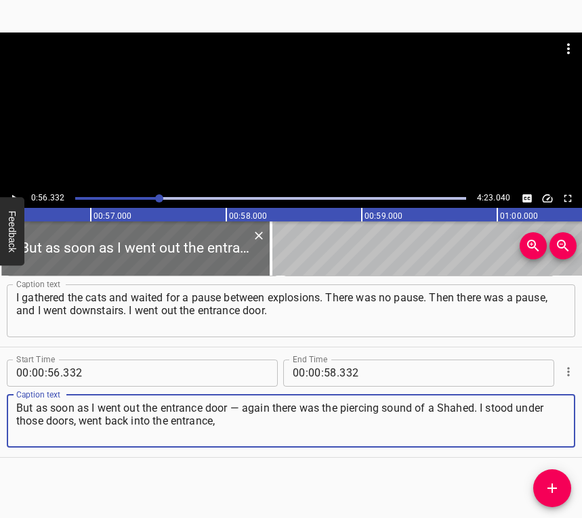
type textarea "But as soon as I went out the entrance door — again there was the piercing soun…"
click at [14, 191] on button "Play/Pause" at bounding box center [14, 199] width 18 height 18
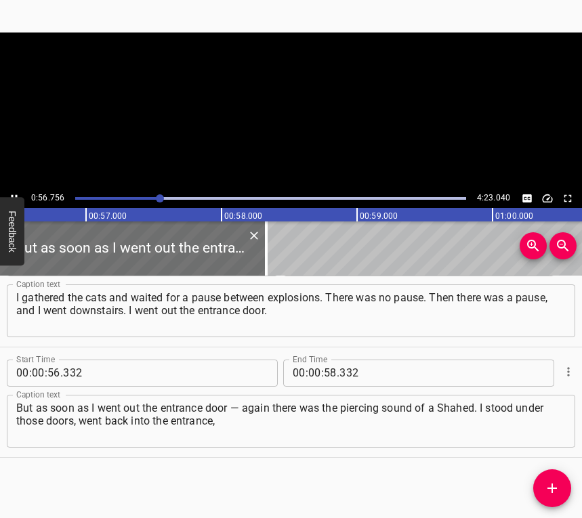
scroll to position [0, 7691]
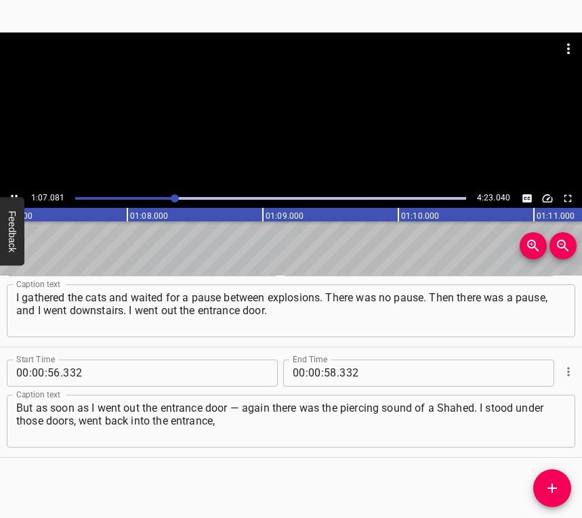
click at [16, 188] on div at bounding box center [291, 111] width 582 height 157
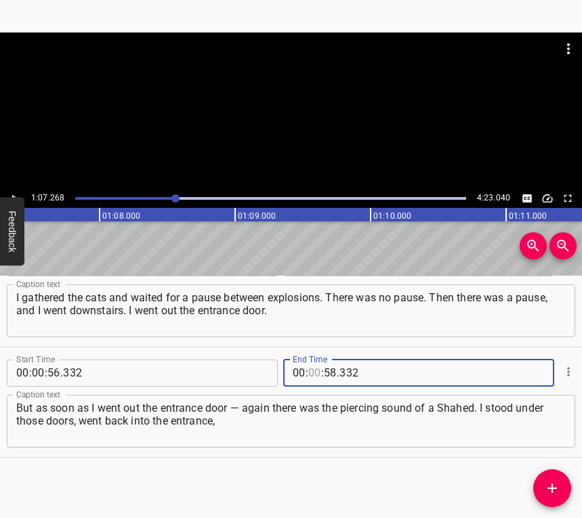
click at [312, 374] on input "number" at bounding box center [314, 373] width 13 height 27
type input "01"
type input "07"
type input "268"
click at [547, 482] on icon "Add Cue" at bounding box center [552, 488] width 16 height 16
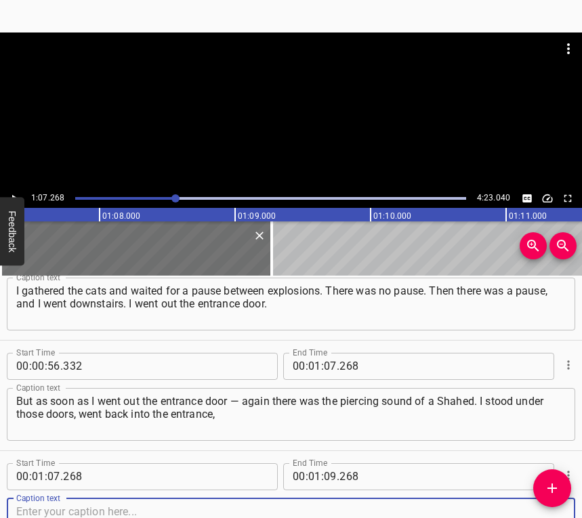
scroll to position [594, 0]
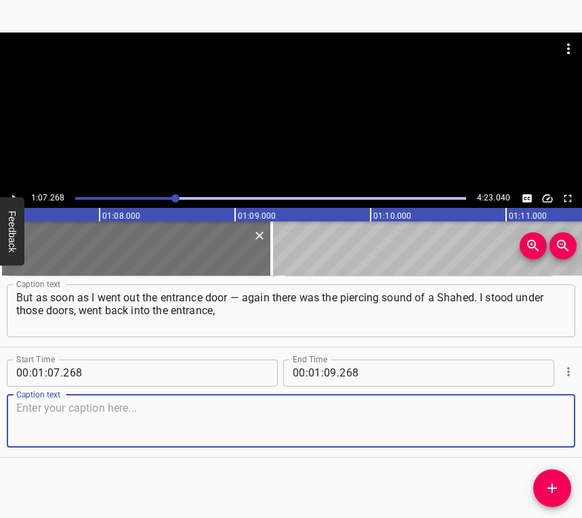
drag, startPoint x: 542, startPoint y: 428, endPoint x: 571, endPoint y: 415, distance: 31.2
click at [546, 426] on textarea at bounding box center [291, 421] width 550 height 39
click at [120, 421] on textarea at bounding box center [291, 421] width 550 height 39
paste textarea "stood under the stairwell inside the building. The cat was nervous, and we went…"
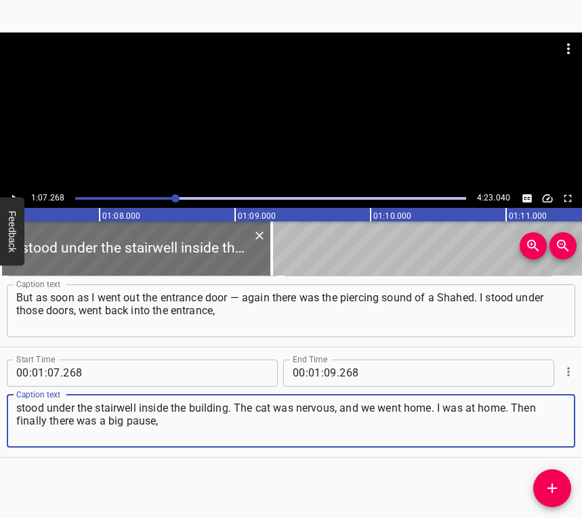
type textarea "stood under the stairwell inside the building. The cat was nervous, and we went…"
click at [14, 192] on button "Play/Pause" at bounding box center [14, 199] width 18 height 18
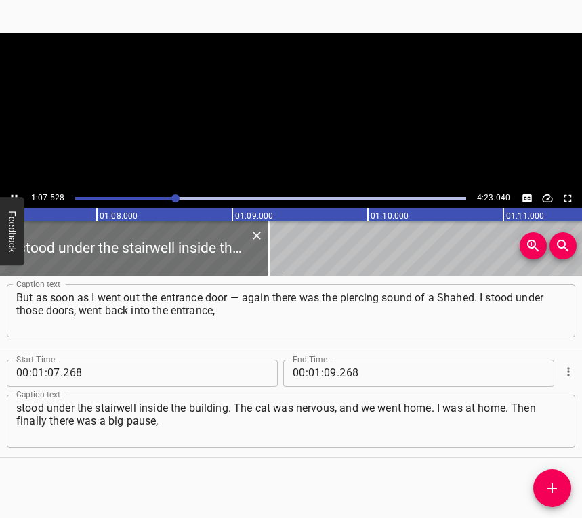
scroll to position [0, 9151]
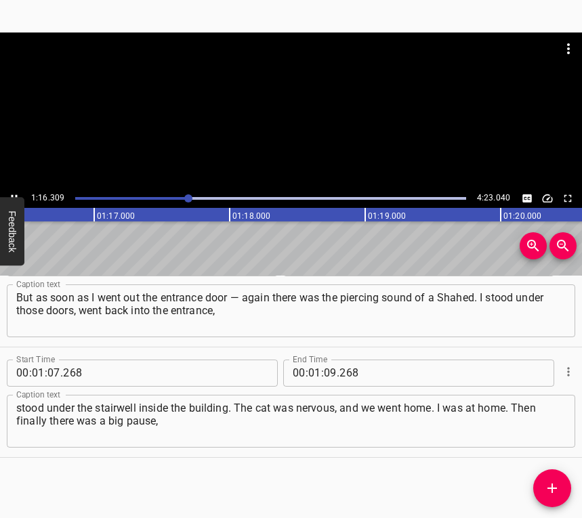
click at [14, 192] on icon "Play/Pause" at bounding box center [14, 198] width 12 height 12
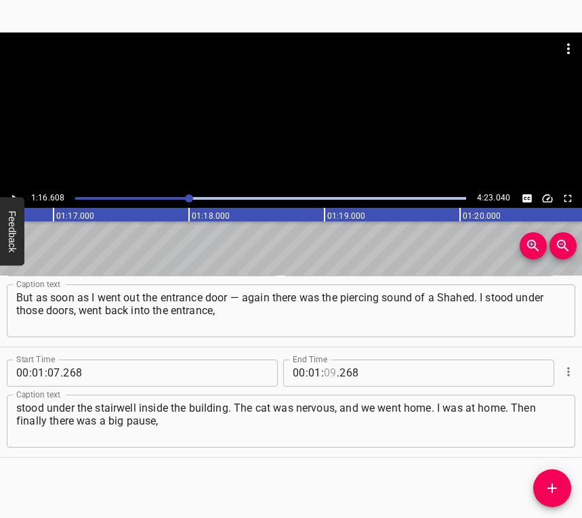
click at [324, 365] on input "number" at bounding box center [330, 373] width 13 height 27
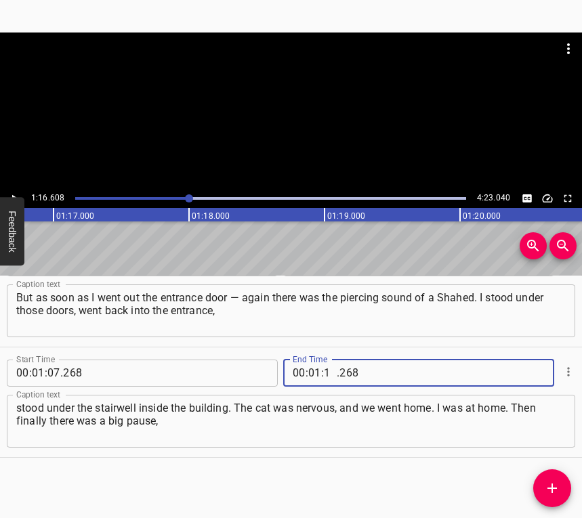
type input "16"
type input "608"
click at [551, 492] on icon "Add Cue" at bounding box center [552, 488] width 16 height 16
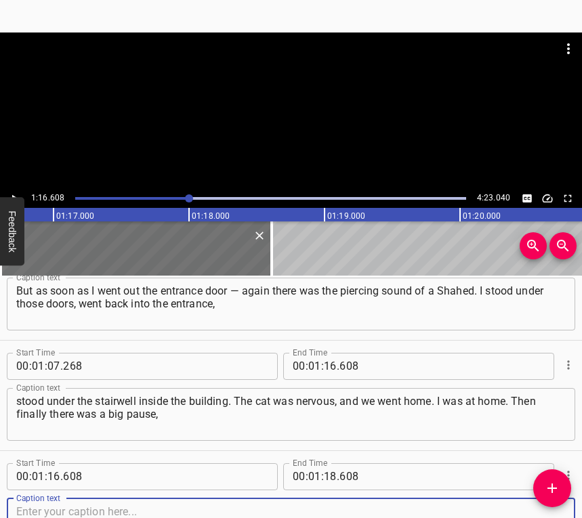
scroll to position [704, 0]
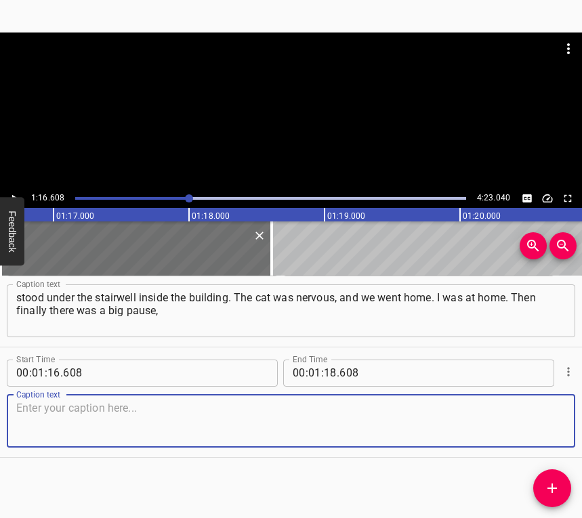
drag, startPoint x: 531, startPoint y: 415, endPoint x: 576, endPoint y: 401, distance: 46.7
click at [534, 413] on textarea at bounding box center [291, 421] width 550 height 39
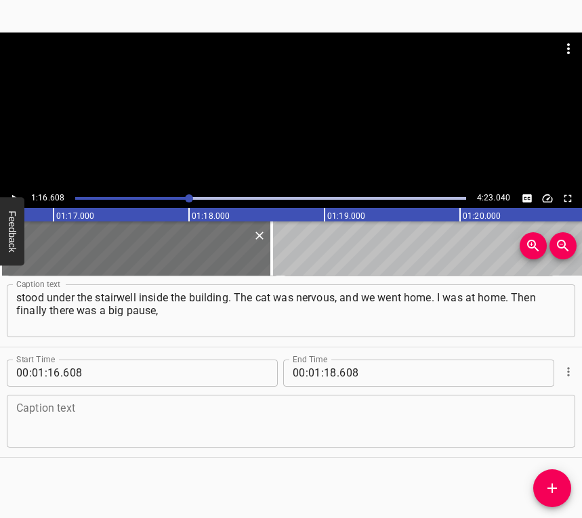
click at [102, 414] on textarea at bounding box center [291, 421] width 550 height 39
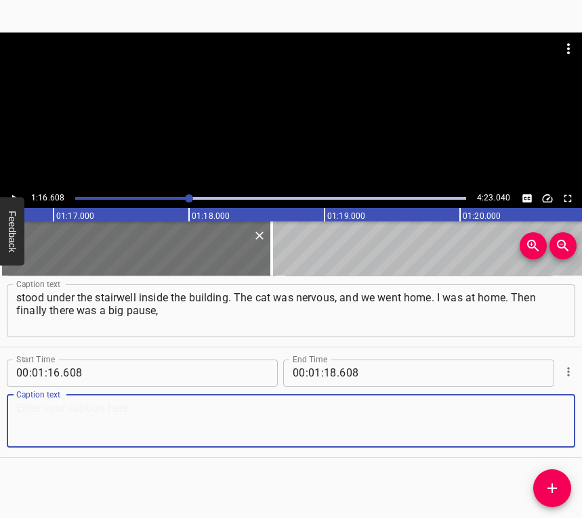
paste textarea "and I prepared to go to the shelter, but in fact it was no longer a pause, but …"
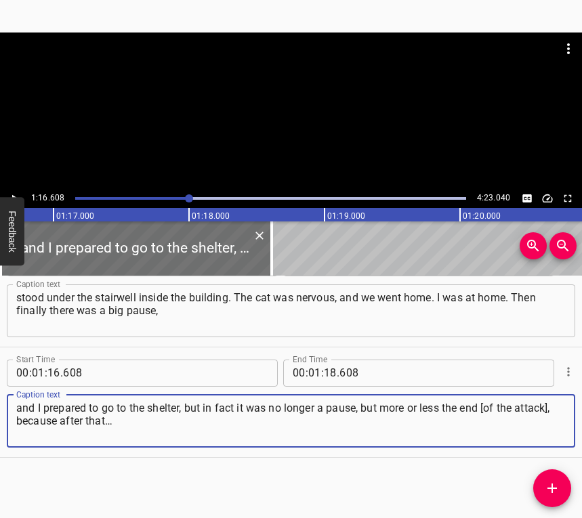
type textarea "and I prepared to go to the shelter, but in fact it was no longer a pause, but …"
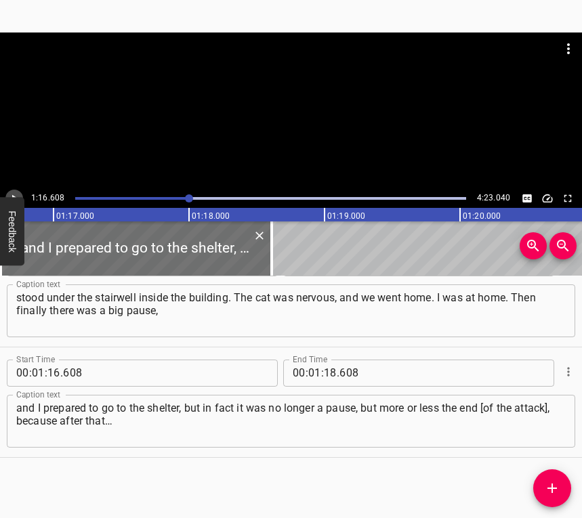
click at [16, 190] on button "Play/Pause" at bounding box center [14, 199] width 18 height 18
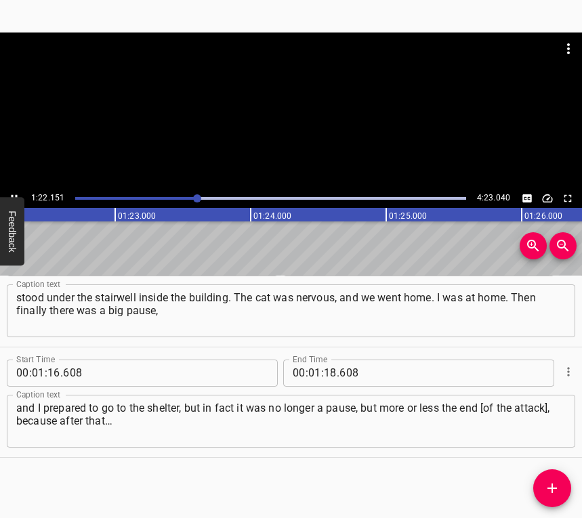
click at [12, 191] on button "Play/Pause" at bounding box center [14, 199] width 18 height 18
click at [324, 371] on input "number" at bounding box center [330, 373] width 13 height 27
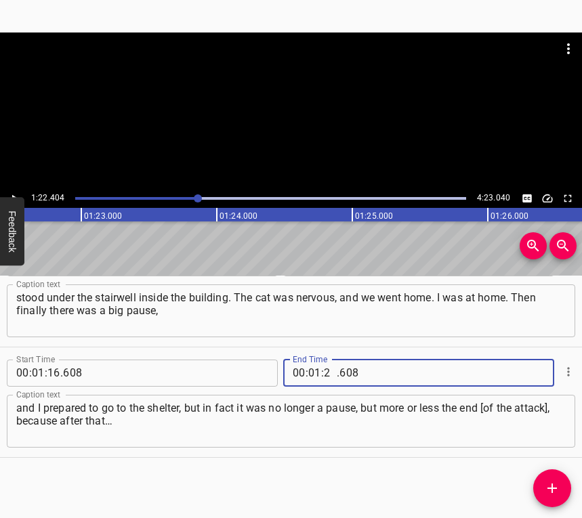
type input "22"
type input "404"
click at [555, 490] on icon "Add Cue" at bounding box center [552, 488] width 16 height 16
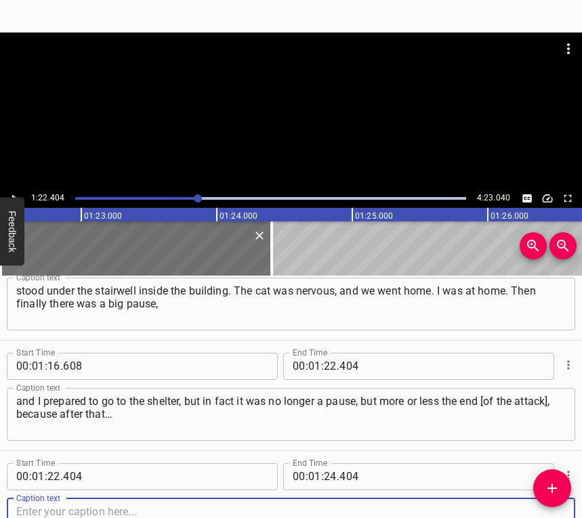
scroll to position [814, 0]
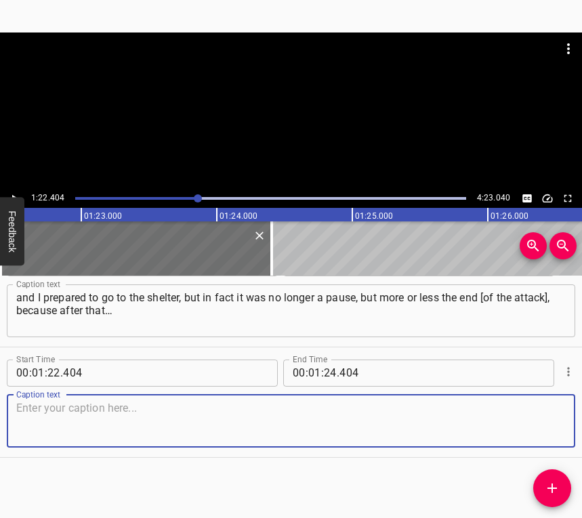
click at [548, 418] on textarea at bounding box center [291, 421] width 550 height 39
click at [198, 431] on textarea at bounding box center [291, 421] width 550 height 39
paste textarea "After that there were still cruise missiles, but they were flying, as far as I …"
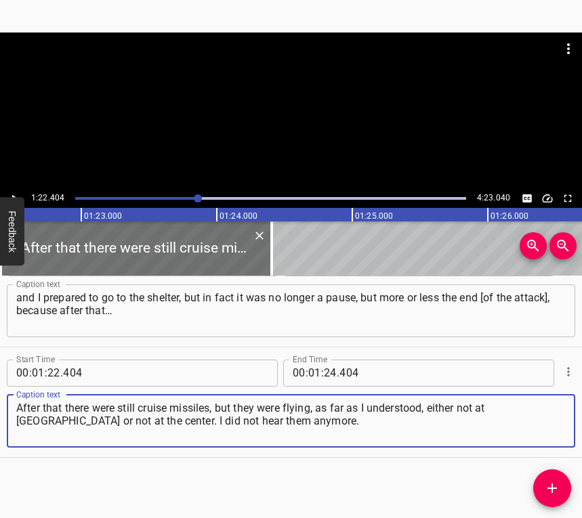
type textarea "After that there were still cruise missiles, but they were flying, as far as I …"
click at [10, 194] on icon "Play/Pause" at bounding box center [14, 198] width 12 height 12
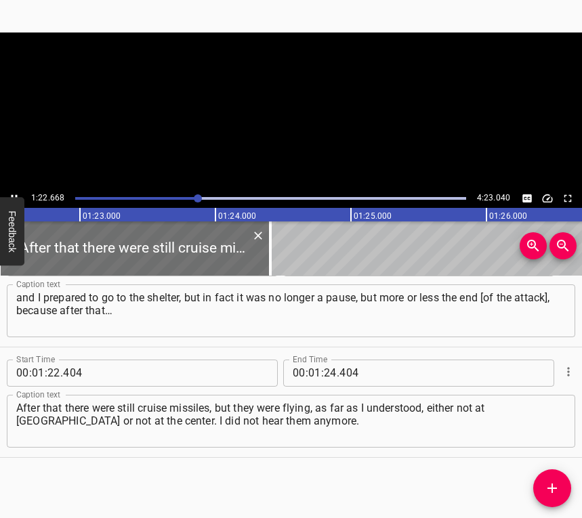
scroll to position [0, 11202]
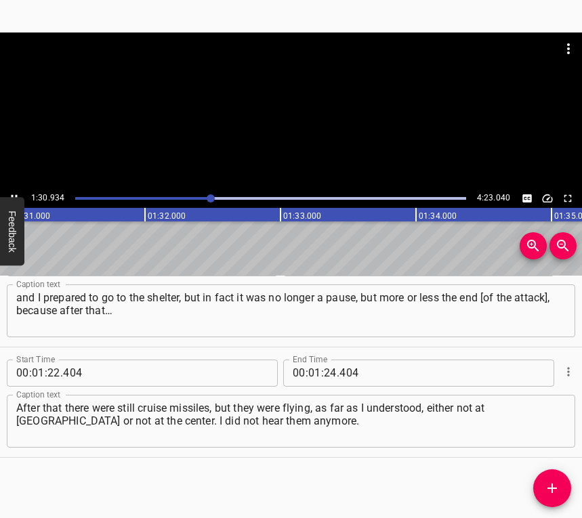
click at [14, 192] on icon "Play/Pause" at bounding box center [14, 198] width 12 height 12
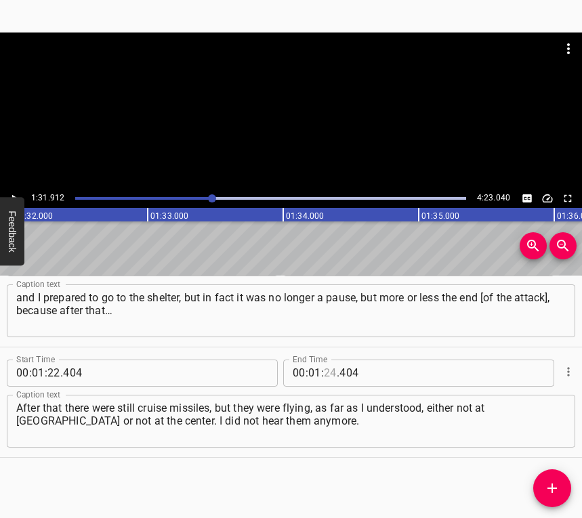
click at [325, 371] on input "number" at bounding box center [330, 373] width 13 height 27
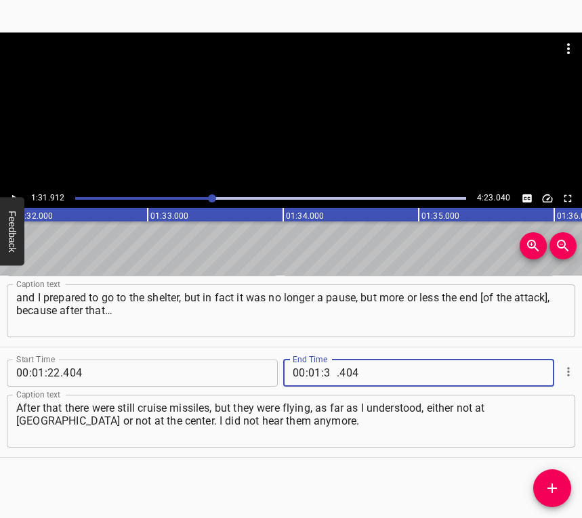
type input "31"
type input "912"
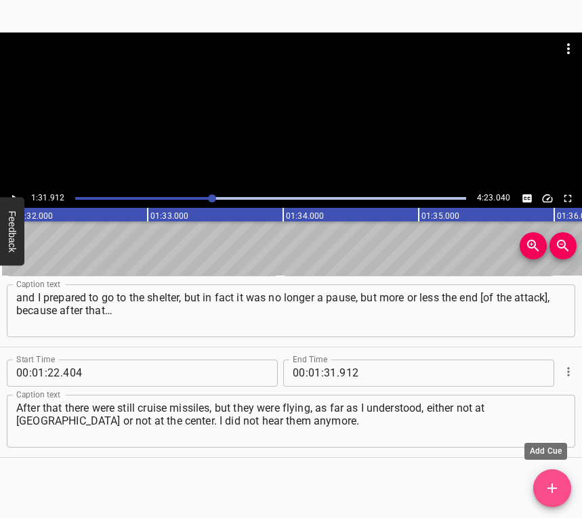
click at [550, 482] on icon "Add Cue" at bounding box center [552, 488] width 16 height 16
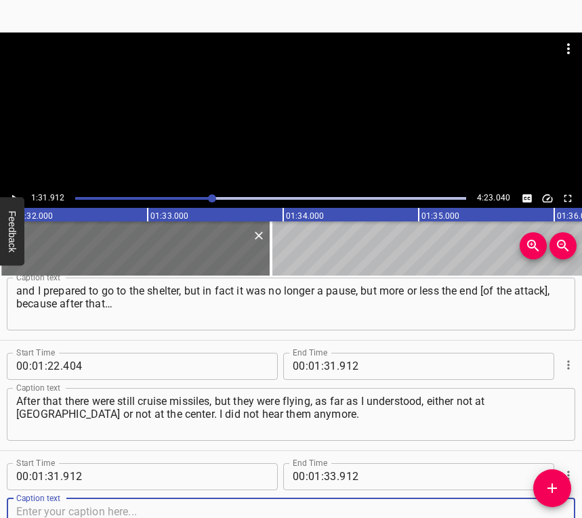
scroll to position [925, 0]
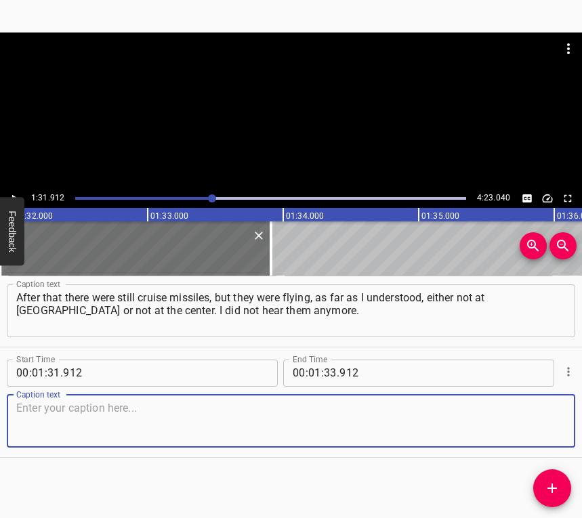
click at [537, 423] on textarea at bounding box center [291, 421] width 550 height 39
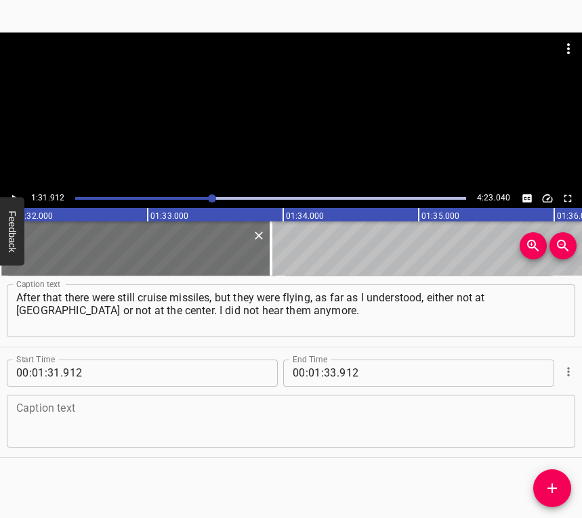
click at [302, 417] on textarea at bounding box center [291, 421] width 550 height 39
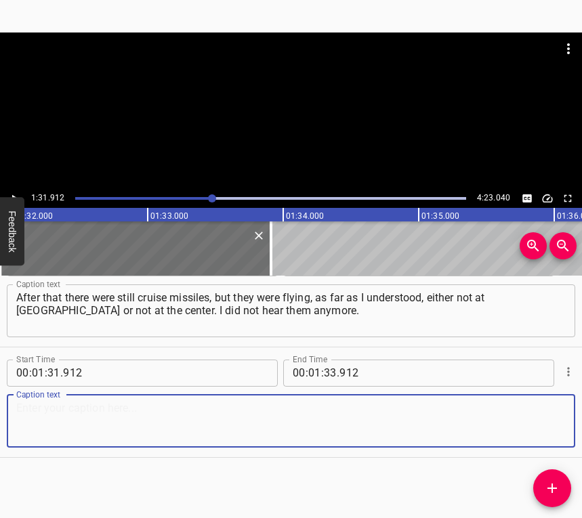
paste textarea "I was already in the shelter. Mostly near the shelter. And then, when the cruis…"
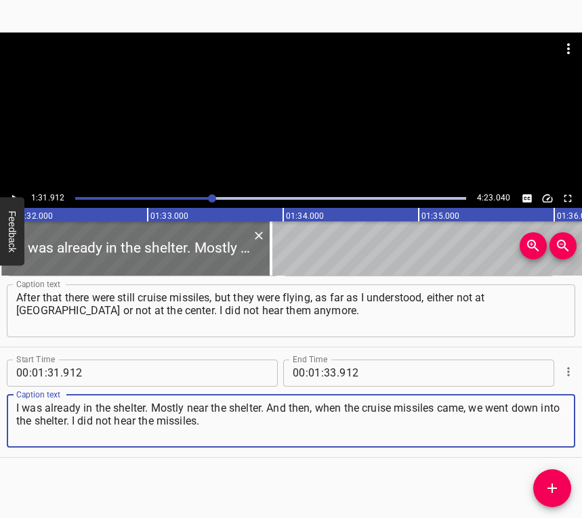
type textarea "I was already in the shelter. Mostly near the shelter. And then, when the cruis…"
click at [12, 190] on button "Play/Pause" at bounding box center [14, 199] width 18 height 18
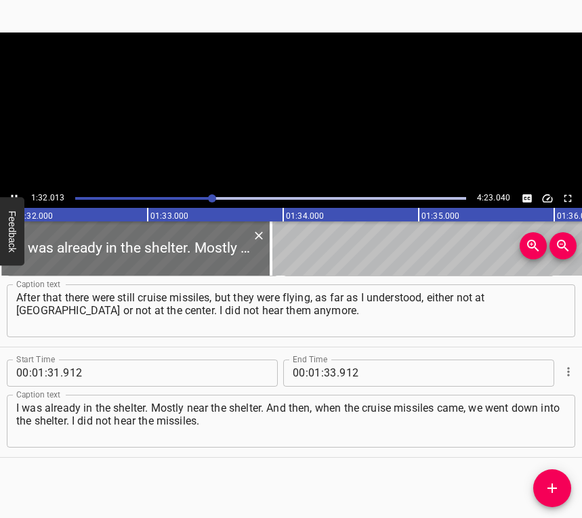
scroll to position [0, 12469]
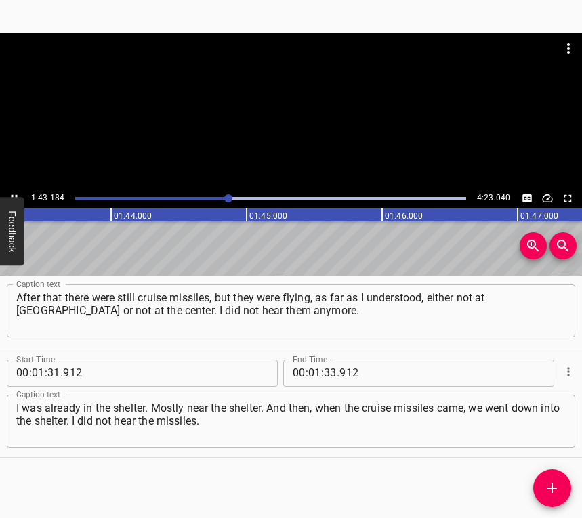
click at [11, 191] on button "Play/Pause" at bounding box center [14, 199] width 18 height 18
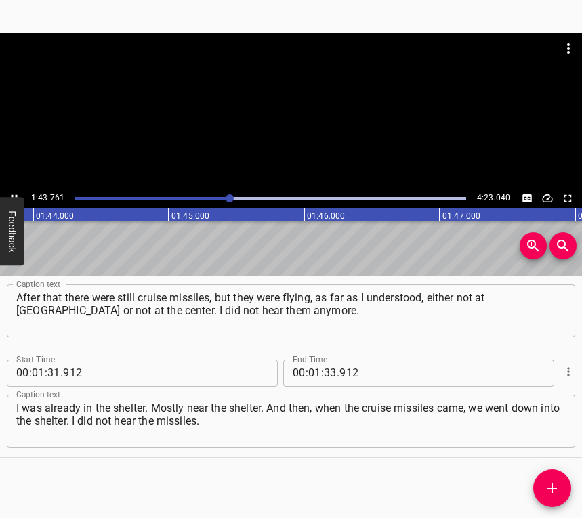
click at [11, 191] on button "Play/Pause" at bounding box center [14, 199] width 18 height 18
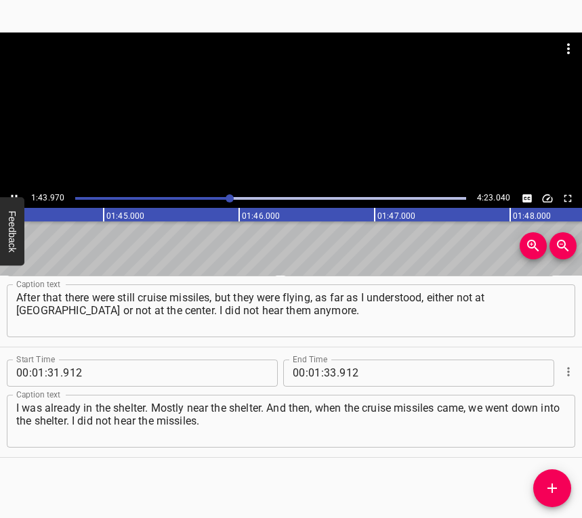
click at [11, 191] on button "Play/Pause" at bounding box center [14, 199] width 18 height 18
click at [325, 374] on input "number" at bounding box center [330, 373] width 13 height 27
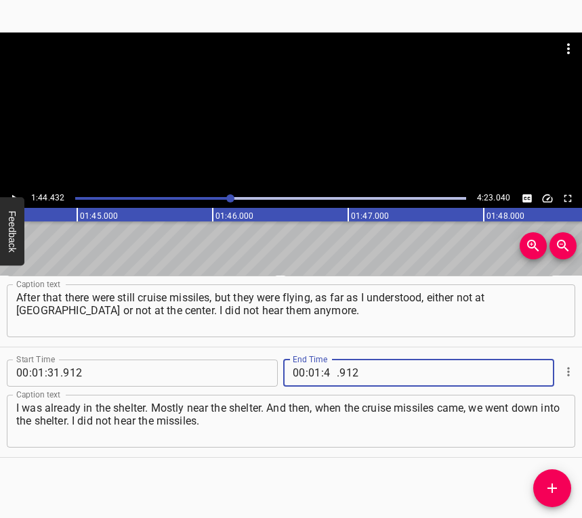
type input "44"
type input "432"
click at [553, 482] on icon "Add Cue" at bounding box center [552, 488] width 16 height 16
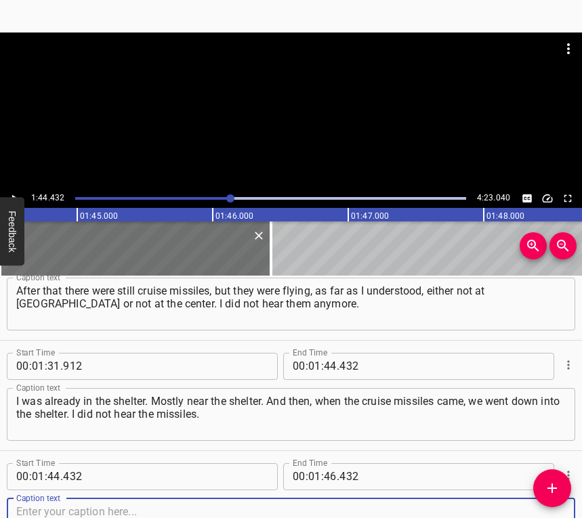
scroll to position [1035, 0]
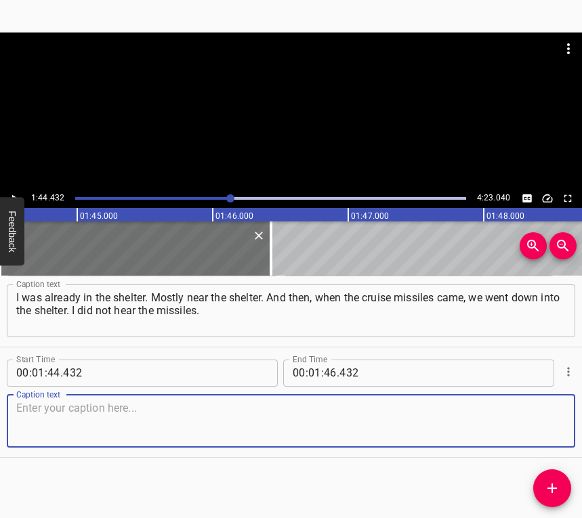
drag, startPoint x: 538, startPoint y: 418, endPoint x: 551, endPoint y: 414, distance: 13.5
click at [539, 418] on textarea at bounding box center [291, 421] width 550 height 39
click at [48, 407] on textarea at bounding box center [291, 421] width 550 height 39
paste textarea "Before that I heard all the explosions. It was very loud, very frightening, ver…"
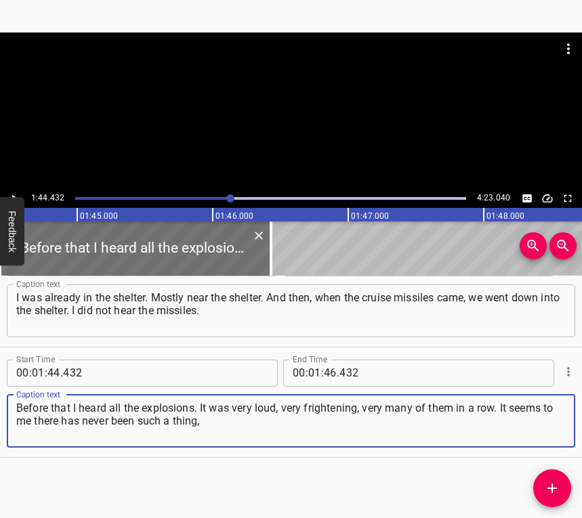
type textarea "Before that I heard all the explosions. It was very loud, very frightening, ver…"
click at [10, 196] on icon "Play/Pause" at bounding box center [14, 198] width 12 height 12
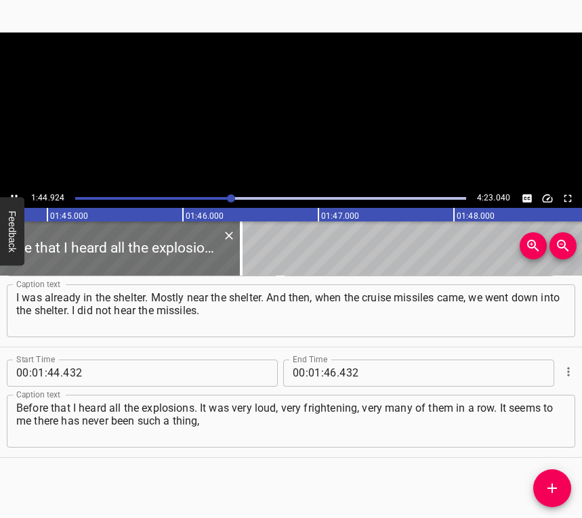
scroll to position [0, 14218]
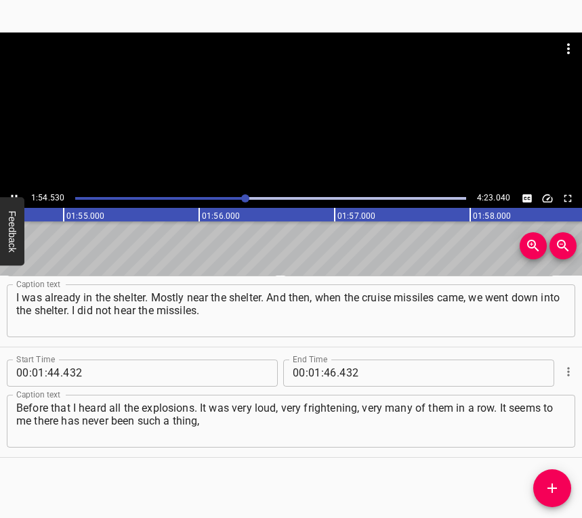
click at [243, 199] on div at bounding box center [245, 198] width 8 height 8
click at [14, 192] on button "Play/Pause" at bounding box center [14, 199] width 18 height 18
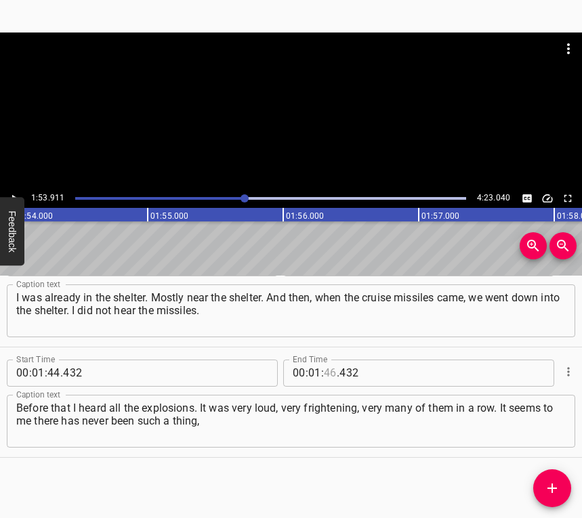
click at [324, 372] on input "number" at bounding box center [330, 373] width 13 height 27
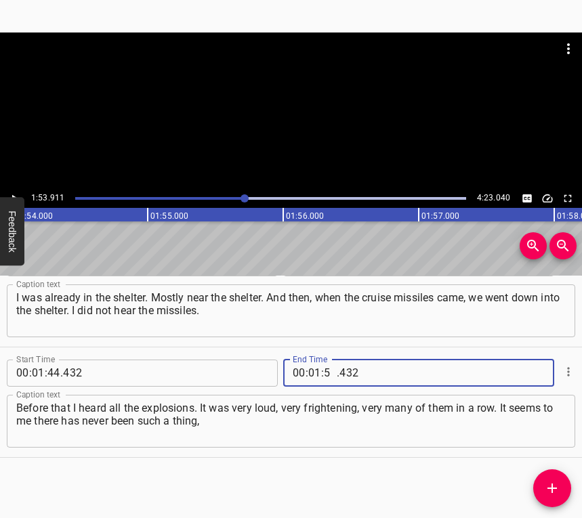
type input "53"
type input "911"
click at [562, 495] on span "Add Cue" at bounding box center [552, 488] width 38 height 16
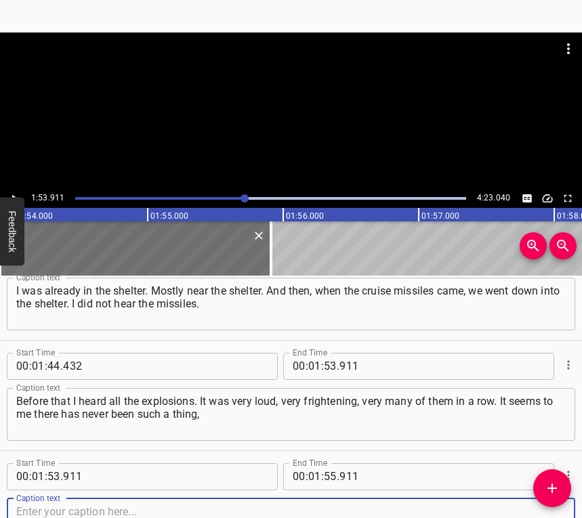
scroll to position [1146, 0]
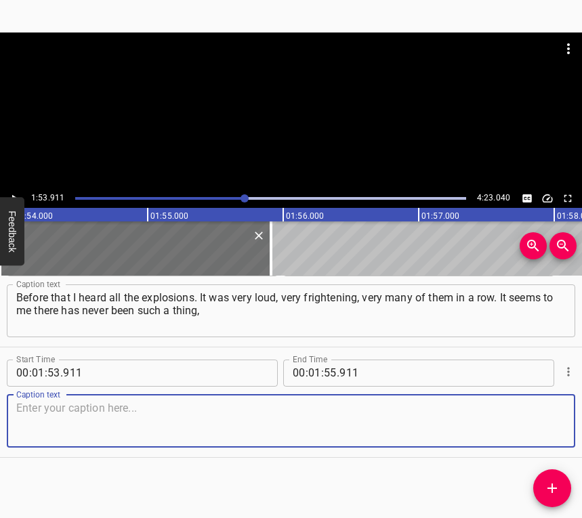
click at [533, 423] on textarea at bounding box center [291, 421] width 550 height 39
click at [46, 409] on textarea at bounding box center [291, 421] width 550 height 39
paste textarea "that explosions went on for so long and in a row. There were some series of exp…"
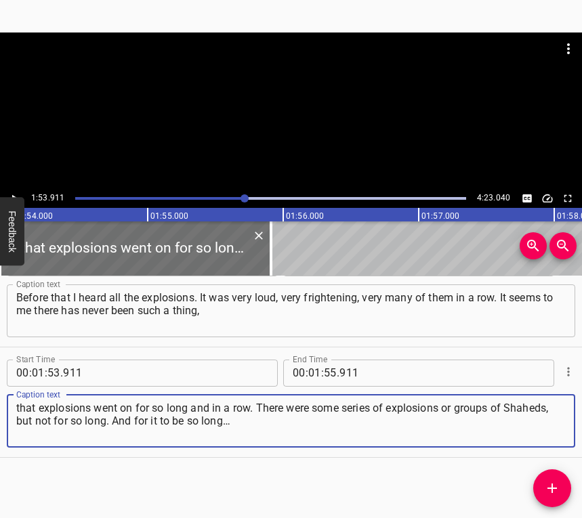
type textarea "that explosions went on for so long and in a row. There were some series of exp…"
click at [17, 193] on icon "Play/Pause" at bounding box center [14, 198] width 12 height 12
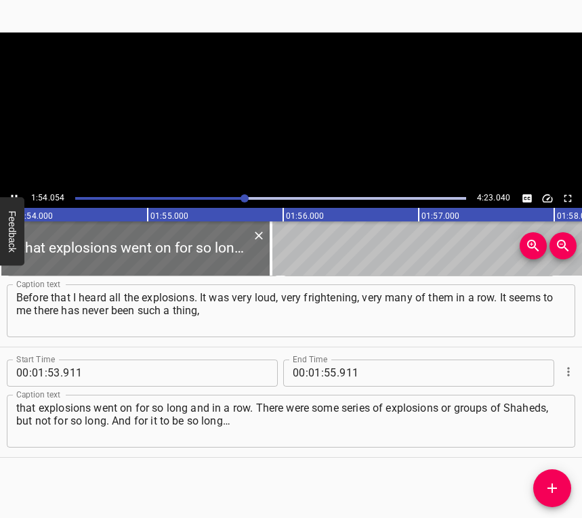
scroll to position [0, 15455]
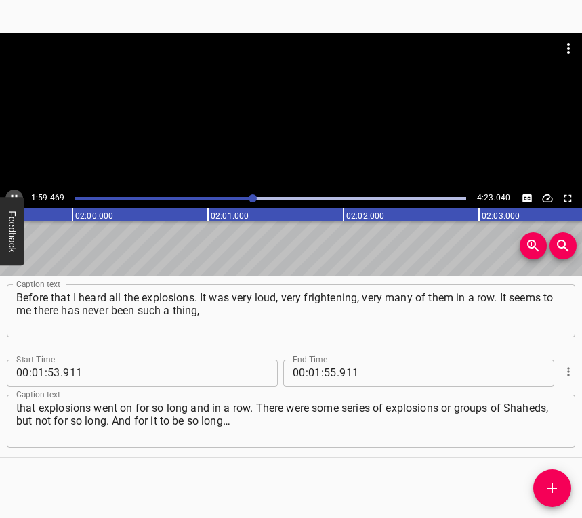
click at [12, 193] on icon "Play/Pause" at bounding box center [14, 198] width 12 height 12
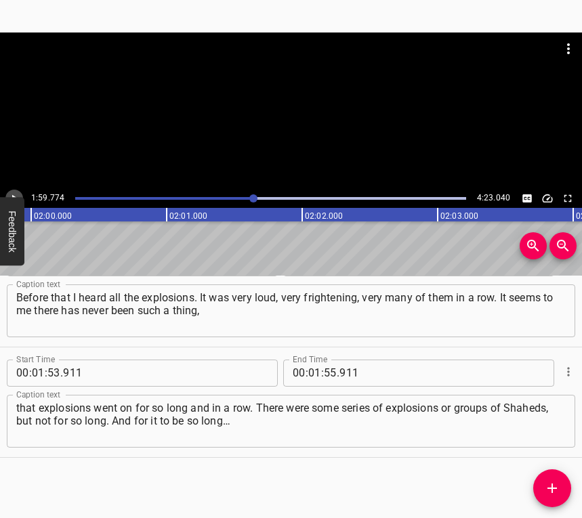
click at [14, 193] on icon "Play/Pause" at bounding box center [14, 198] width 12 height 12
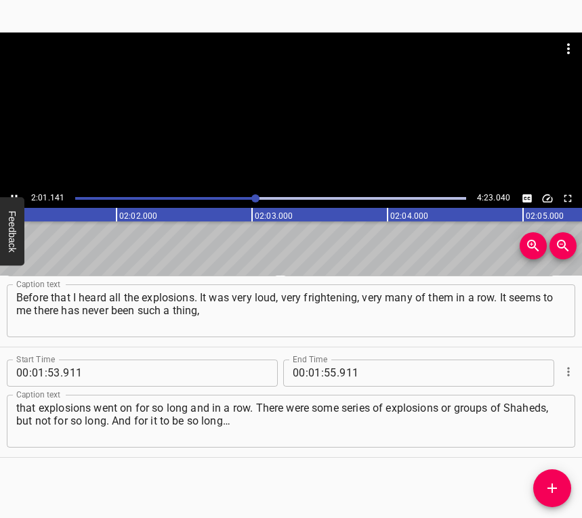
click at [16, 194] on icon "Play/Pause" at bounding box center [14, 198] width 12 height 12
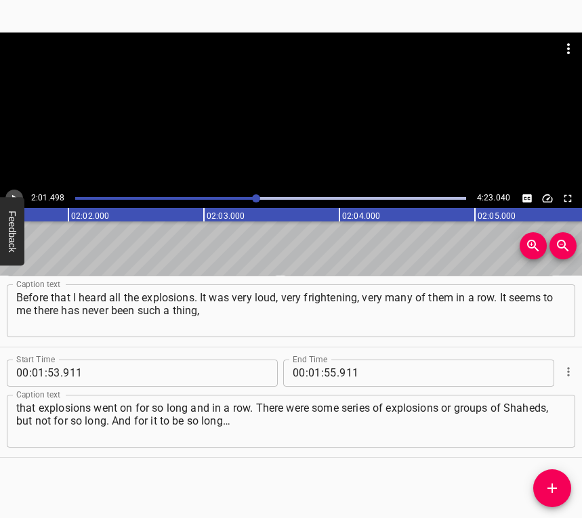
click at [10, 192] on icon "Play/Pause" at bounding box center [14, 198] width 12 height 12
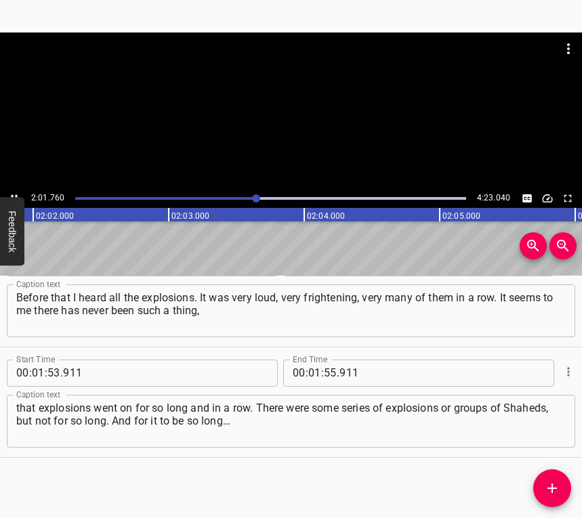
click at [10, 192] on icon "Play/Pause" at bounding box center [14, 198] width 12 height 12
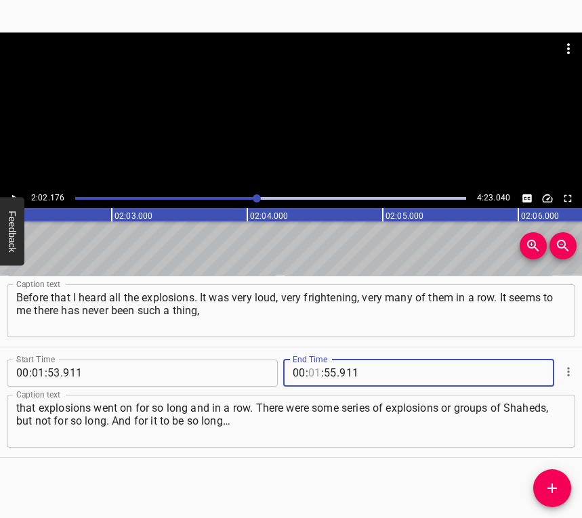
click at [310, 375] on input "number" at bounding box center [314, 373] width 13 height 27
type input "02"
type input "176"
click at [552, 478] on button "Add Cue" at bounding box center [552, 489] width 38 height 38
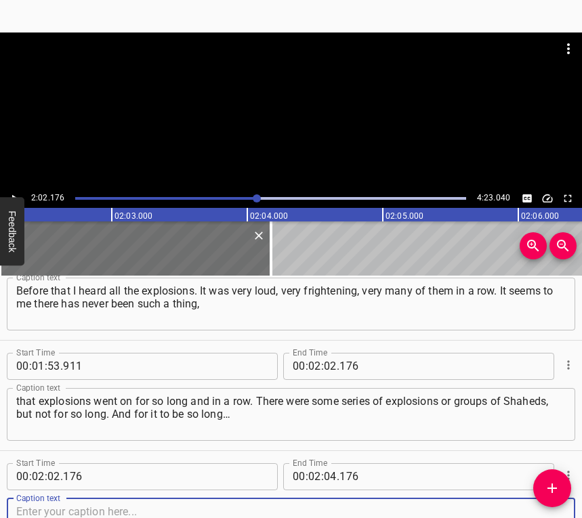
scroll to position [1256, 0]
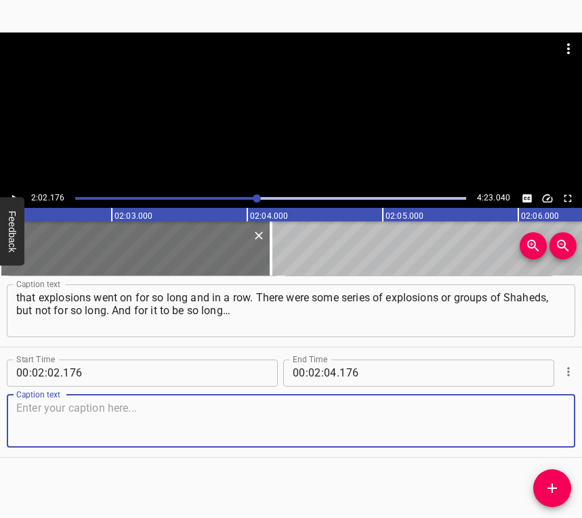
drag, startPoint x: 544, startPoint y: 426, endPoint x: 552, endPoint y: 415, distance: 13.6
click at [544, 423] on textarea at bounding box center [291, 421] width 550 height 39
click at [46, 414] on textarea at bounding box center [291, 421] width 550 height 39
paste textarea "I do not know how long it lasted, but it seems to me it had never been so long.…"
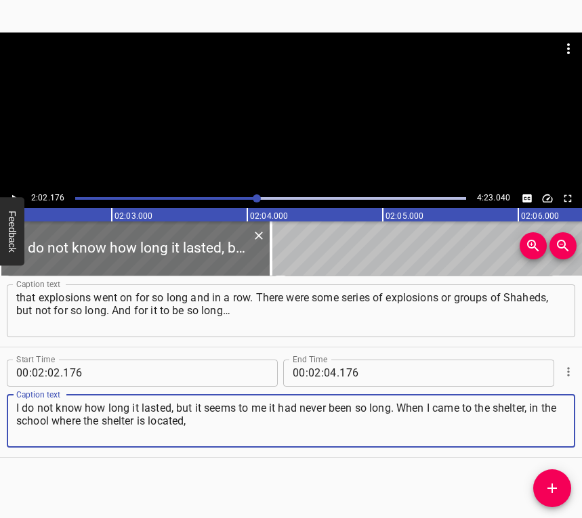
type textarea "I do not know how long it lasted, but it seems to me it had never been so long.…"
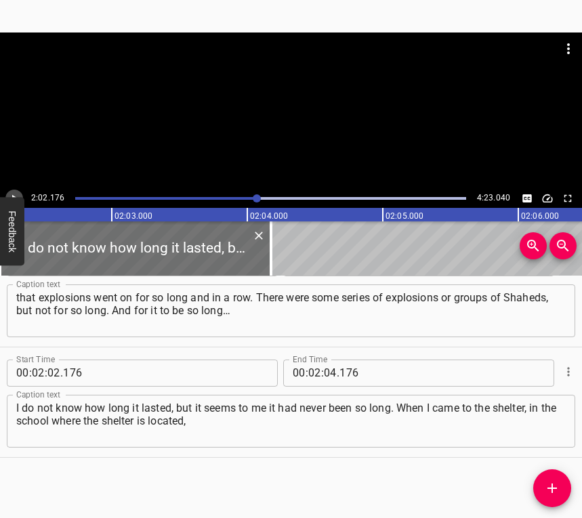
click at [14, 192] on button "Play/Pause" at bounding box center [14, 199] width 18 height 18
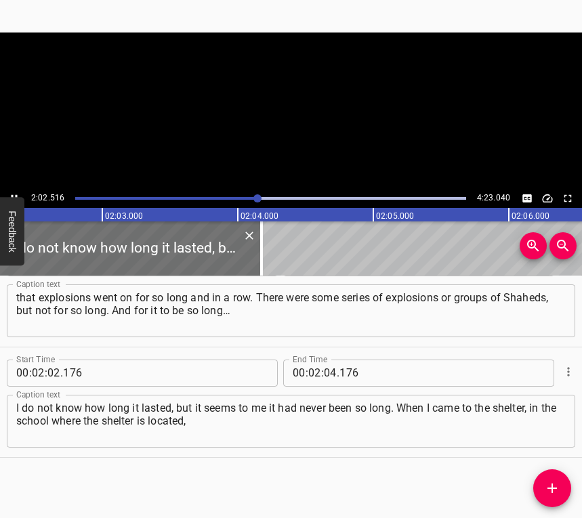
scroll to position [0, 16600]
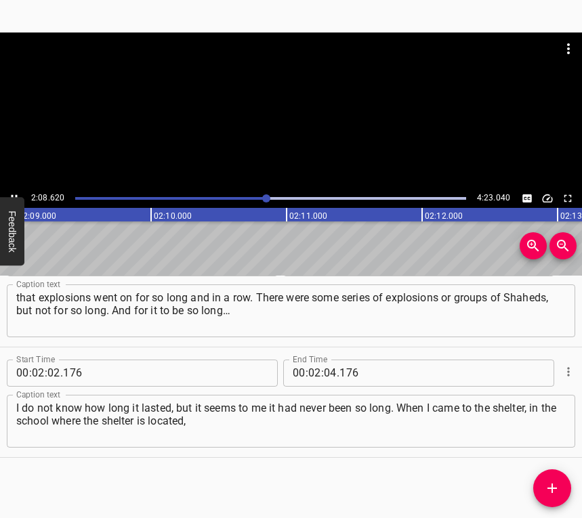
click at [7, 193] on button "Play/Pause" at bounding box center [14, 199] width 18 height 18
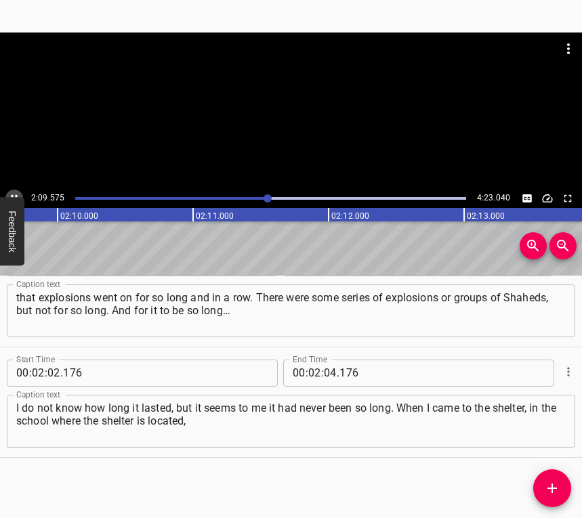
click at [7, 192] on button "Play/Pause" at bounding box center [14, 199] width 18 height 18
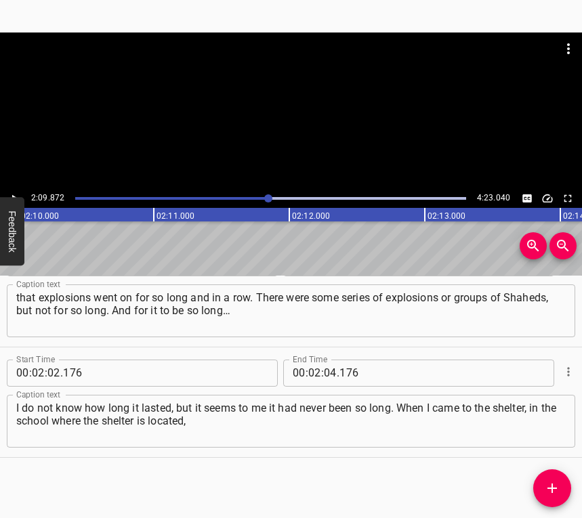
scroll to position [0, 17599]
click at [326, 367] on input "number" at bounding box center [330, 373] width 13 height 27
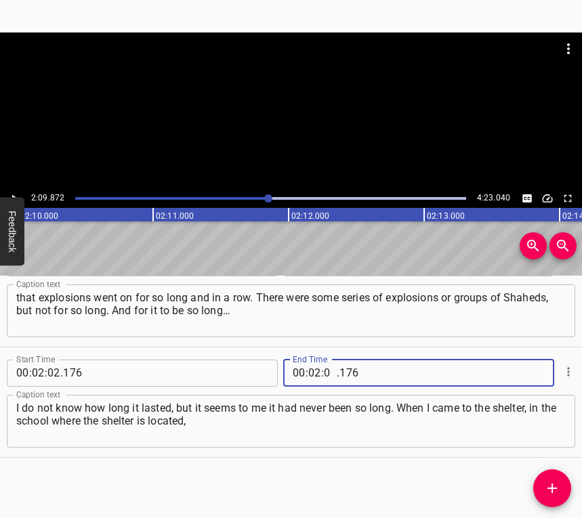
type input "09"
type input "872"
click at [547, 495] on icon "Add Cue" at bounding box center [552, 488] width 16 height 16
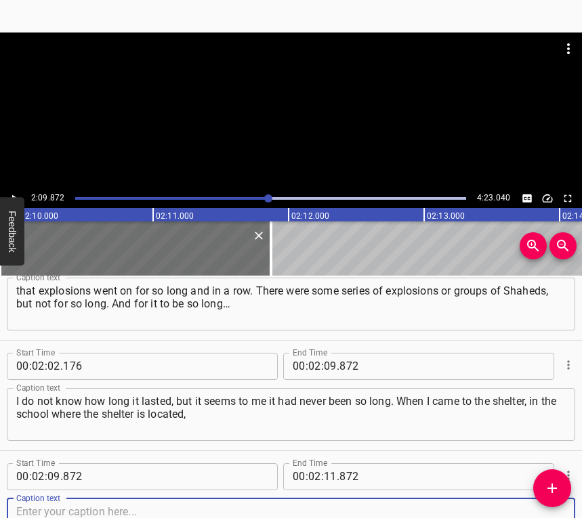
scroll to position [1367, 0]
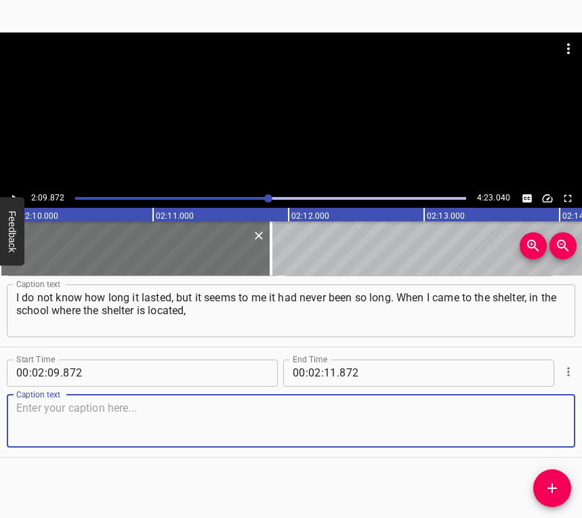
drag, startPoint x: 533, startPoint y: 426, endPoint x: 580, endPoint y: 411, distance: 49.7
click at [533, 425] on textarea at bounding box center [291, 421] width 550 height 39
click at [58, 409] on textarea at bounding box center [291, 421] width 550 height 39
paste textarea "the windows were blown out. I learned that on [GEOGRAPHIC_DATA], a block below,…"
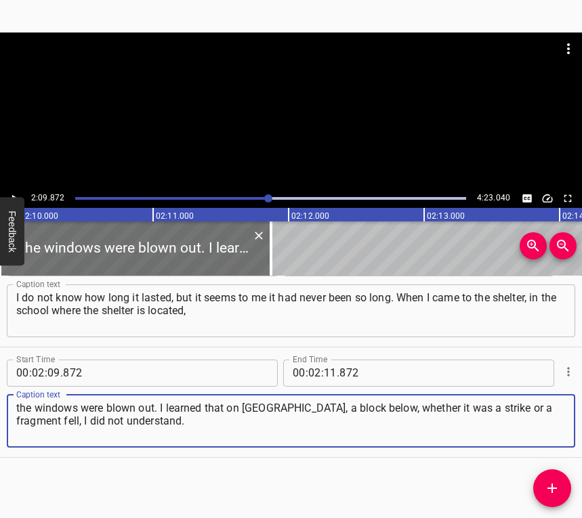
type textarea "the windows were blown out. I learned that on [GEOGRAPHIC_DATA], a block below,…"
click at [7, 196] on button "Play/Pause" at bounding box center [14, 199] width 18 height 18
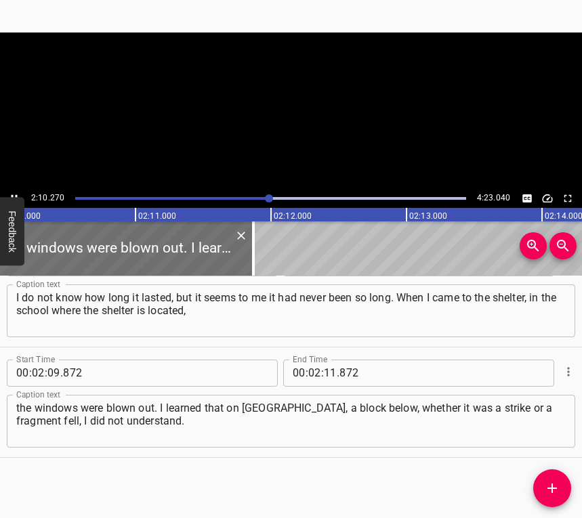
scroll to position [0, 17653]
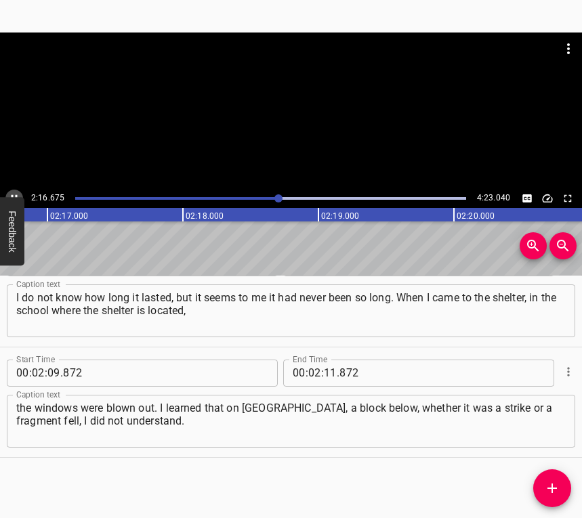
click at [14, 193] on icon "Play/Pause" at bounding box center [14, 198] width 12 height 12
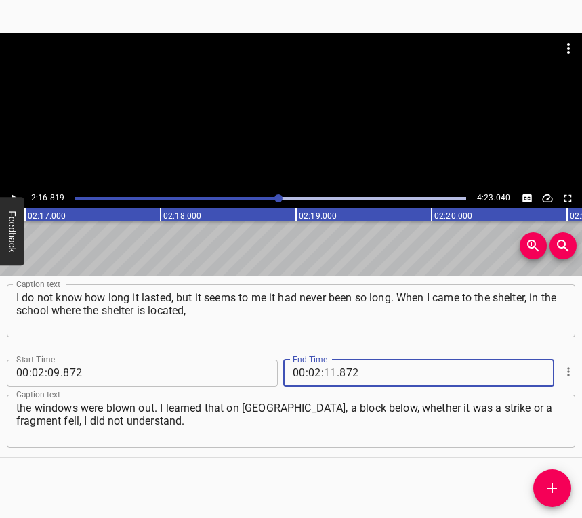
click at [324, 371] on input "number" at bounding box center [330, 373] width 13 height 27
type input "16"
type input "819"
click at [550, 484] on icon "Add Cue" at bounding box center [552, 488] width 16 height 16
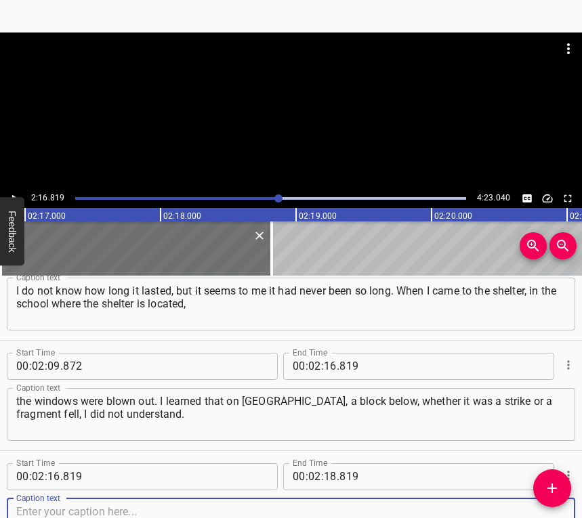
scroll to position [1477, 0]
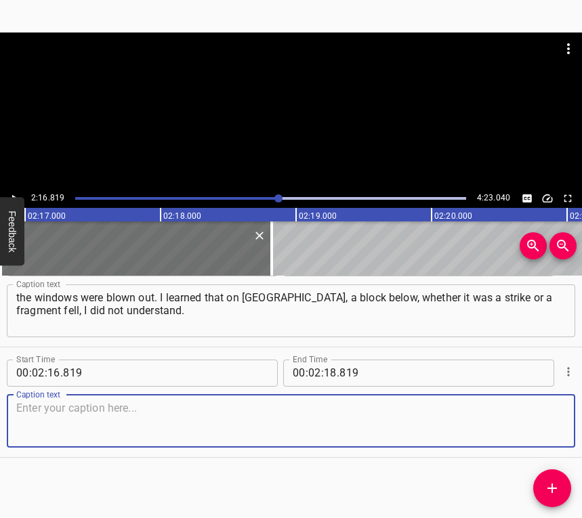
drag, startPoint x: 543, startPoint y: 422, endPoint x: 552, endPoint y: 415, distance: 11.7
click at [543, 421] on textarea at bounding box center [291, 421] width 550 height 39
click at [59, 417] on textarea at bounding box center [291, 421] width 550 height 39
paste textarea "There was damage, but I did not see it. I returned home. Then in the neighbors’…"
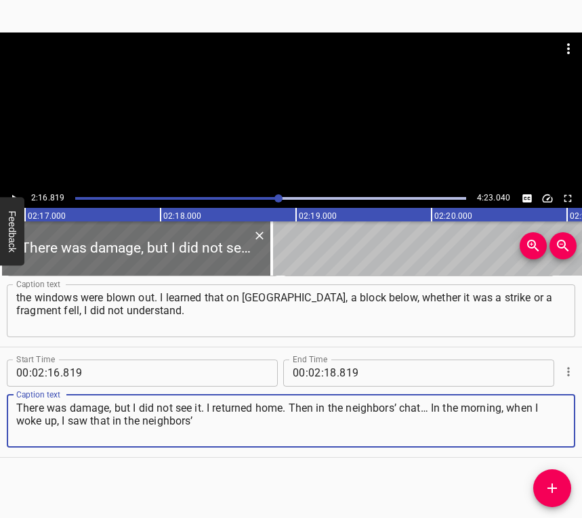
type textarea "There was damage, but I did not see it. I returned home. Then in the neighbors’…"
click at [17, 192] on icon "Play/Pause" at bounding box center [14, 198] width 12 height 12
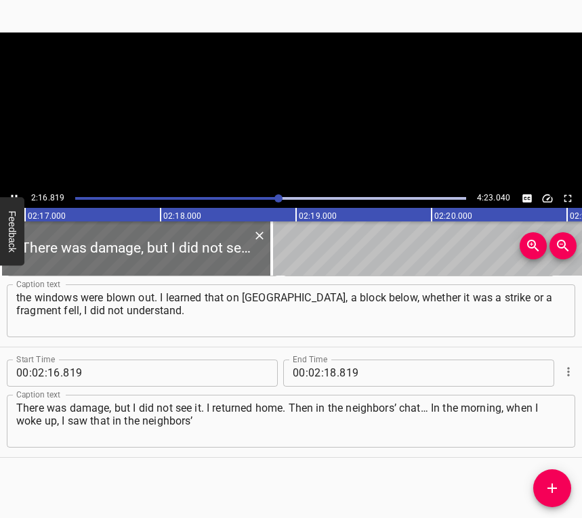
scroll to position [0, 18558]
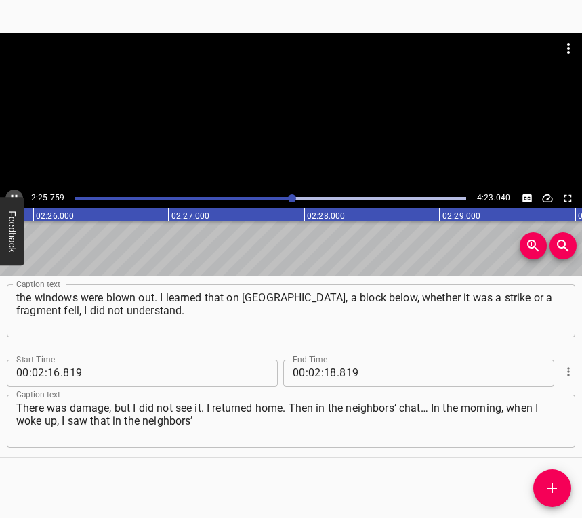
click at [12, 192] on icon "Play/Pause" at bounding box center [14, 198] width 12 height 12
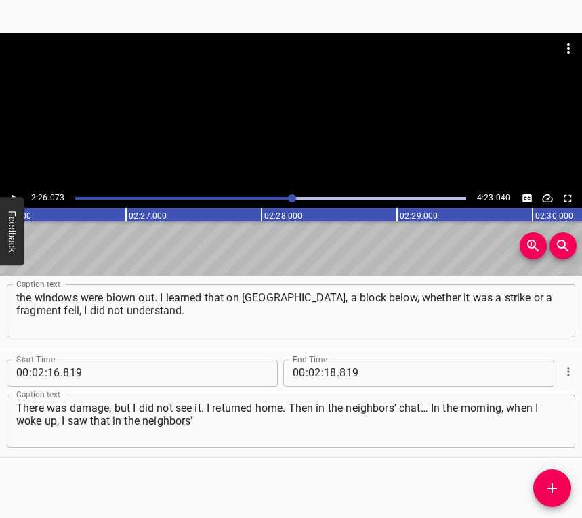
click at [10, 193] on icon "Play/Pause" at bounding box center [14, 198] width 12 height 12
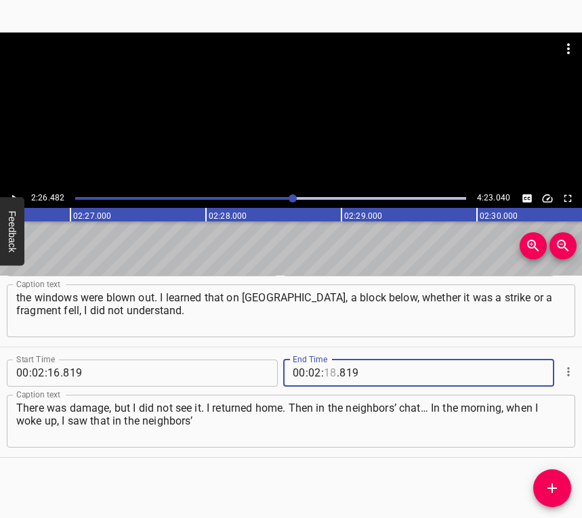
click at [325, 366] on input "number" at bounding box center [330, 373] width 13 height 27
type input "26"
type input "482"
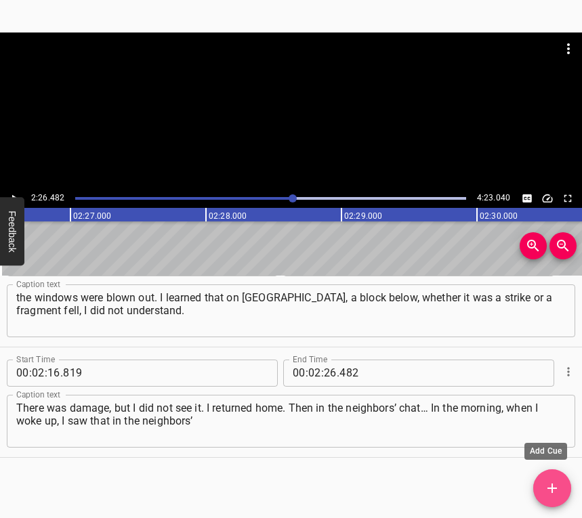
click at [548, 482] on icon "Add Cue" at bounding box center [552, 488] width 16 height 16
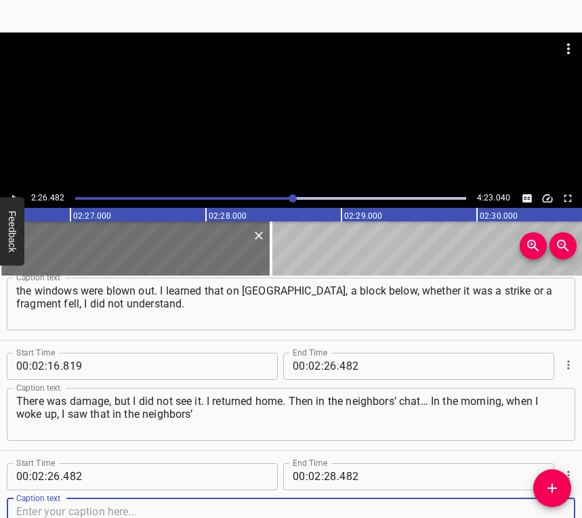
scroll to position [1588, 0]
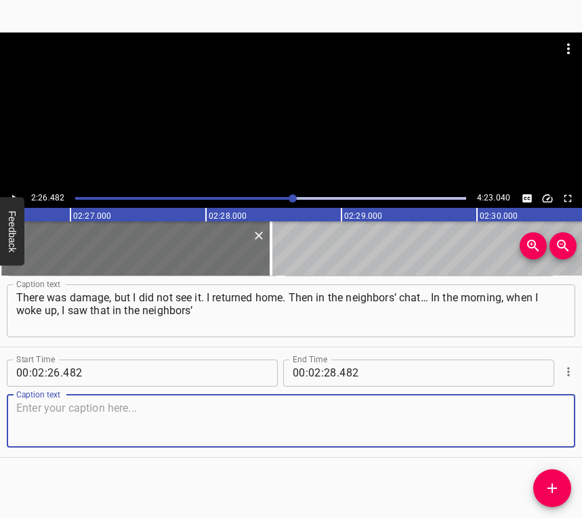
click at [535, 428] on textarea at bounding box center [291, 421] width 550 height 39
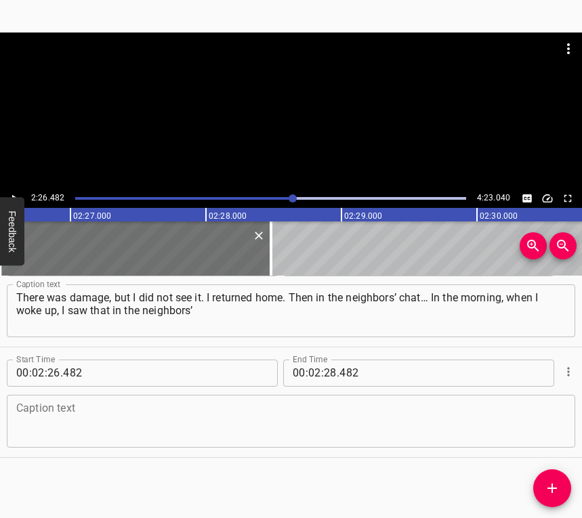
click at [59, 415] on textarea at bounding box center [291, 421] width 550 height 39
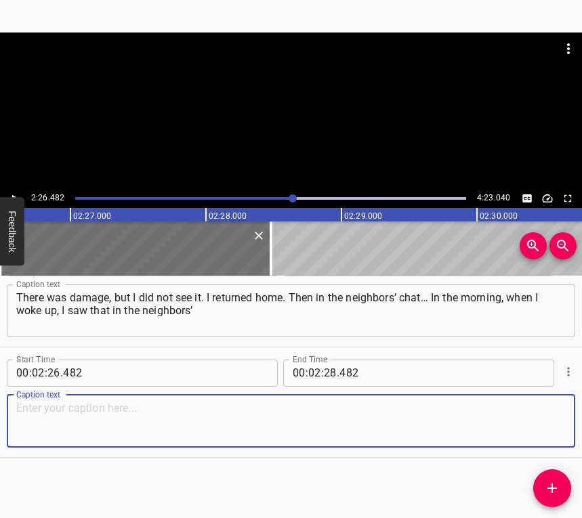
paste textarea "district chat they wrote that help was needed — here, at this address, in this …"
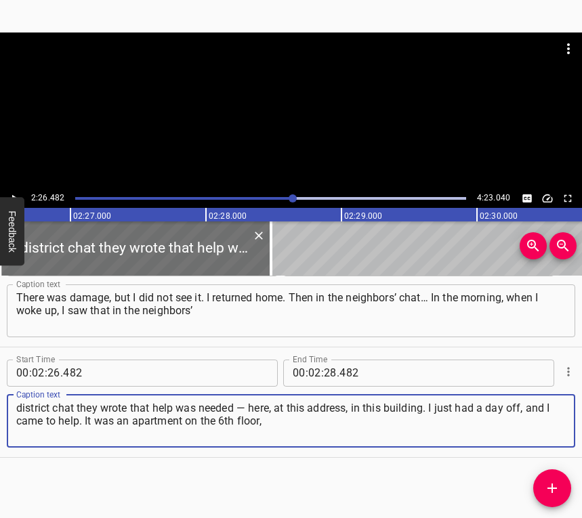
type textarea "district chat they wrote that help was needed — here, at this address, in this …"
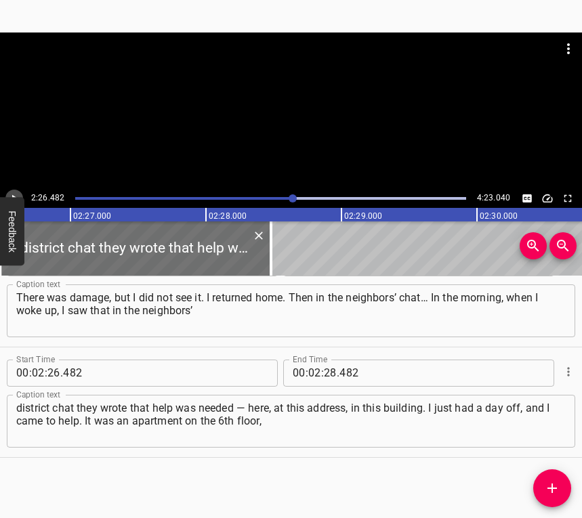
click at [17, 190] on button "Play/Pause" at bounding box center [14, 199] width 18 height 18
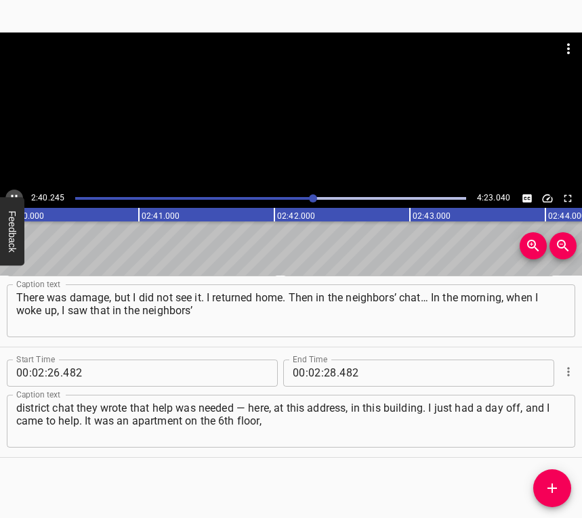
click at [14, 193] on icon "Play/Pause" at bounding box center [14, 198] width 12 height 12
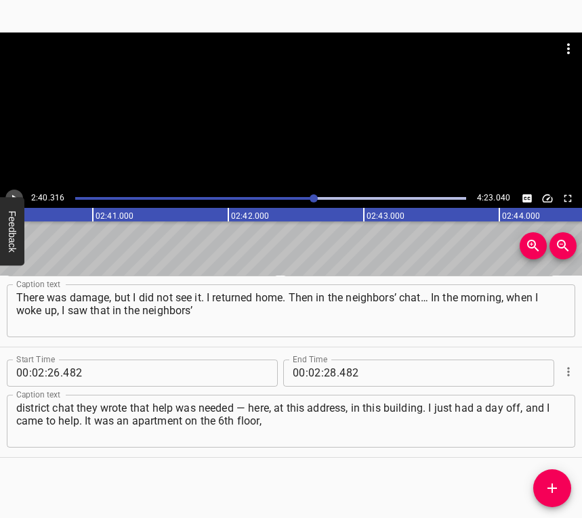
click at [14, 193] on icon "Play/Pause" at bounding box center [14, 198] width 12 height 12
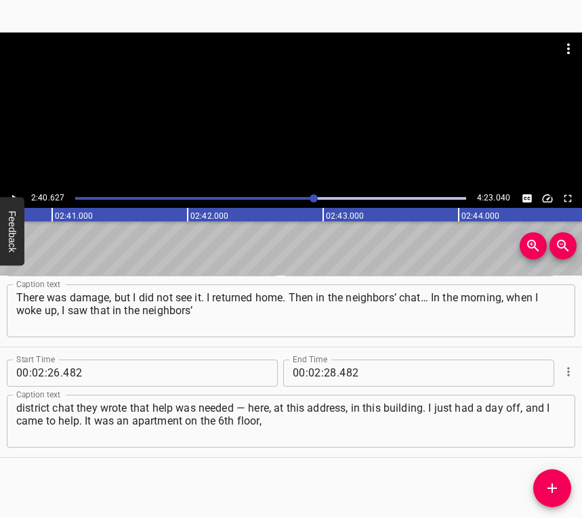
scroll to position [0, 21767]
click at [326, 366] on input "number" at bounding box center [330, 373] width 13 height 27
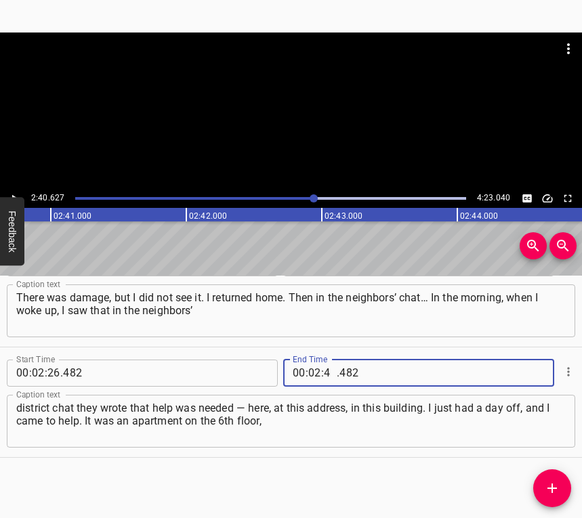
type input "40"
type input "627"
click at [556, 486] on icon "Add Cue" at bounding box center [552, 488] width 16 height 16
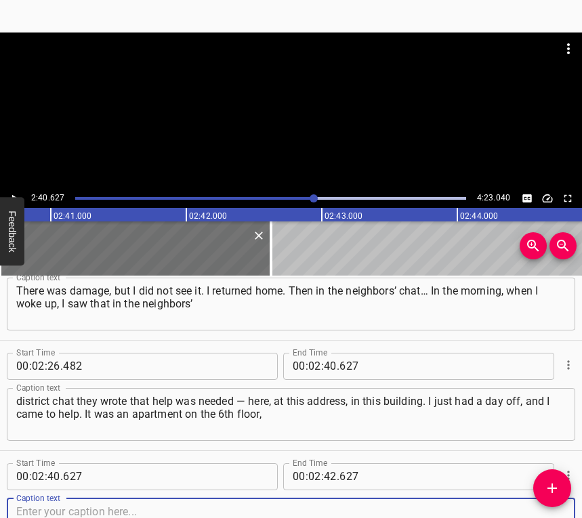
scroll to position [1698, 0]
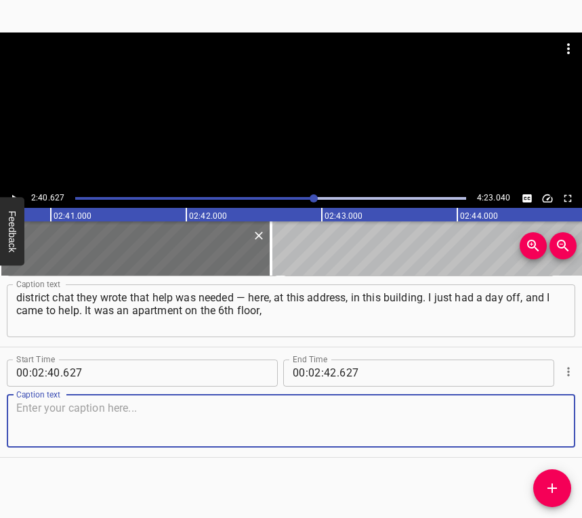
drag, startPoint x: 539, startPoint y: 428, endPoint x: 579, endPoint y: 415, distance: 42.6
click at [539, 427] on textarea at bounding box center [291, 421] width 550 height 39
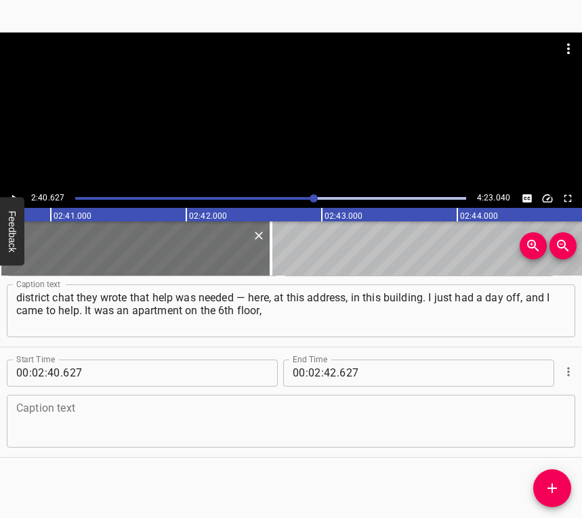
click at [85, 419] on textarea at bounding box center [291, 421] width 550 height 39
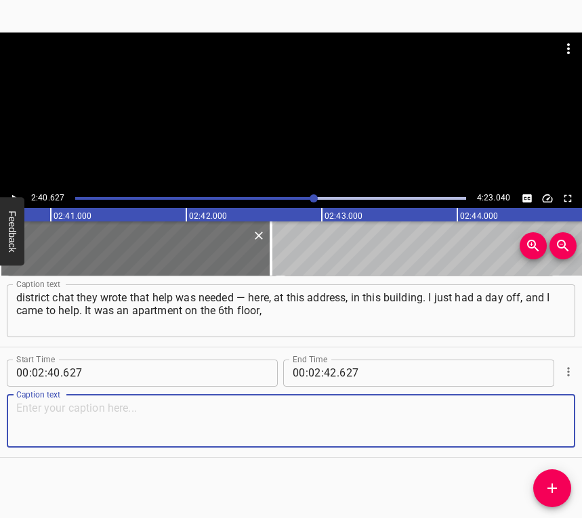
paste textarea "and they had flooding from extinguishing the fire. So I helped to scoop out and…"
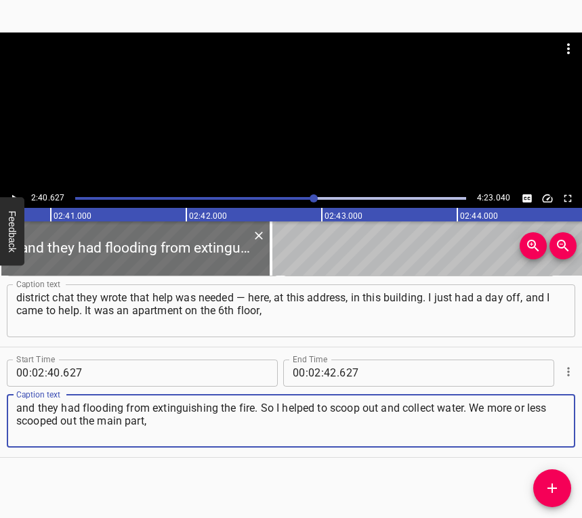
type textarea "and they had flooding from extinguishing the fire. So I helped to scoop out and…"
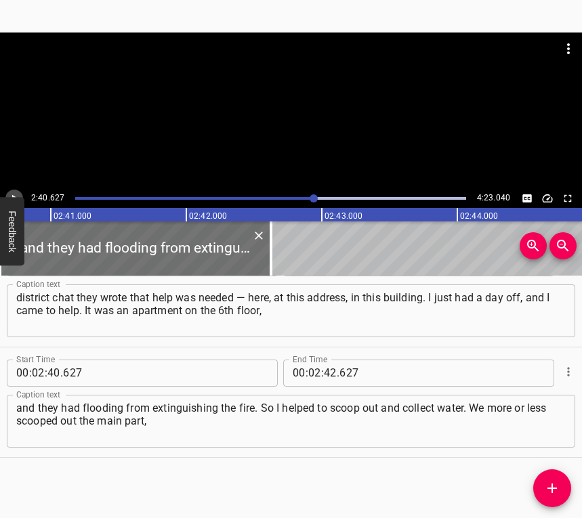
click at [14, 192] on icon "Play/Pause" at bounding box center [14, 198] width 12 height 12
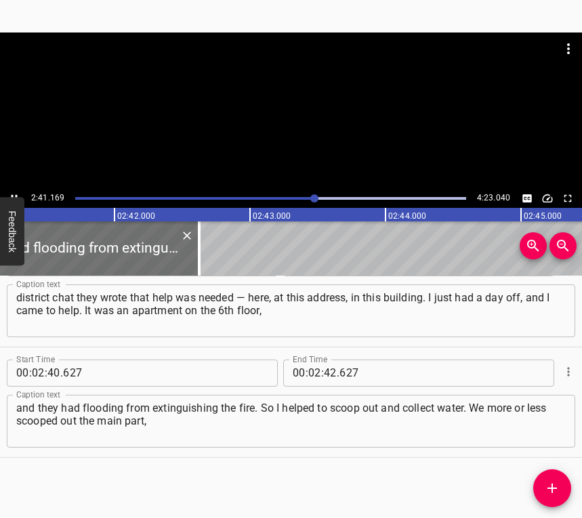
scroll to position [0, 21840]
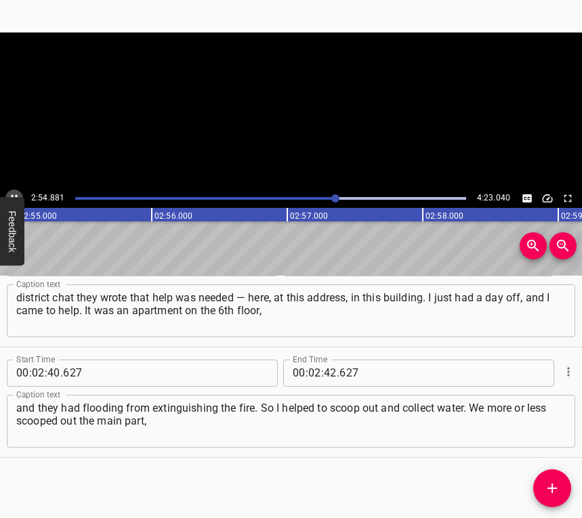
click at [9, 193] on icon "Play/Pause" at bounding box center [14, 198] width 12 height 12
click at [328, 372] on input "number" at bounding box center [330, 373] width 13 height 27
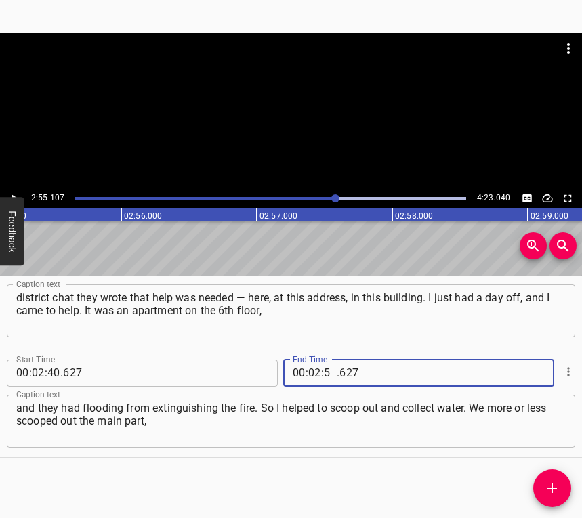
type input "55"
type input "107"
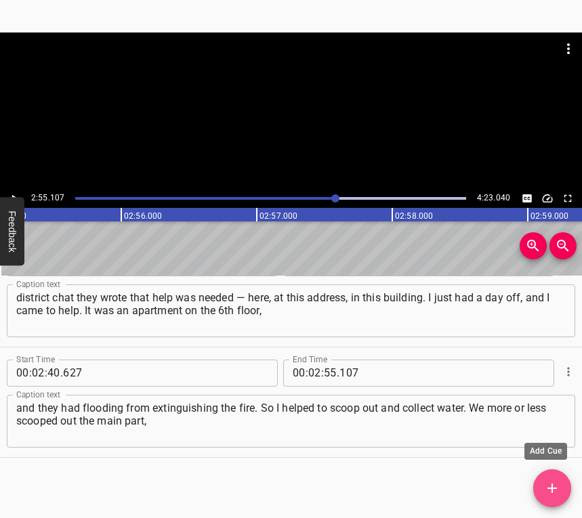
click at [560, 486] on span "Add Cue" at bounding box center [552, 488] width 38 height 16
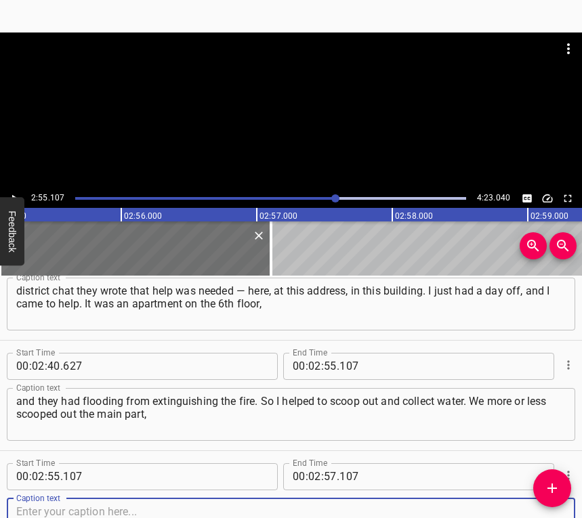
scroll to position [1808, 0]
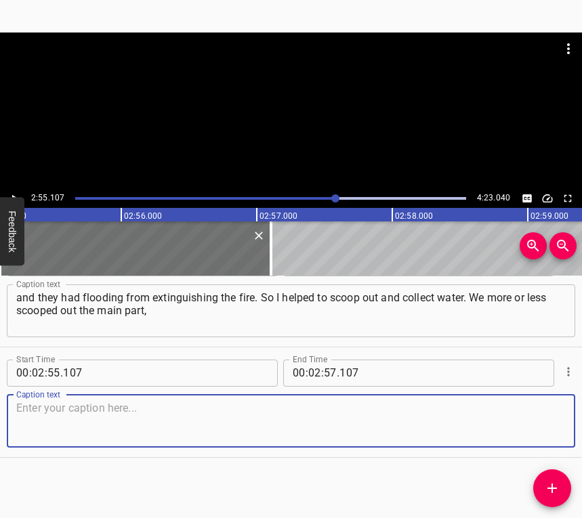
drag, startPoint x: 540, startPoint y: 420, endPoint x: 575, endPoint y: 405, distance: 37.6
click at [554, 413] on textarea at bounding box center [291, 421] width 550 height 39
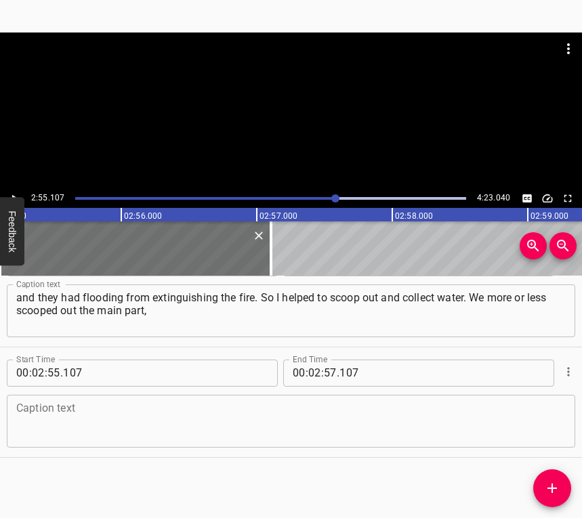
click at [78, 417] on textarea at bounding box center [291, 421] width 550 height 39
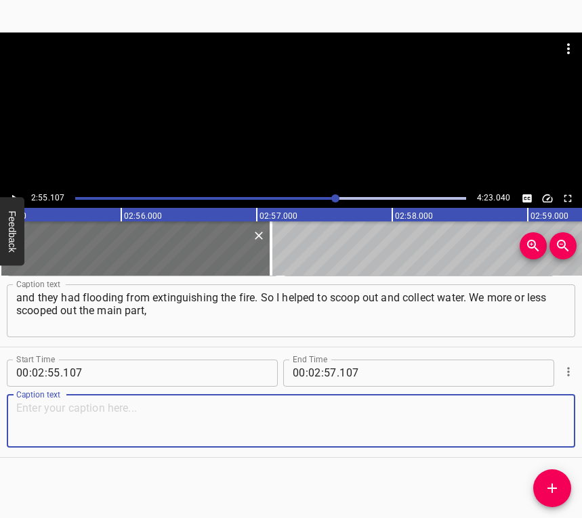
paste textarea "and then their friends and acquaintances came, so I left. The residents of the …"
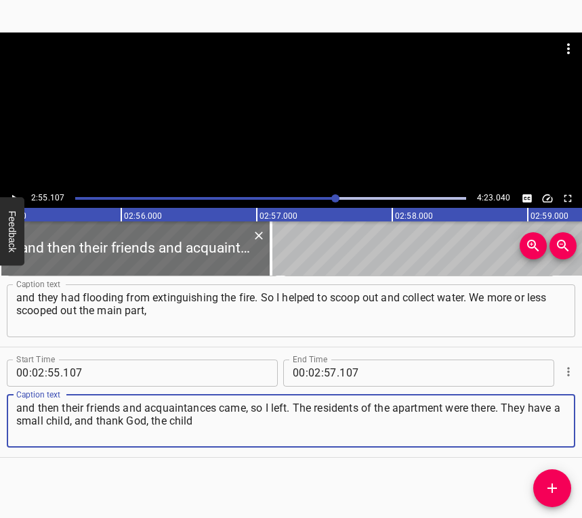
type textarea "and then their friends and acquaintances came, so I left. The residents of the …"
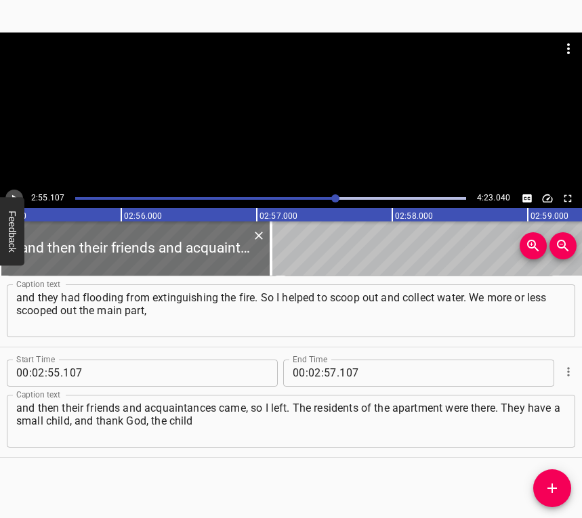
click at [15, 194] on icon "Play/Pause" at bounding box center [14, 198] width 12 height 12
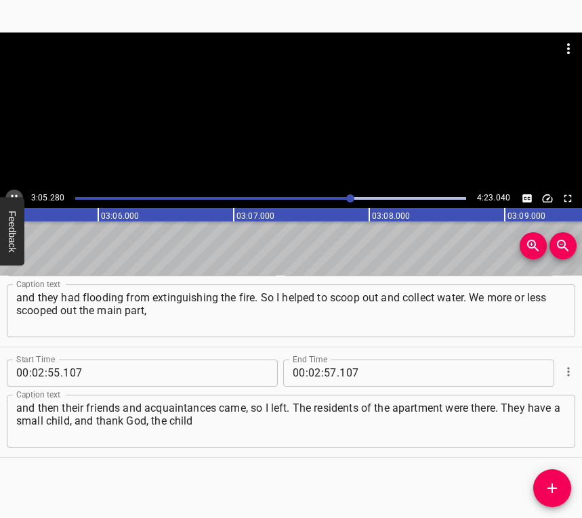
click at [11, 192] on icon "Play/Pause" at bounding box center [14, 198] width 12 height 12
click at [315, 374] on input "number" at bounding box center [314, 373] width 13 height 27
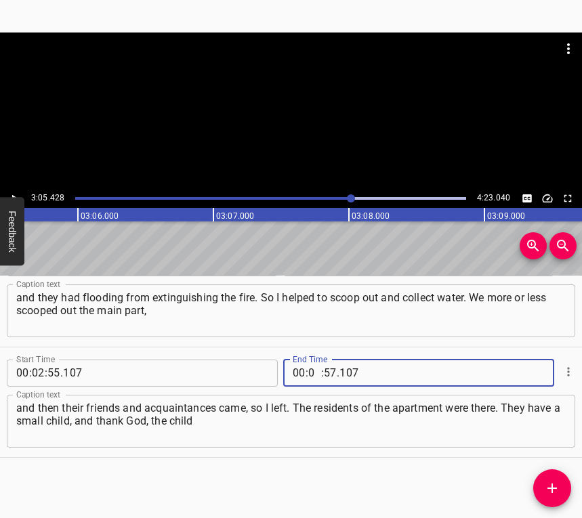
type input "03"
type input "05"
type input "428"
click at [547, 491] on icon "Add Cue" at bounding box center [552, 488] width 16 height 16
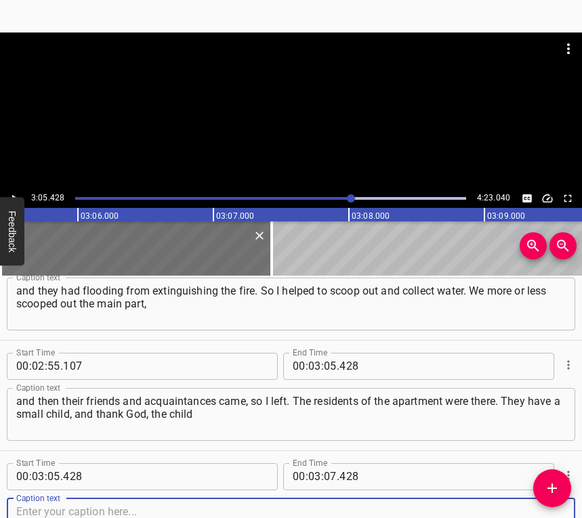
scroll to position [1919, 0]
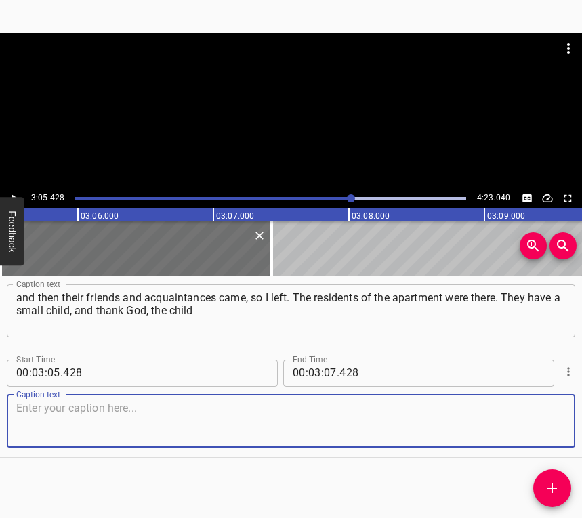
drag, startPoint x: 543, startPoint y: 426, endPoint x: 580, endPoint y: 407, distance: 41.2
click at [543, 425] on textarea at bounding box center [291, 421] width 550 height 39
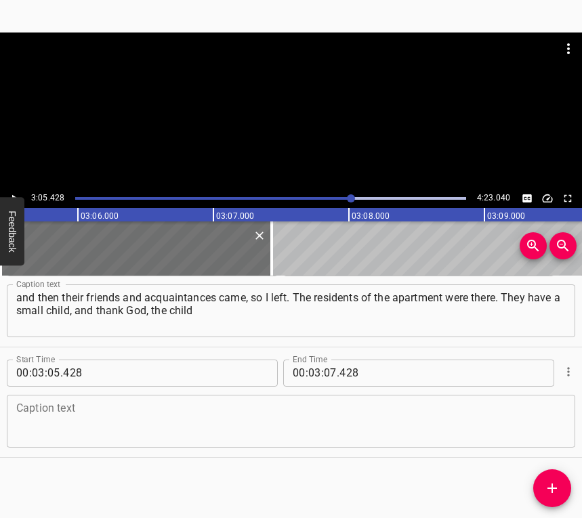
click at [81, 442] on div "Caption text" at bounding box center [291, 421] width 568 height 53
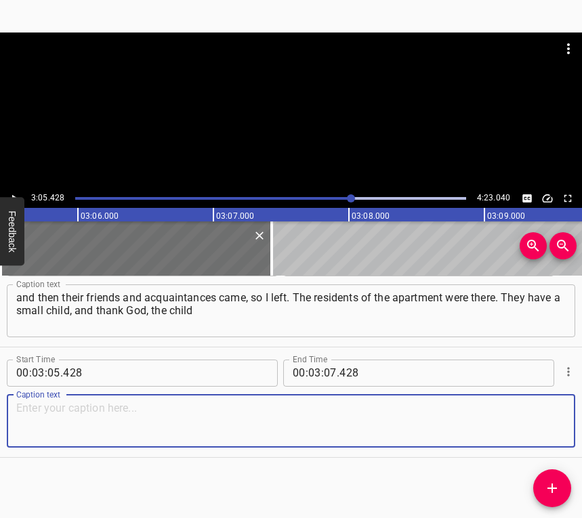
paste textarea "and the mother were not at home, not in the city, as far as I understood. It se…"
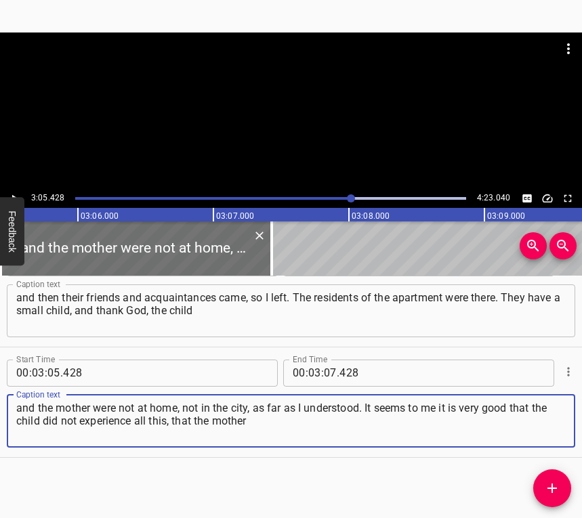
type textarea "and the mother were not at home, not in the city, as far as I understood. It se…"
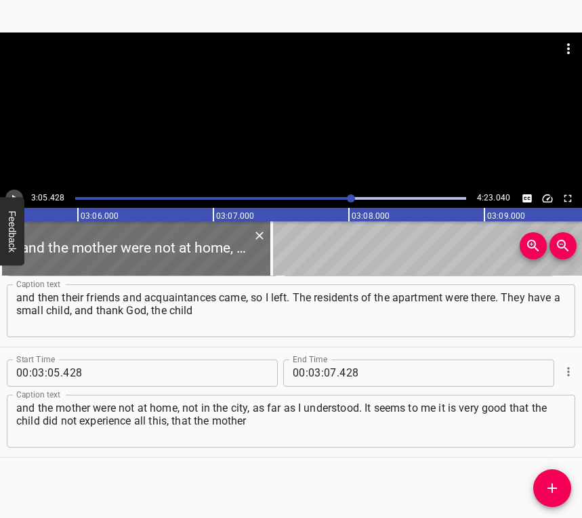
click at [16, 196] on icon "Play/Pause" at bounding box center [14, 198] width 12 height 12
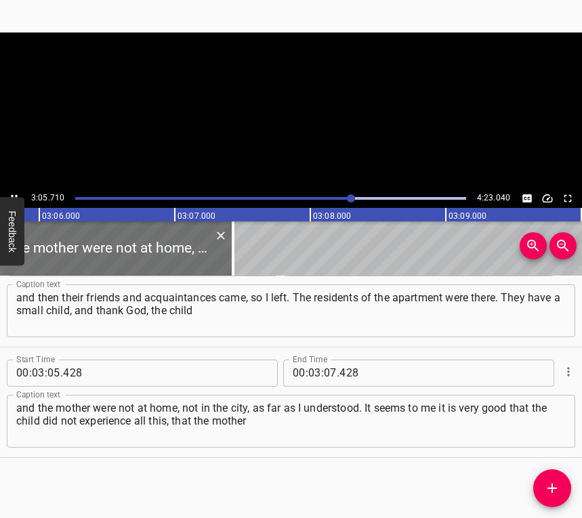
scroll to position [0, 25202]
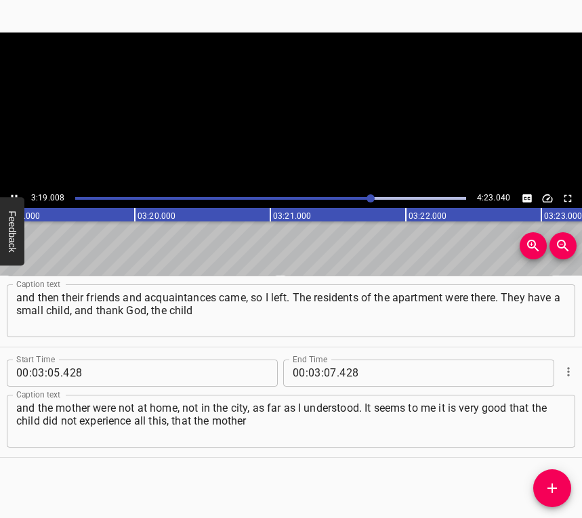
click at [16, 192] on icon "Play/Pause" at bounding box center [14, 198] width 12 height 12
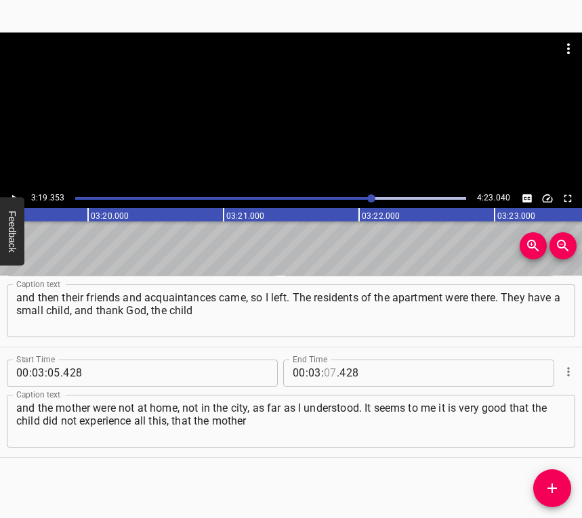
click at [324, 375] on input "number" at bounding box center [330, 373] width 13 height 27
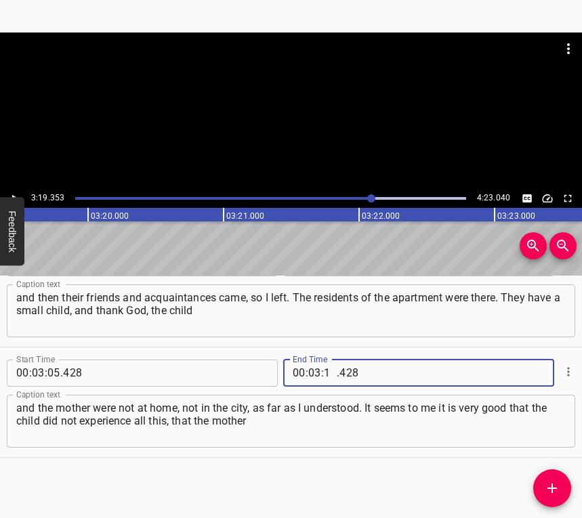
type input "19"
type input "353"
click at [547, 478] on button "Add Cue" at bounding box center [552, 489] width 38 height 38
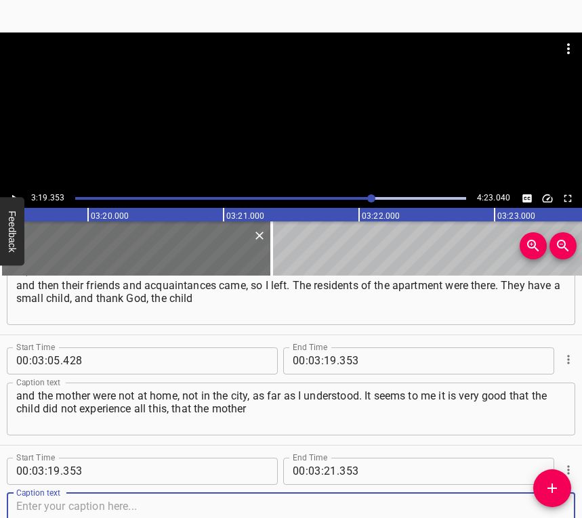
scroll to position [2029, 0]
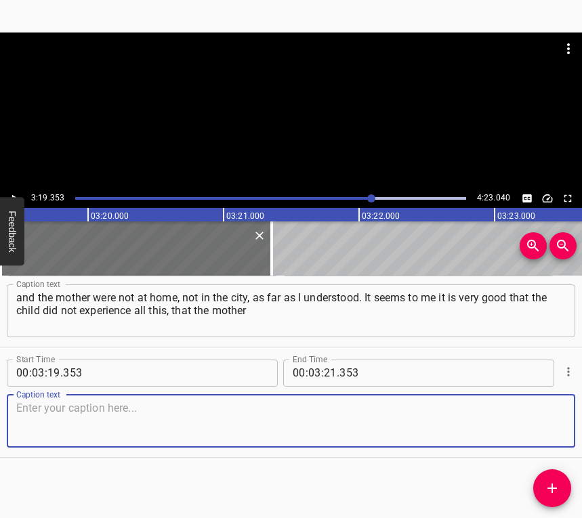
drag, startPoint x: 543, startPoint y: 428, endPoint x: 562, endPoint y: 411, distance: 25.4
click at [542, 427] on textarea at bounding box center [291, 421] width 550 height 39
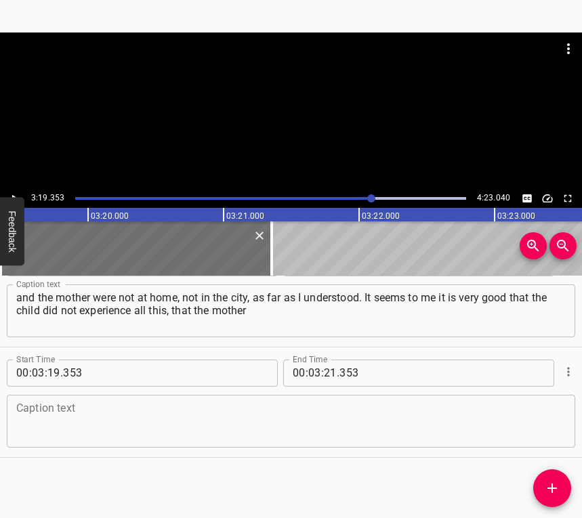
click at [60, 417] on textarea at bounding box center [291, 421] width 550 height 39
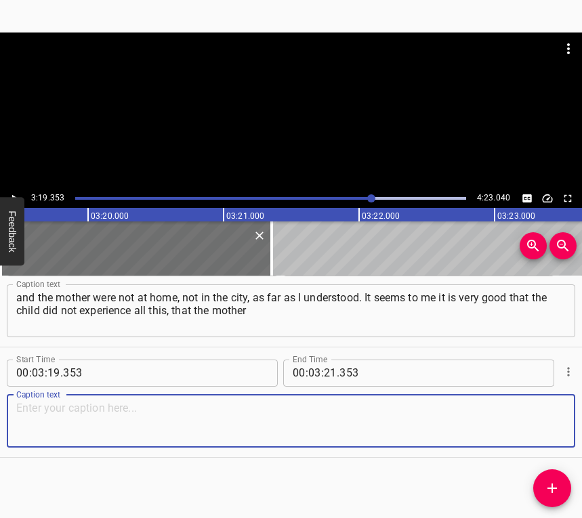
paste textarea "and child did not go through all this. It seems to me it is very frightening. E…"
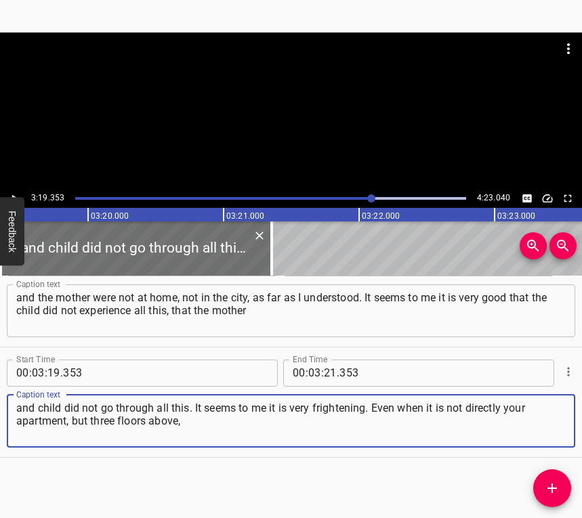
type textarea "and child did not go through all this. It seems to me it is very frightening. E…"
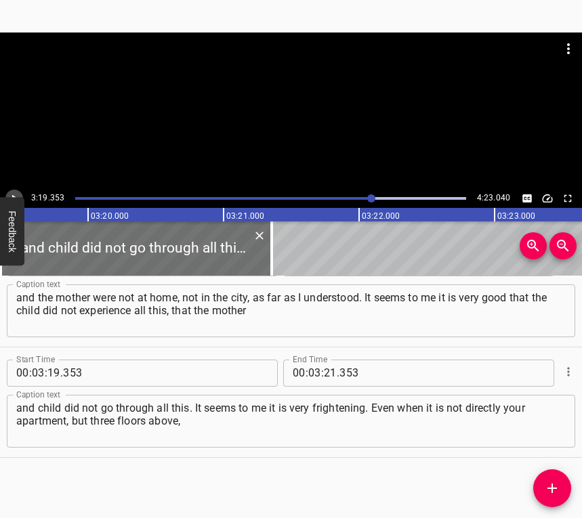
click at [15, 194] on icon "Play/Pause" at bounding box center [14, 198] width 12 height 12
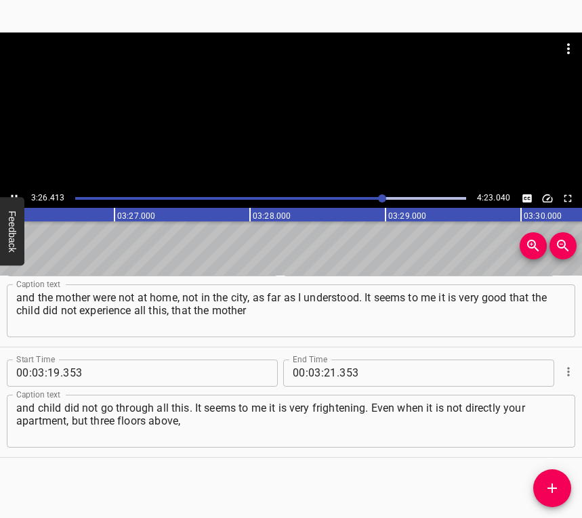
click at [13, 189] on div at bounding box center [291, 111] width 582 height 157
click at [380, 200] on div at bounding box center [384, 198] width 8 height 8
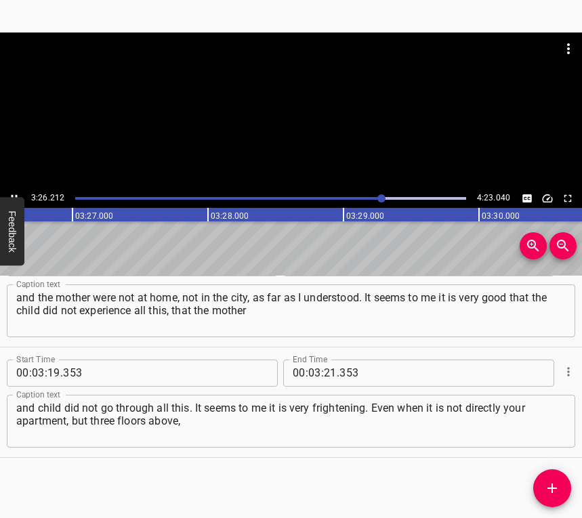
click at [14, 192] on icon "Play/Pause" at bounding box center [14, 198] width 12 height 12
click at [379, 199] on div at bounding box center [382, 198] width 8 height 8
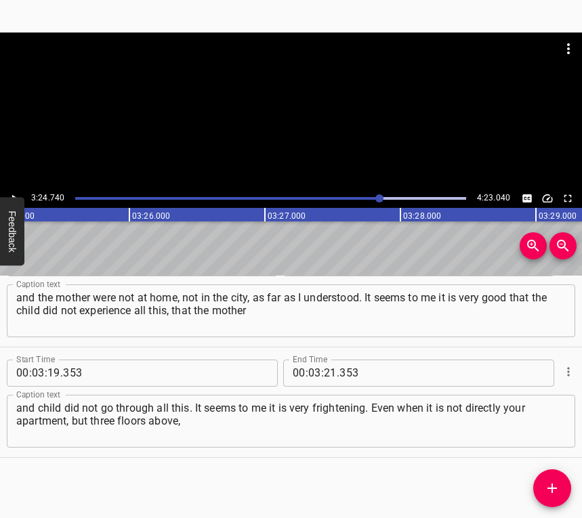
scroll to position [0, 27744]
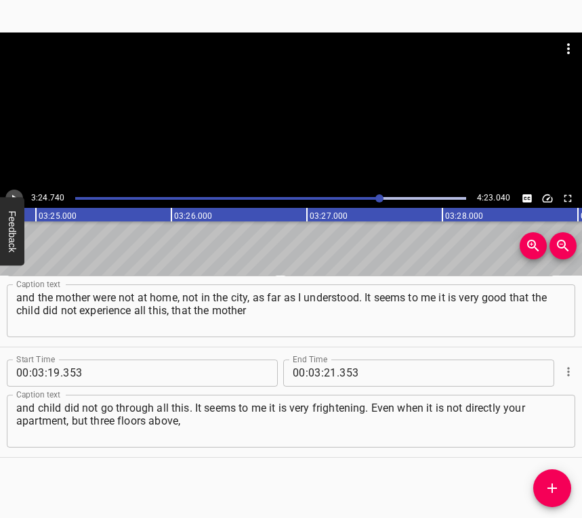
click at [10, 195] on icon "Play/Pause" at bounding box center [14, 198] width 12 height 12
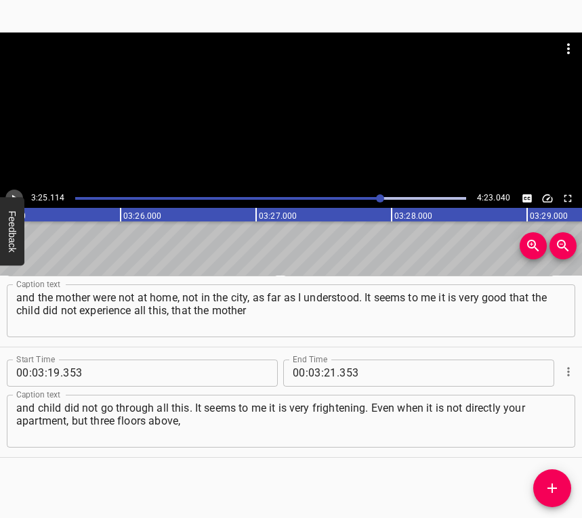
click at [10, 195] on icon "Play/Pause" at bounding box center [14, 198] width 12 height 12
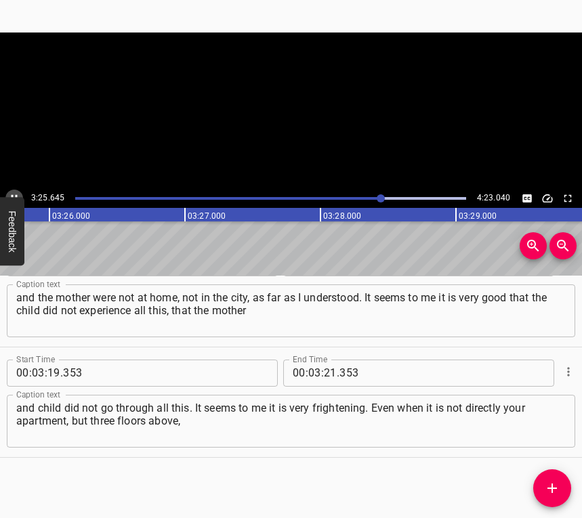
click at [10, 195] on icon "Play/Pause" at bounding box center [14, 198] width 12 height 12
click at [12, 193] on icon "Play/Pause" at bounding box center [14, 198] width 12 height 12
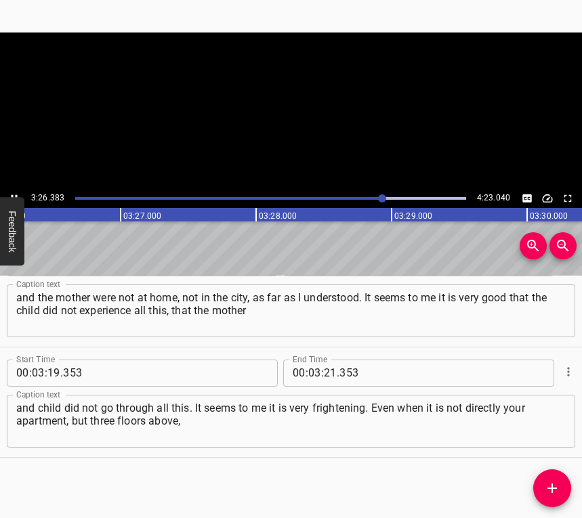
scroll to position [0, 27967]
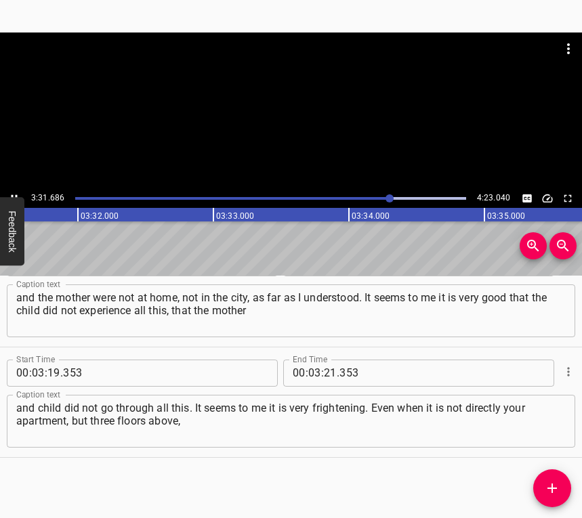
click at [375, 196] on div at bounding box center [270, 198] width 407 height 19
click at [16, 193] on icon "Play/Pause" at bounding box center [14, 198] width 12 height 12
click at [324, 371] on input "number" at bounding box center [330, 373] width 13 height 27
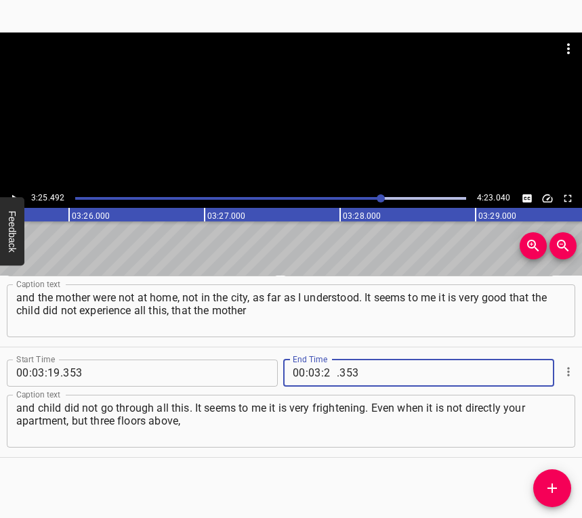
type input "25"
type input "492"
click at [543, 483] on span "Add Cue" at bounding box center [552, 488] width 38 height 16
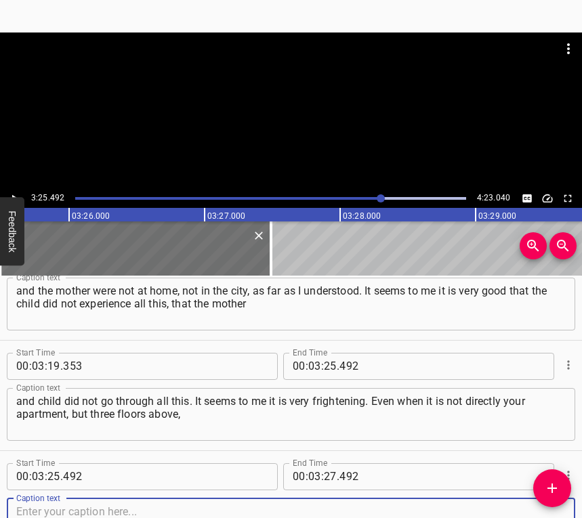
scroll to position [2140, 0]
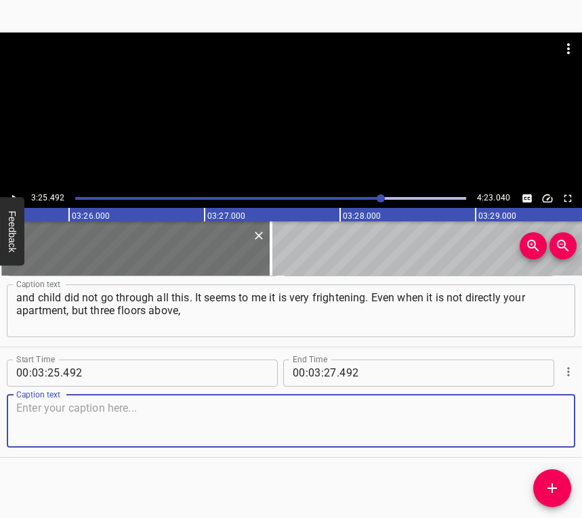
drag, startPoint x: 546, startPoint y: 426, endPoint x: 581, endPoint y: 411, distance: 38.3
click at [546, 425] on textarea at bounding box center [291, 421] width 550 height 39
click at [146, 418] on textarea at bounding box center [291, 421] width 550 height 39
paste textarea "it is still very loud and frightening. Thank God they did not live through this…"
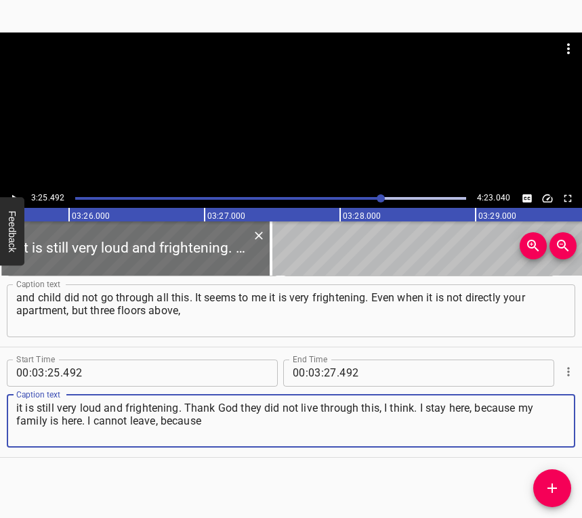
type textarea "it is still very loud and frightening. Thank God they did not live through this…"
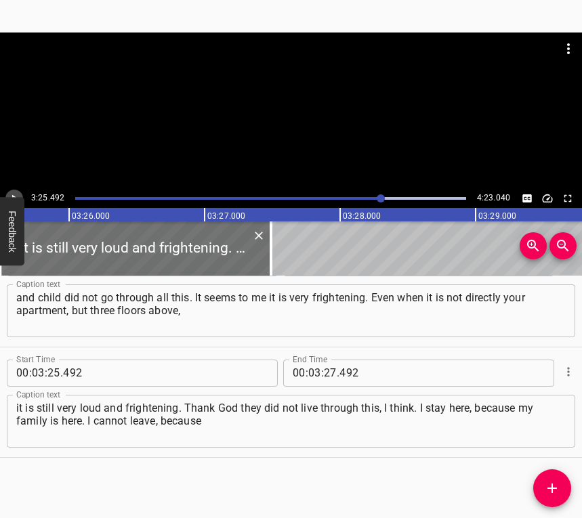
click at [8, 191] on button "Play/Pause" at bounding box center [14, 199] width 18 height 18
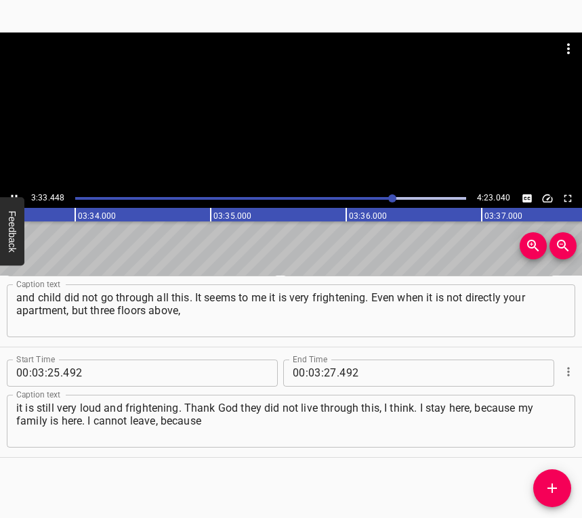
click at [12, 192] on icon "Play/Pause" at bounding box center [14, 198] width 12 height 12
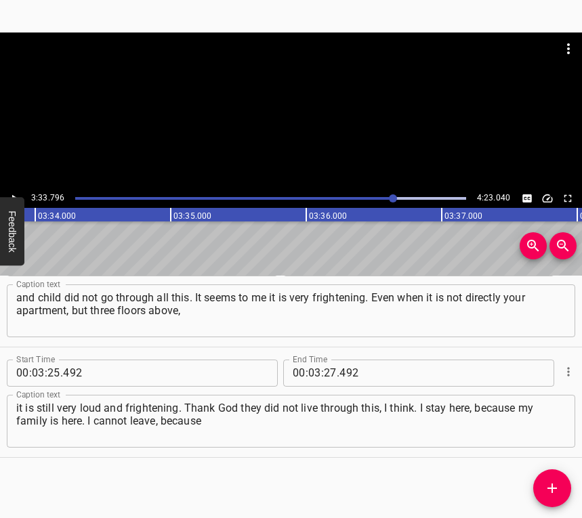
scroll to position [0, 28972]
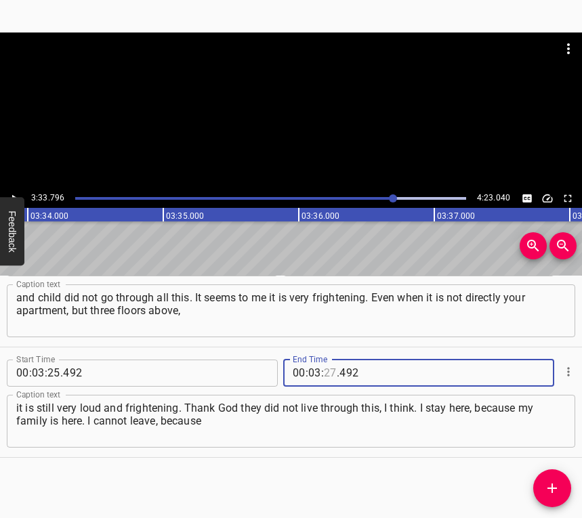
click at [326, 373] on input "number" at bounding box center [330, 373] width 13 height 27
type input "33"
type input "796"
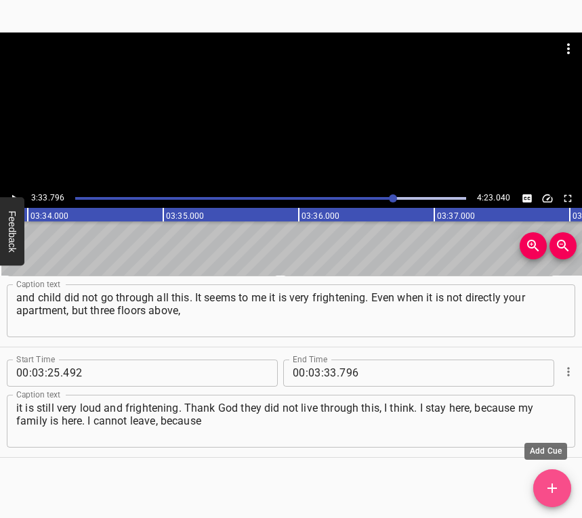
click at [554, 485] on icon "Add Cue" at bounding box center [552, 488] width 16 height 16
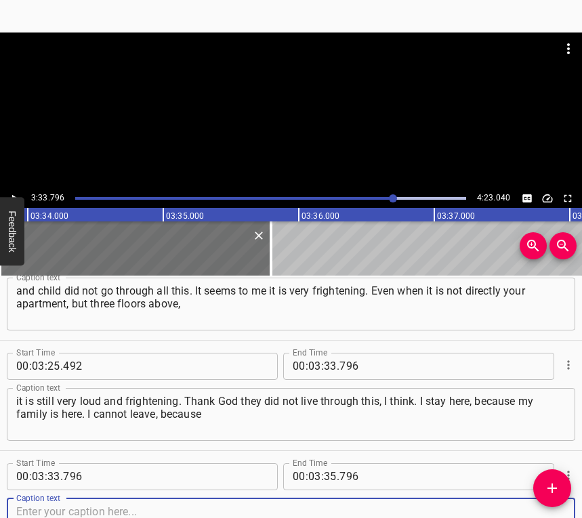
scroll to position [2250, 0]
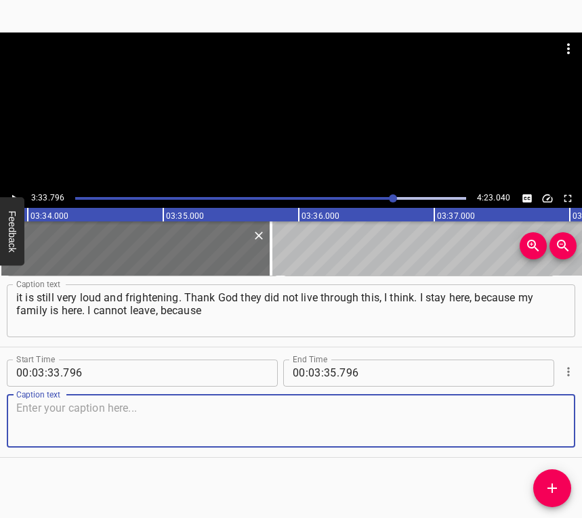
click at [533, 428] on textarea at bounding box center [291, 421] width 550 height 39
click at [59, 421] on textarea at bounding box center [291, 421] width 550 height 39
paste textarea "they remain here. My husband is serving at the front, so I am here. I wait for …"
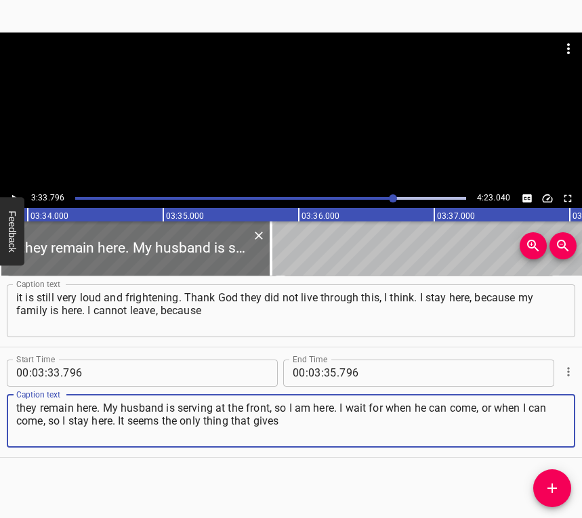
type textarea "they remain here. My husband is serving at the front, so I am here. I wait for …"
click at [5, 194] on div "3:33.796 4:23.040" at bounding box center [291, 198] width 582 height 19
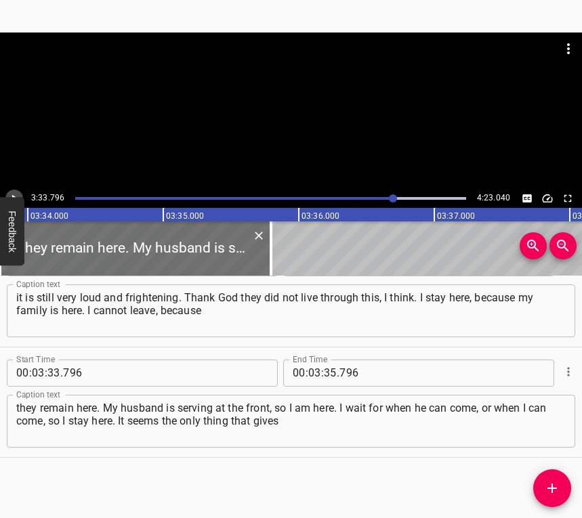
click at [12, 192] on icon "Play/Pause" at bounding box center [14, 198] width 12 height 12
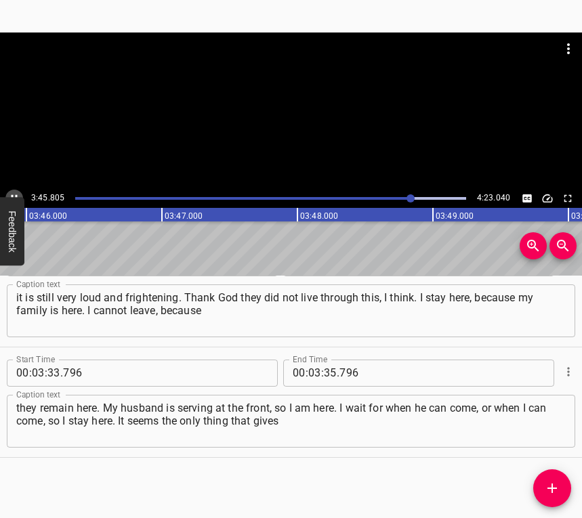
click at [16, 195] on icon "Play/Pause" at bounding box center [15, 197] width 6 height 7
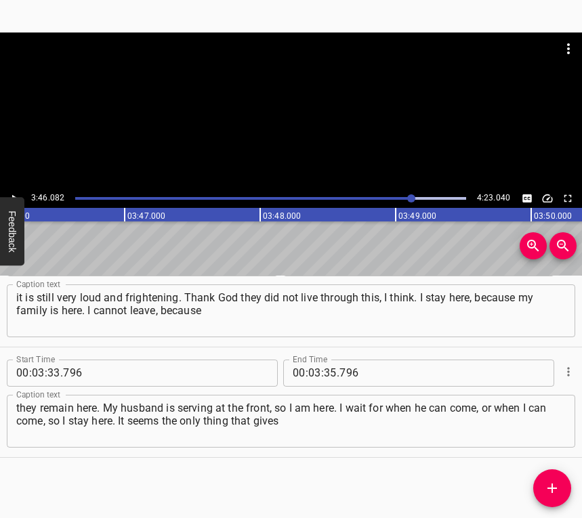
click at [16, 195] on icon "Play/Pause" at bounding box center [14, 198] width 12 height 12
click at [16, 195] on icon "Play/Pause" at bounding box center [15, 197] width 6 height 7
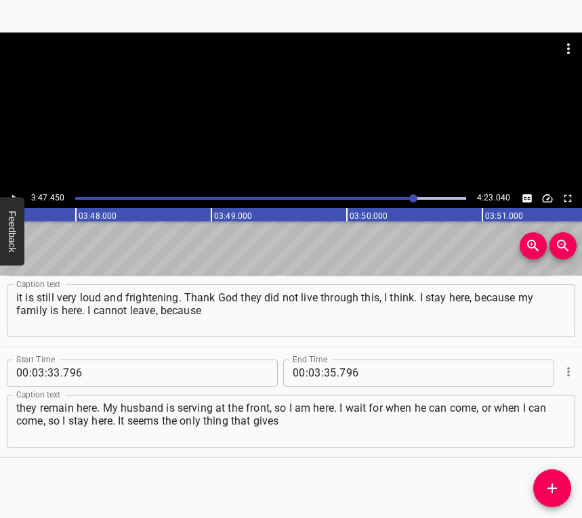
scroll to position [0, 30822]
click at [324, 371] on input "number" at bounding box center [330, 373] width 13 height 27
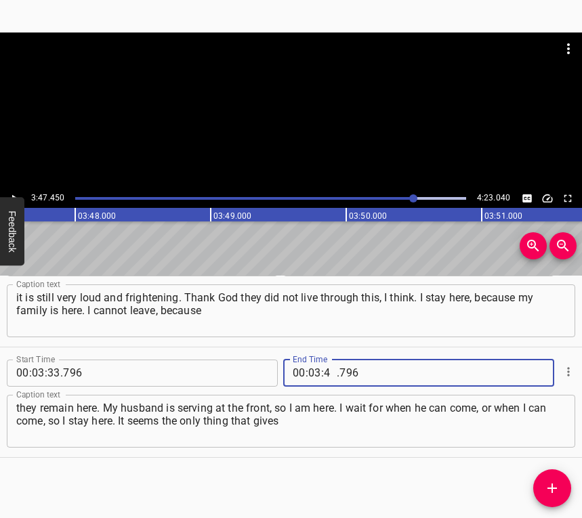
type input "47"
type input "450"
click at [560, 485] on icon "Add Cue" at bounding box center [552, 488] width 16 height 16
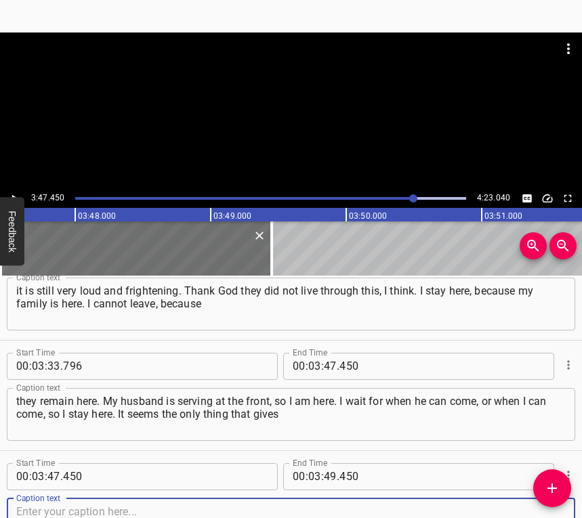
scroll to position [2361, 0]
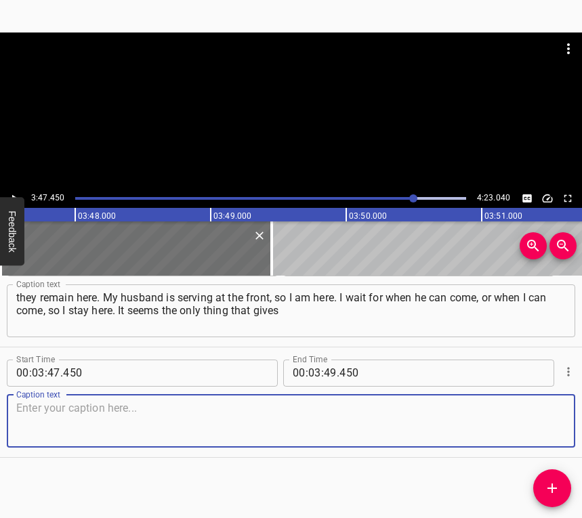
click at [533, 417] on textarea at bounding box center [291, 421] width 550 height 39
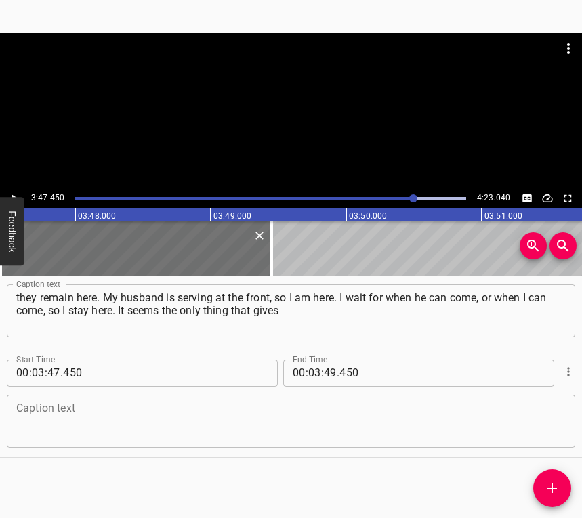
click at [81, 415] on textarea at bounding box center [291, 421] width 550 height 39
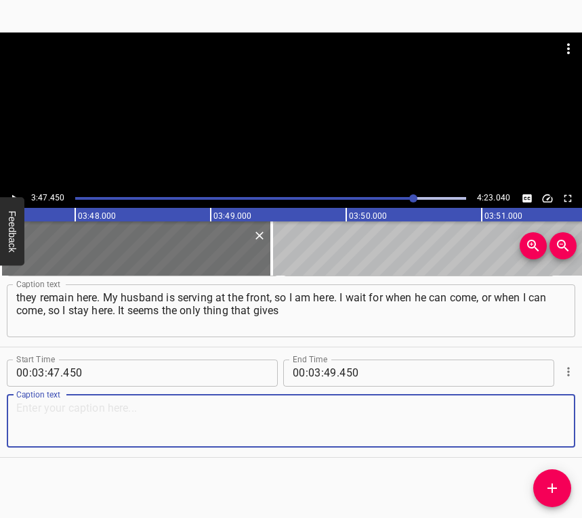
paste textarea "strength is the realization that I cannot run away and this will not end."
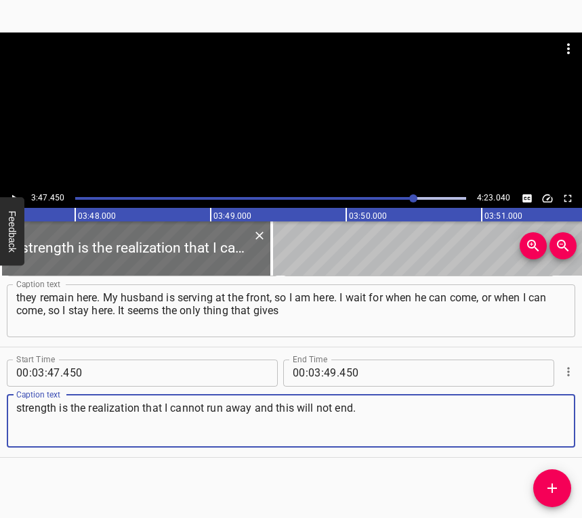
type textarea "strength is the realization that I cannot run away and this will not end."
click at [12, 190] on button "Play/Pause" at bounding box center [14, 199] width 18 height 18
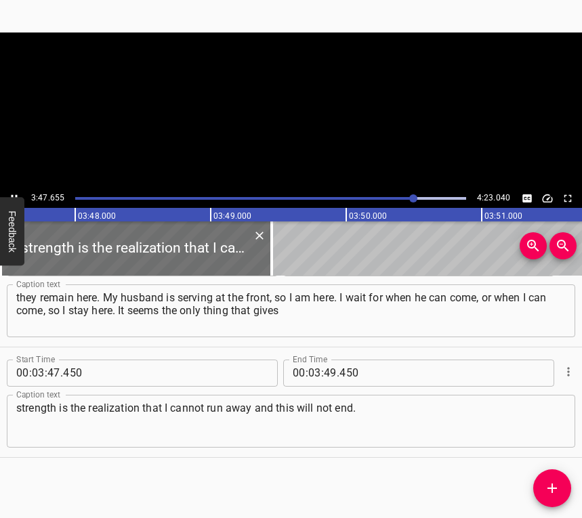
scroll to position [0, 30849]
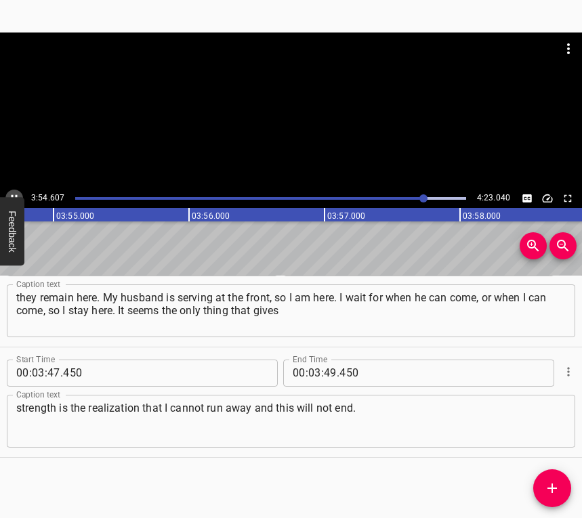
click at [12, 192] on icon "Play/Pause" at bounding box center [14, 198] width 12 height 12
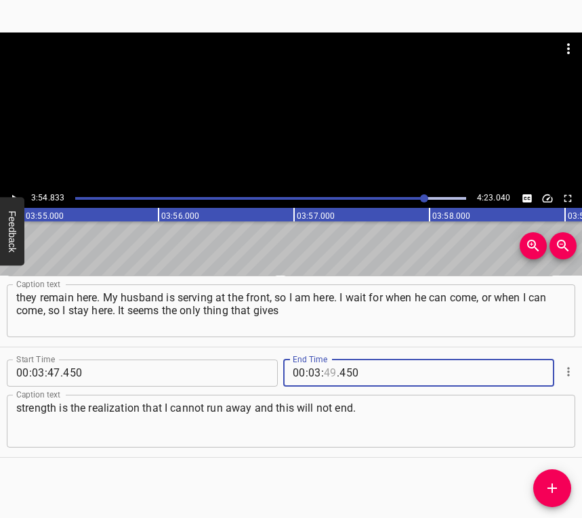
click at [329, 371] on input "number" at bounding box center [330, 373] width 13 height 27
type input "54"
type input "833"
click at [547, 488] on icon "Add Cue" at bounding box center [551, 488] width 9 height 9
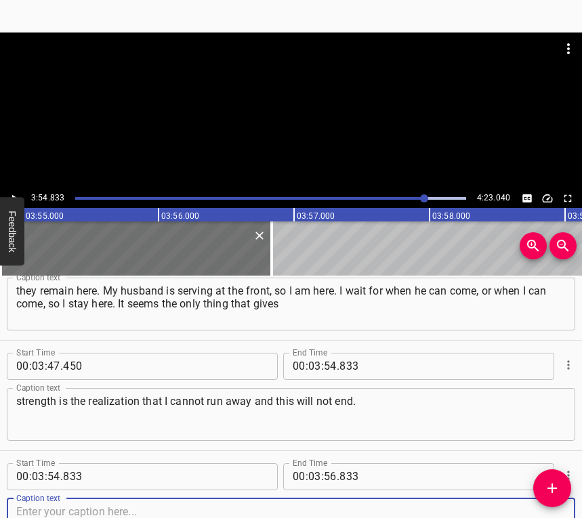
scroll to position [2471, 0]
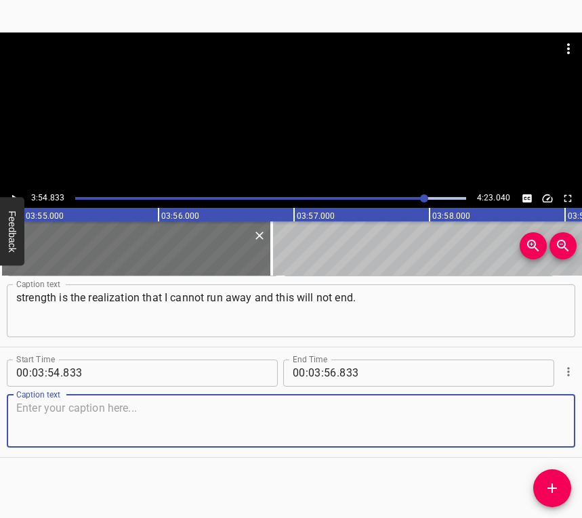
drag, startPoint x: 552, startPoint y: 426, endPoint x: 580, endPoint y: 421, distance: 28.9
click at [552, 426] on textarea at bounding box center [291, 421] width 550 height 39
click at [127, 415] on textarea at bounding box center [291, 421] width 550 height 39
paste textarea "I cannot just hide from it under a pillow. I do not know how else to explain it…"
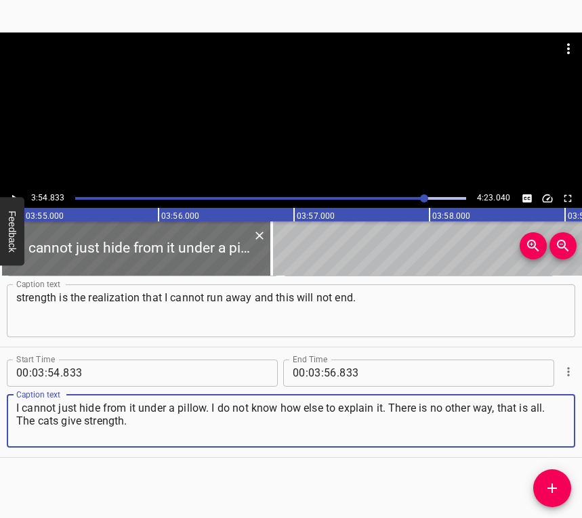
type textarea "I cannot just hide from it under a pillow. I do not know how else to explain it…"
click at [308, 372] on input "number" at bounding box center [314, 373] width 13 height 27
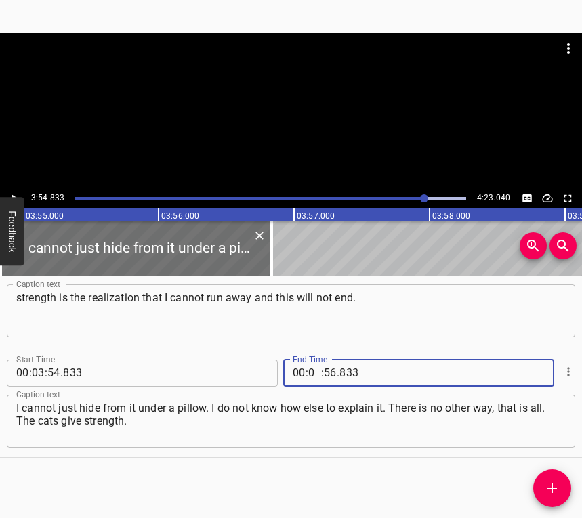
type input "04"
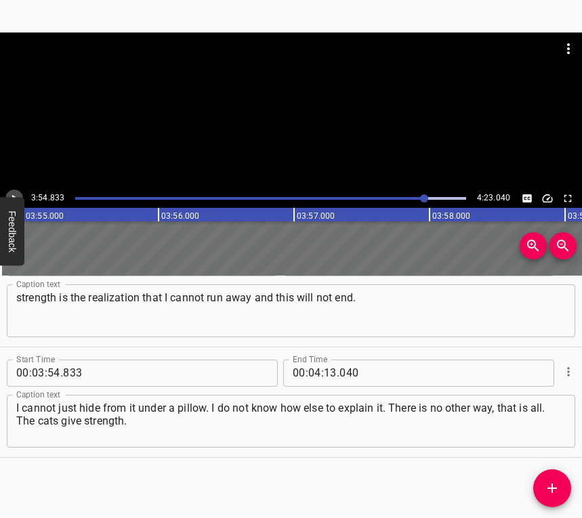
click at [17, 195] on icon "Play/Pause" at bounding box center [14, 198] width 12 height 12
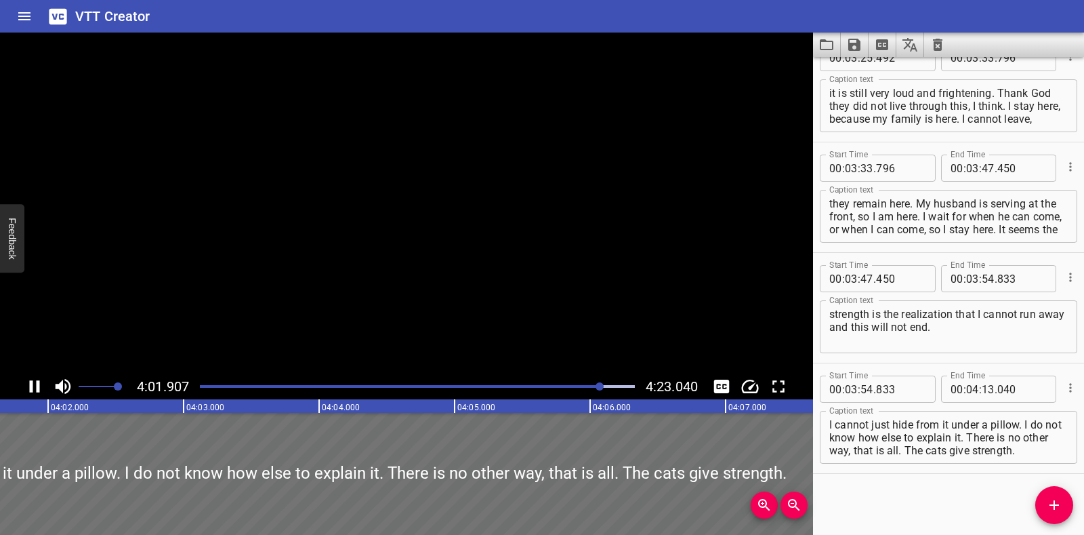
scroll to position [2237, 0]
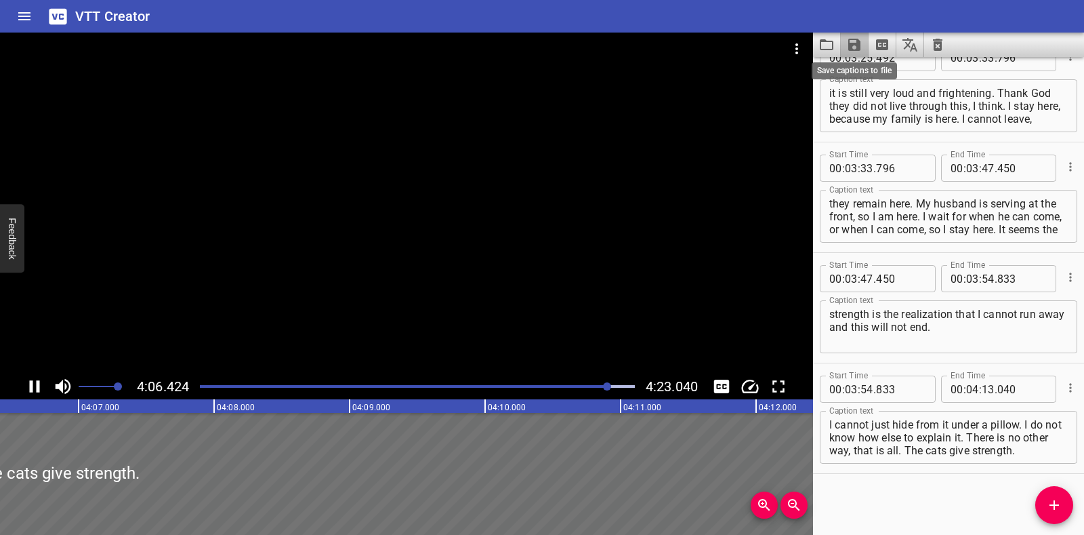
click at [854, 44] on icon "Save captions to file" at bounding box center [854, 45] width 12 height 12
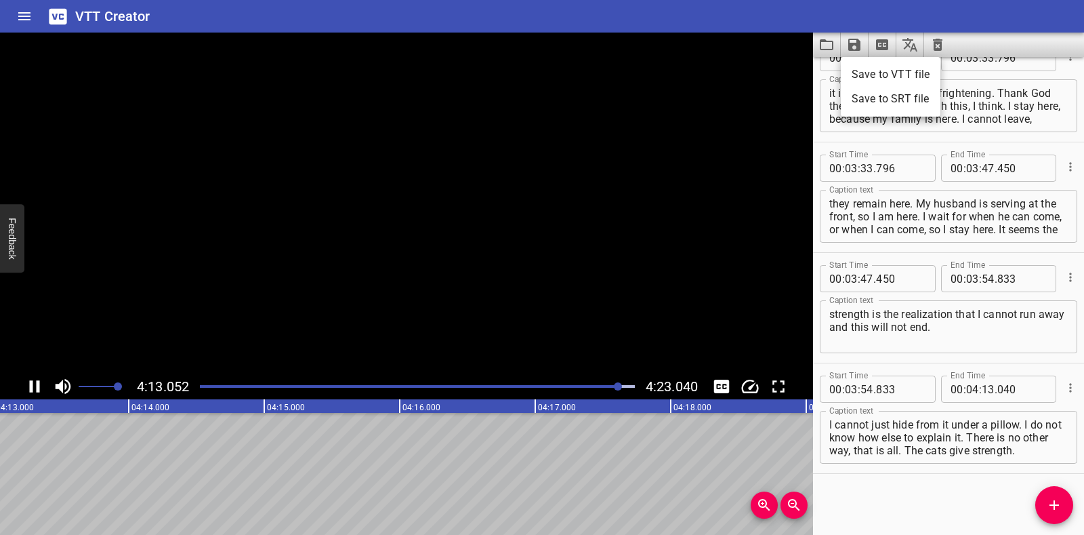
click at [871, 72] on li "Save to VTT file" at bounding box center [891, 74] width 100 height 24
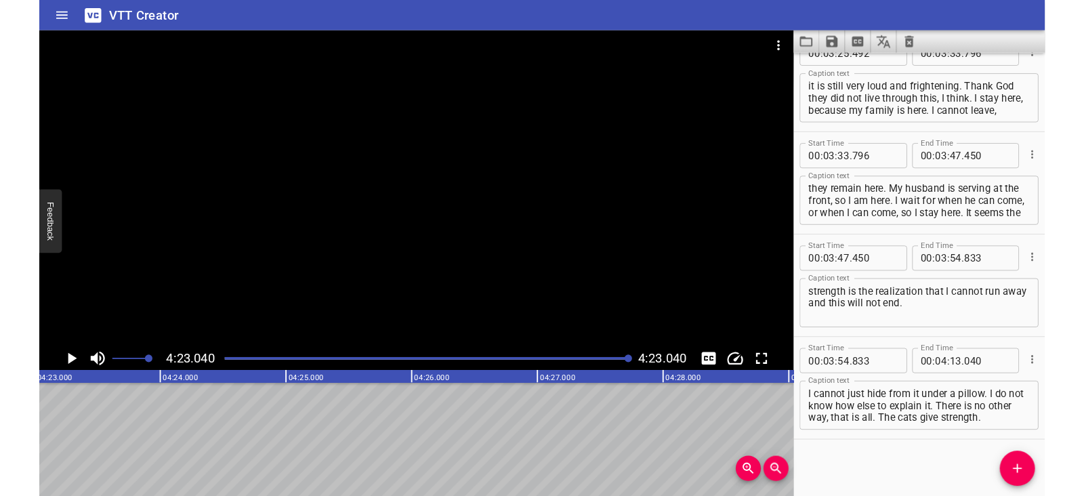
scroll to position [2275, 0]
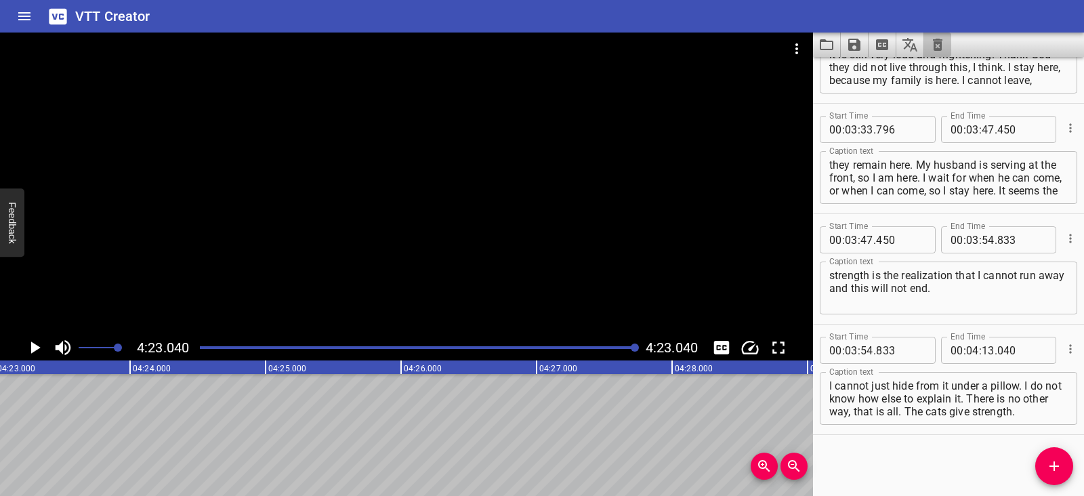
click at [941, 45] on icon "Clear captions" at bounding box center [937, 45] width 9 height 12
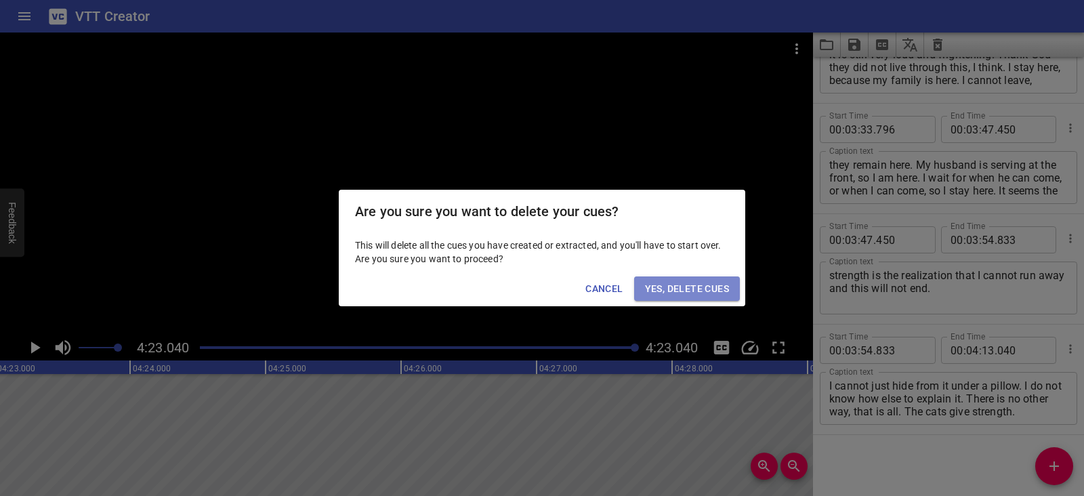
click at [682, 293] on span "Yes, Delete Cues" at bounding box center [687, 289] width 84 height 17
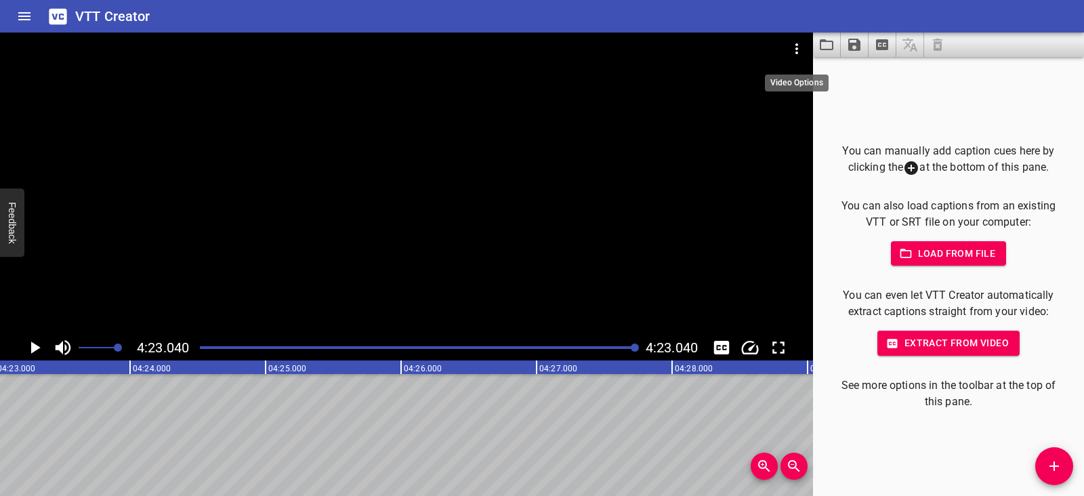
click at [799, 47] on icon "Video Options" at bounding box center [797, 49] width 16 height 16
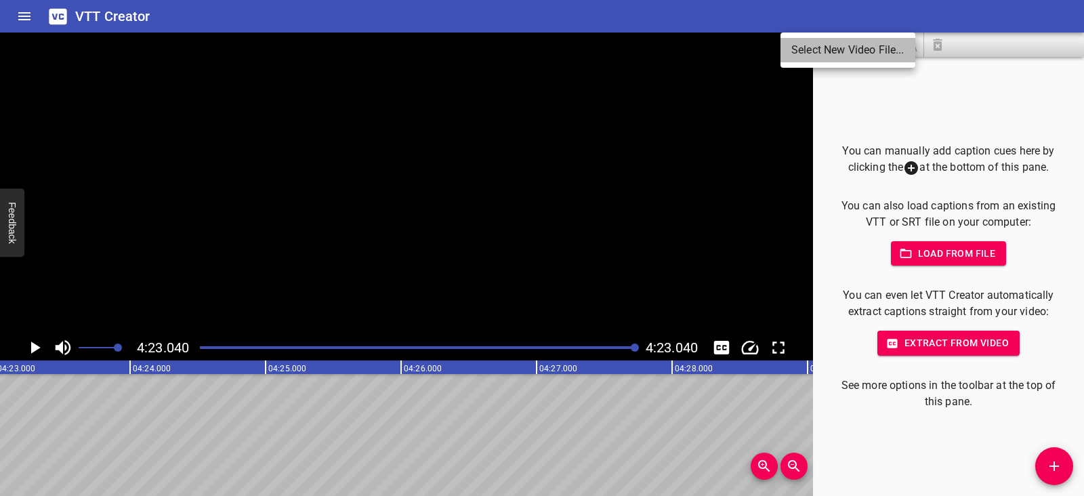
click at [801, 62] on li "Select New Video File..." at bounding box center [848, 50] width 135 height 24
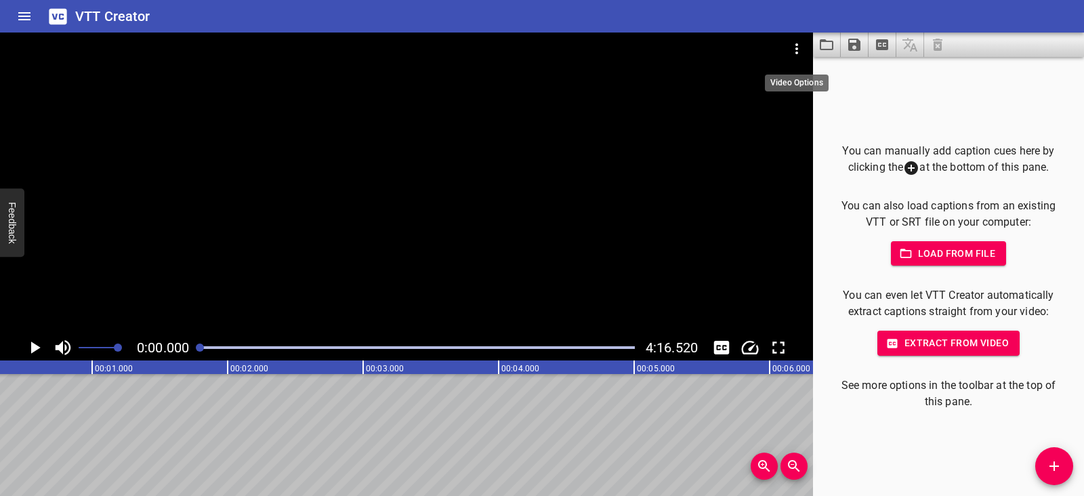
scroll to position [0, 0]
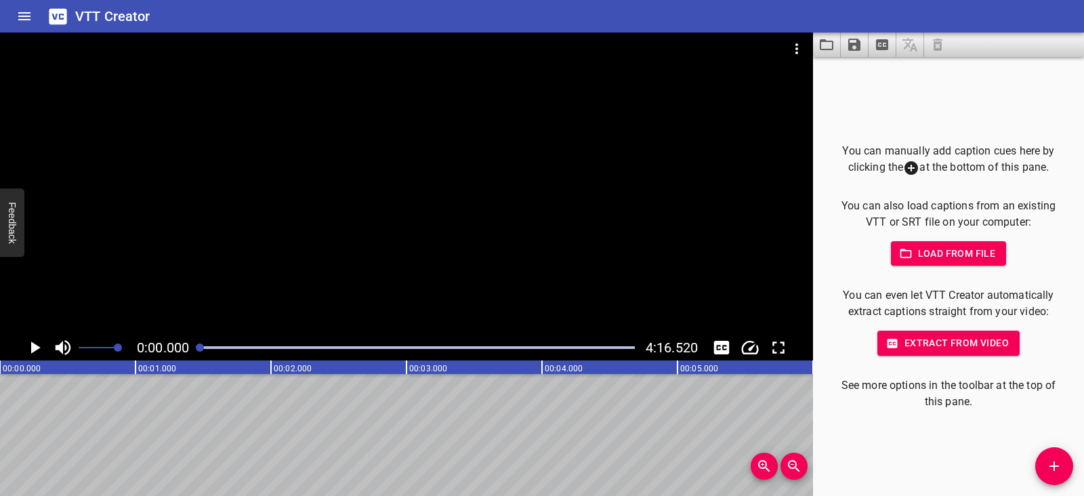
click at [34, 350] on icon "Play/Pause" at bounding box center [35, 347] width 9 height 12
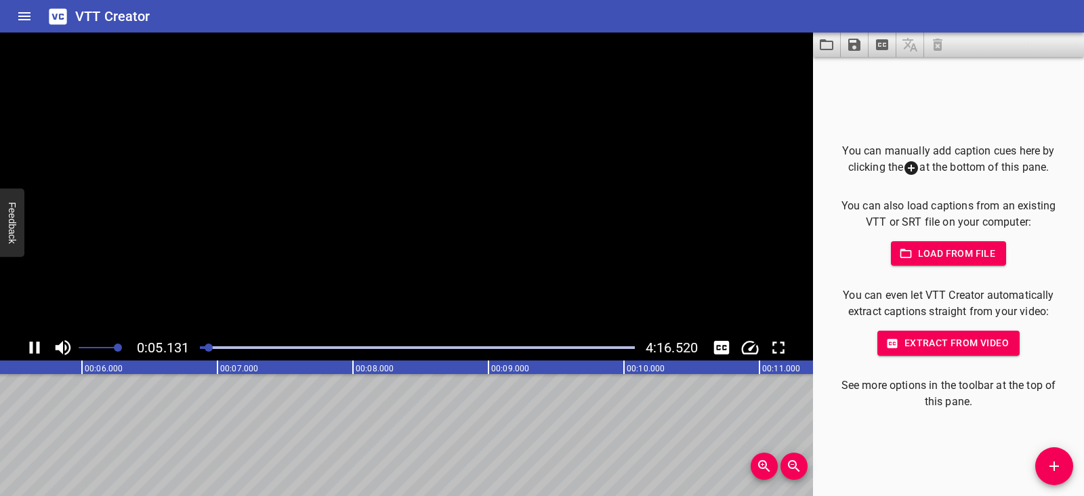
click at [34, 350] on icon "Play/Pause" at bounding box center [34, 347] width 20 height 20
click at [34, 350] on icon "Play/Pause" at bounding box center [35, 347] width 9 height 12
click at [34, 350] on icon "Play/Pause" at bounding box center [34, 347] width 20 height 20
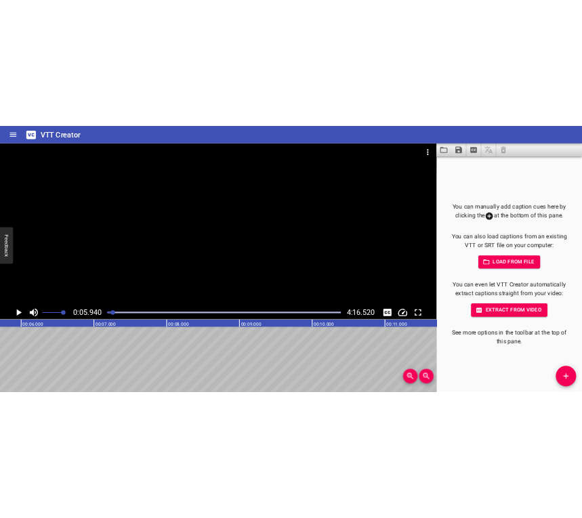
scroll to position [0, 805]
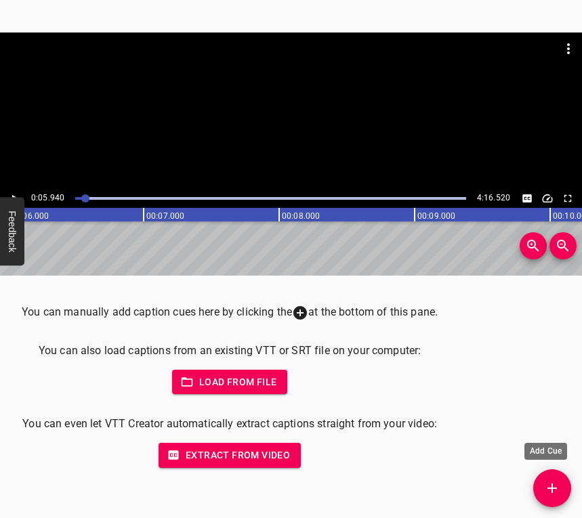
click at [557, 485] on icon "Add Cue" at bounding box center [552, 488] width 16 height 16
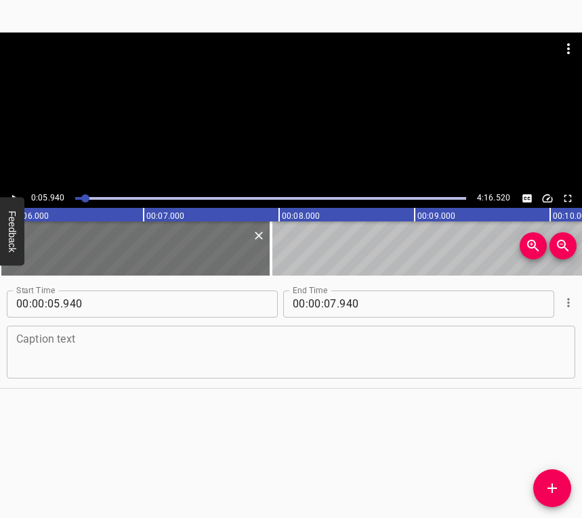
click at [136, 348] on textarea at bounding box center [291, 352] width 550 height 39
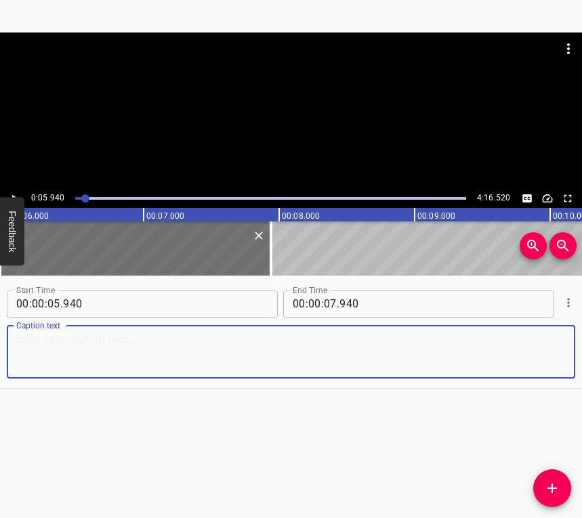
paste textarea "That day we were sleeping. It was four in the morning, we were asleep, and then…"
